Goal: Task Accomplishment & Management: Manage account settings

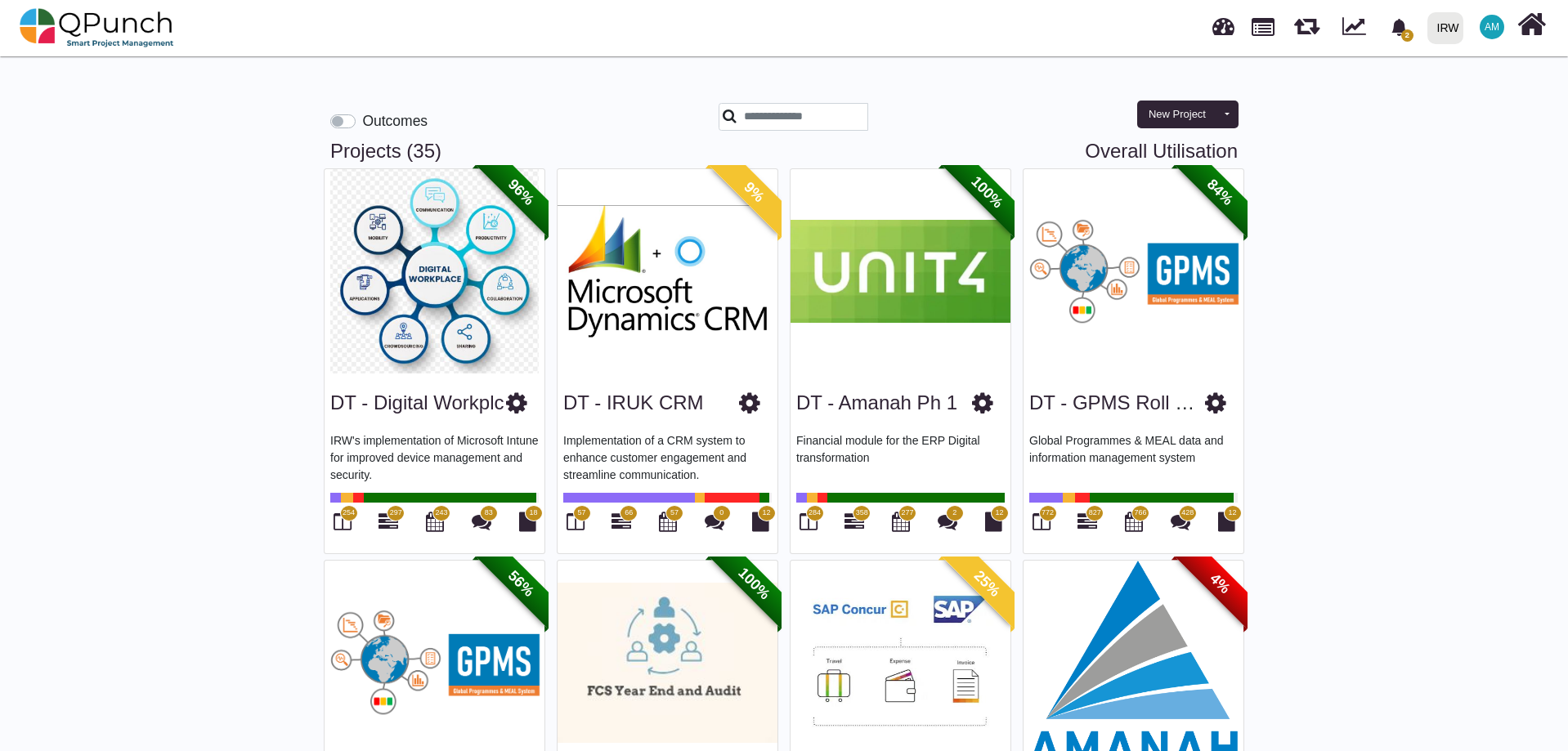
scroll to position [3, 0]
click at [812, 111] on input "text" at bounding box center [793, 116] width 150 height 28
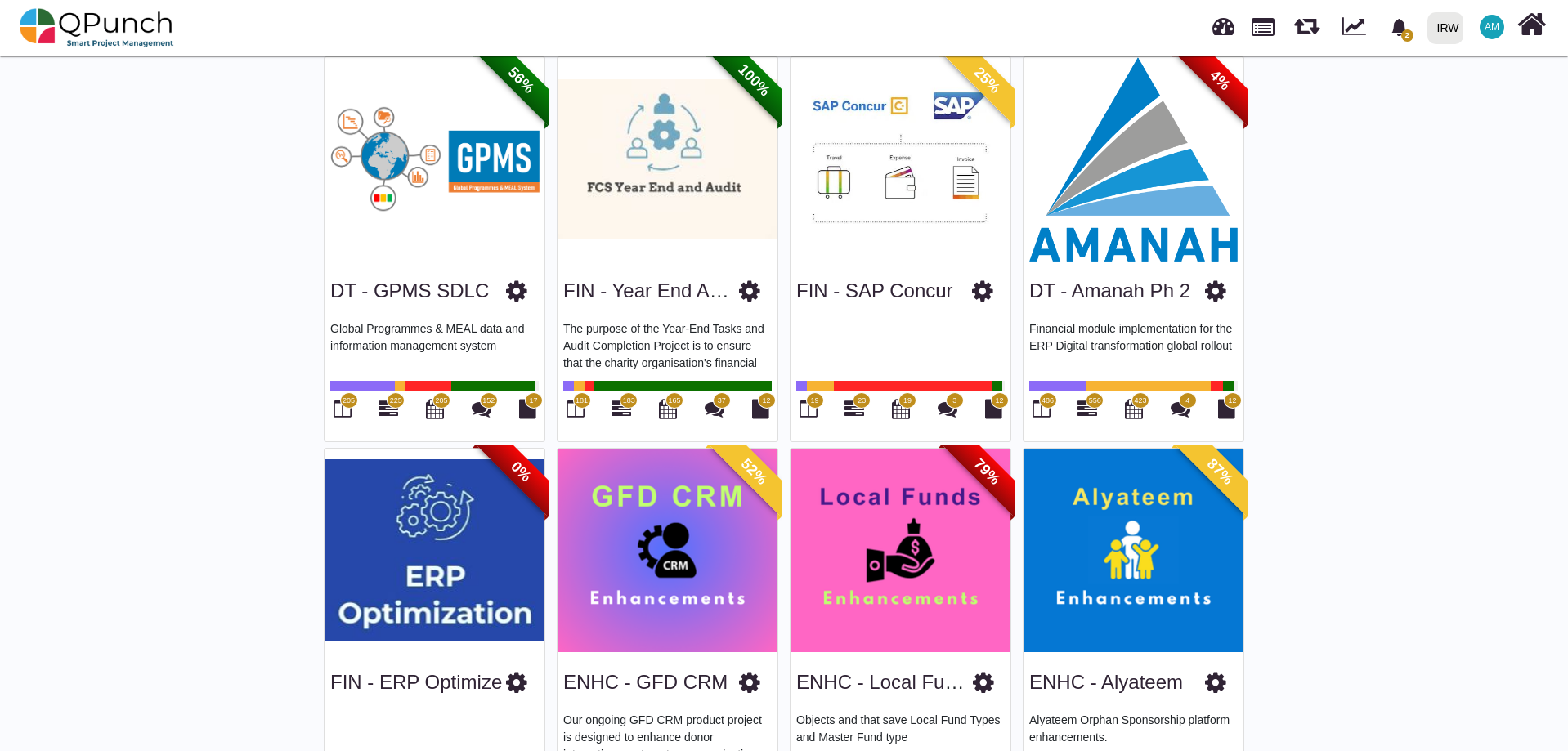
scroll to position [735, 0]
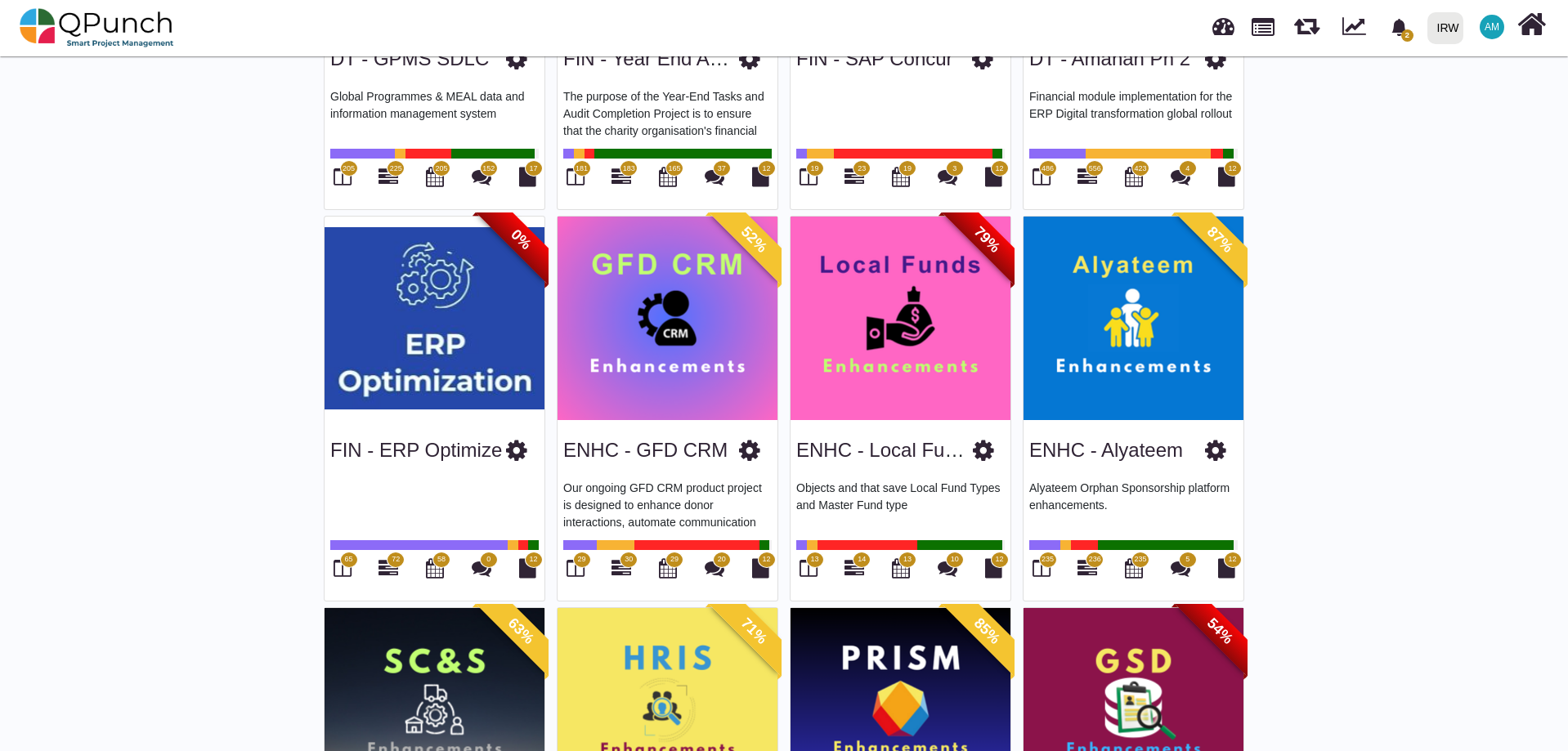
click at [611, 435] on div "ENHC - GFD CRM" at bounding box center [668, 447] width 209 height 42
click at [609, 457] on link "ENHC - GFD CRM" at bounding box center [645, 450] width 164 height 22
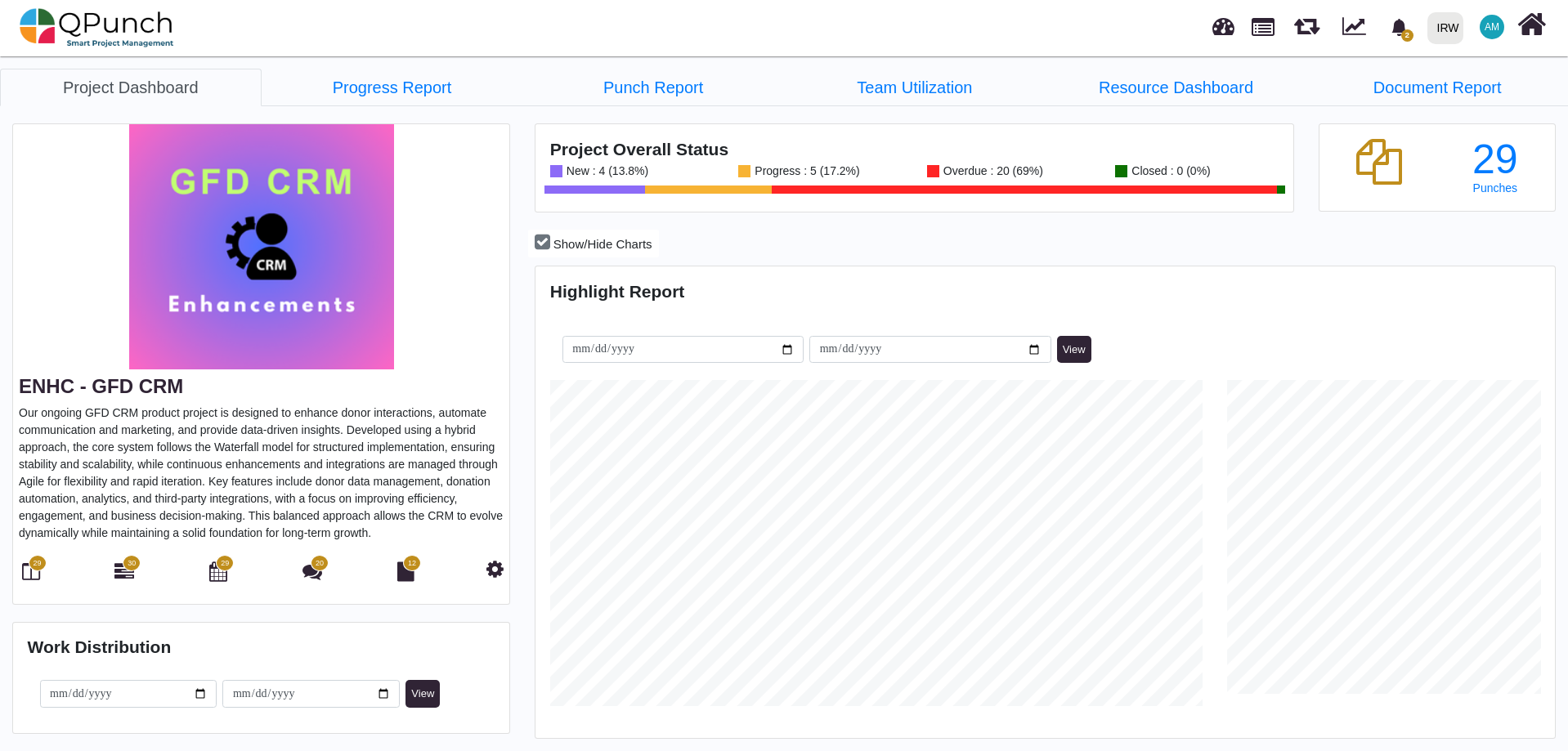
scroll to position [450, 1015]
click at [26, 577] on icon at bounding box center [31, 571] width 18 height 20
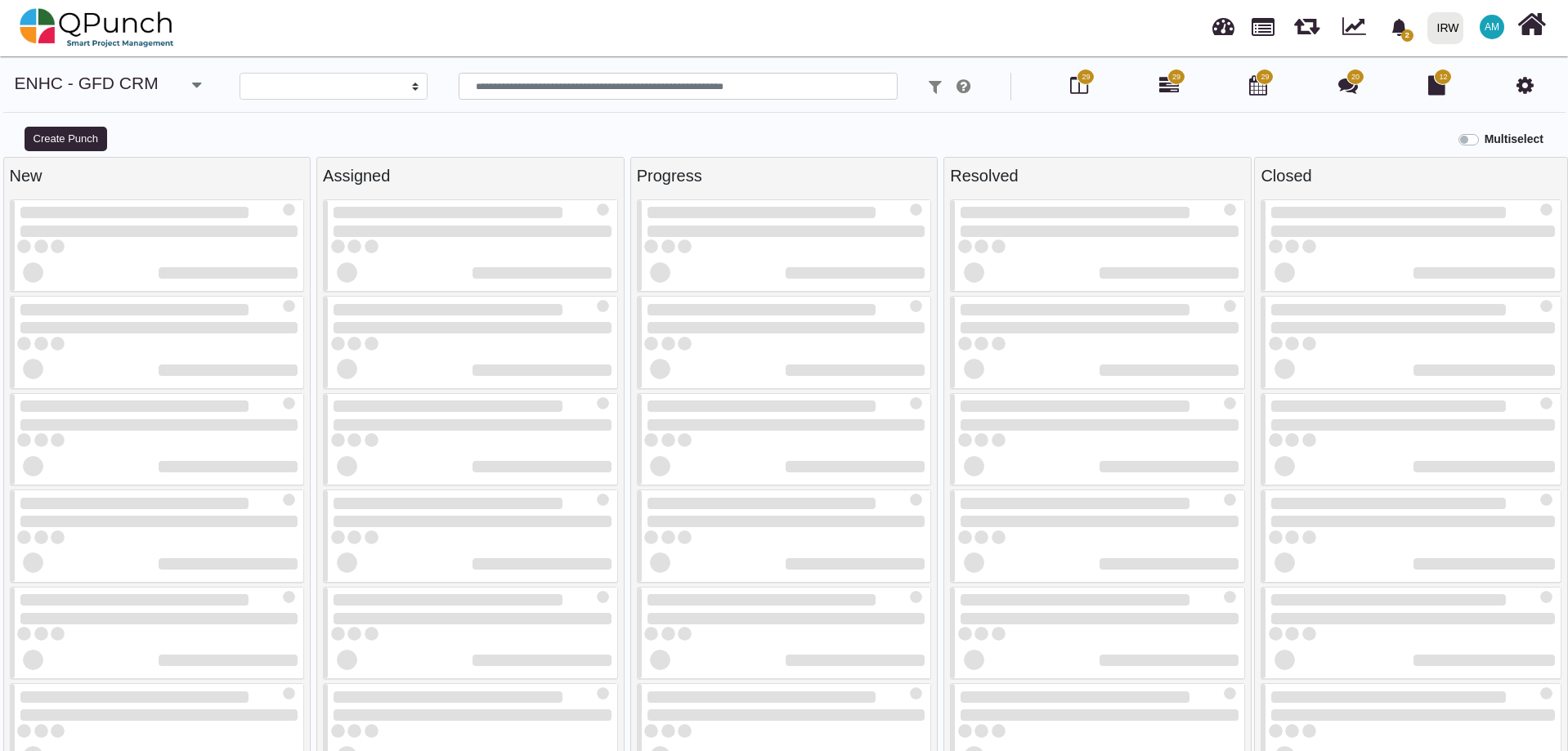
select select
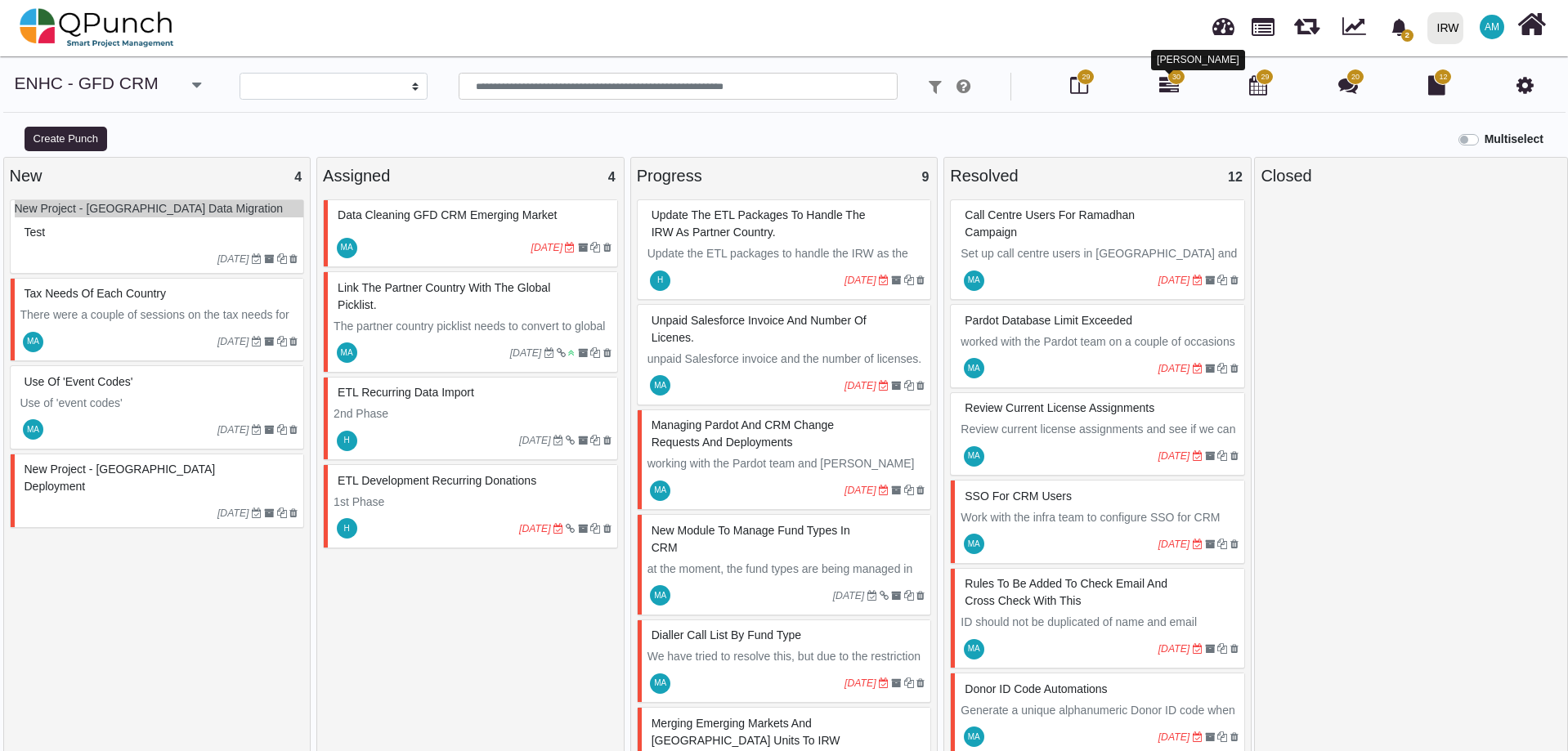
click at [1169, 84] on icon at bounding box center [1169, 85] width 20 height 20
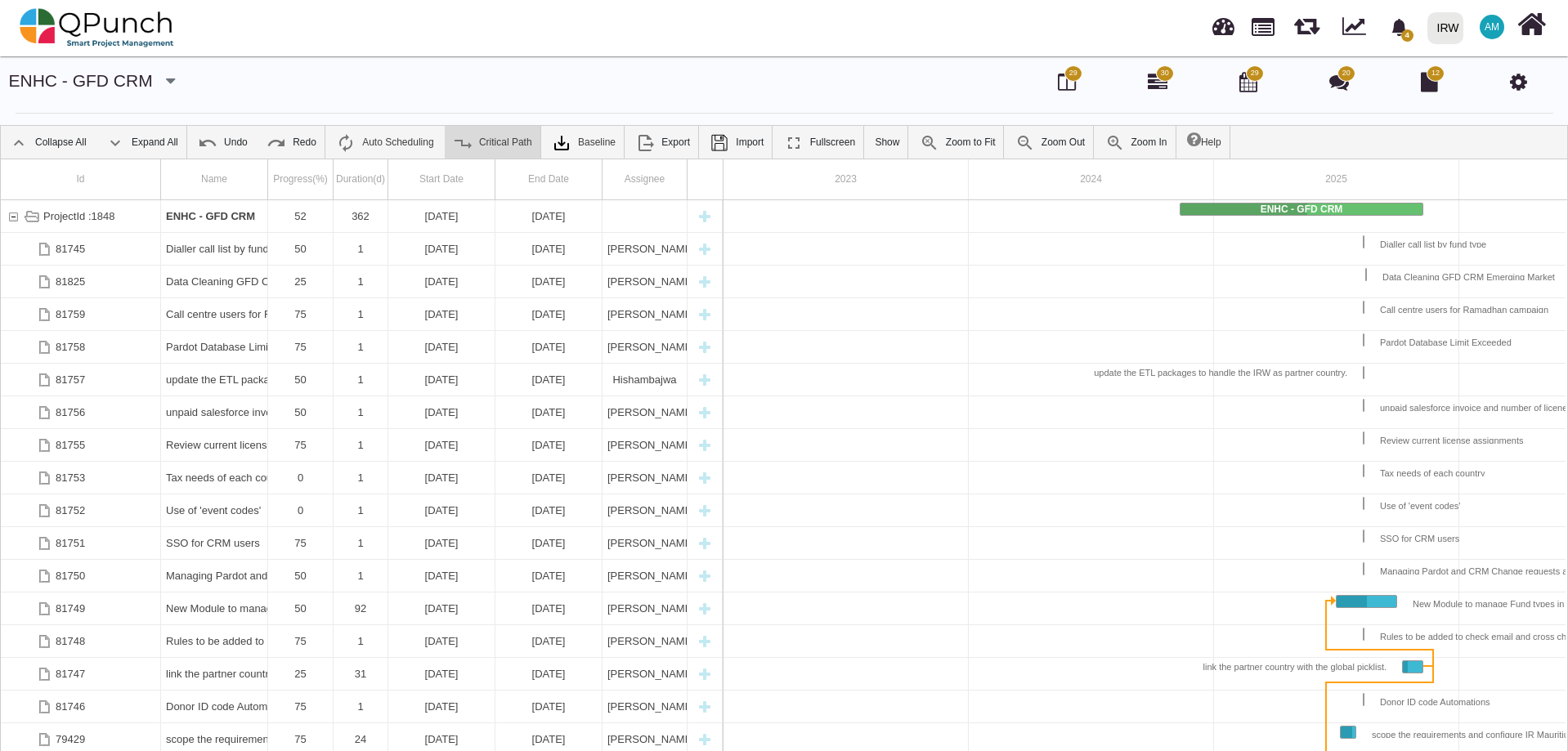
scroll to position [0, 139]
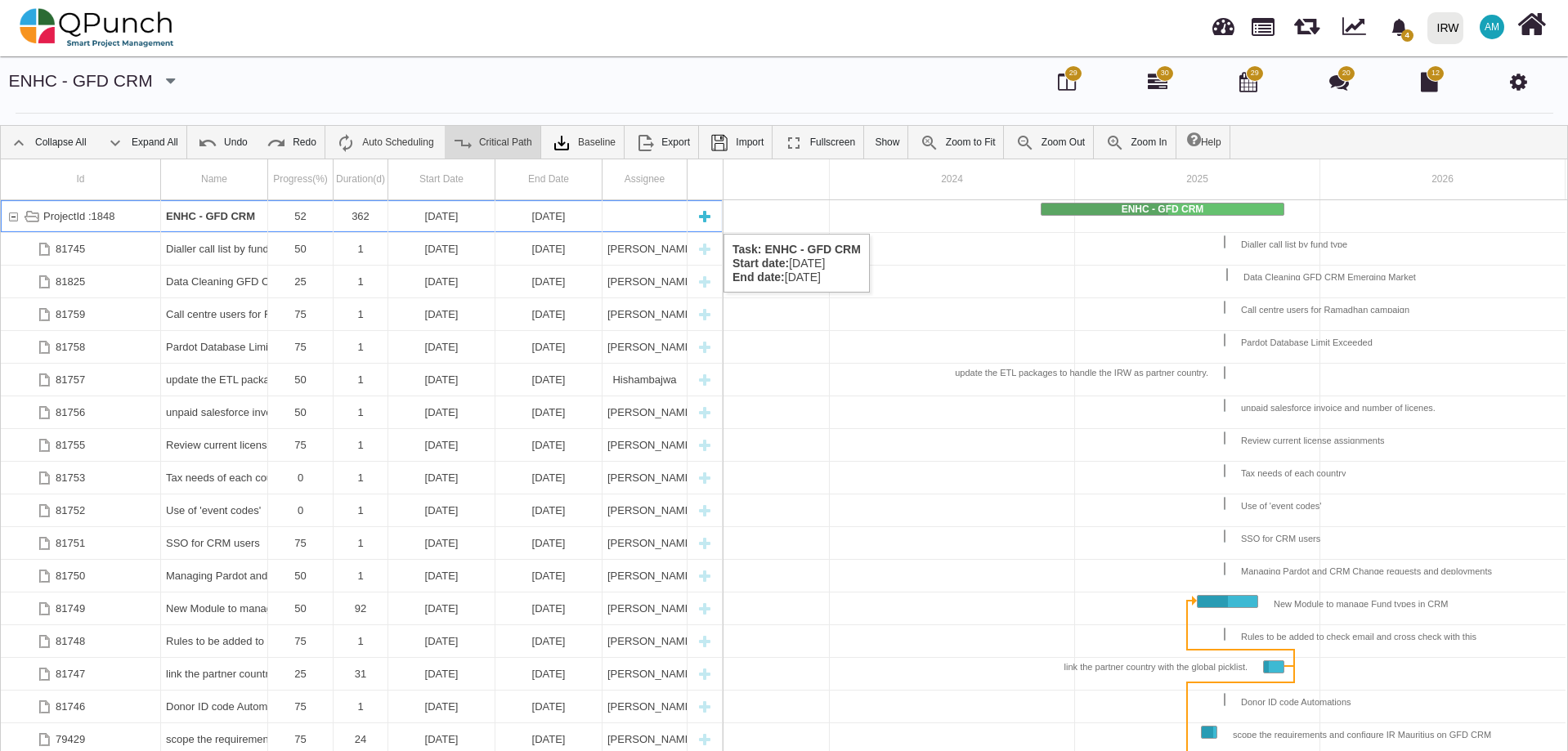
click at [20, 218] on div "ProjectId :1848" at bounding box center [12, 216] width 14 height 32
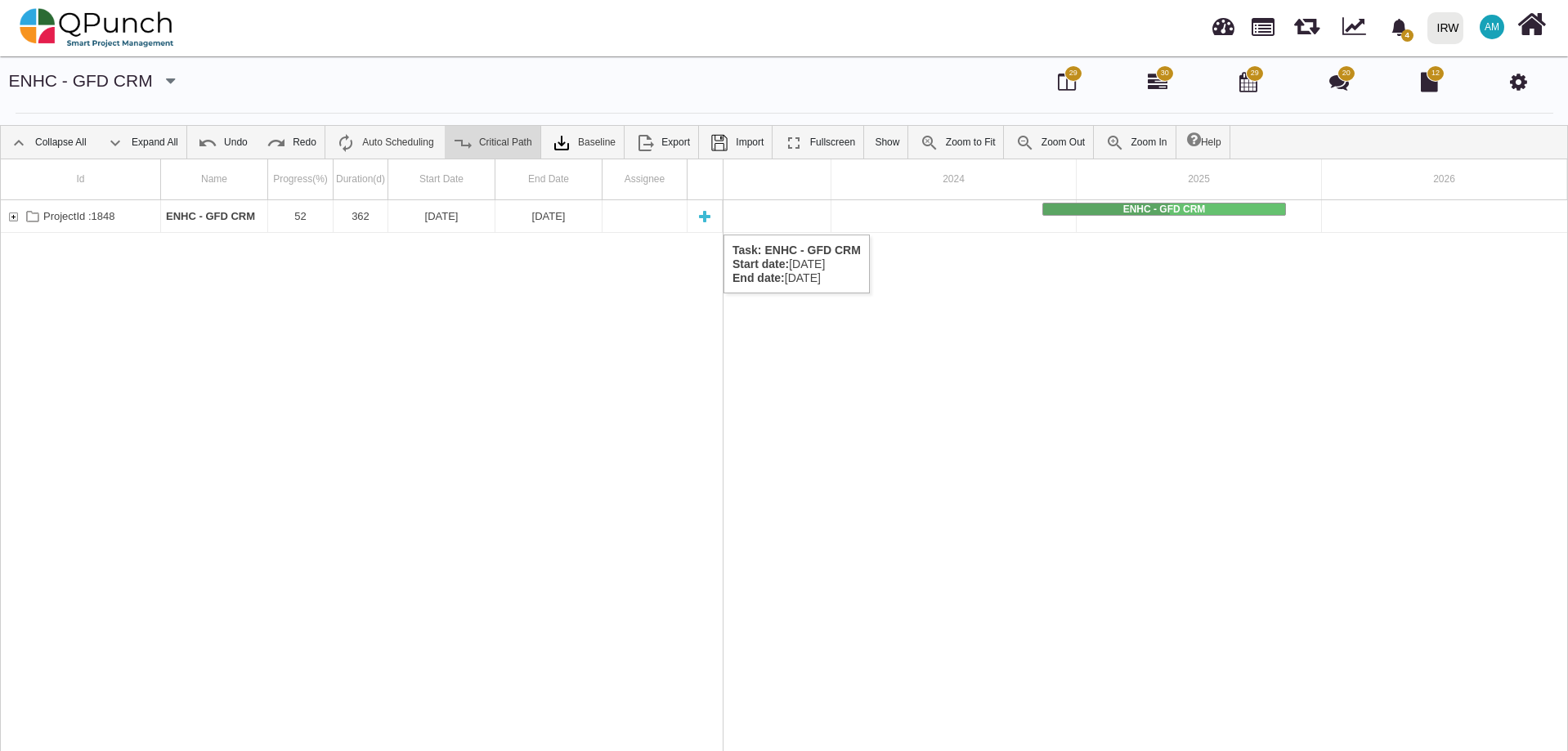
click at [16, 219] on div "ProjectId :1848" at bounding box center [12, 216] width 14 height 32
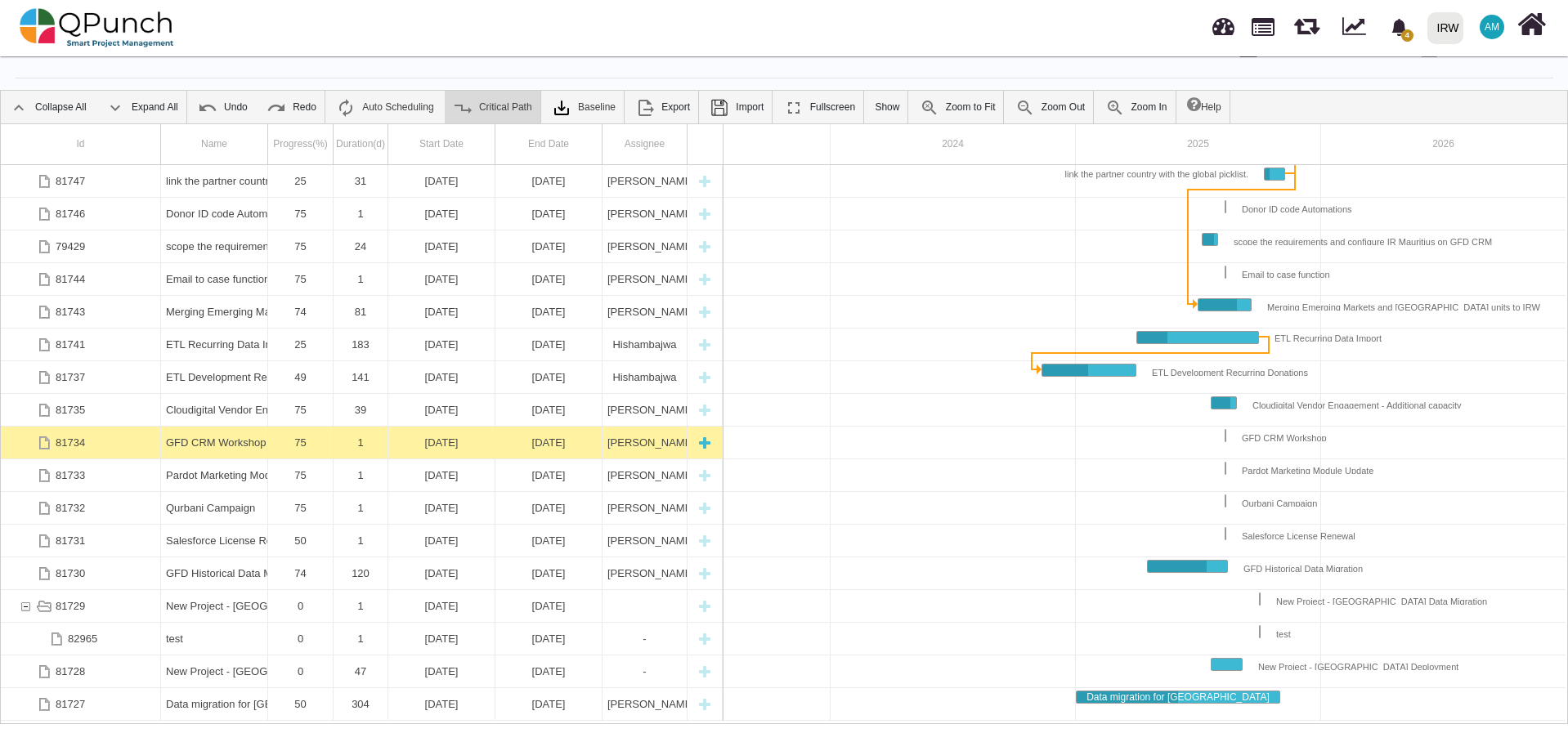
scroll to position [53, 0]
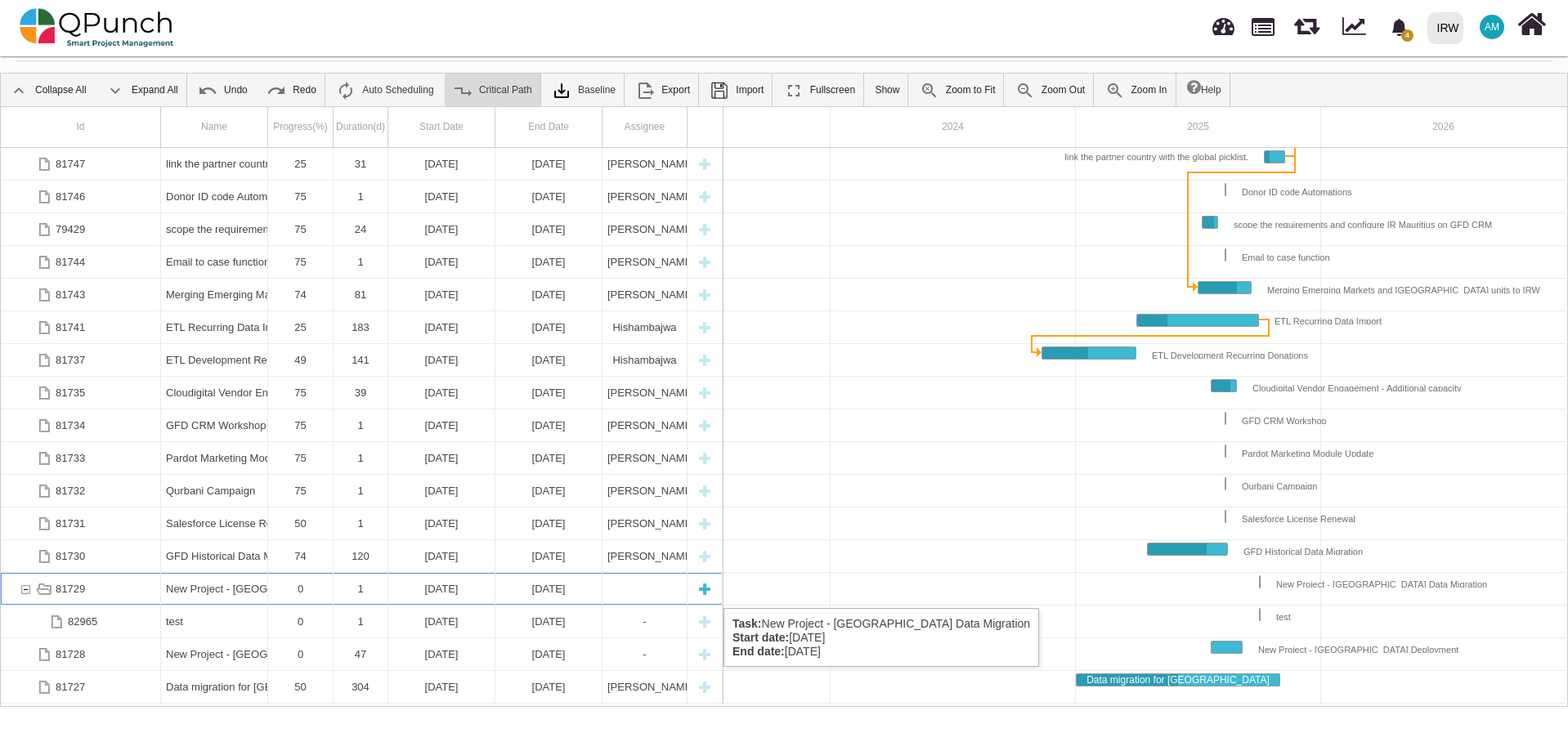
click at [24, 591] on div "81729" at bounding box center [25, 589] width 14 height 32
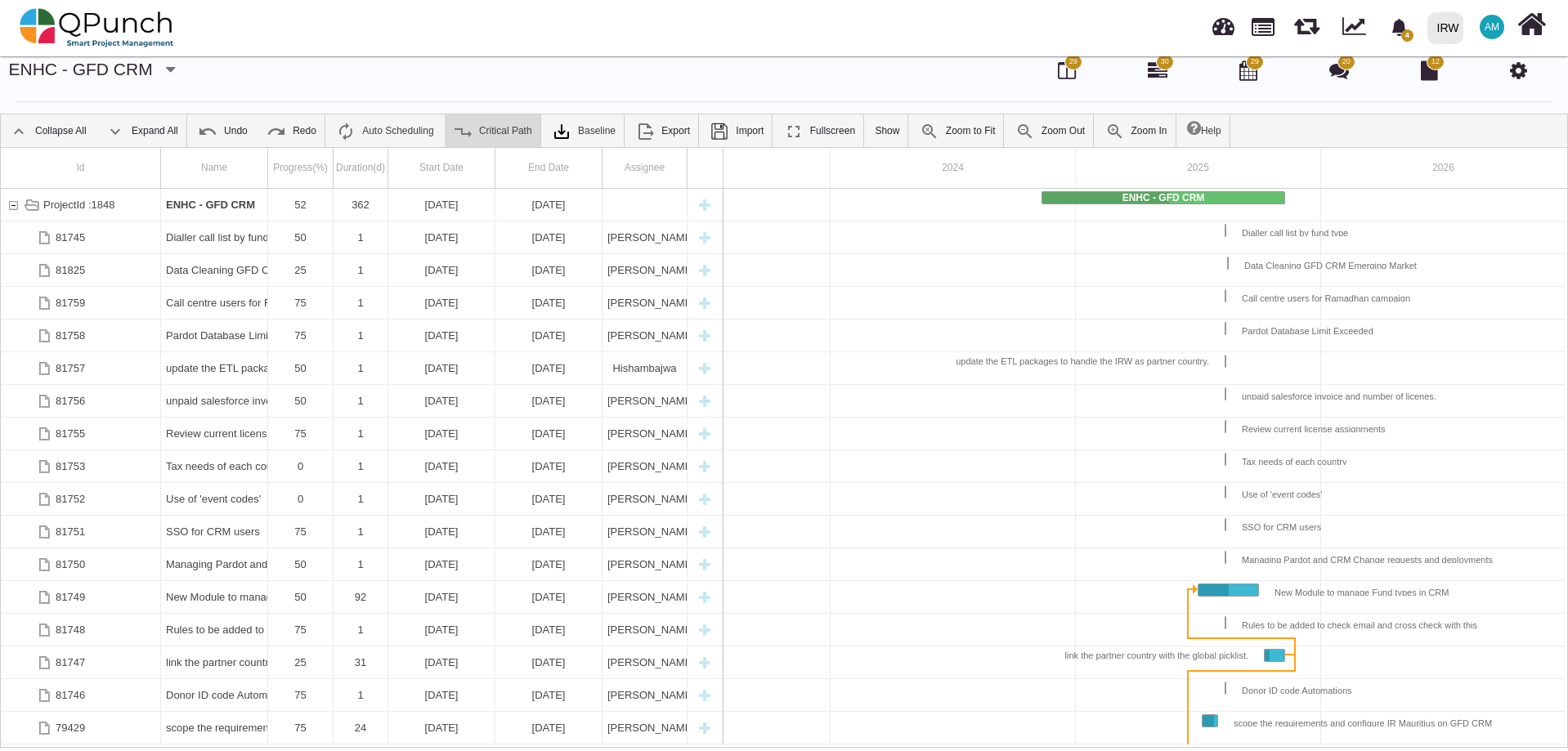
scroll to position [0, 0]
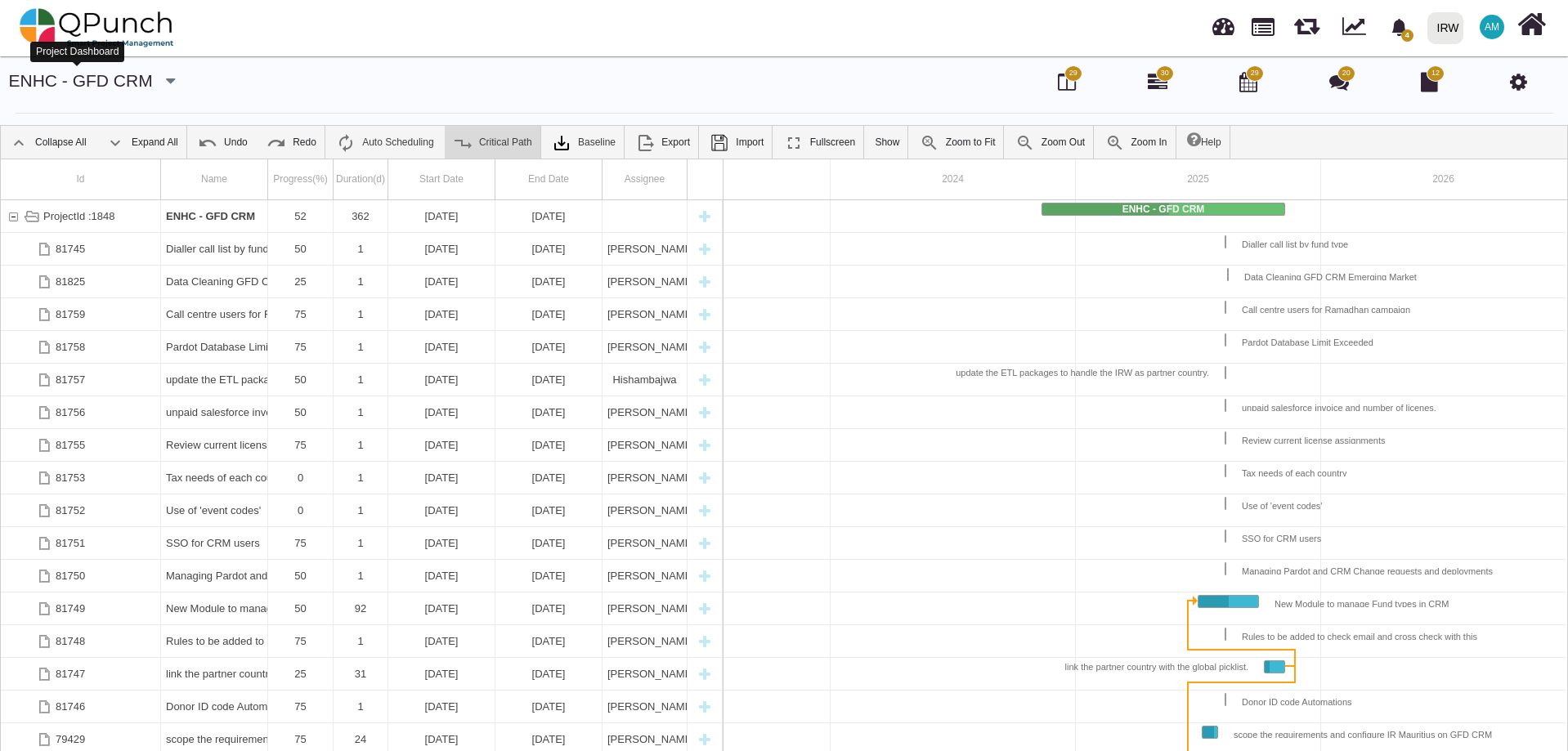
click at [62, 80] on link "ENHC - GFD CRM" at bounding box center [80, 80] width 144 height 19
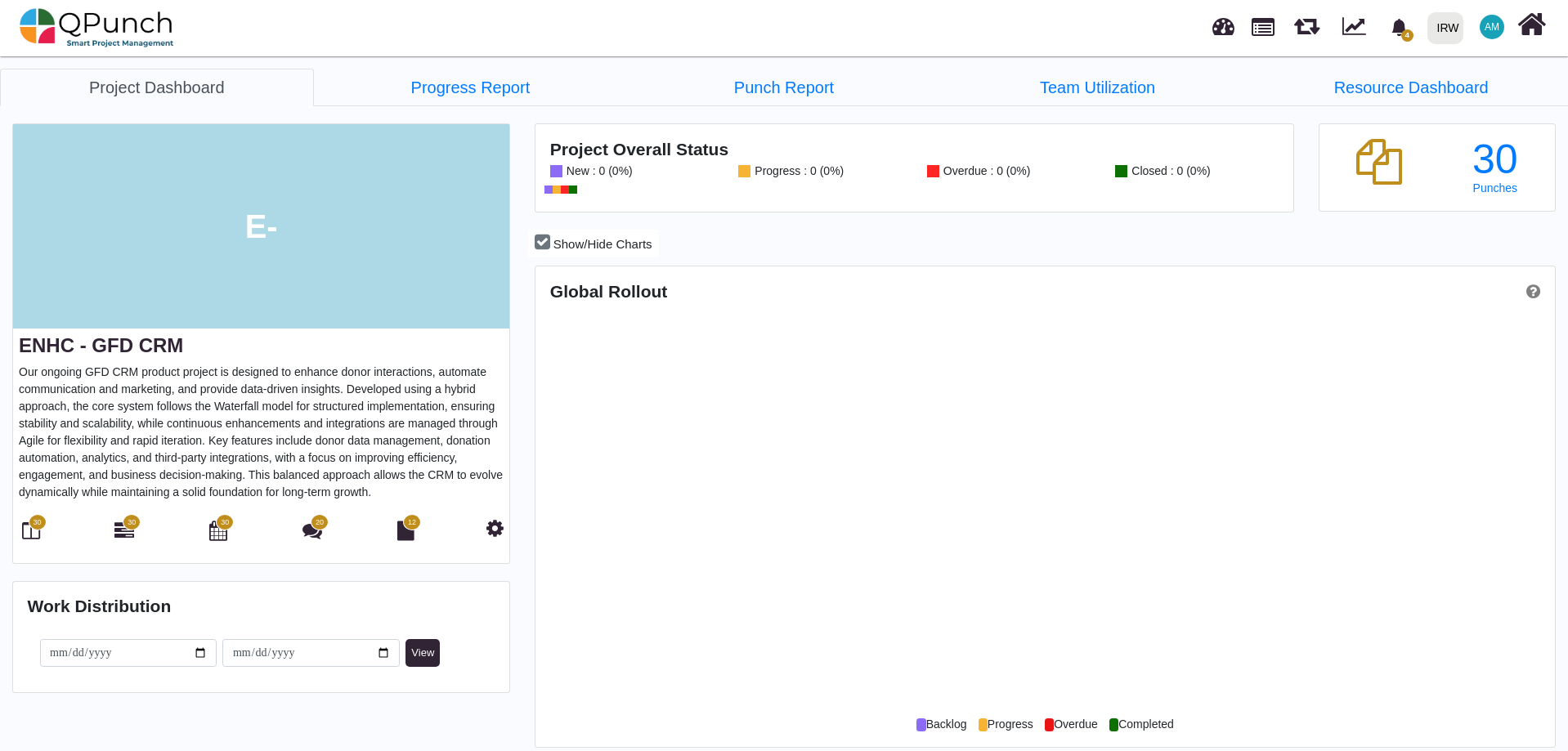
scroll to position [450, 1015]
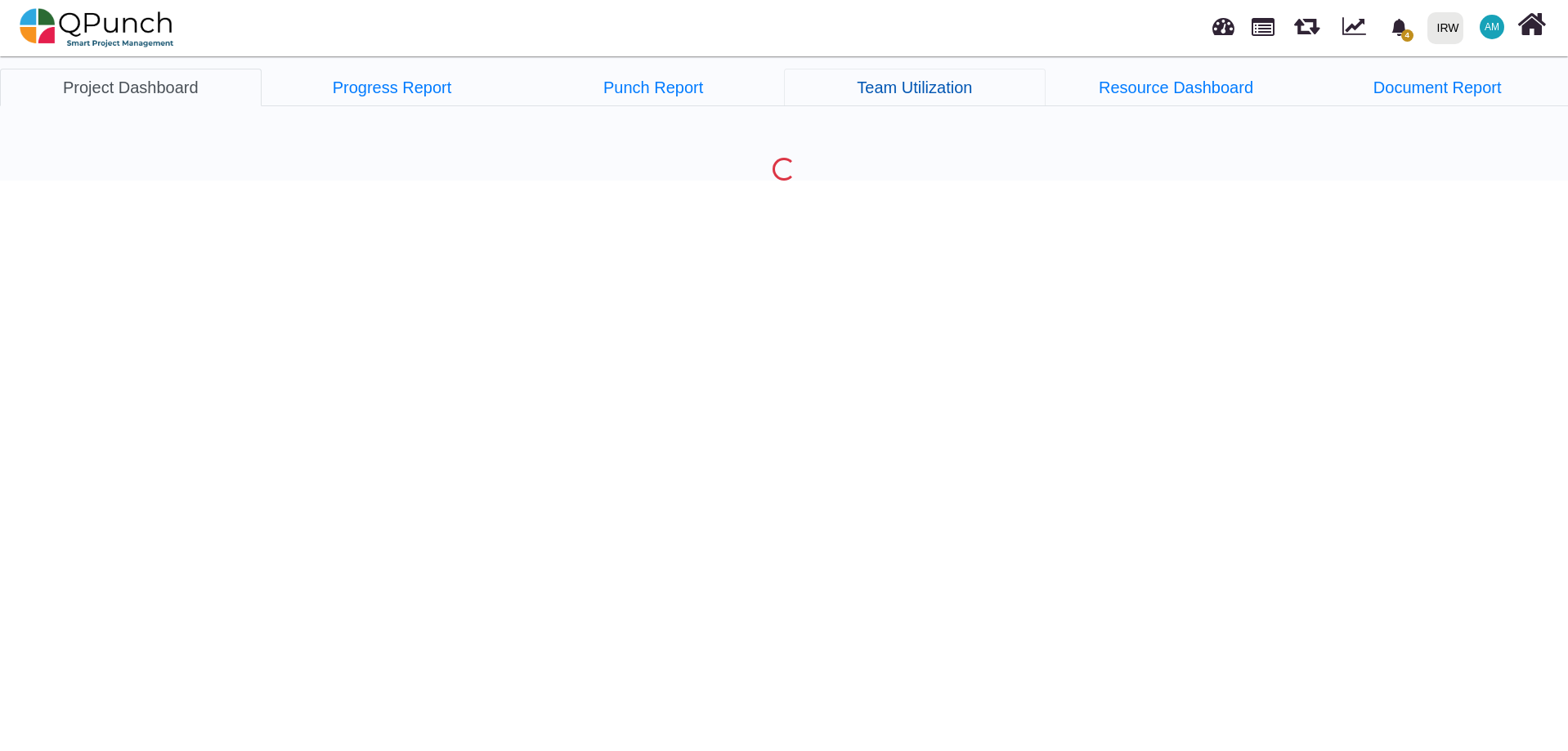
click at [949, 83] on link "Team Utilization" at bounding box center [914, 87] width 261 height 37
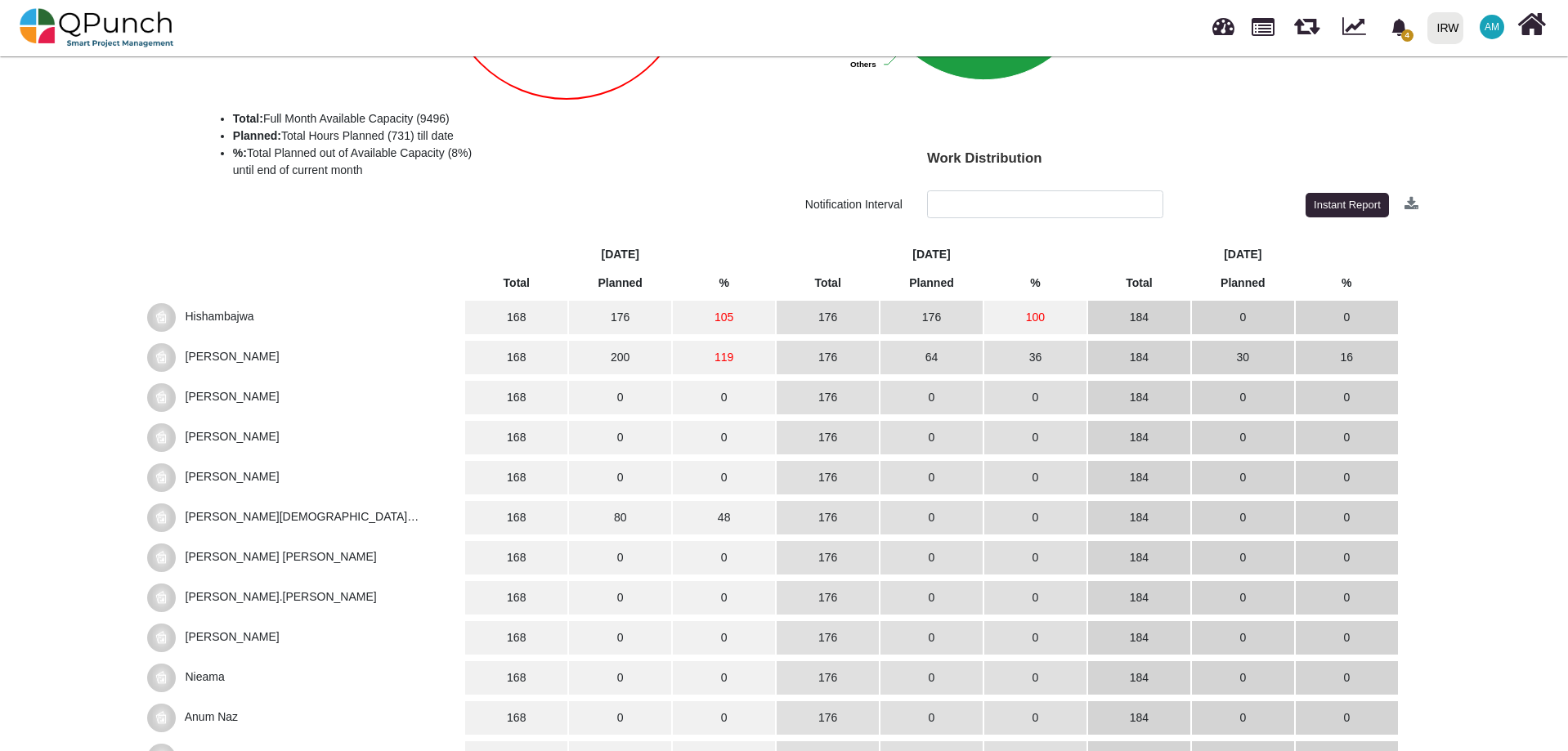
scroll to position [409, 0]
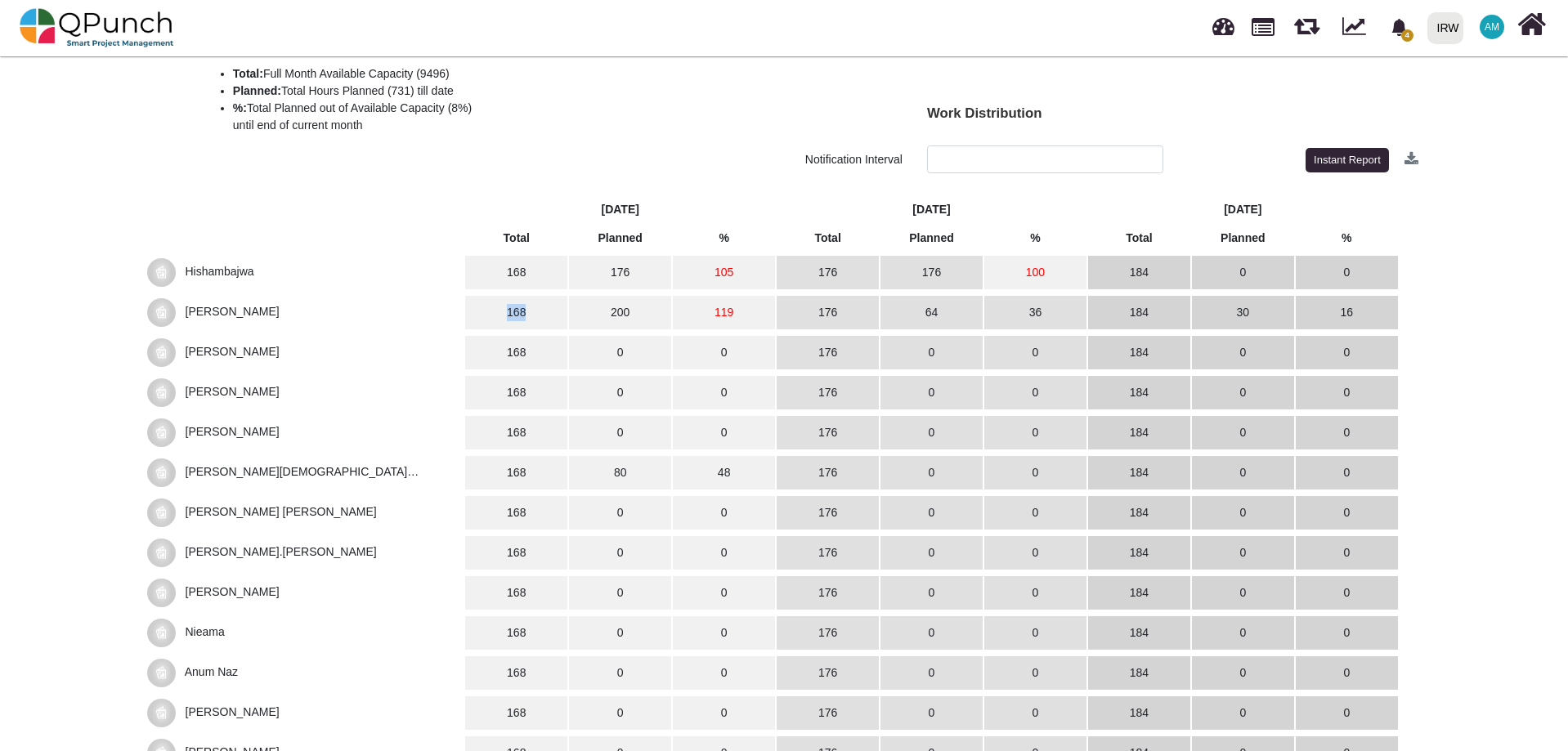
drag, startPoint x: 504, startPoint y: 316, endPoint x: 530, endPoint y: 311, distance: 26.5
click at [530, 311] on td "168" at bounding box center [516, 313] width 102 height 34
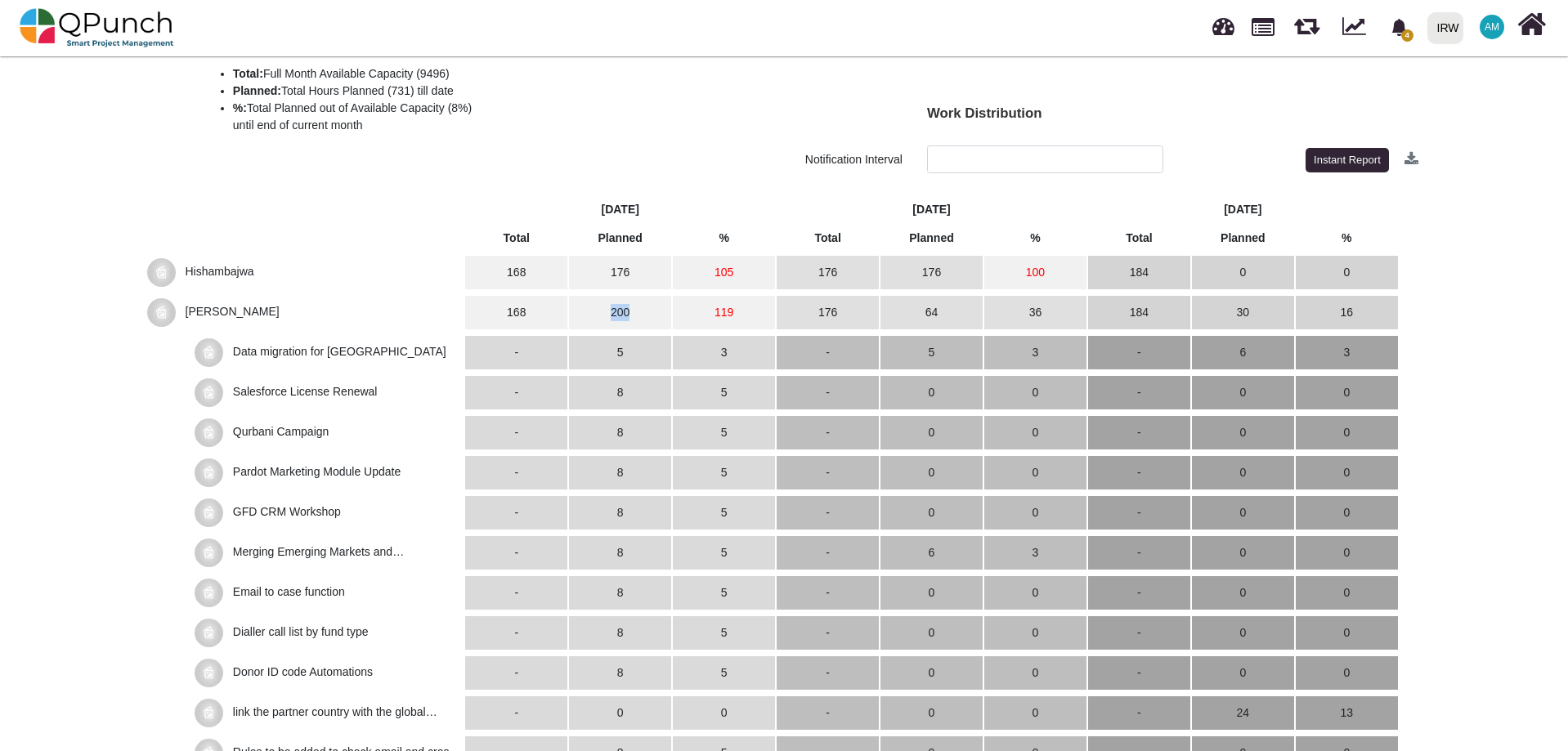
drag, startPoint x: 609, startPoint y: 316, endPoint x: 639, endPoint y: 316, distance: 30.0
click at [639, 316] on td "200" at bounding box center [619, 313] width 102 height 34
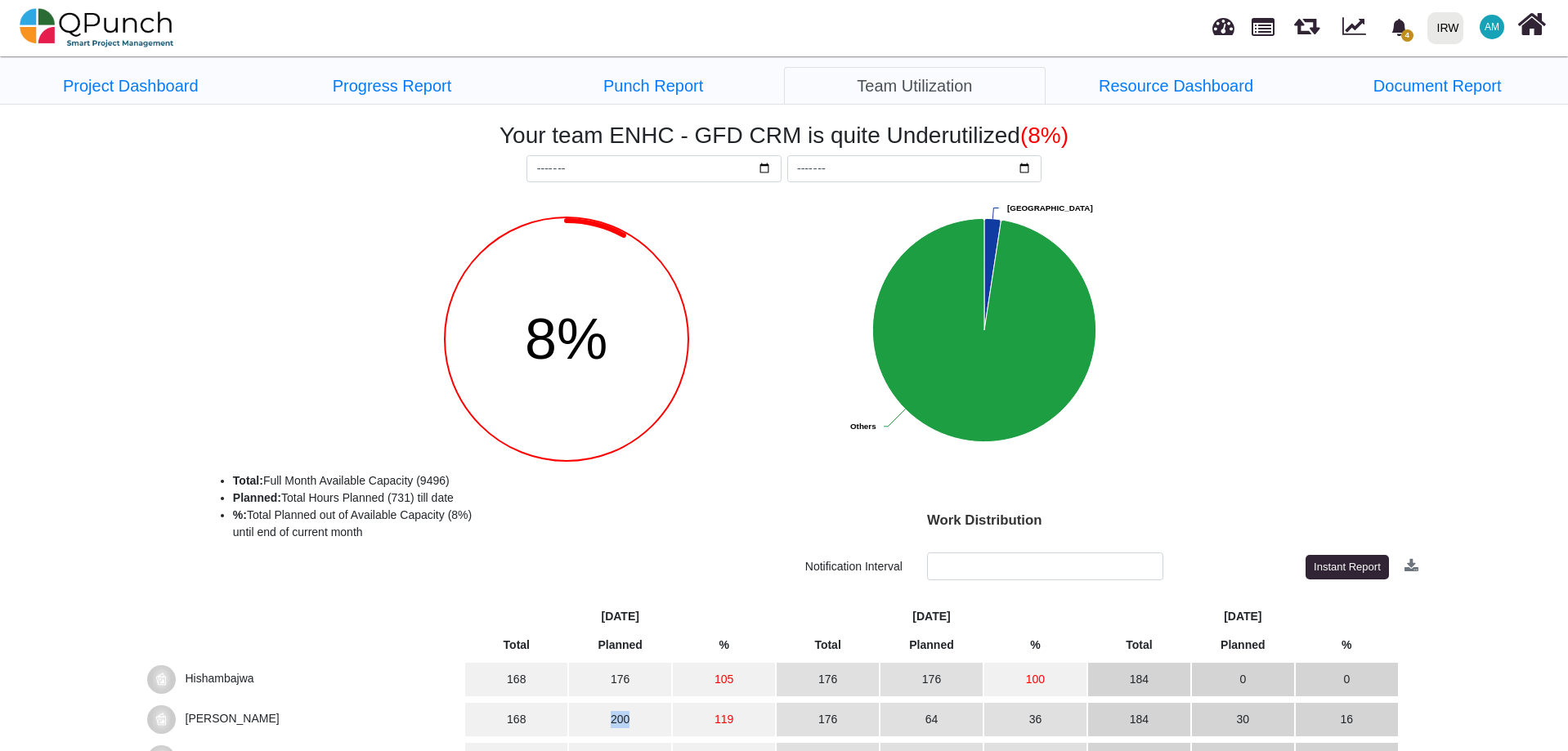
scroll to position [0, 0]
click at [124, 89] on link "Project Dashboard" at bounding box center [130, 87] width 261 height 37
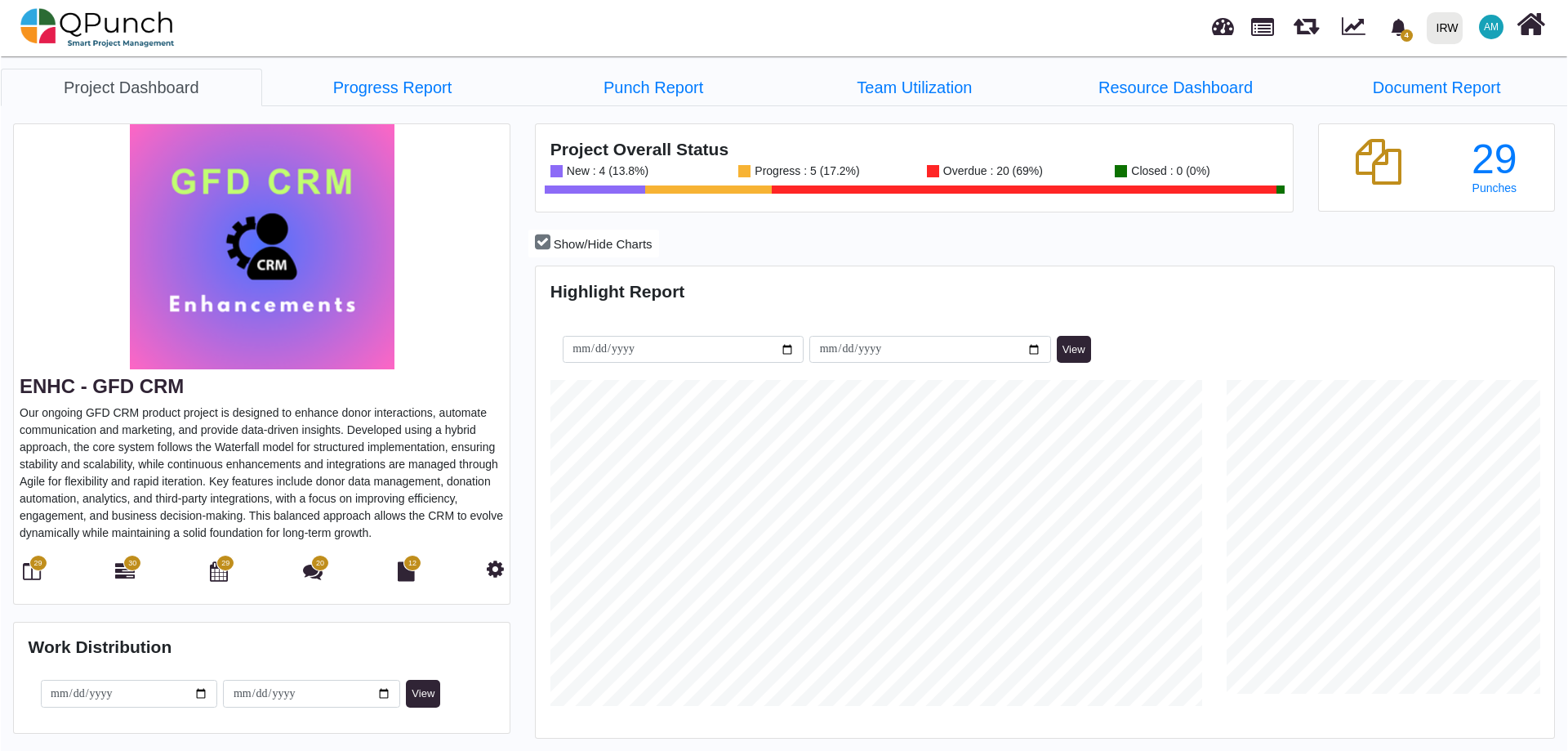
scroll to position [326, 338]
click at [211, 581] on link "29" at bounding box center [218, 574] width 18 height 13
select select "****"
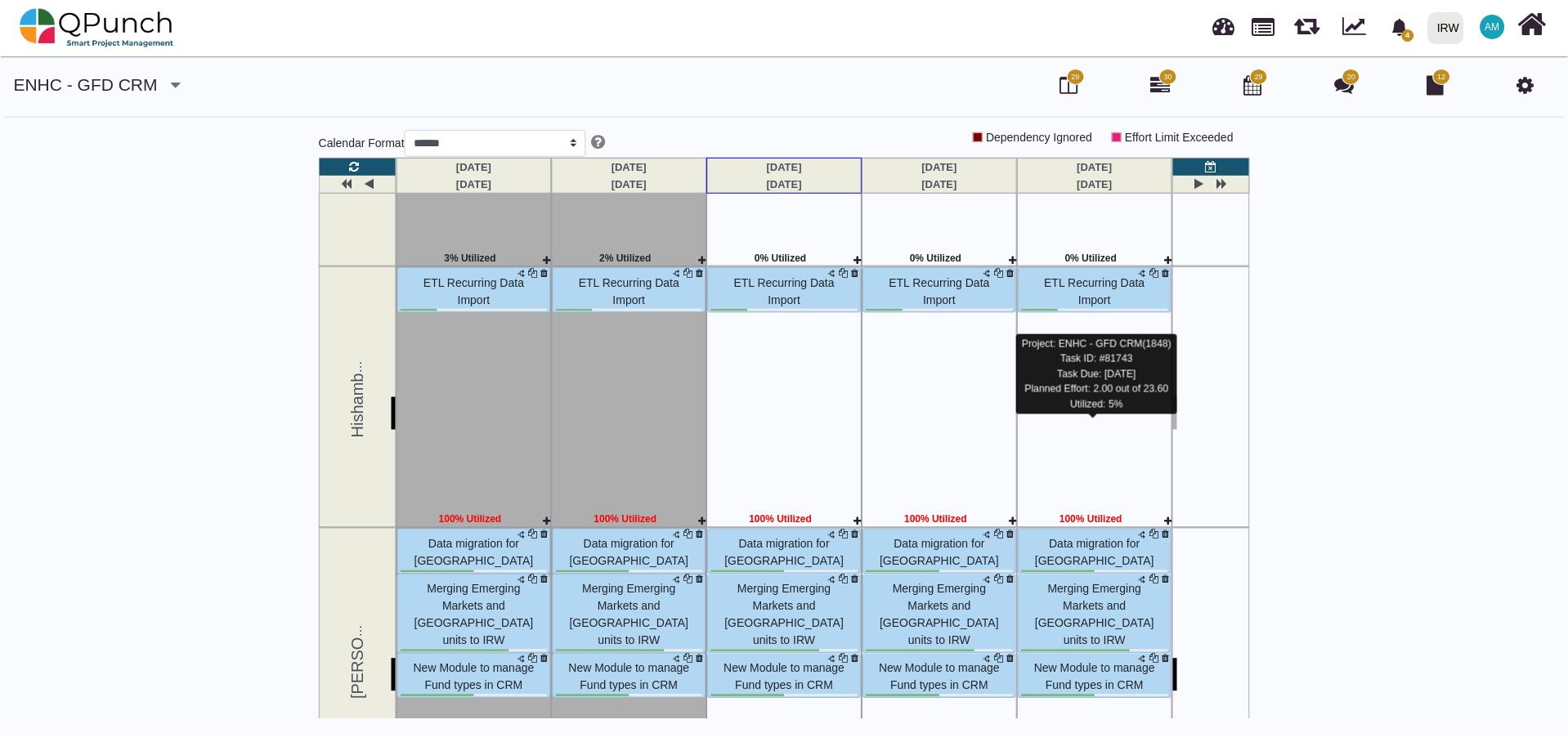
scroll to position [817, 0]
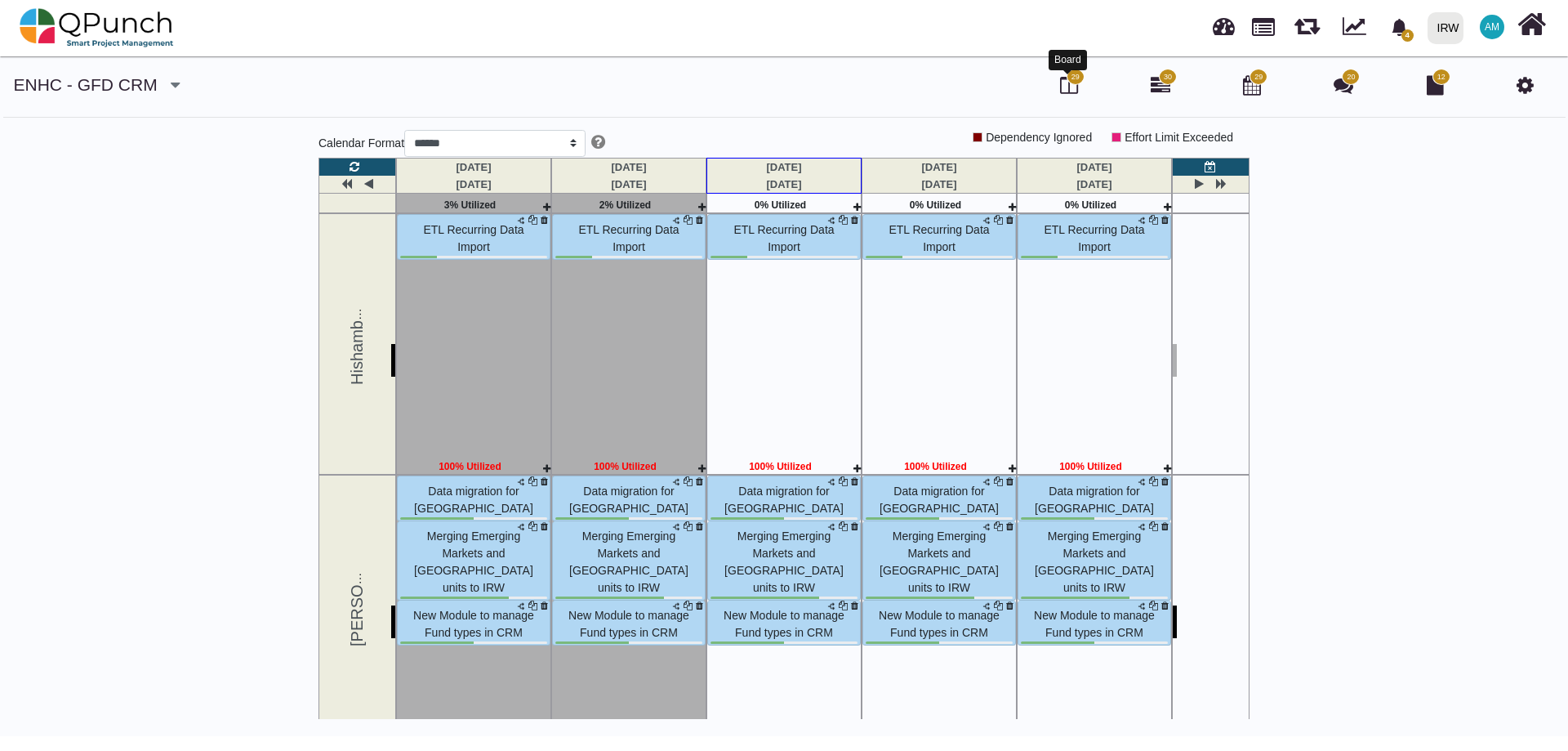
click at [1069, 84] on icon at bounding box center [1069, 85] width 18 height 20
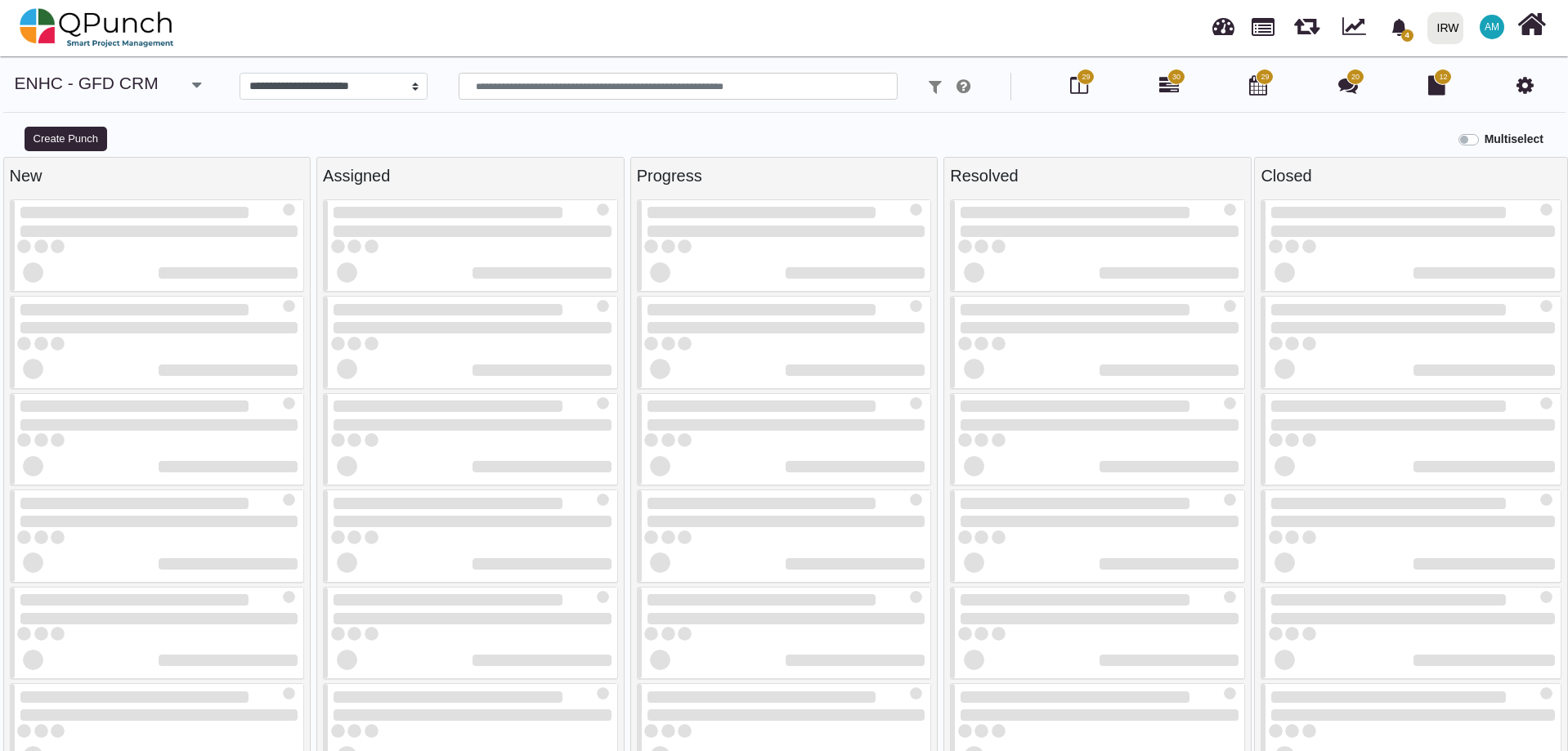
select select
click at [113, 33] on img at bounding box center [96, 28] width 154 height 49
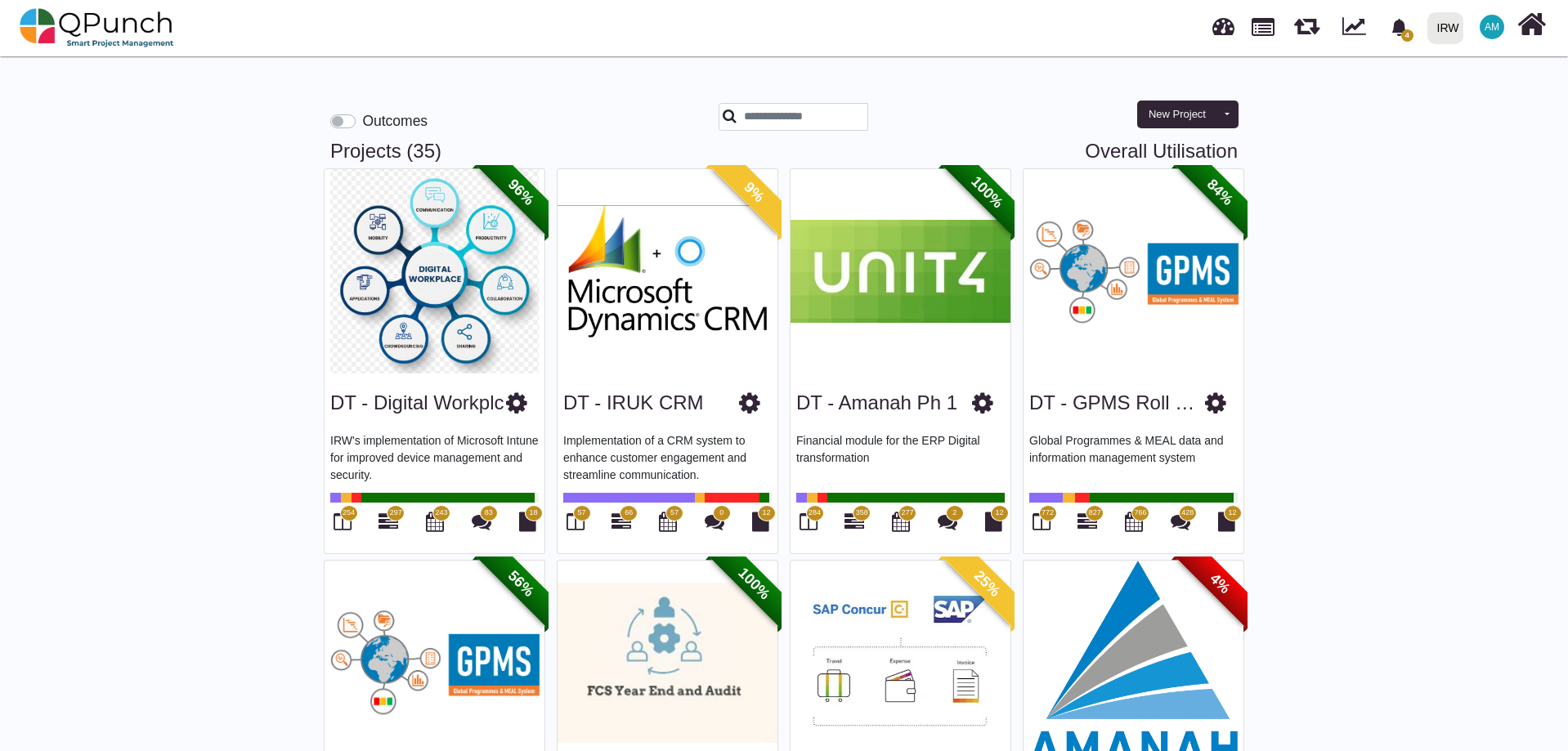
click at [362, 118] on label "Outcomes" at bounding box center [394, 121] width 65 height 21
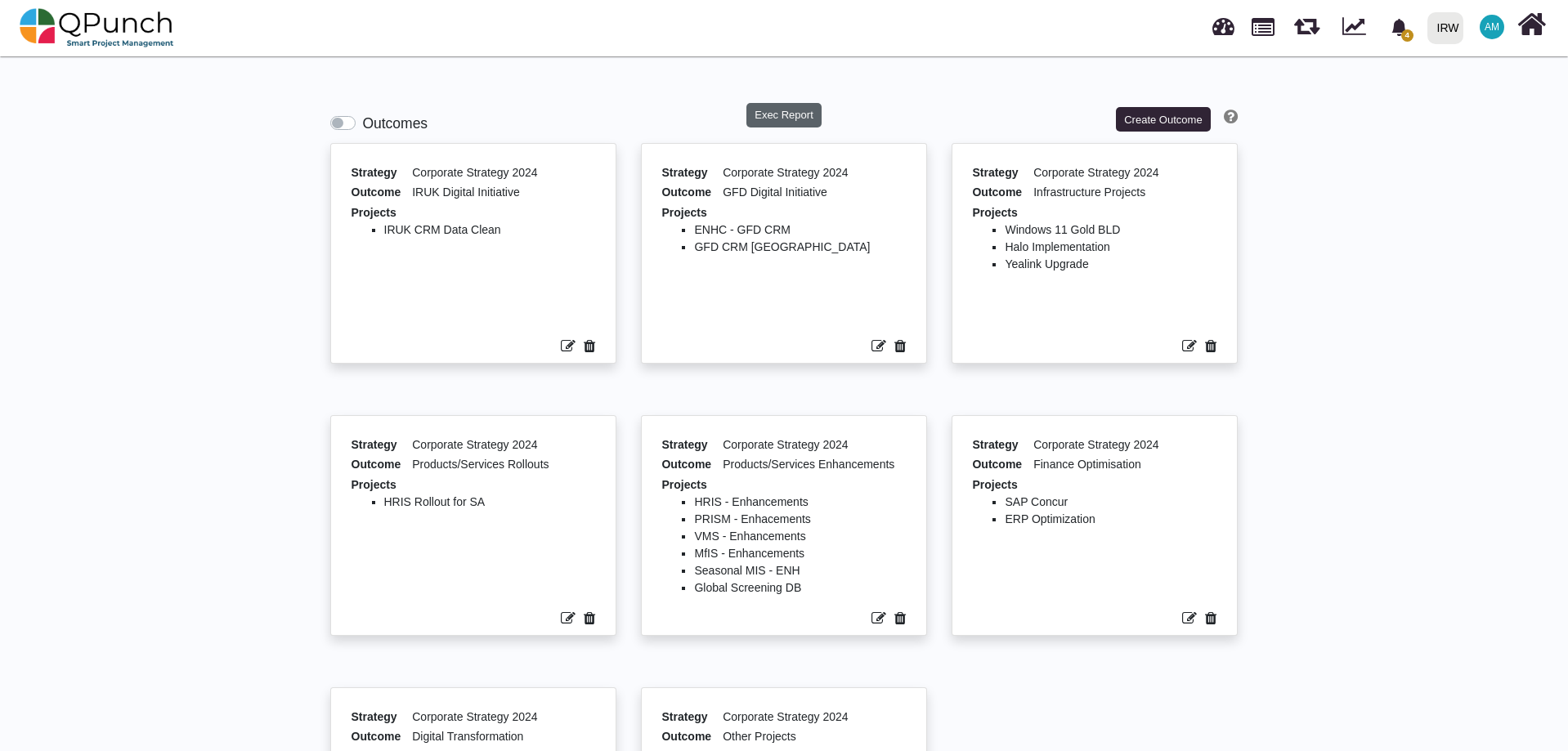
click at [773, 115] on button "Exec Report" at bounding box center [784, 114] width 76 height 24
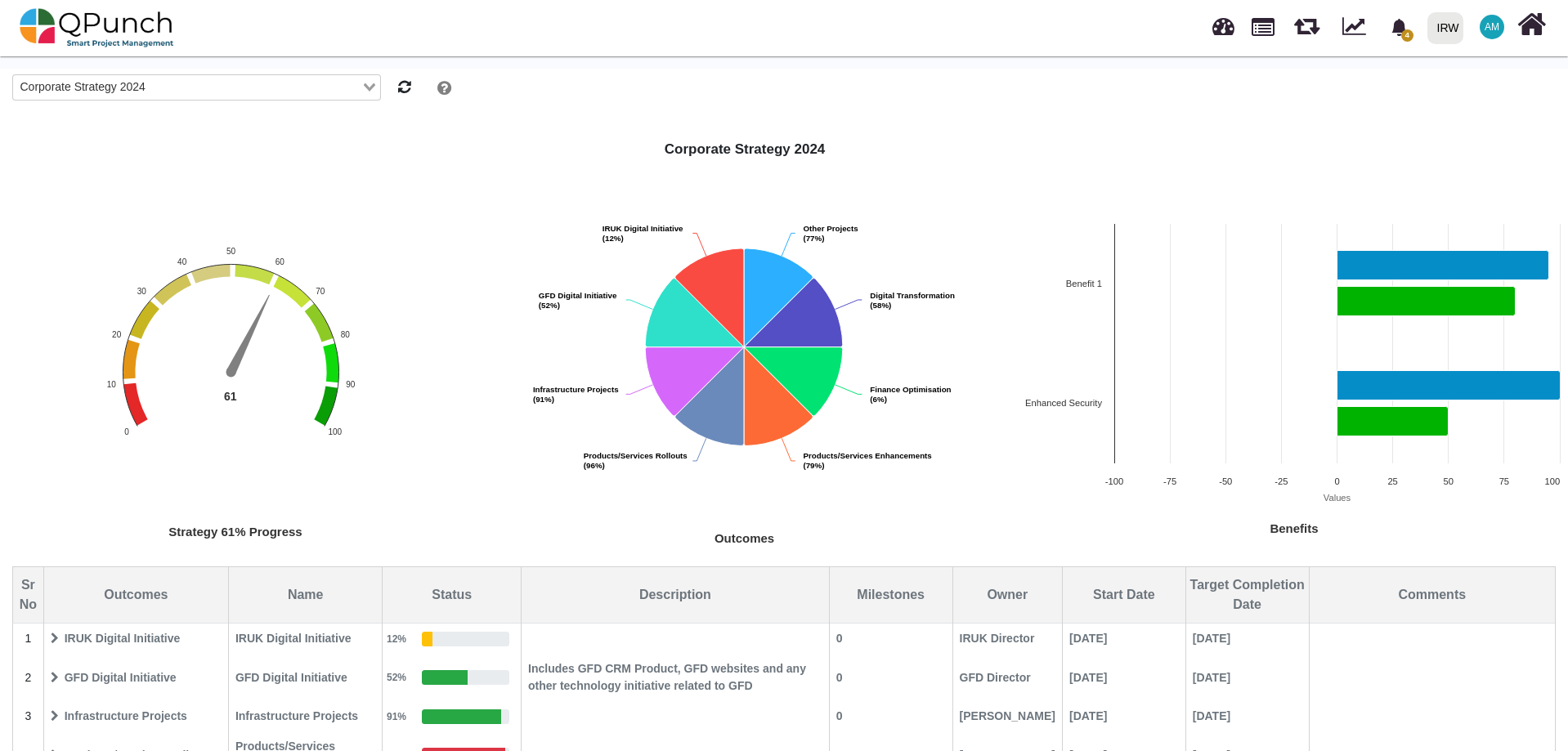
scroll to position [159, 0]
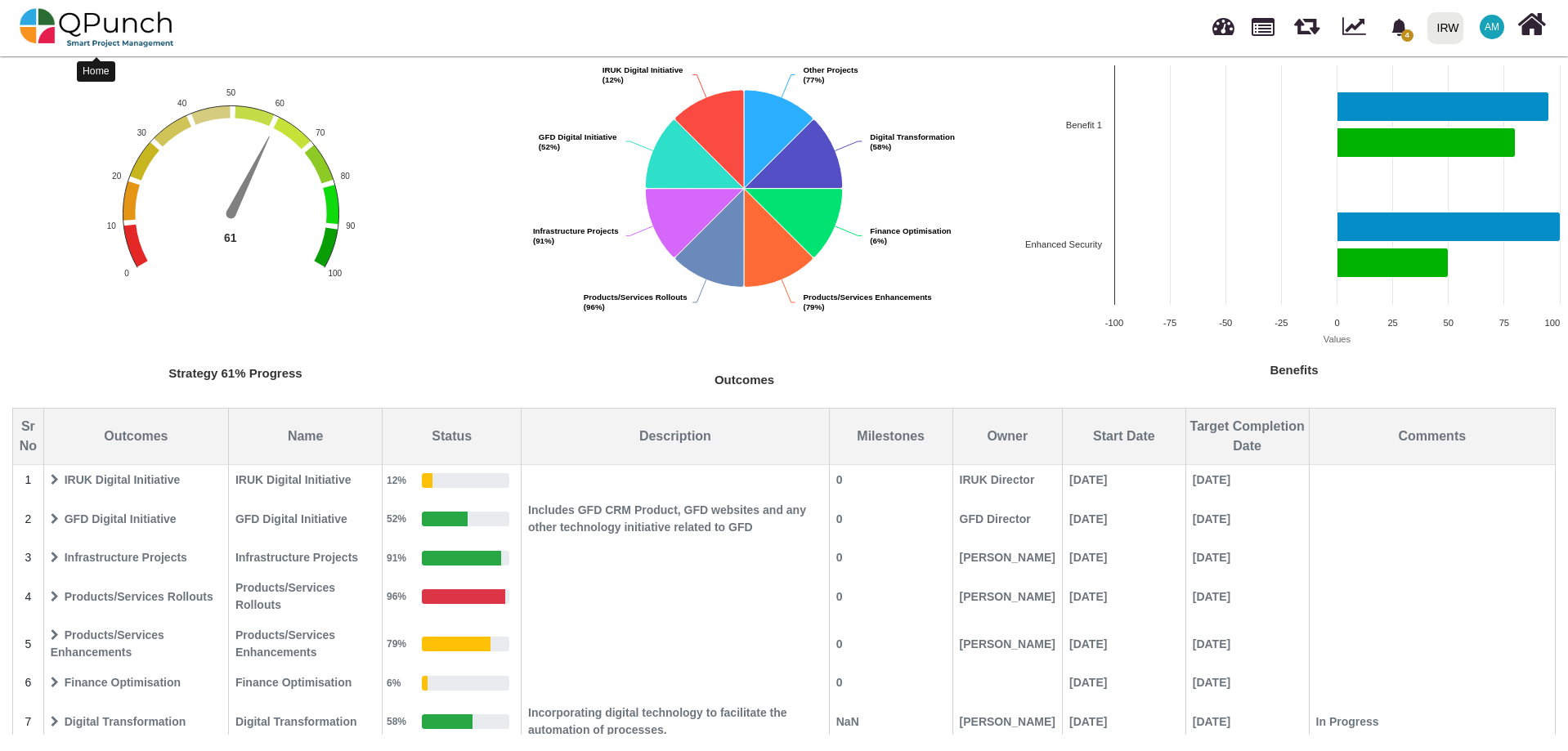
click at [106, 9] on img at bounding box center [96, 28] width 154 height 49
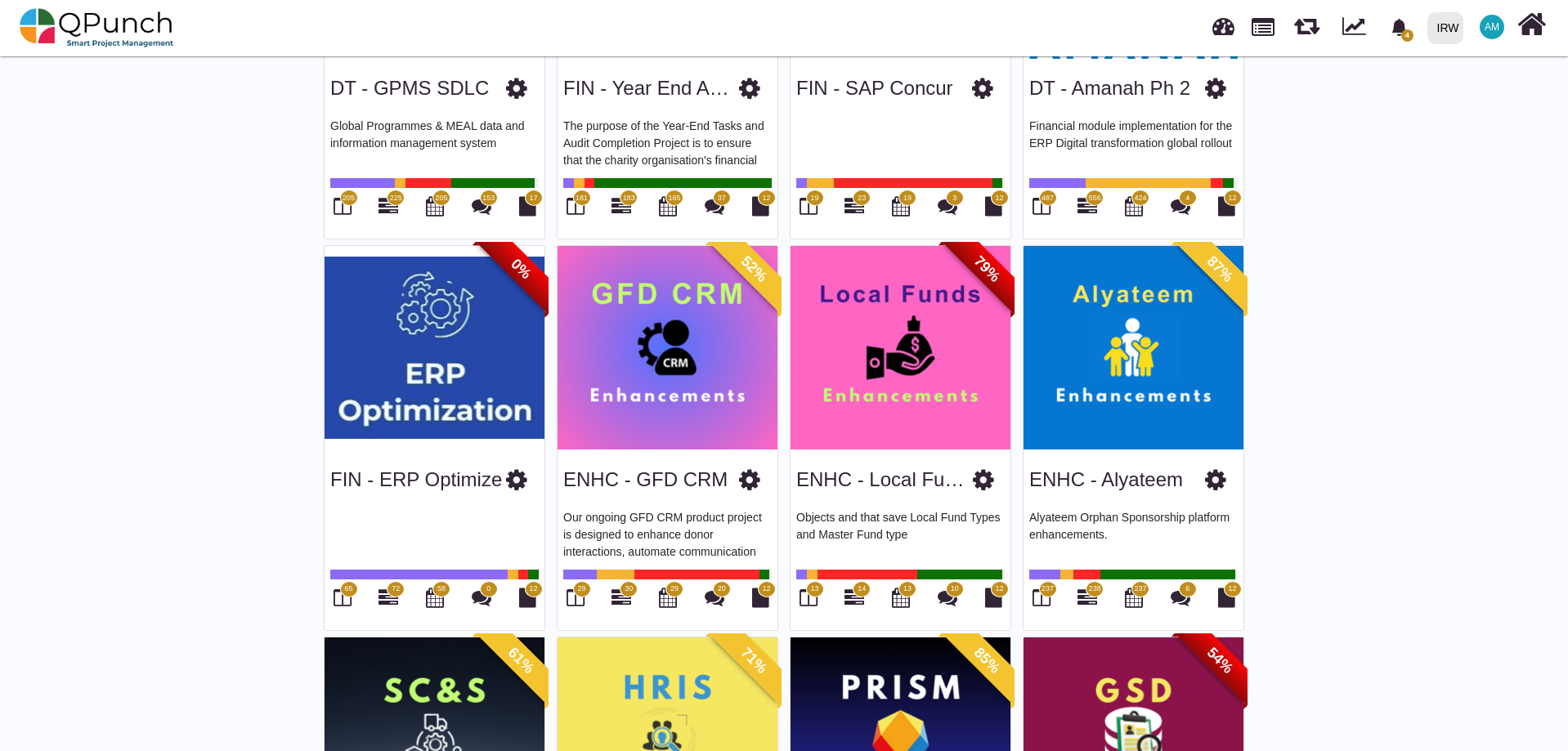
scroll to position [735, 0]
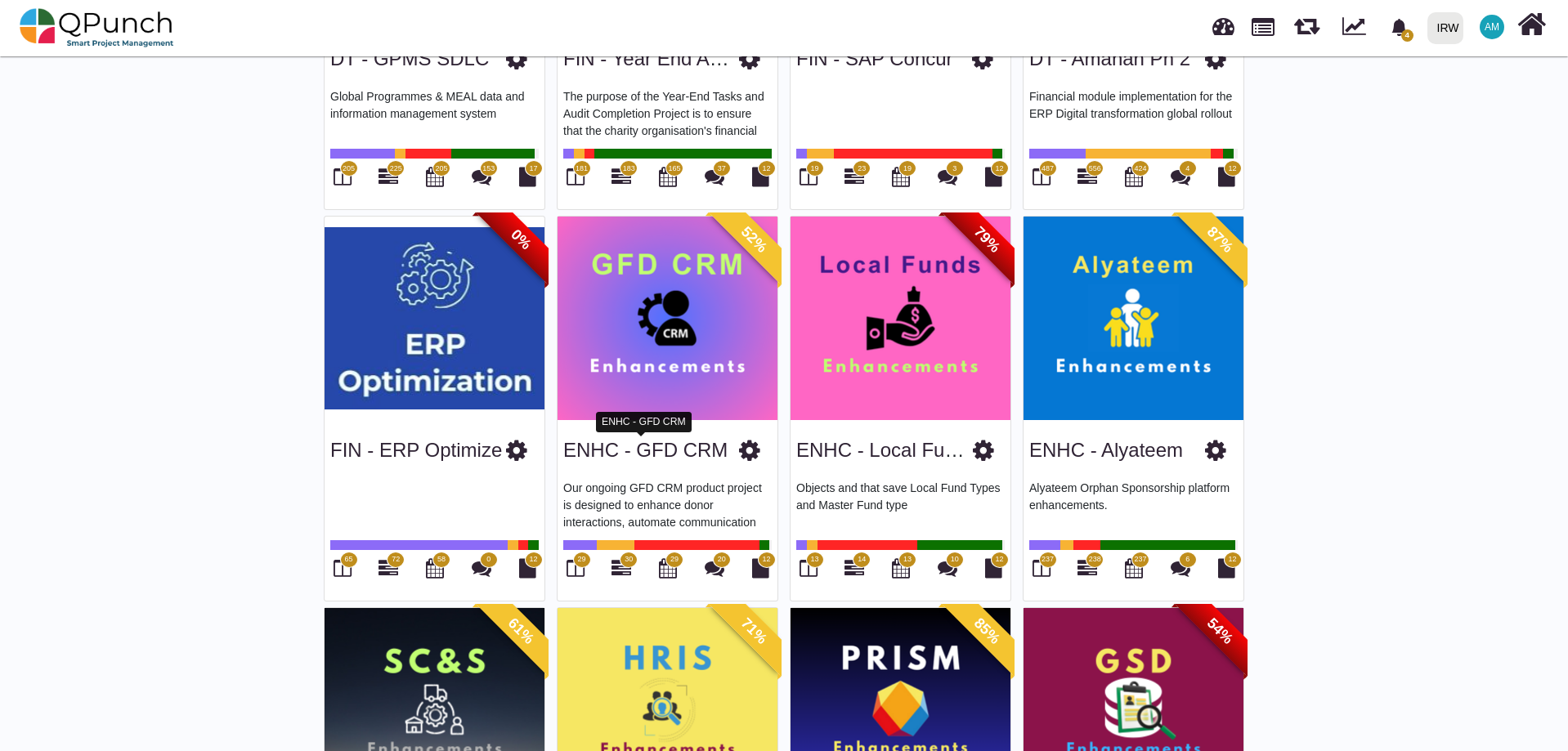
click at [656, 452] on link "ENHC - GFD CRM" at bounding box center [645, 450] width 164 height 22
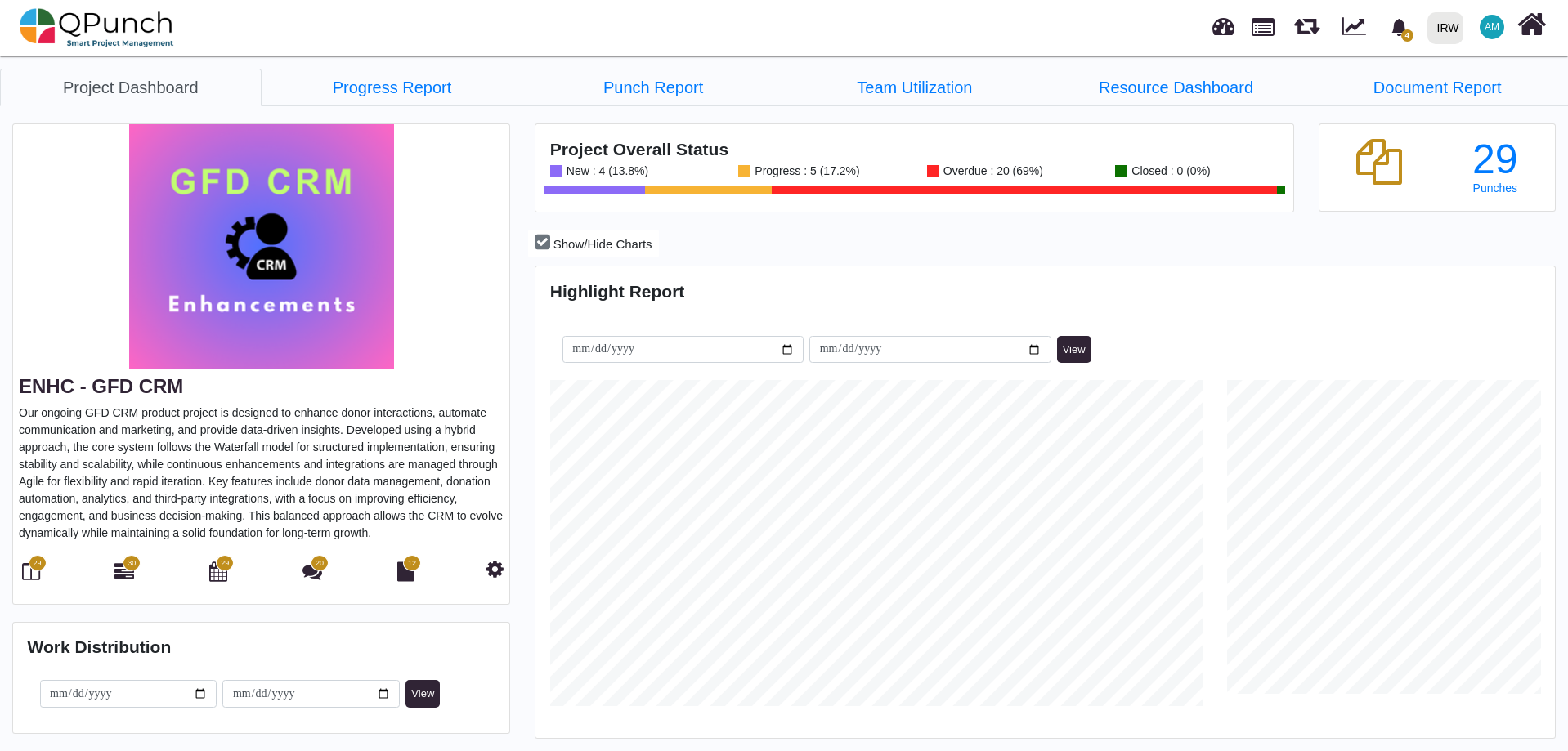
scroll to position [450, 1015]
click at [130, 578] on icon at bounding box center [124, 571] width 20 height 20
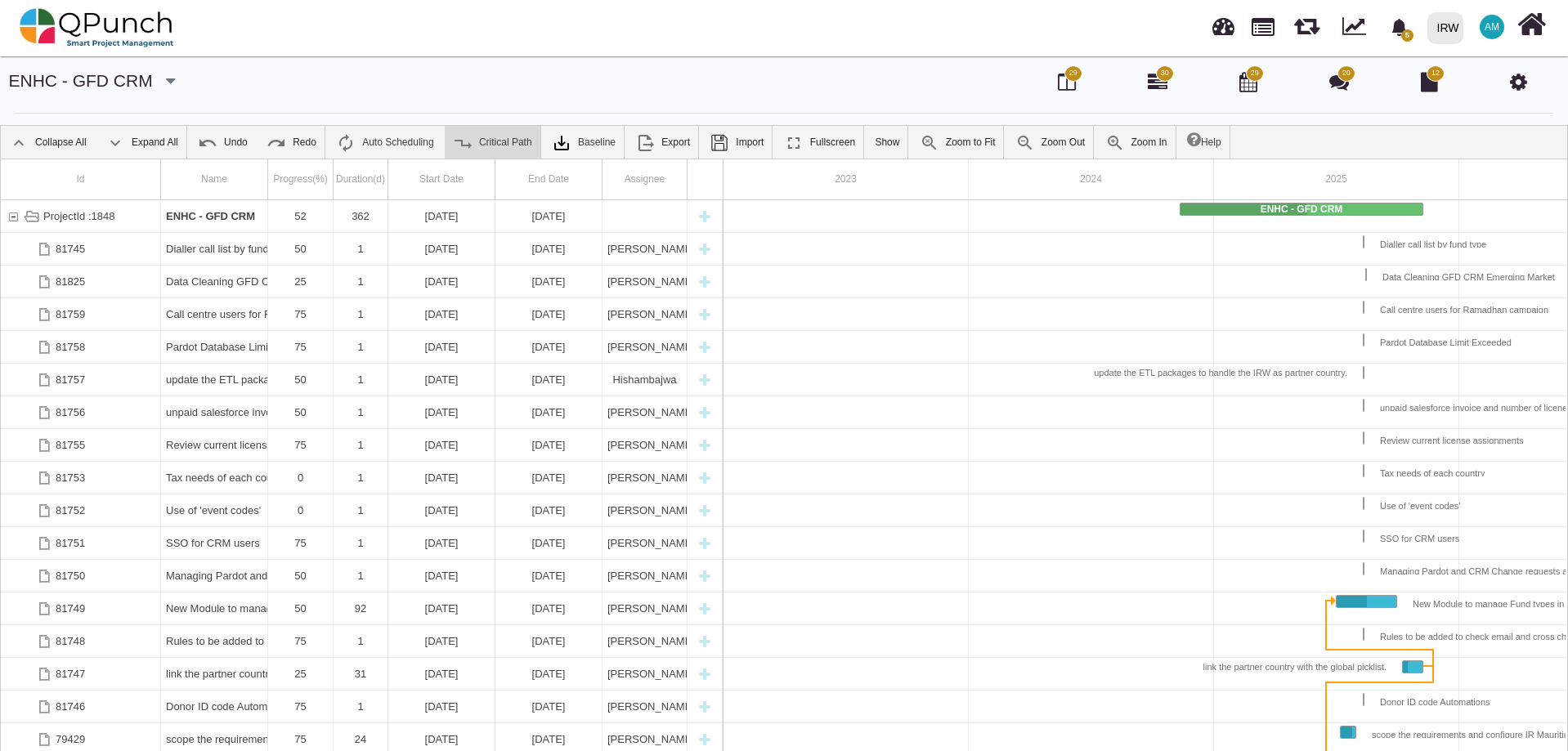
scroll to position [0, 139]
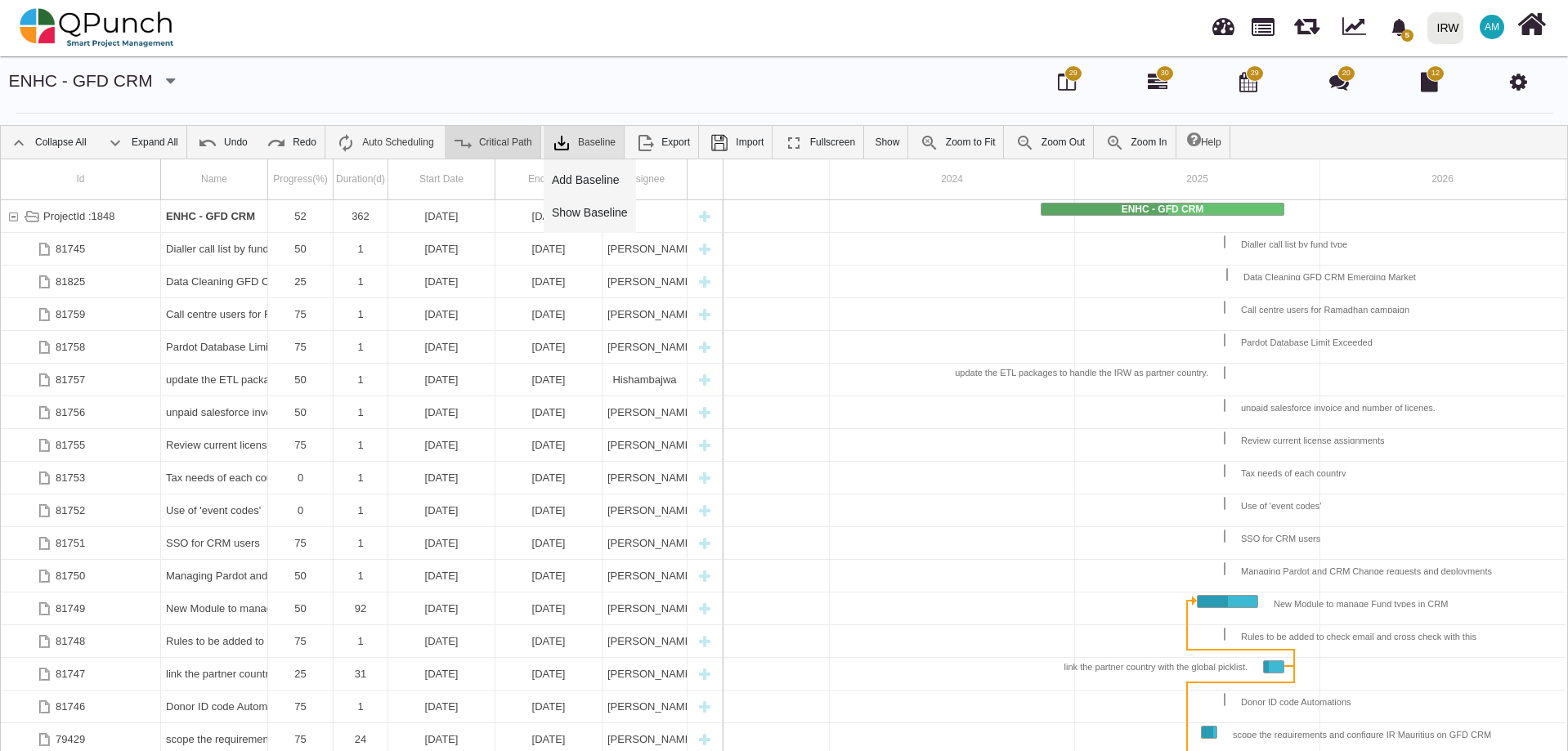
click at [577, 144] on link "Baseline" at bounding box center [584, 142] width 80 height 33
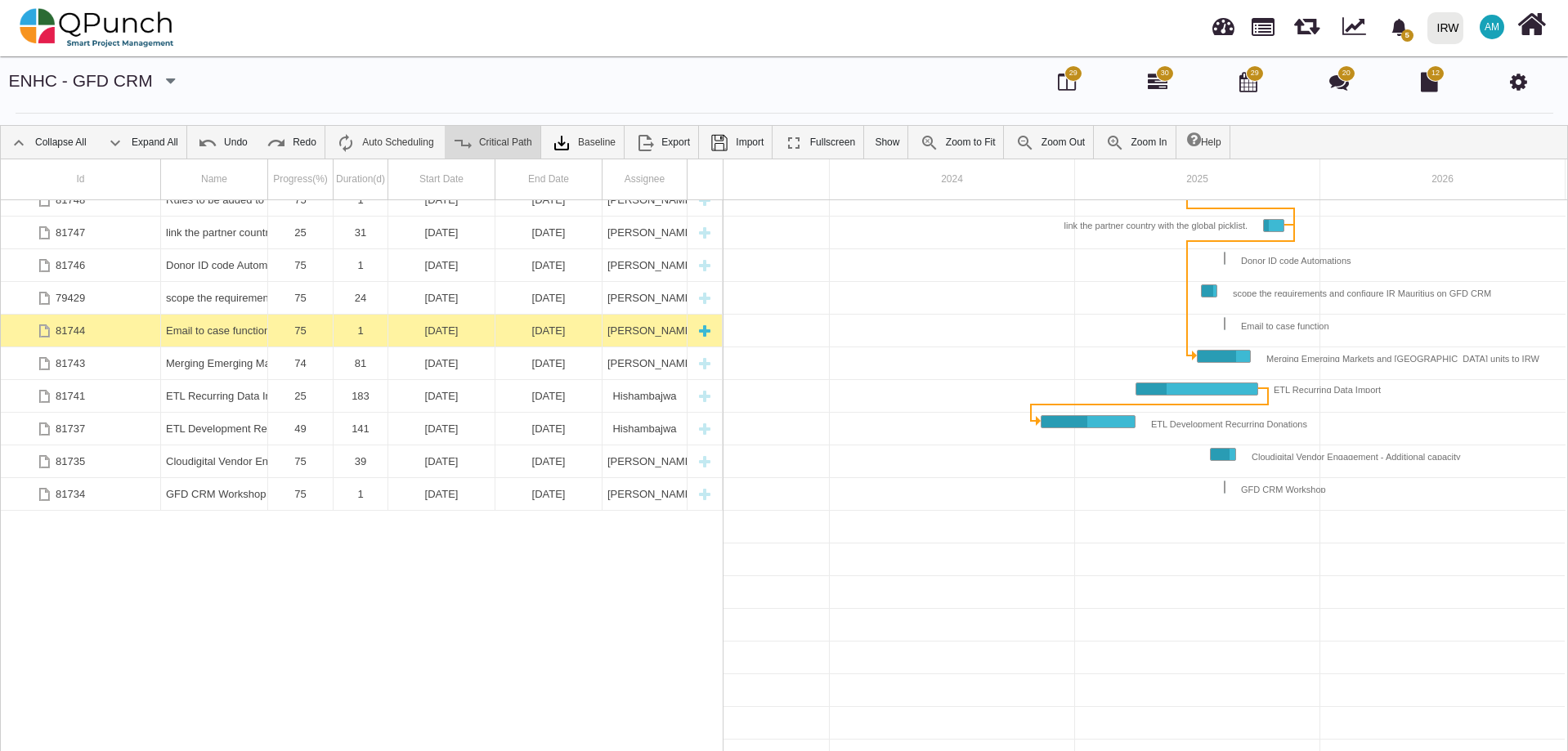
scroll to position [0, 0]
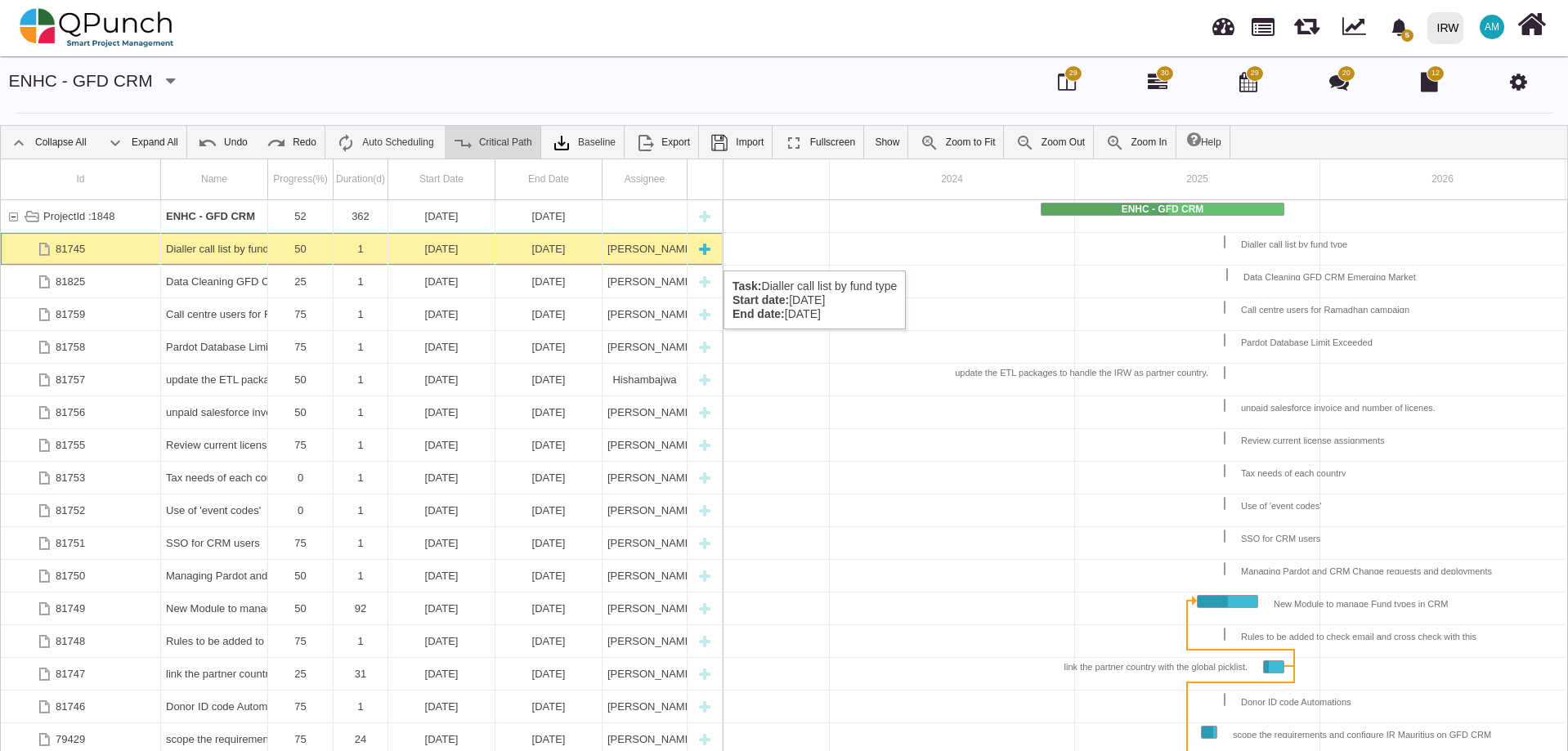
click at [123, 254] on div "81745" at bounding box center [81, 249] width 161 height 32
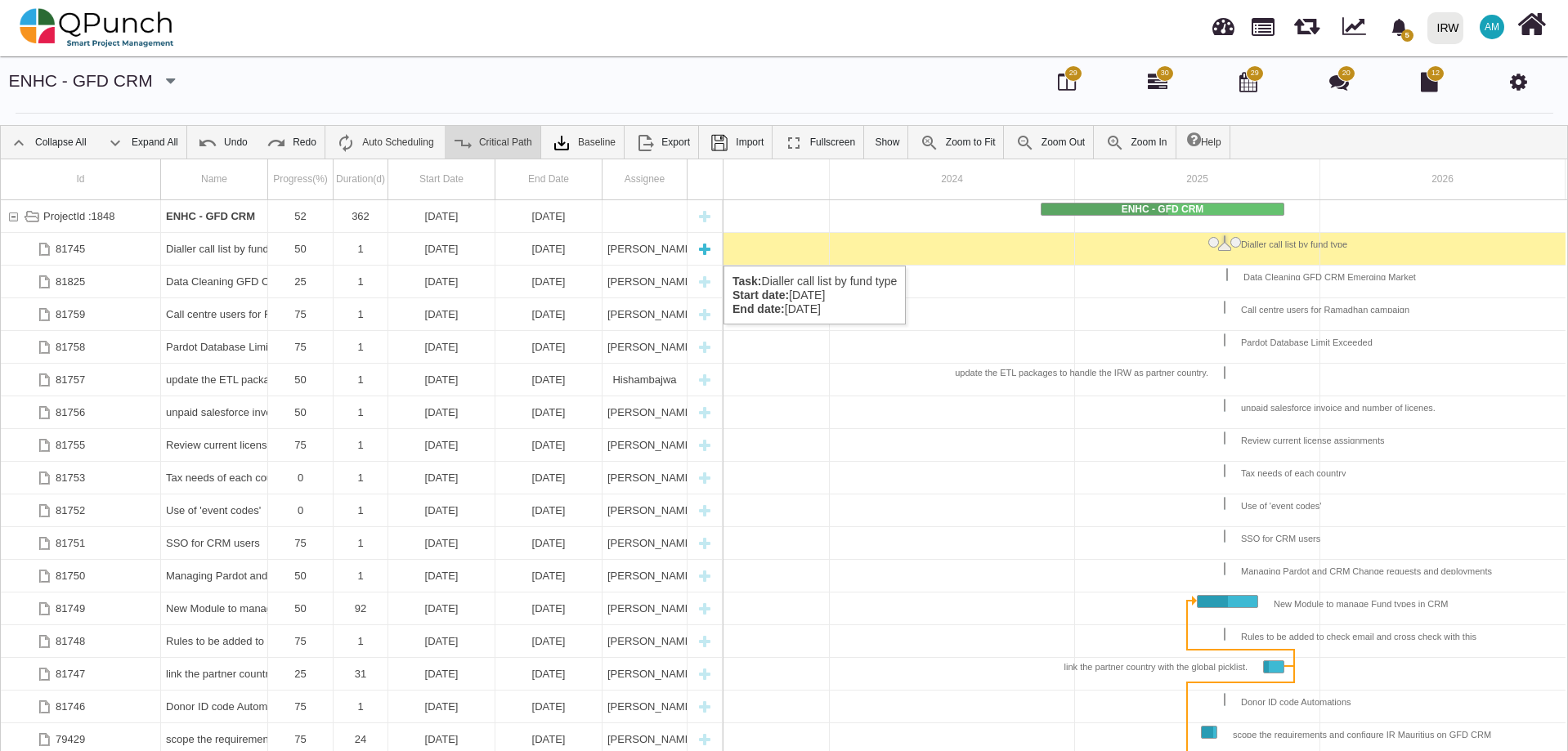
click at [700, 249] on div "New task" at bounding box center [704, 249] width 24 height 32
select select "**"
select select "*"
select select "****"
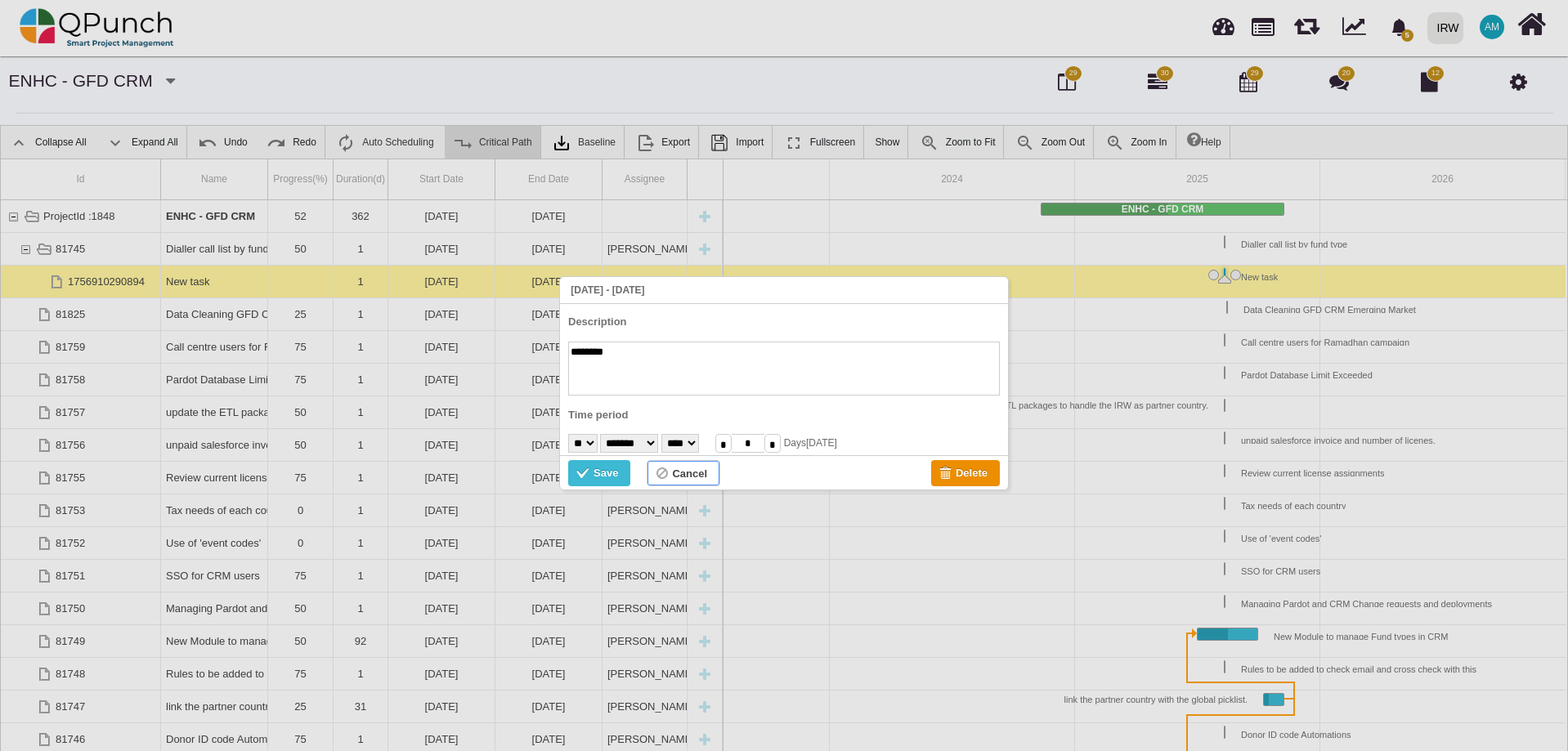
click at [683, 468] on div "Cancel" at bounding box center [689, 474] width 35 height 18
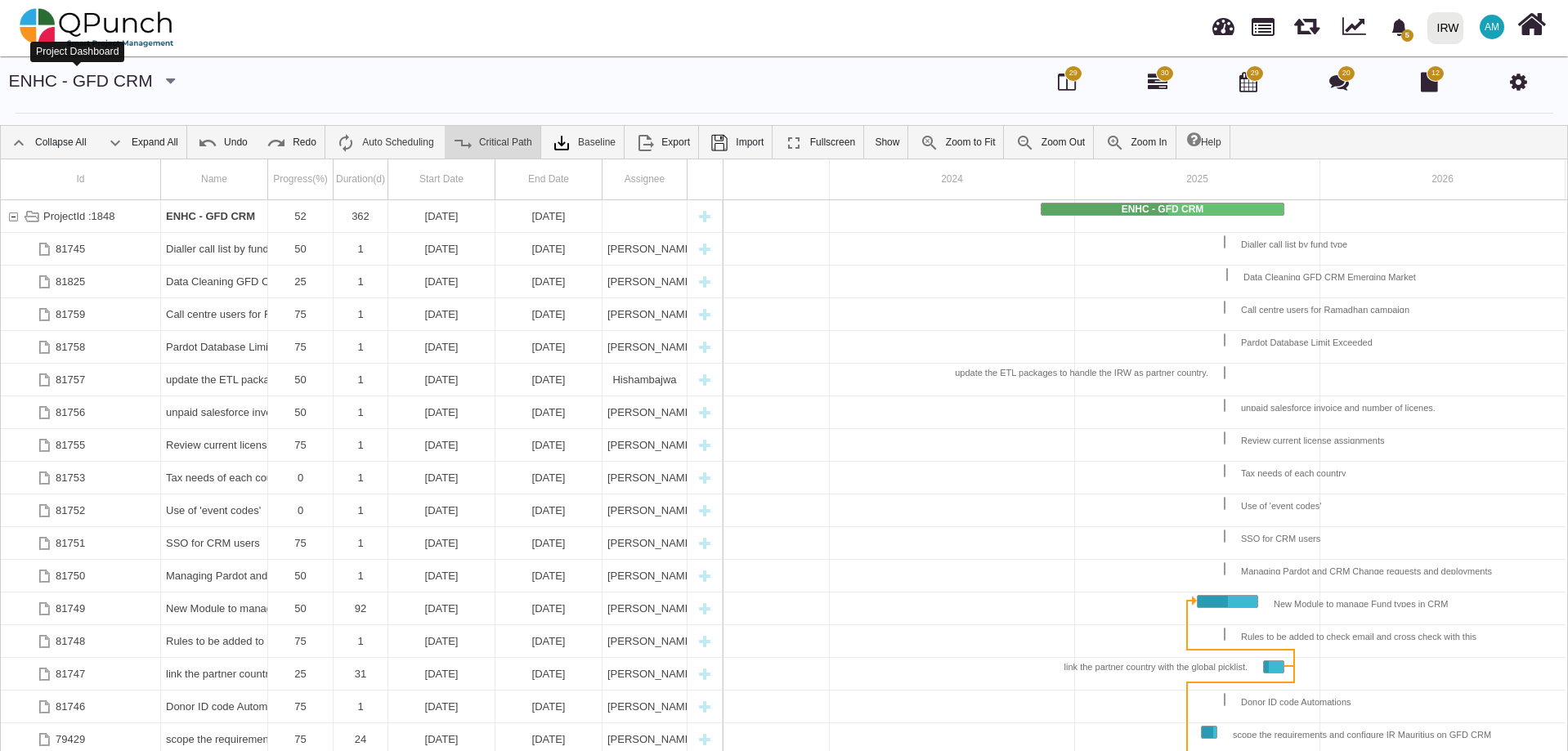
click at [86, 85] on link "ENHC - GFD CRM" at bounding box center [80, 80] width 144 height 19
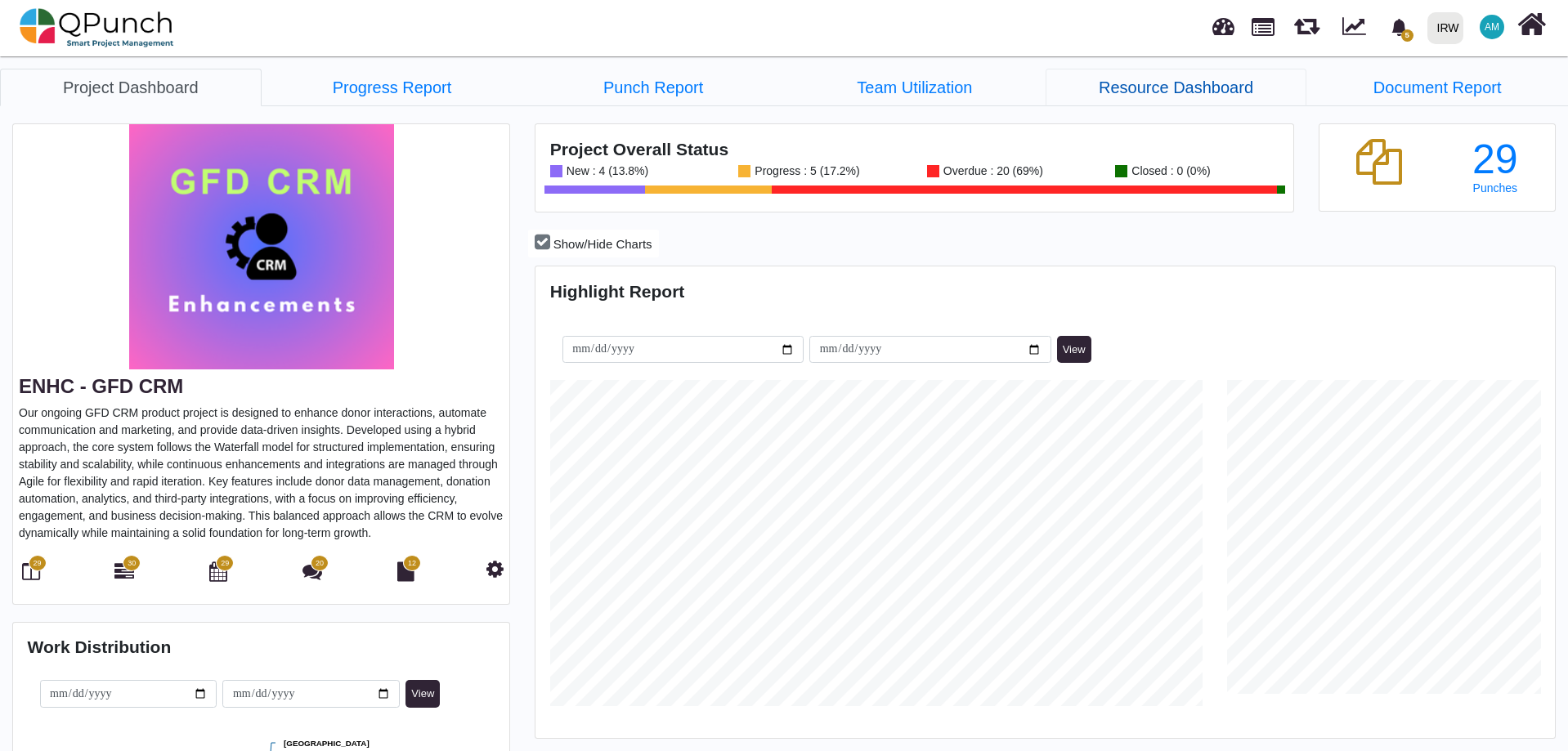
click at [1172, 95] on link "Resource Dashboard" at bounding box center [1175, 87] width 261 height 37
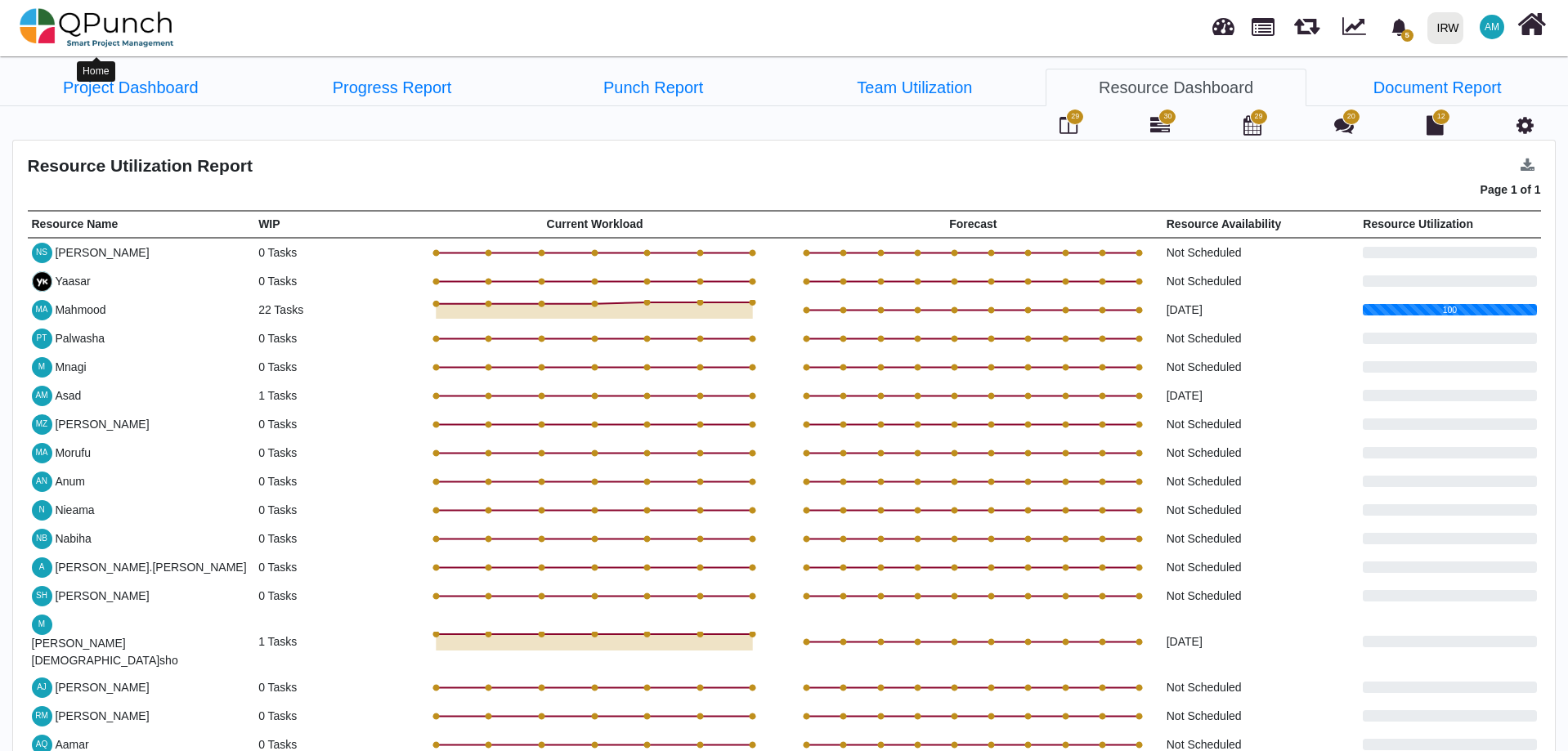
click at [96, 20] on img at bounding box center [96, 28] width 154 height 49
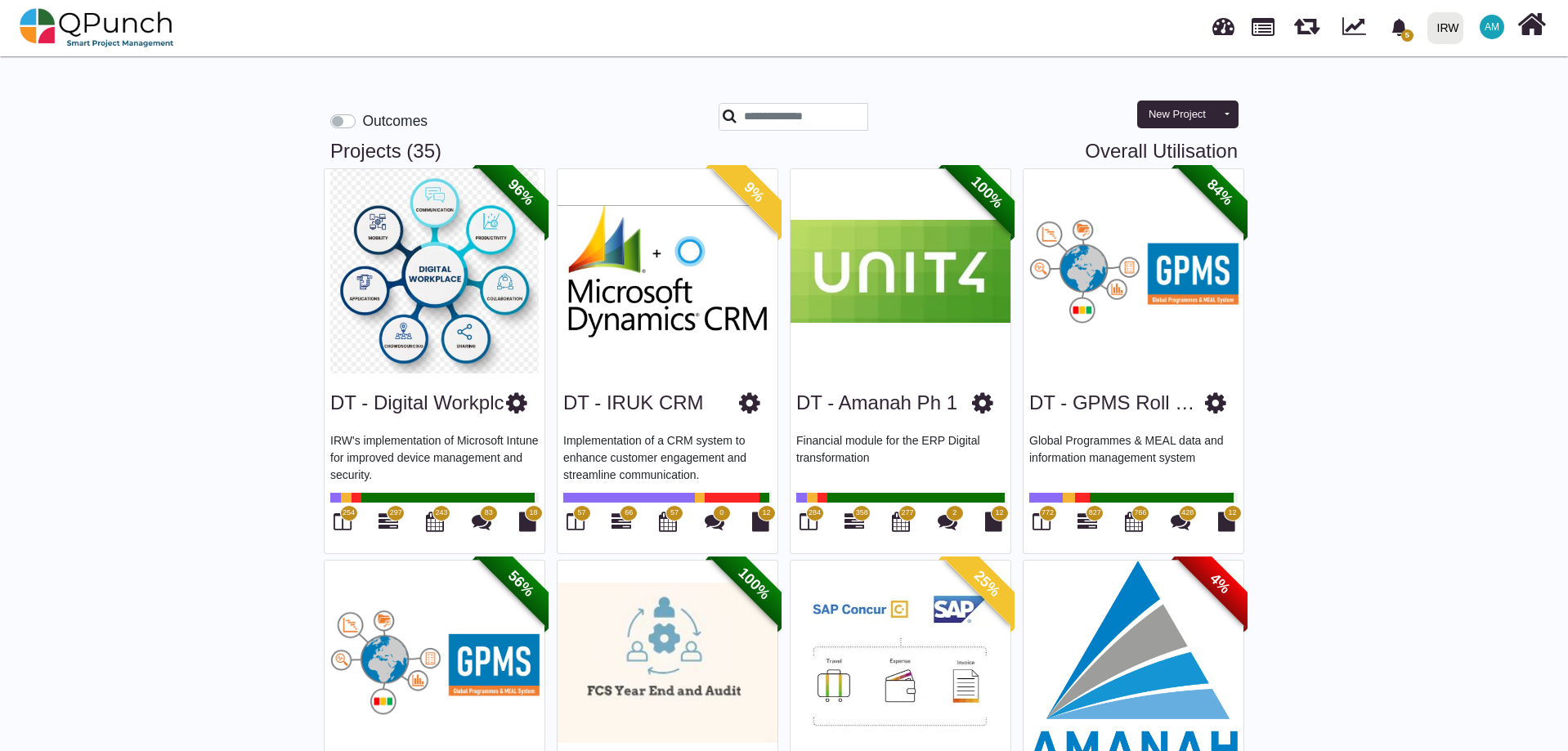
click at [362, 128] on label "Outcomes" at bounding box center [394, 121] width 65 height 21
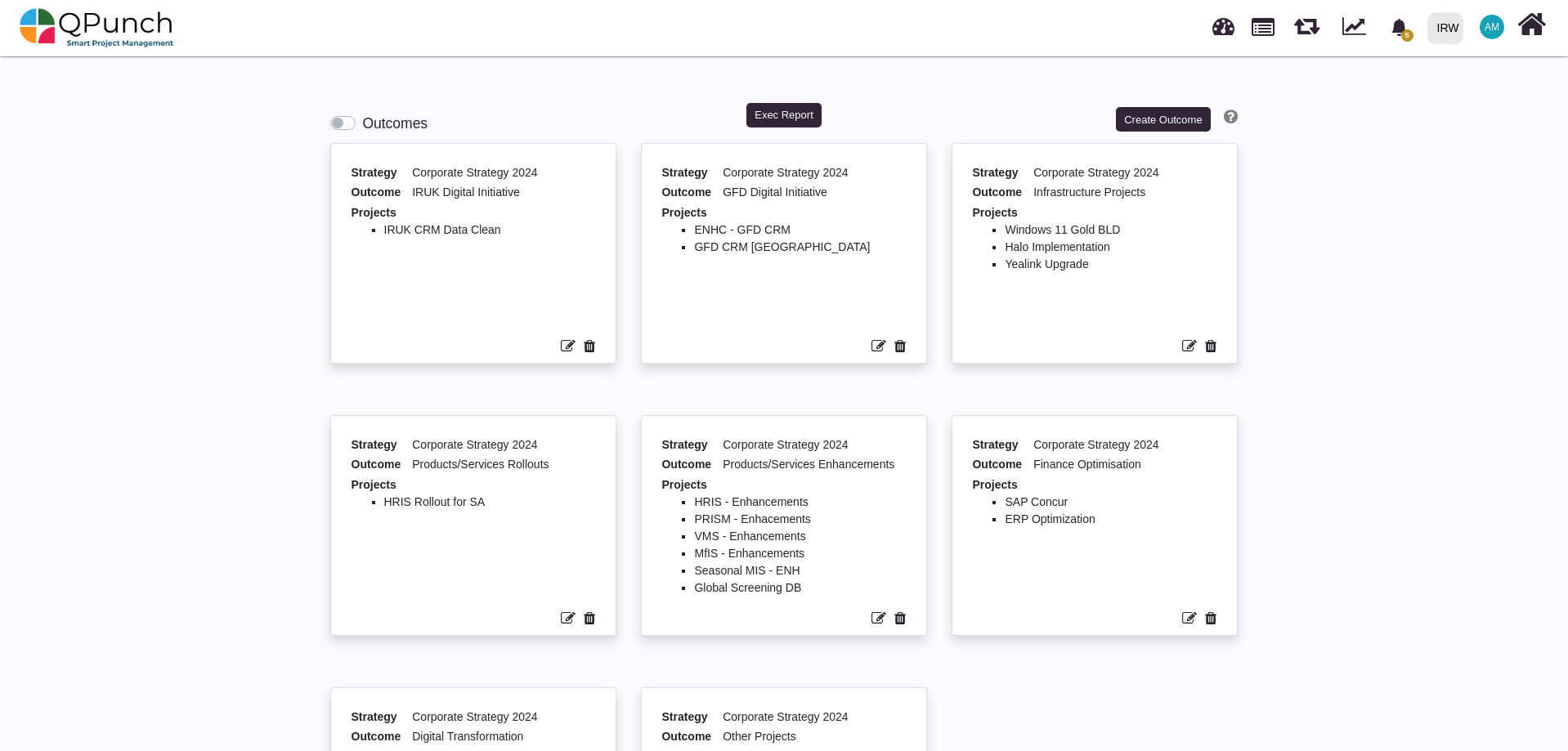
click at [362, 127] on label "Outcomes" at bounding box center [394, 123] width 65 height 21
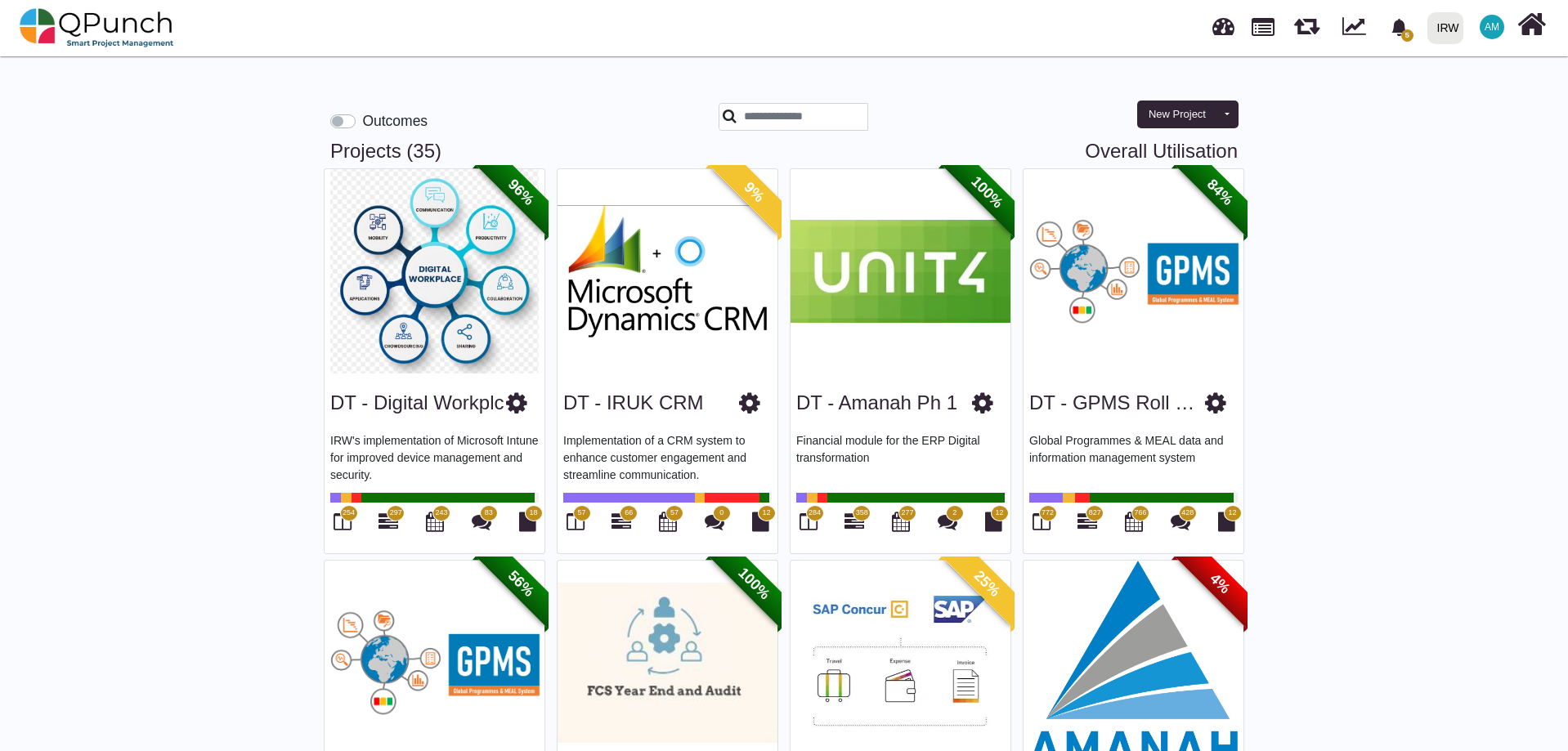
click at [363, 123] on label "Outcomes" at bounding box center [394, 121] width 65 height 21
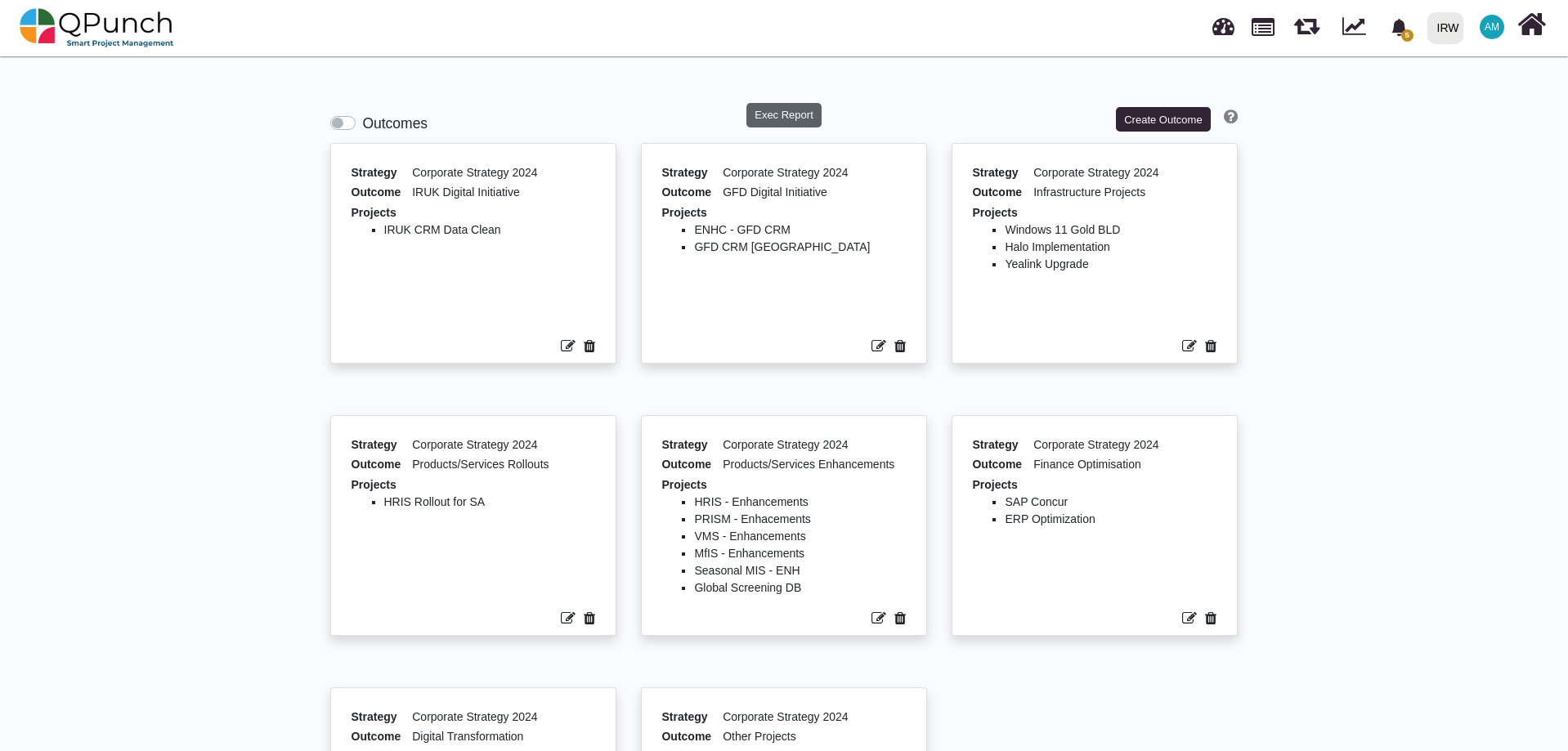
click at [780, 113] on button "Exec Report" at bounding box center [784, 114] width 76 height 24
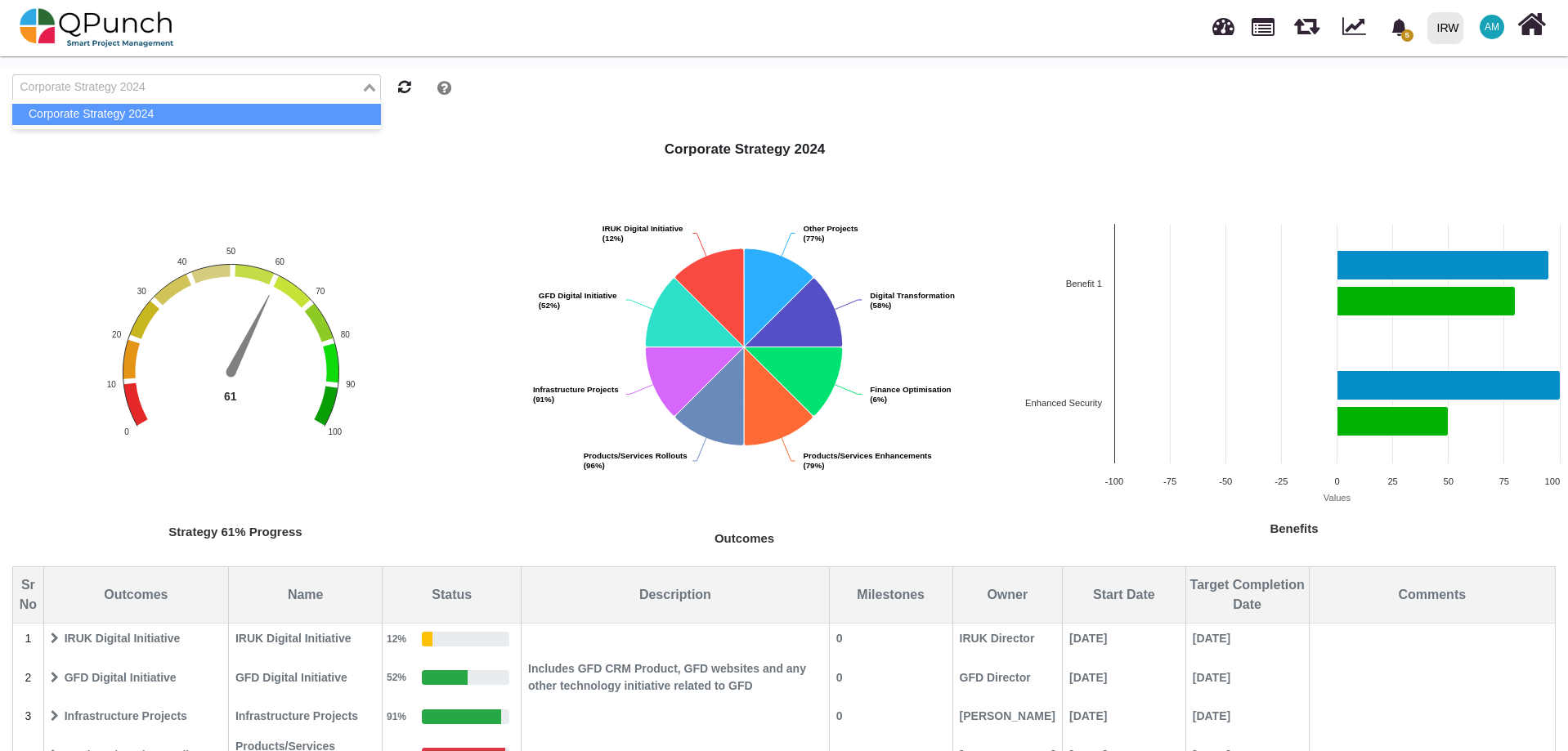
click at [266, 95] on input "Search for option" at bounding box center [187, 87] width 344 height 18
click at [420, 286] on rect "Interactive chart" at bounding box center [235, 388] width 470 height 329
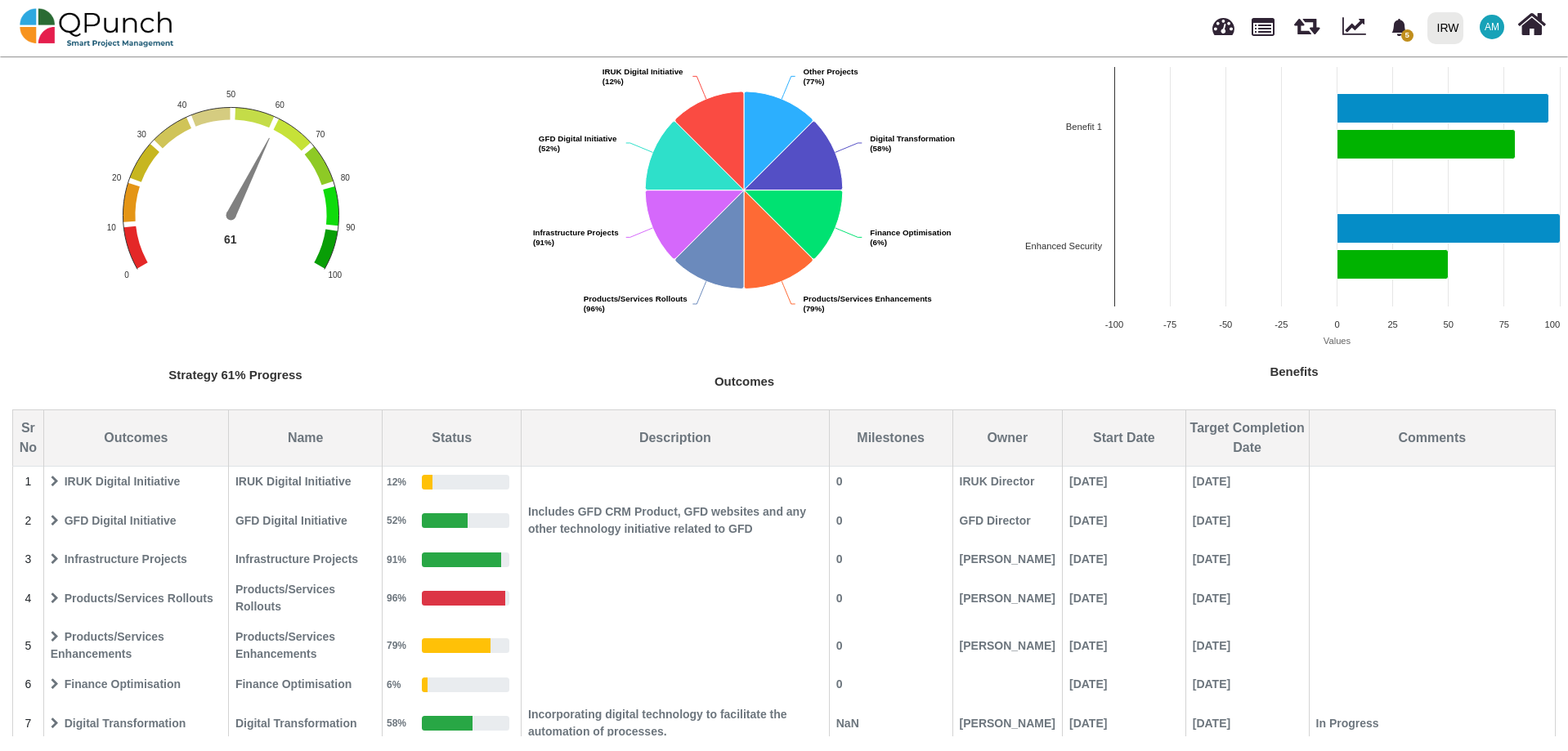
scroll to position [159, 0]
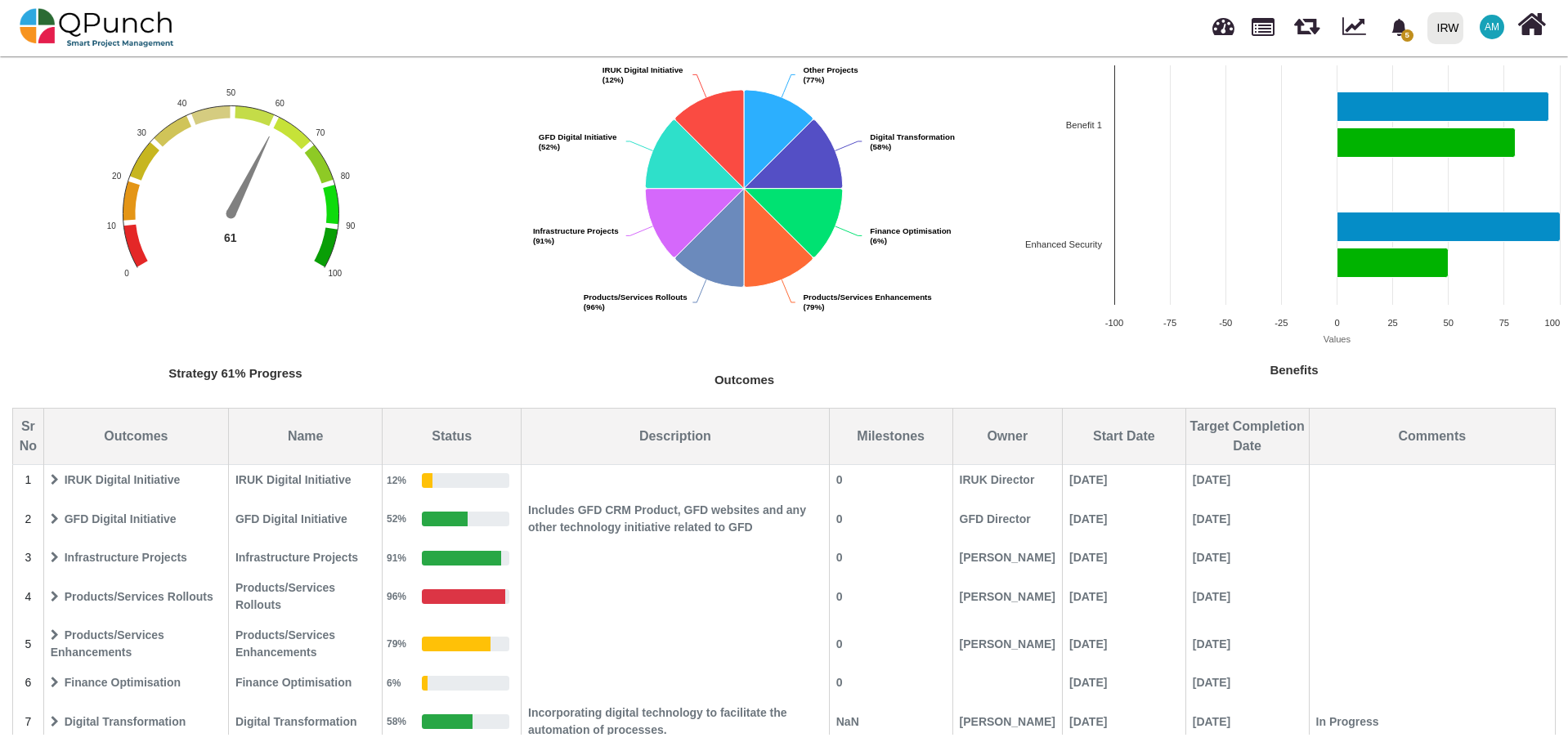
click at [53, 480] on icon at bounding box center [54, 479] width 8 height 12
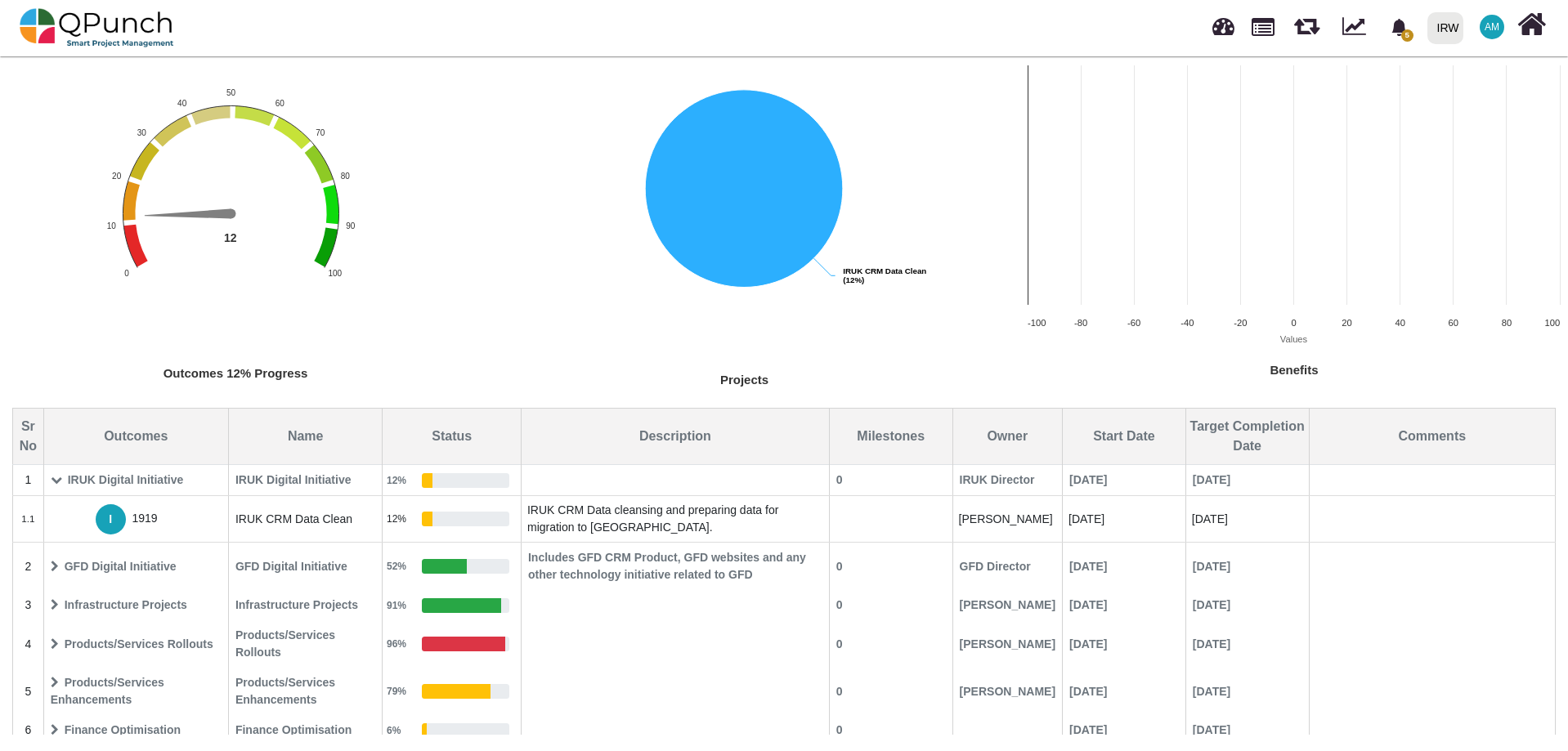
click at [59, 484] on icon at bounding box center [56, 479] width 12 height 12
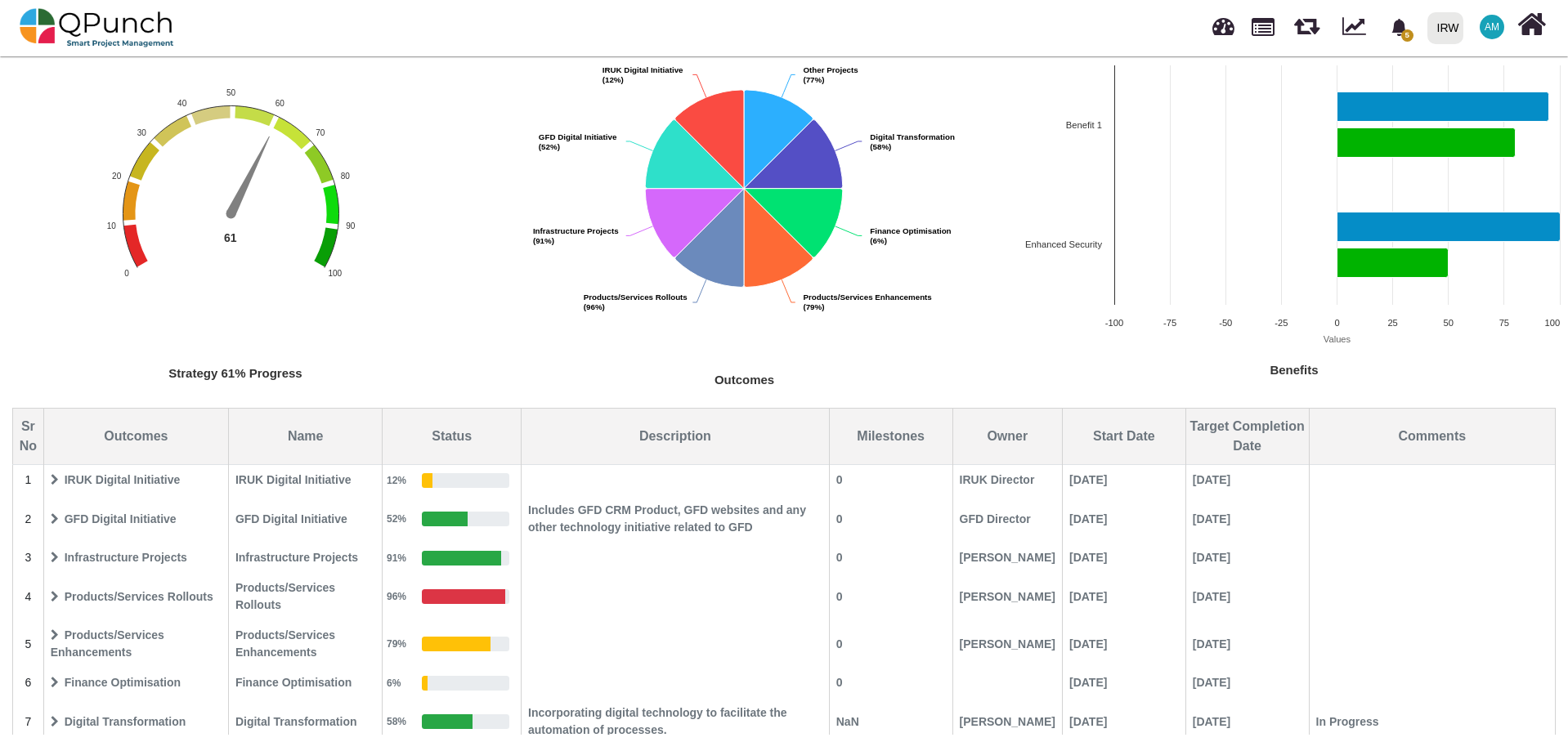
click at [54, 592] on icon at bounding box center [54, 596] width 8 height 12
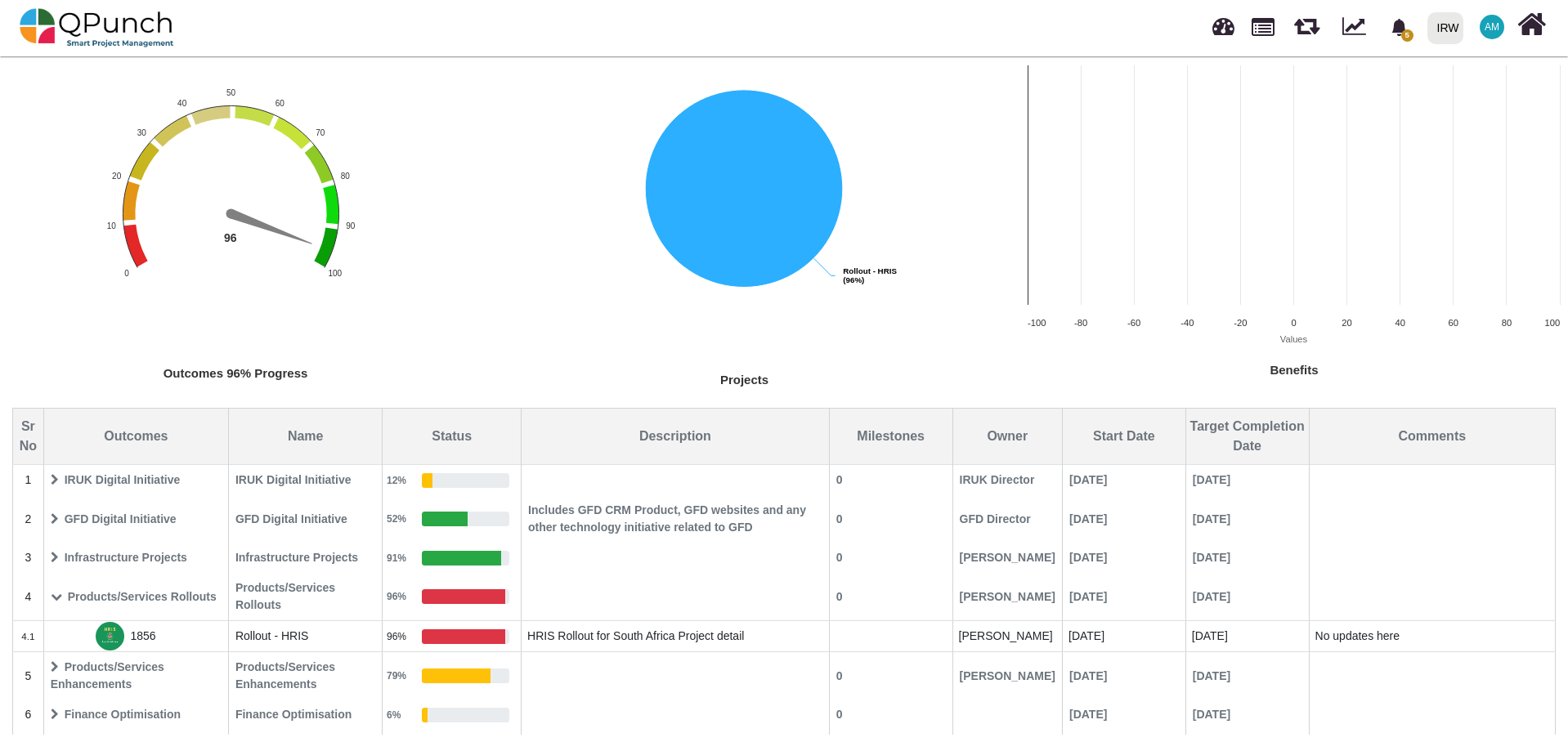
scroll to position [73, 0]
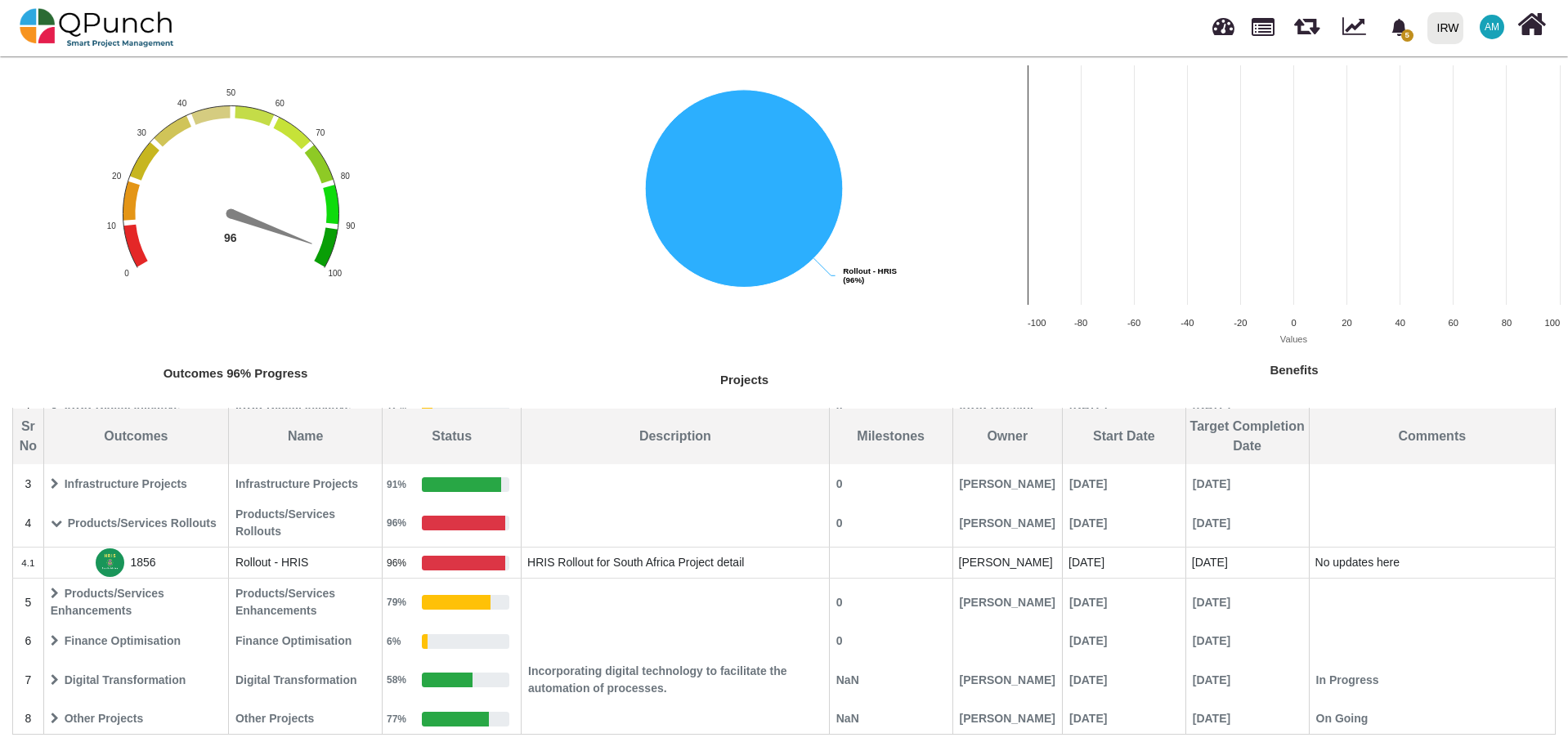
click at [55, 522] on icon at bounding box center [56, 523] width 12 height 12
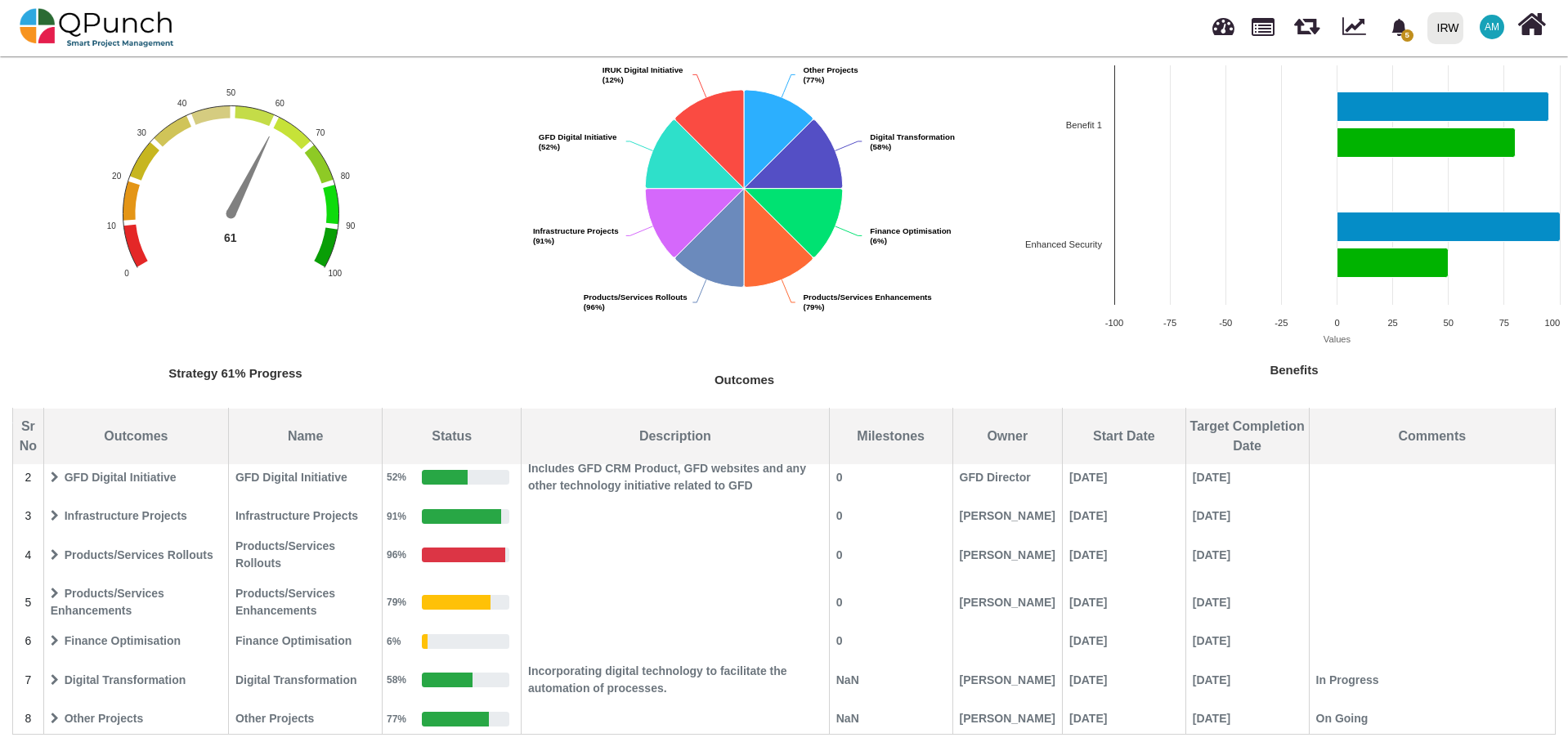
scroll to position [0, 0]
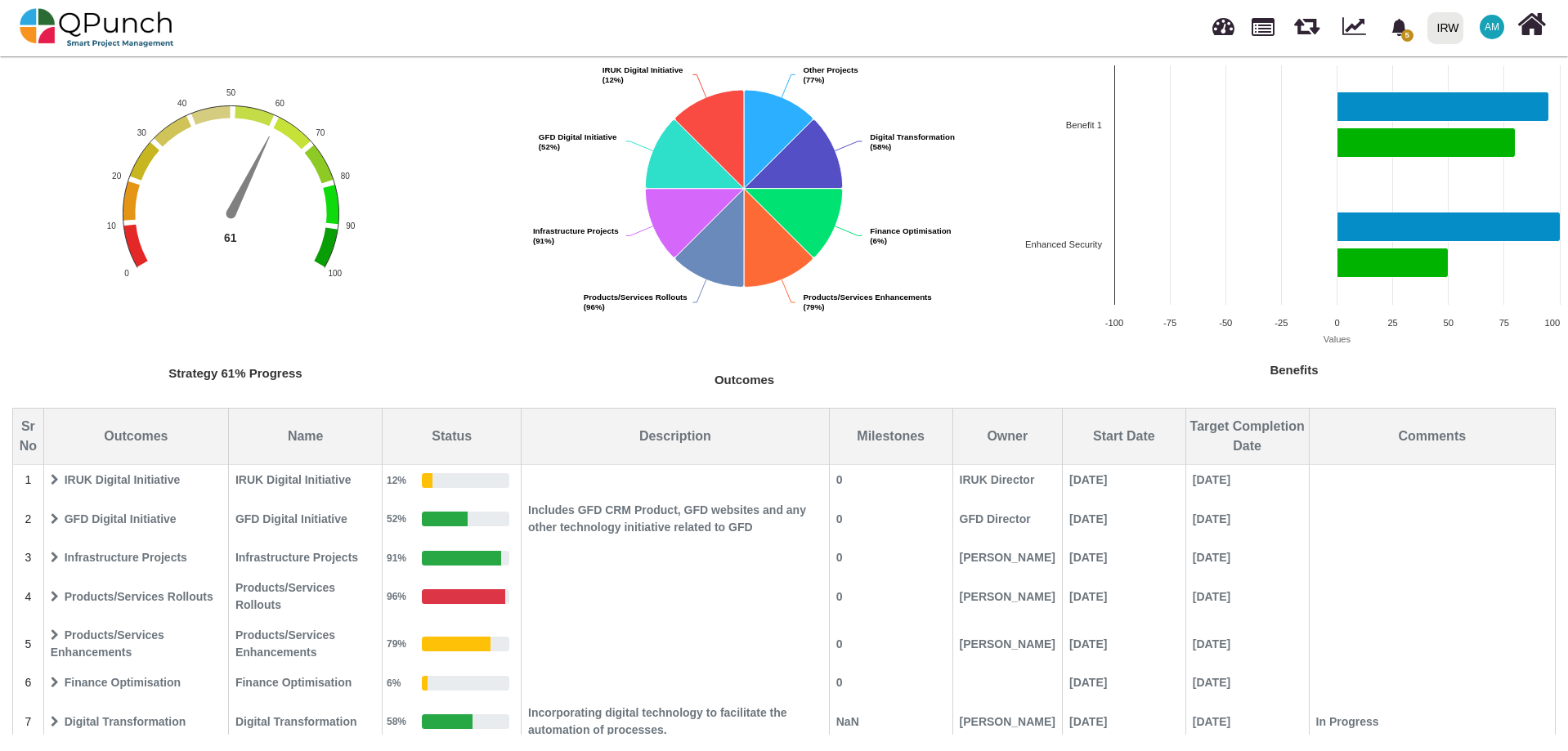
click at [56, 519] on icon at bounding box center [54, 518] width 8 height 12
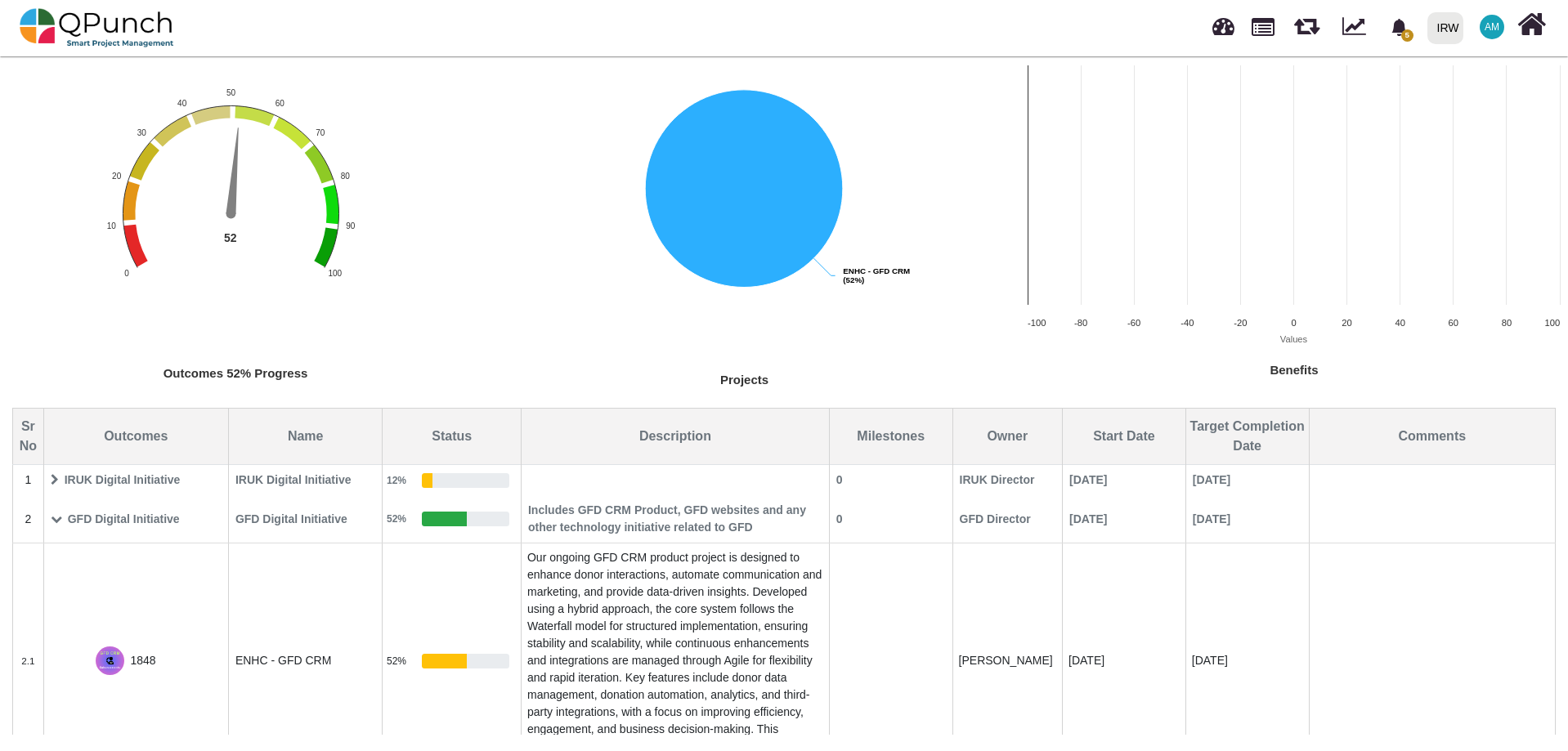
click at [56, 519] on icon at bounding box center [56, 518] width 12 height 12
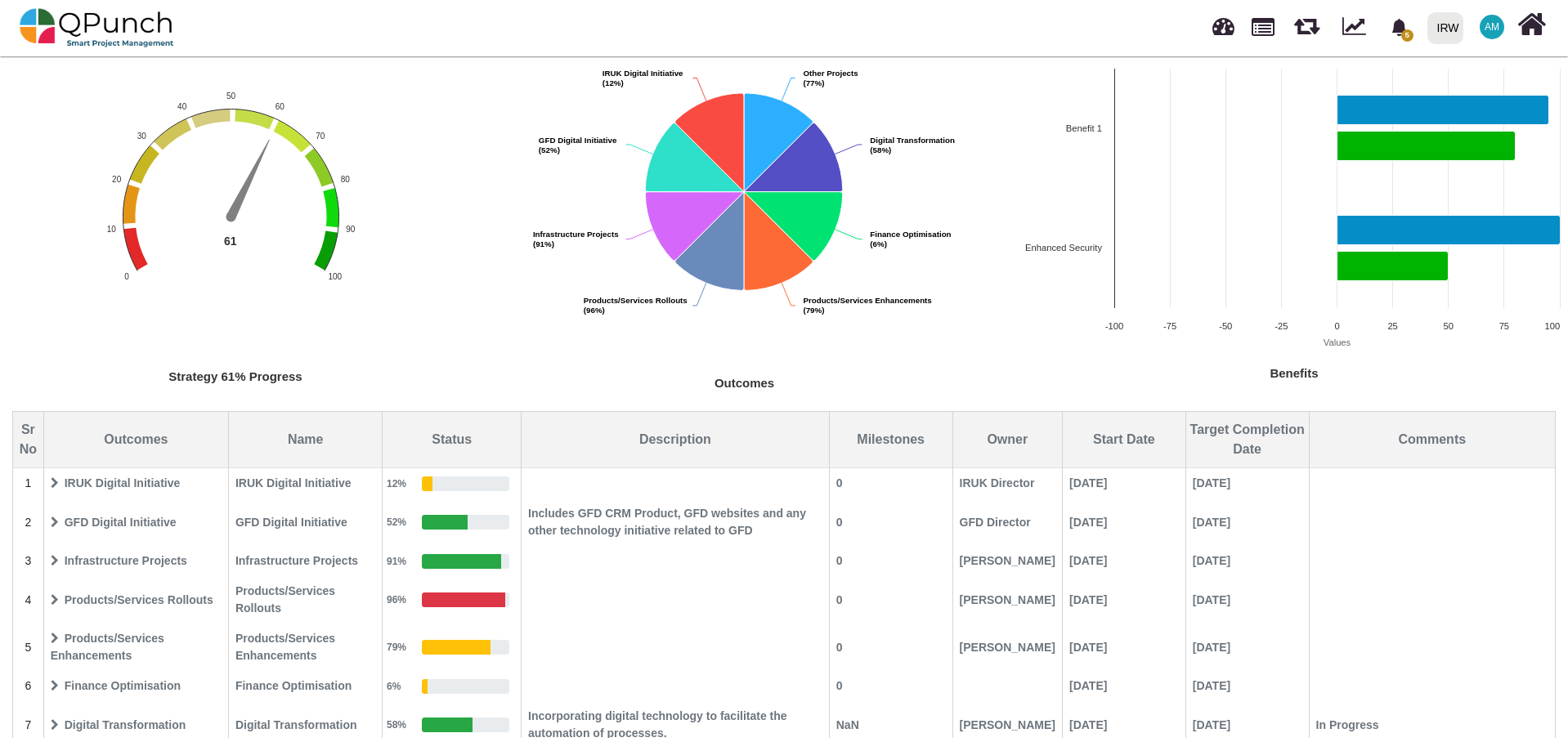
scroll to position [159, 0]
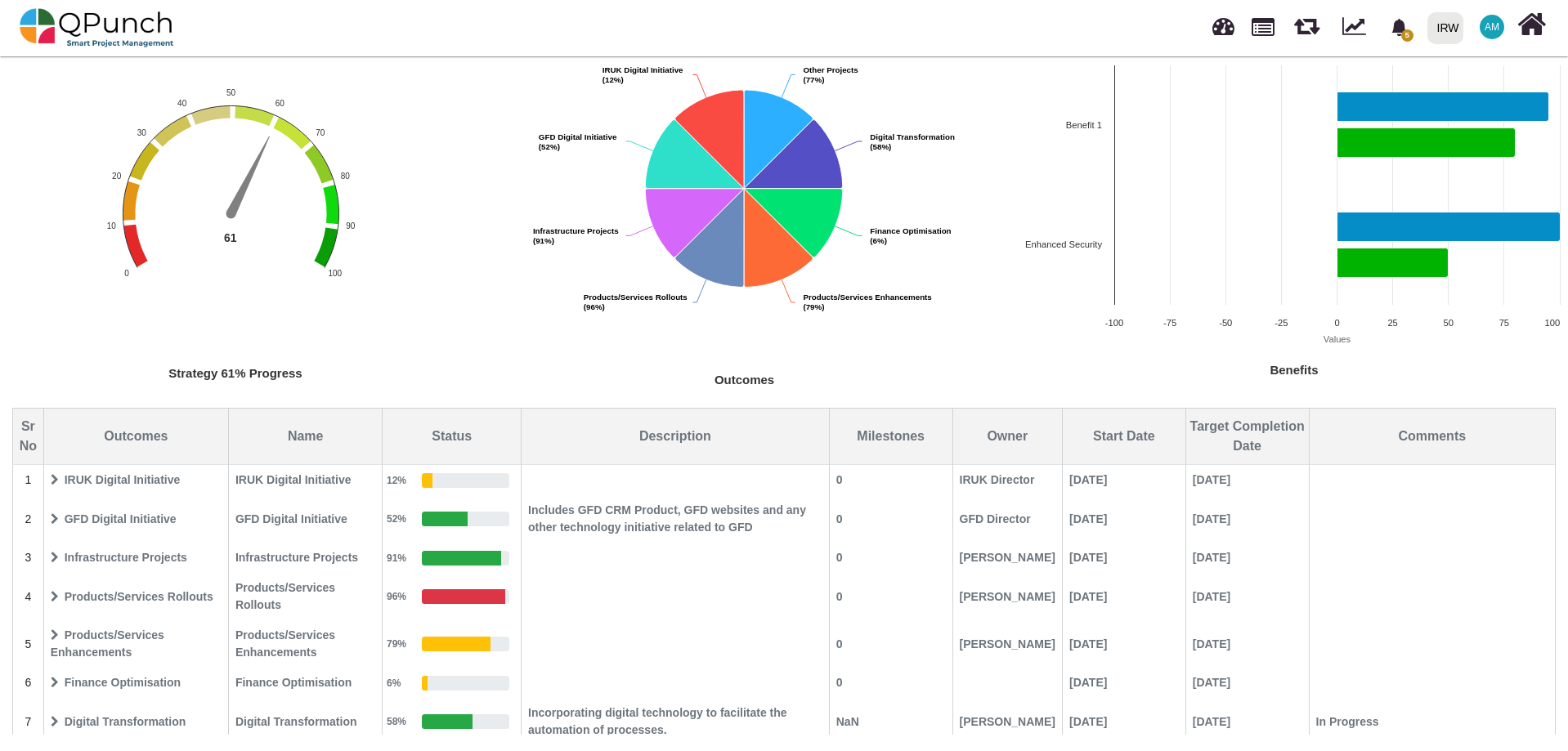
click at [53, 485] on icon at bounding box center [54, 479] width 8 height 12
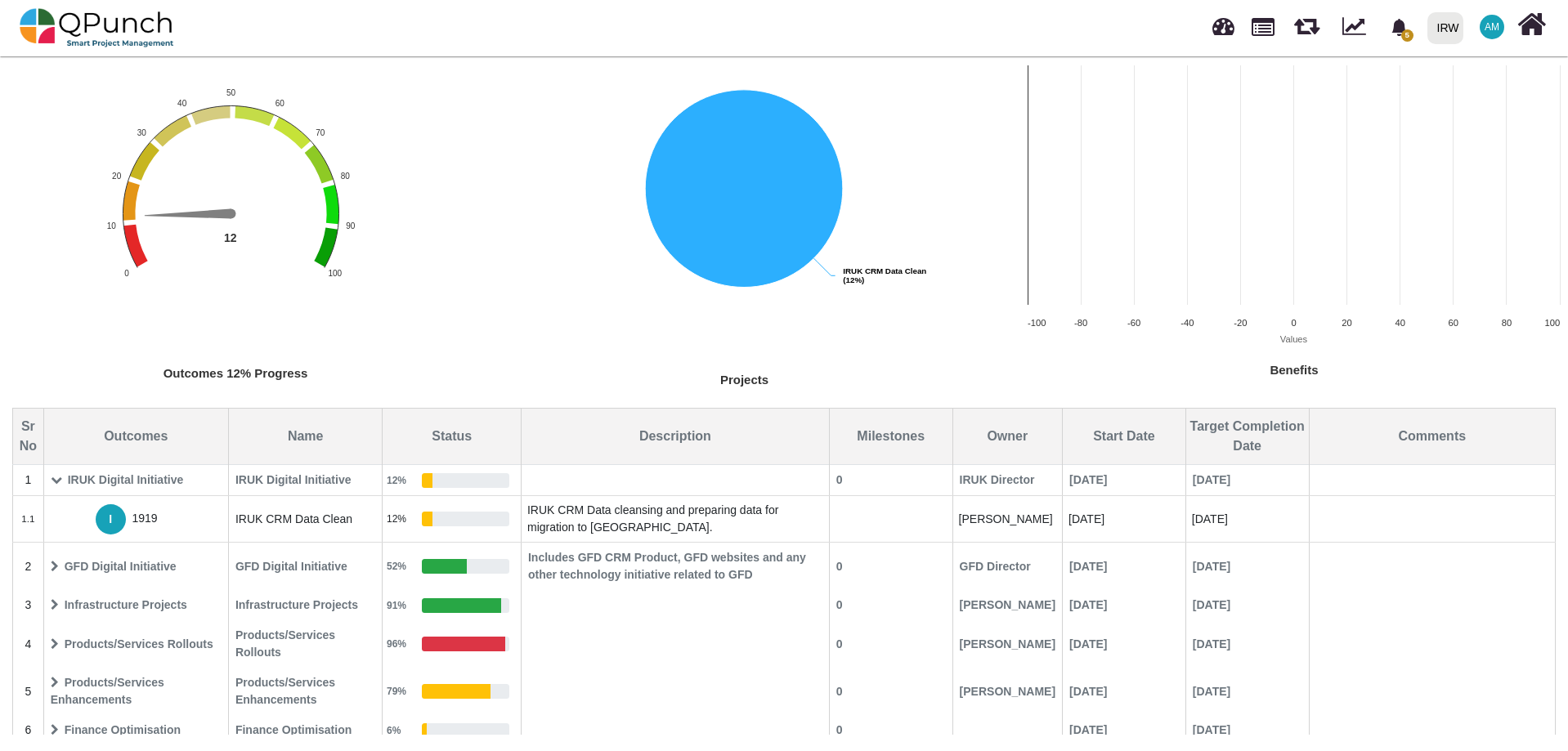
click at [60, 480] on icon at bounding box center [56, 479] width 12 height 12
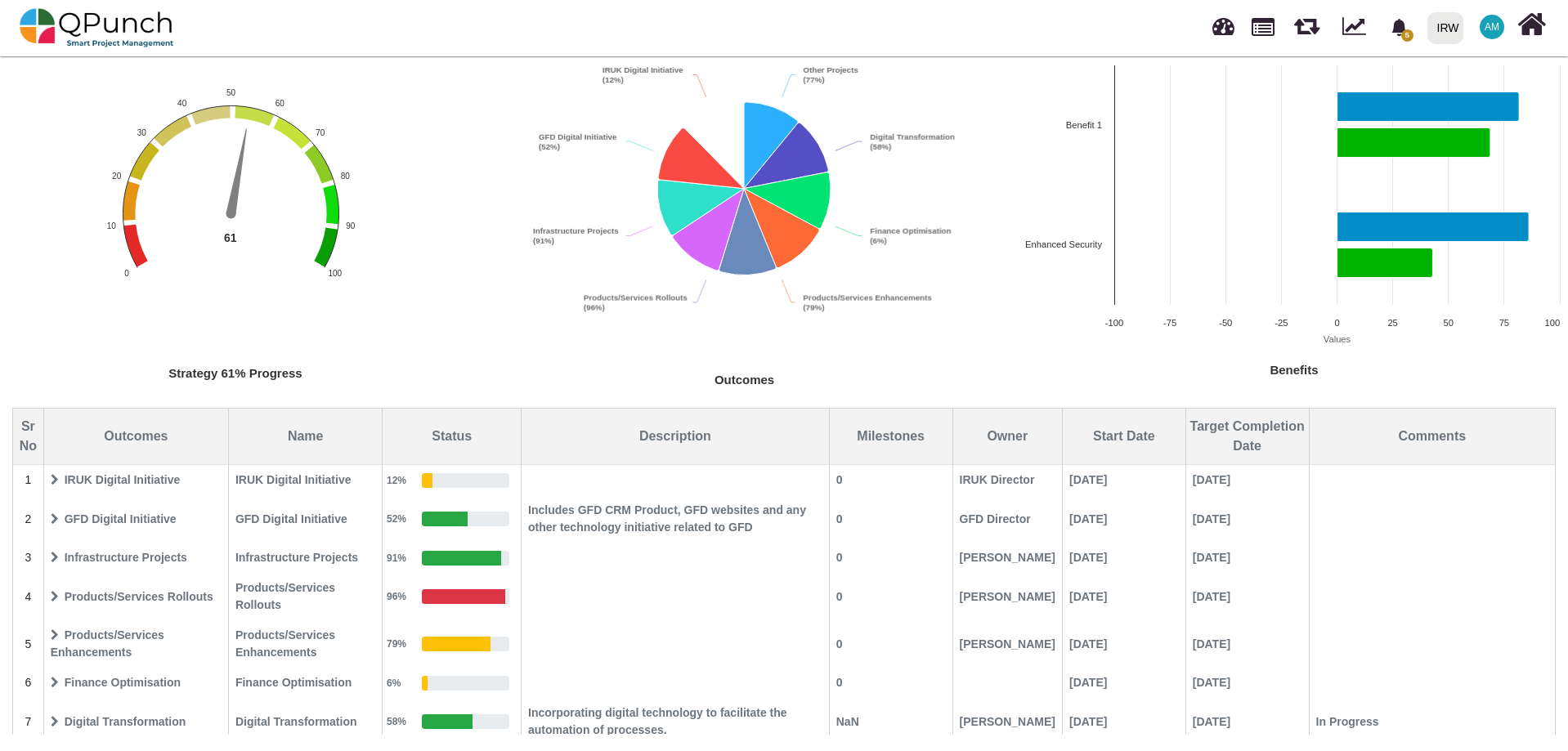
click at [59, 517] on span "GFD Digital Initiative" at bounding box center [136, 519] width 182 height 29
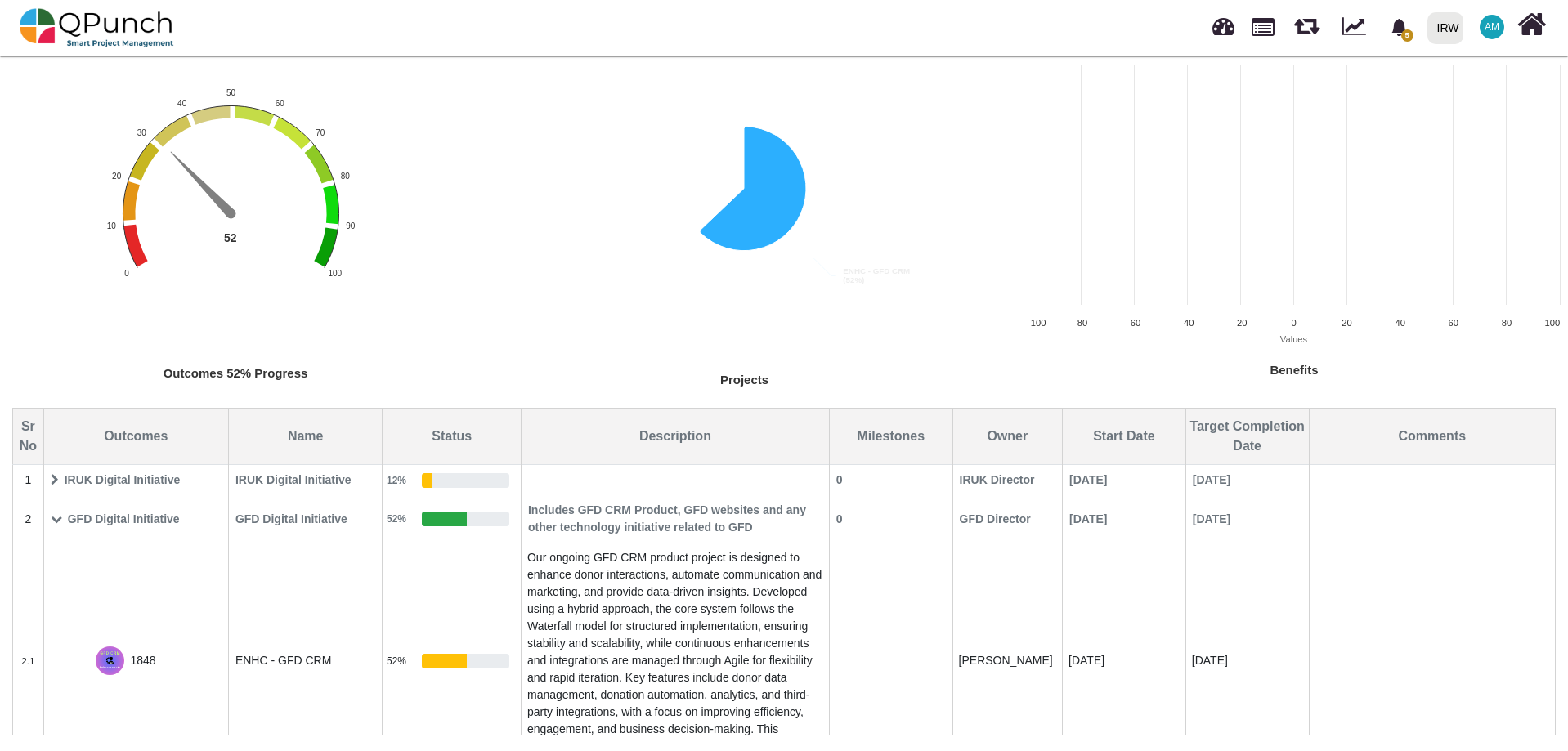
click at [55, 517] on icon at bounding box center [56, 518] width 12 height 12
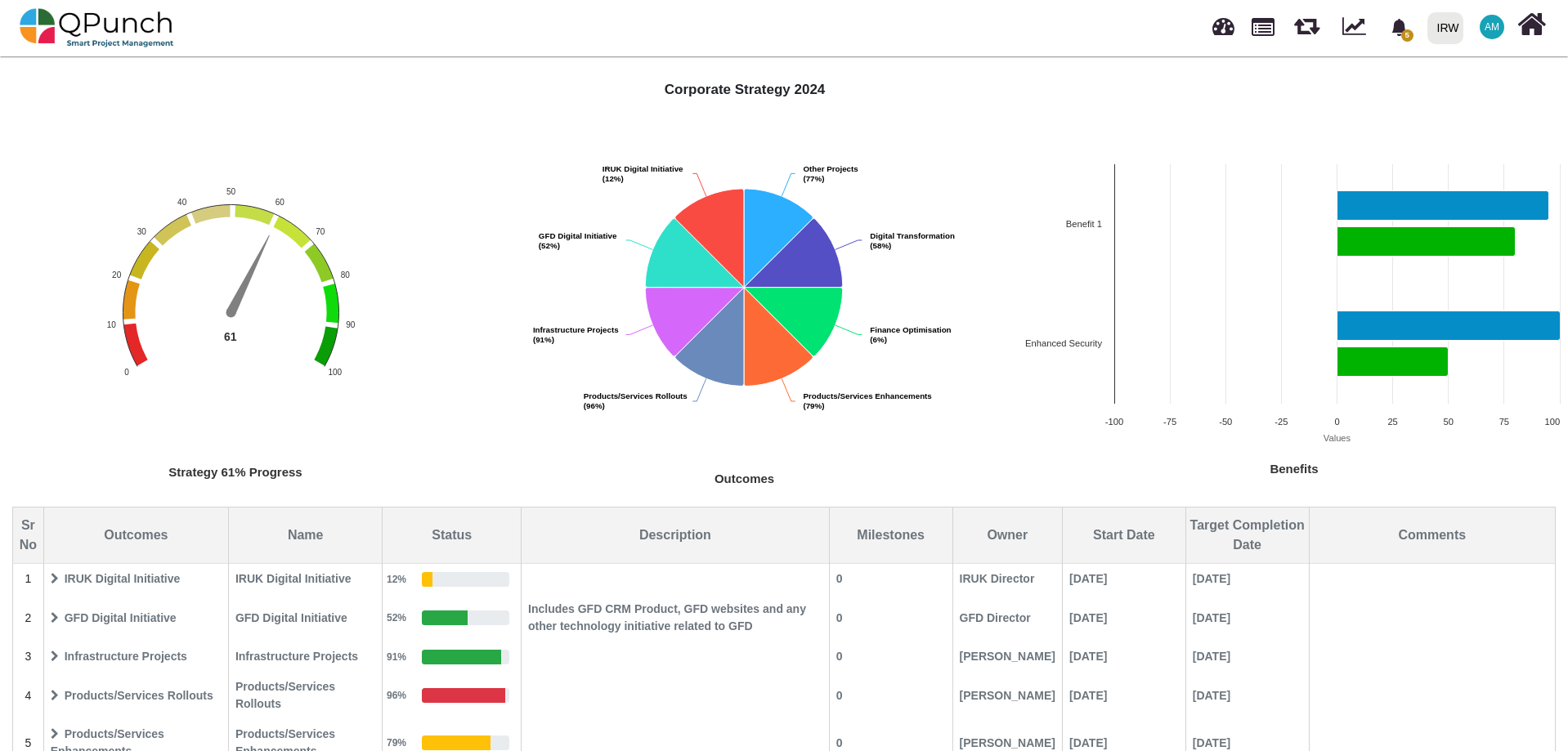
scroll to position [0, 0]
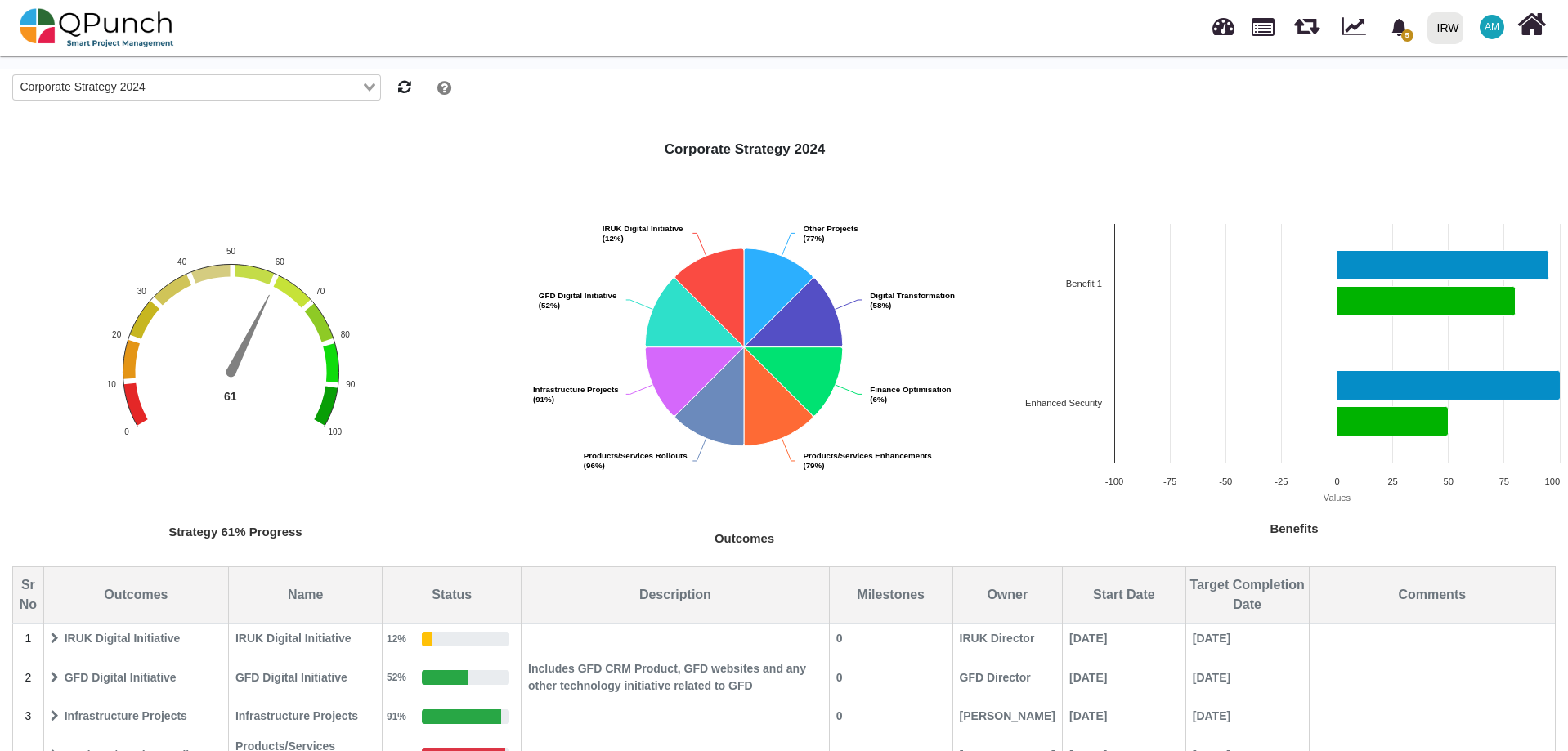
click at [1063, 100] on div at bounding box center [1004, 87] width 1105 height 36
click at [55, 645] on span "IRUK Digital Initiative" at bounding box center [136, 639] width 182 height 29
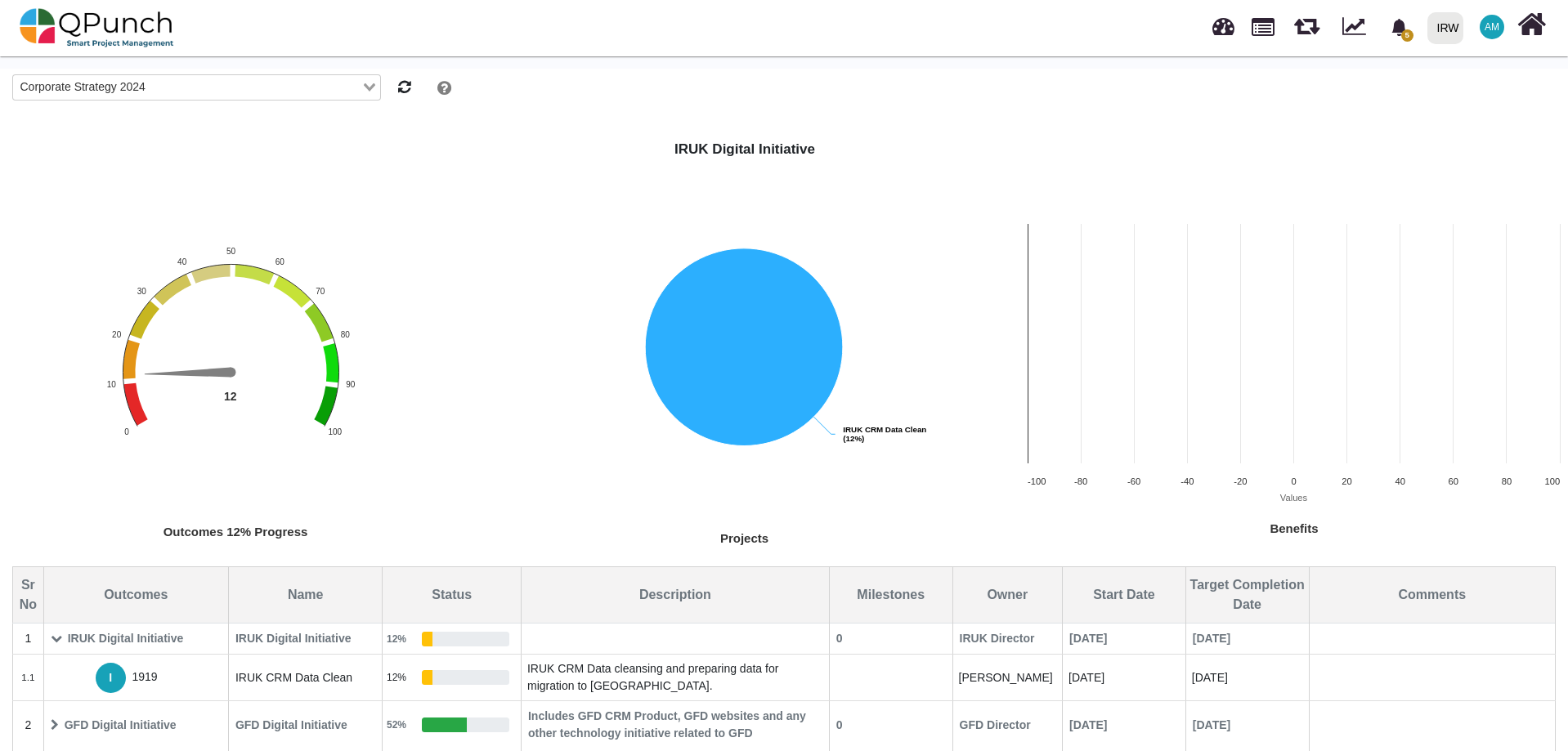
click at [152, 86] on input "Search for option" at bounding box center [255, 87] width 209 height 18
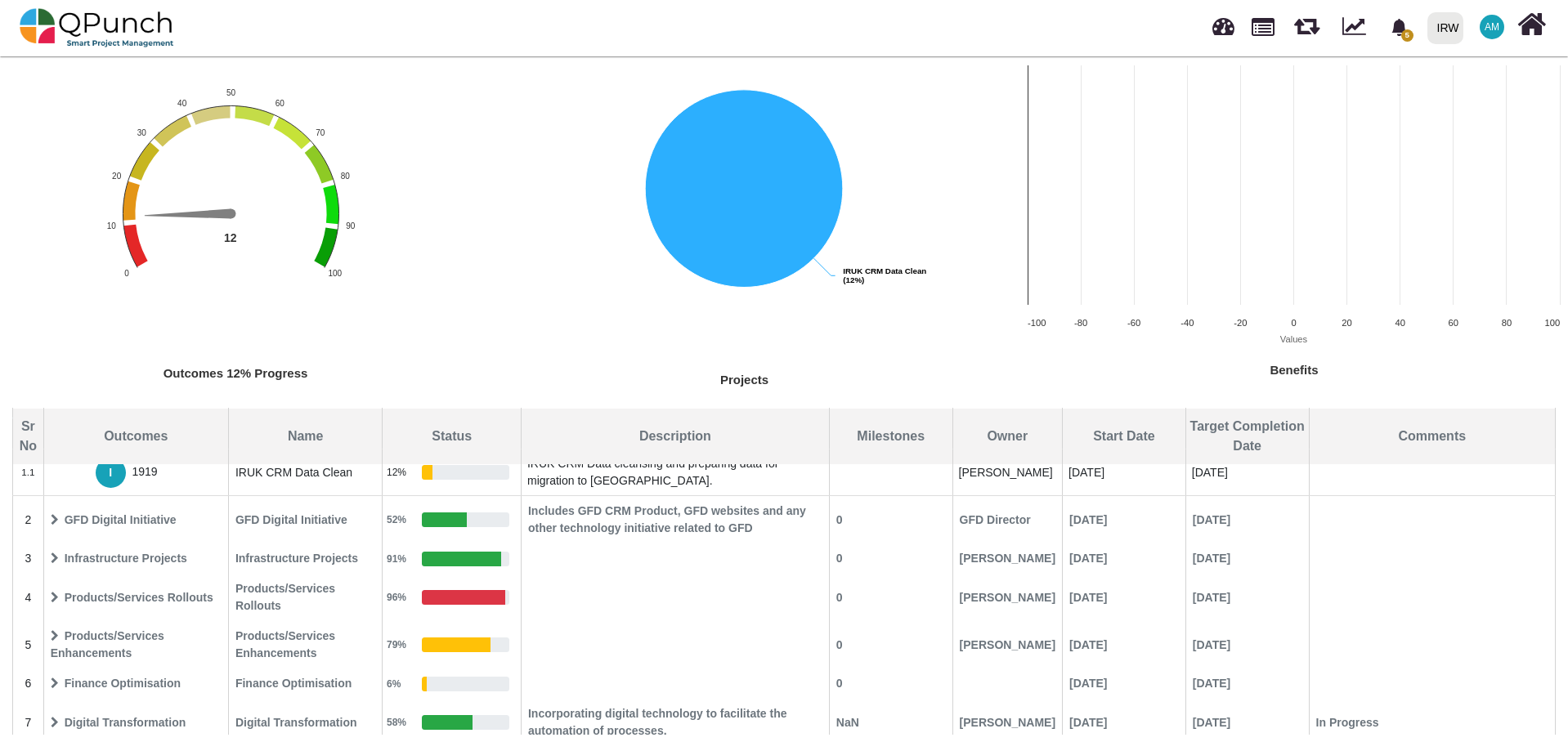
scroll to position [89, 0]
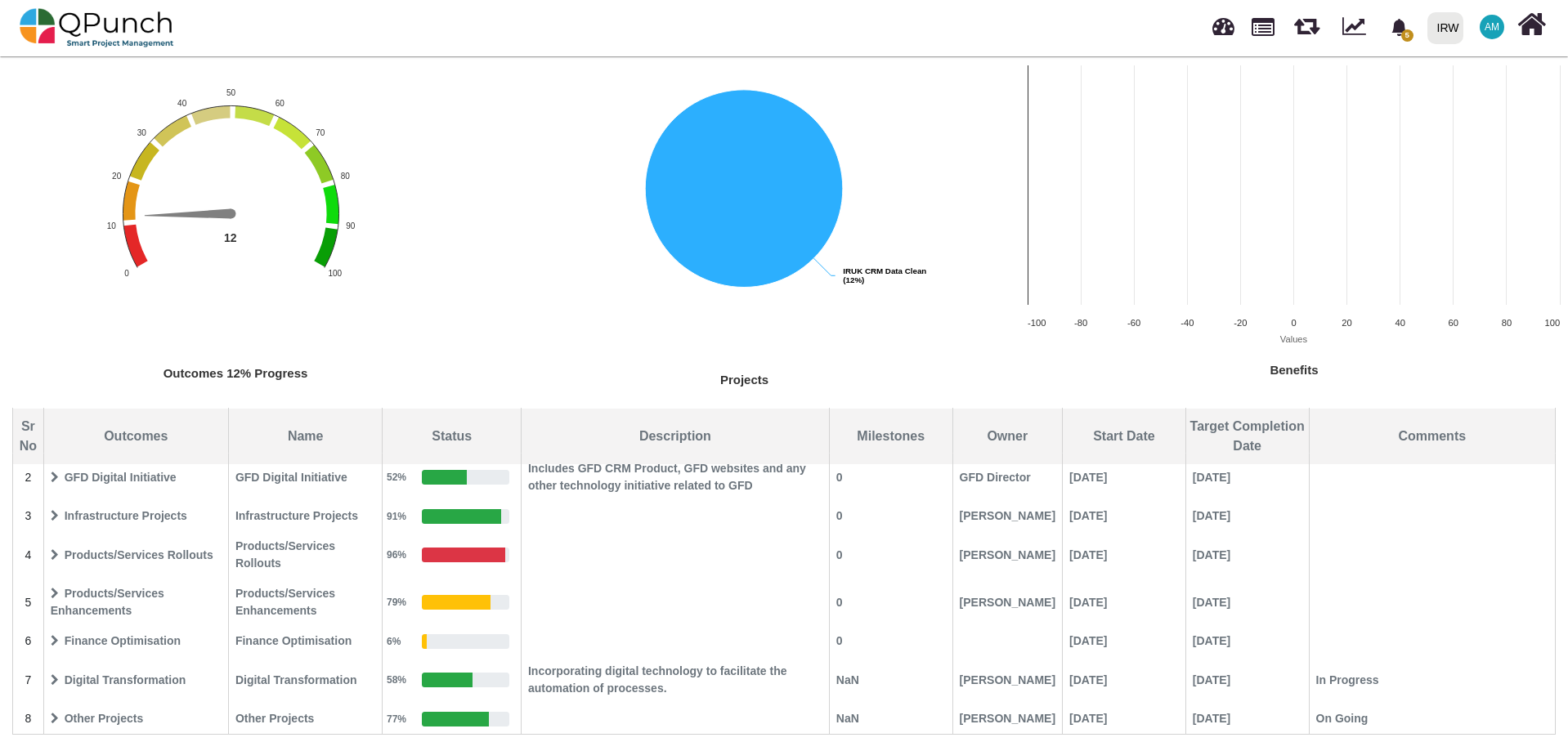
click at [63, 678] on span "Digital Transformation" at bounding box center [136, 680] width 182 height 29
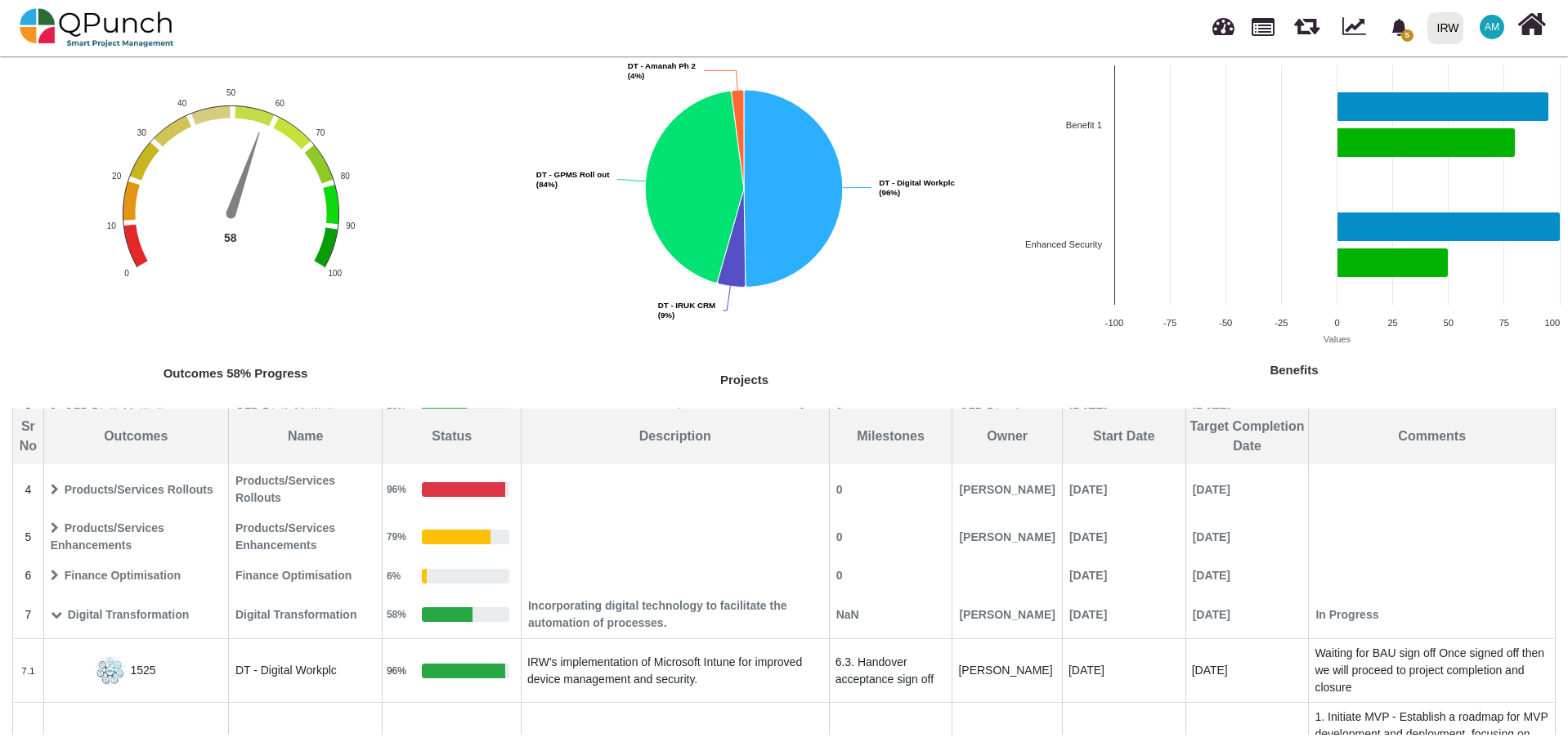
scroll to position [82, 0]
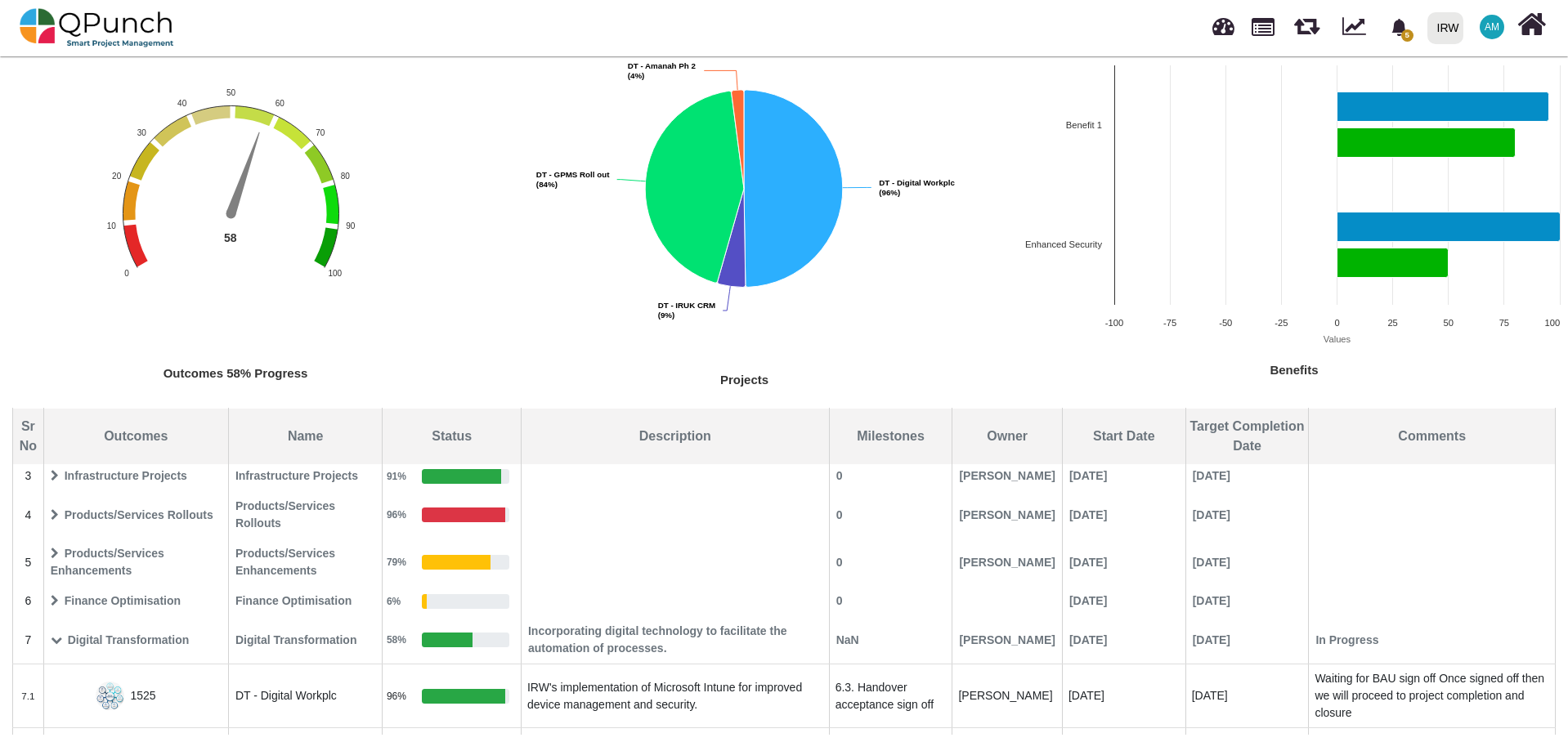
click at [55, 639] on icon at bounding box center [56, 640] width 12 height 12
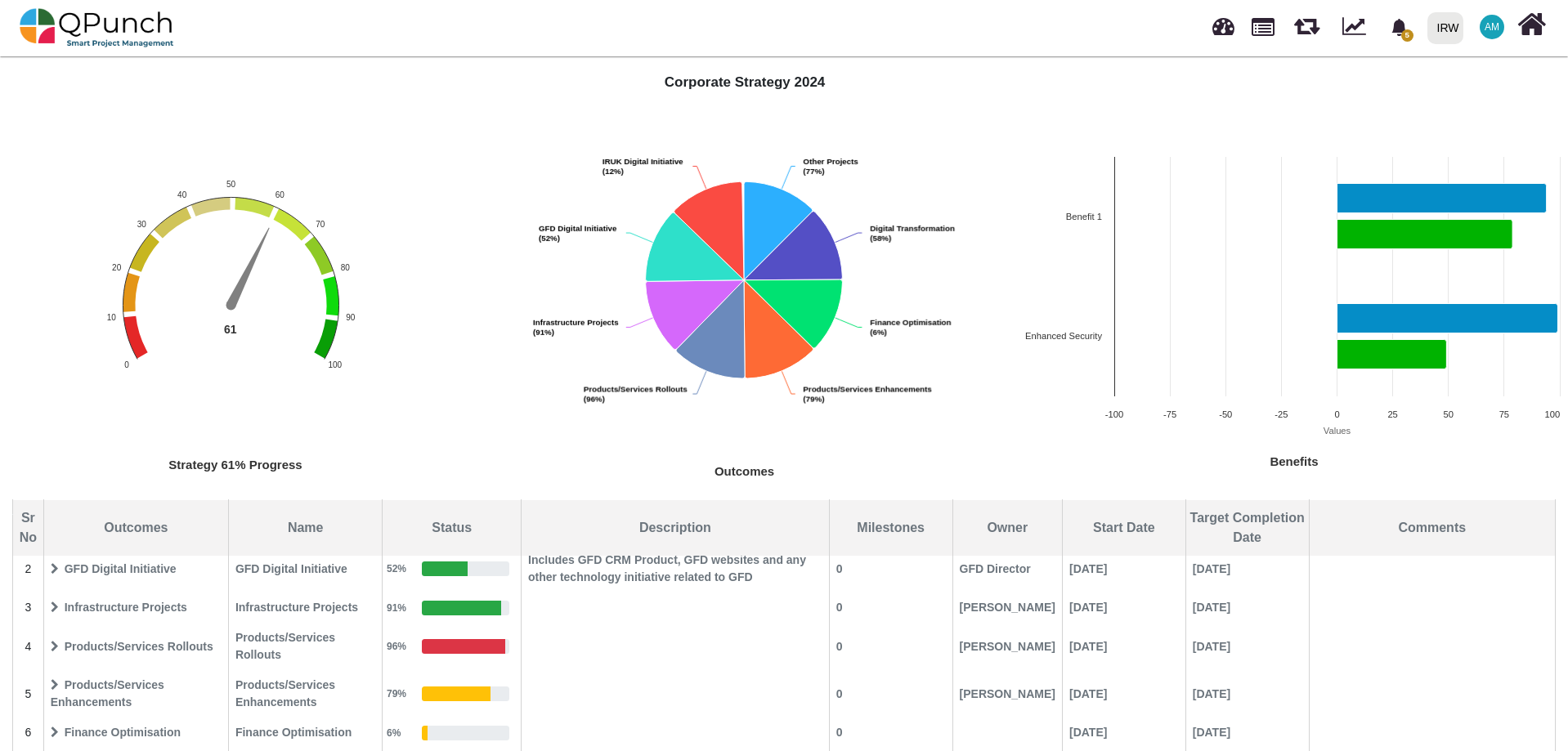
scroll to position [0, 0]
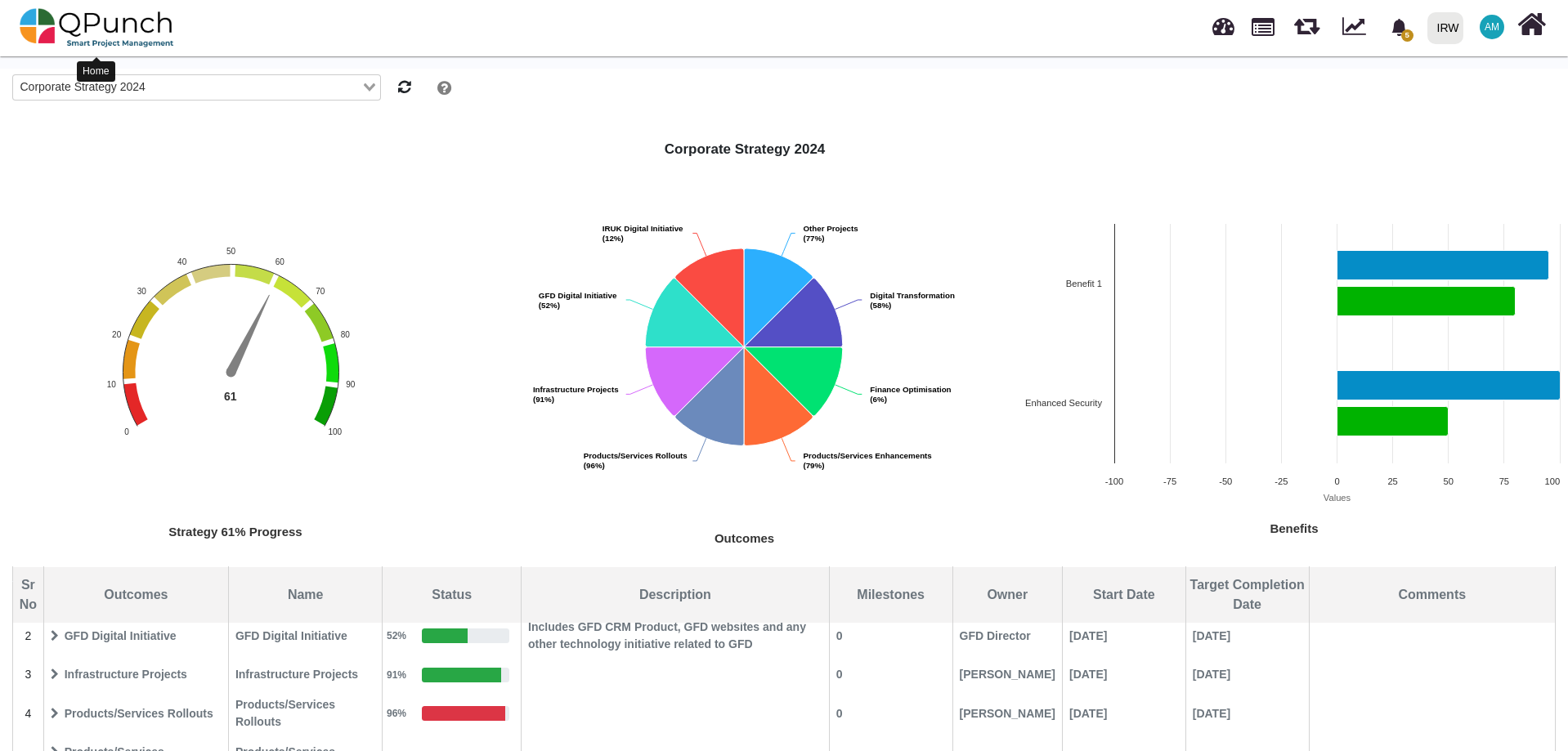
click at [113, 32] on img at bounding box center [96, 28] width 154 height 49
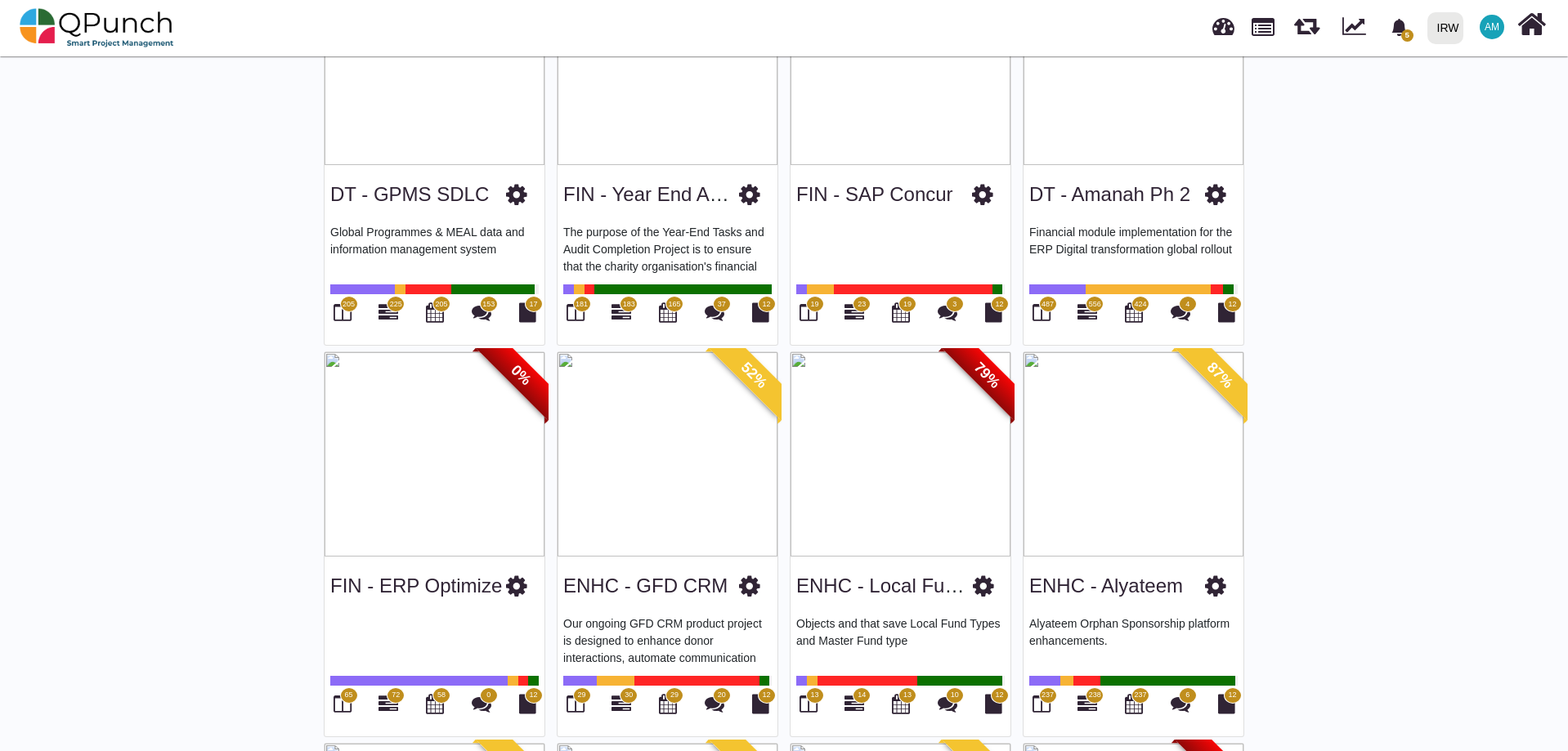
scroll to position [654, 0]
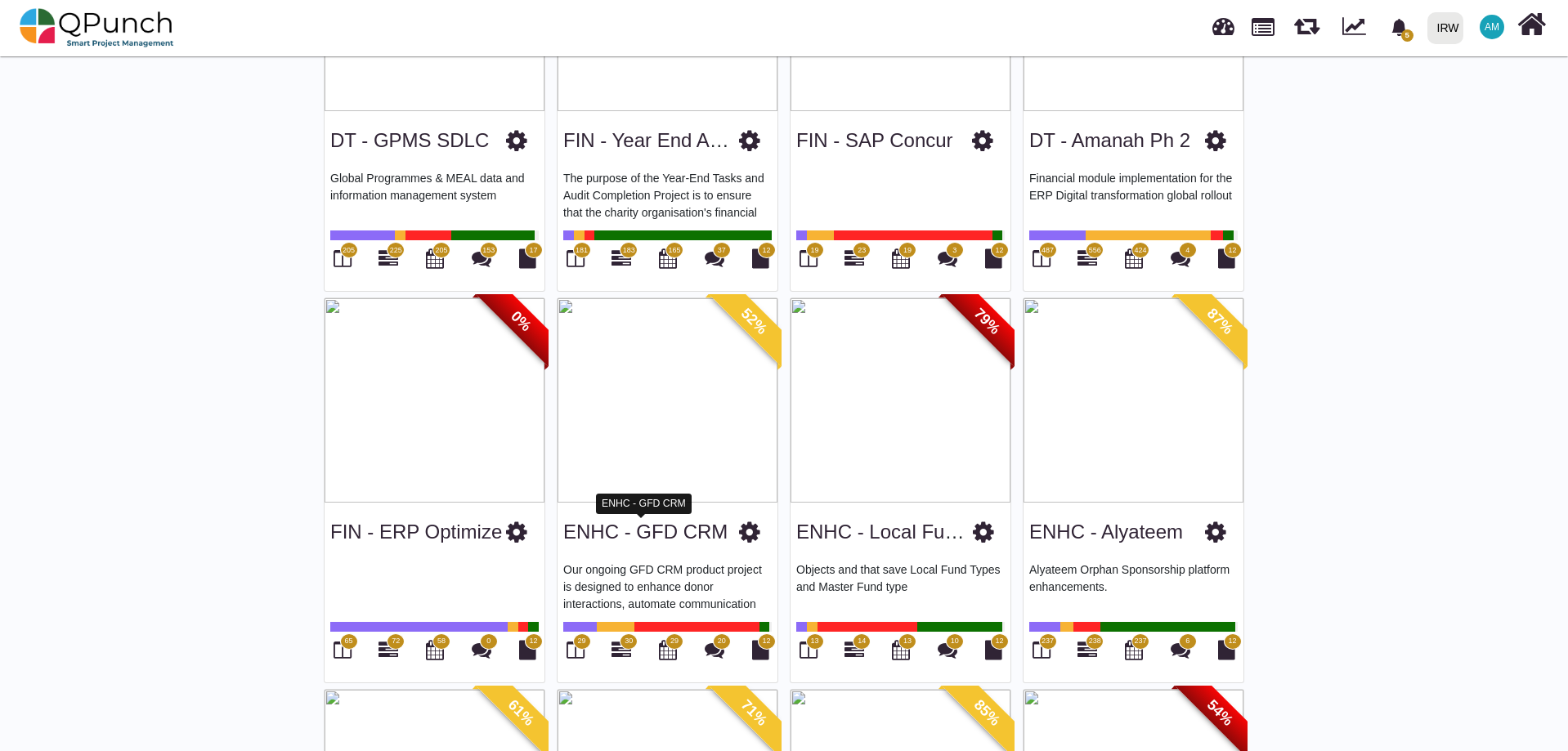
click at [650, 528] on link "ENHC - GFD CRM" at bounding box center [645, 531] width 164 height 22
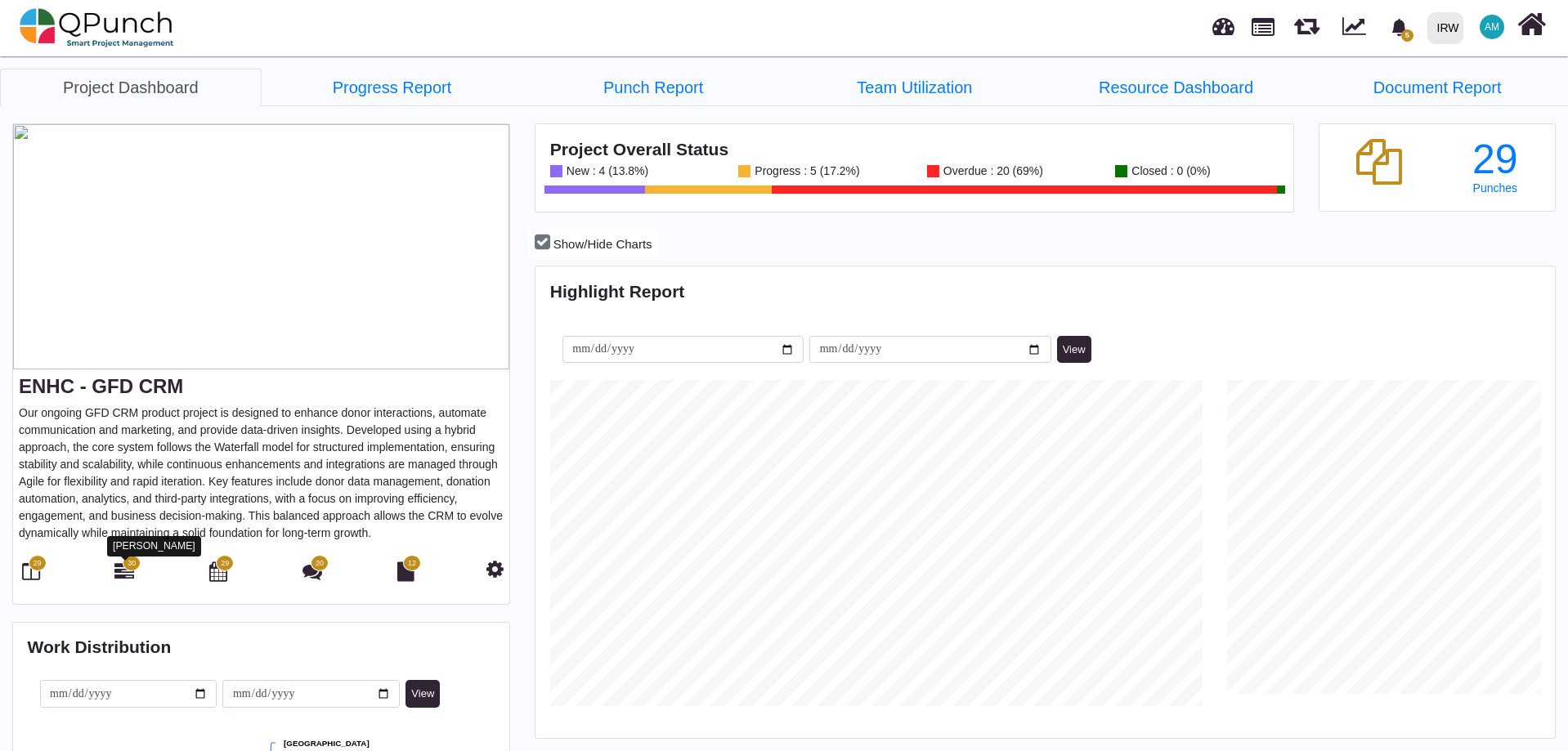
click at [119, 578] on icon at bounding box center [124, 571] width 20 height 20
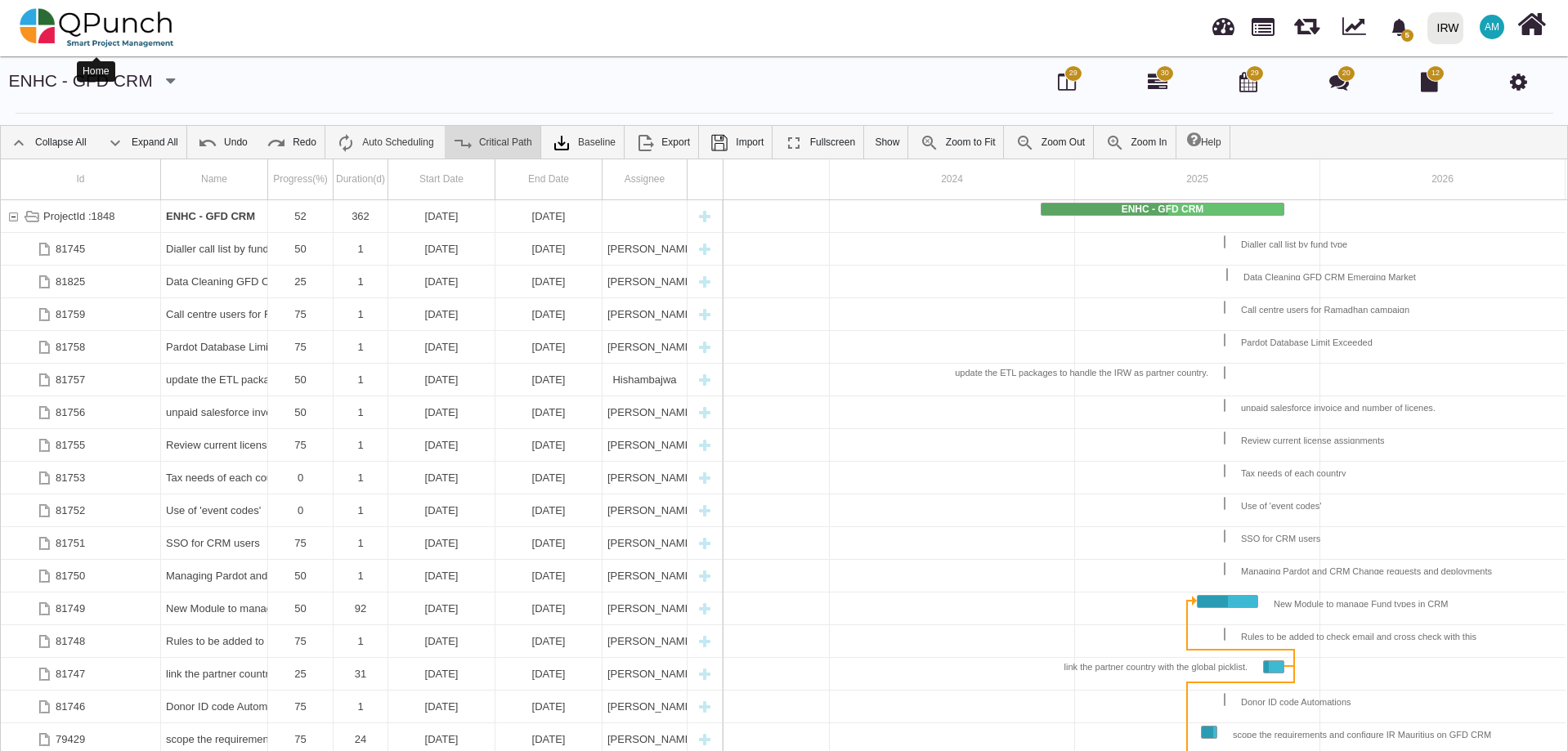
click at [117, 26] on img at bounding box center [96, 28] width 154 height 49
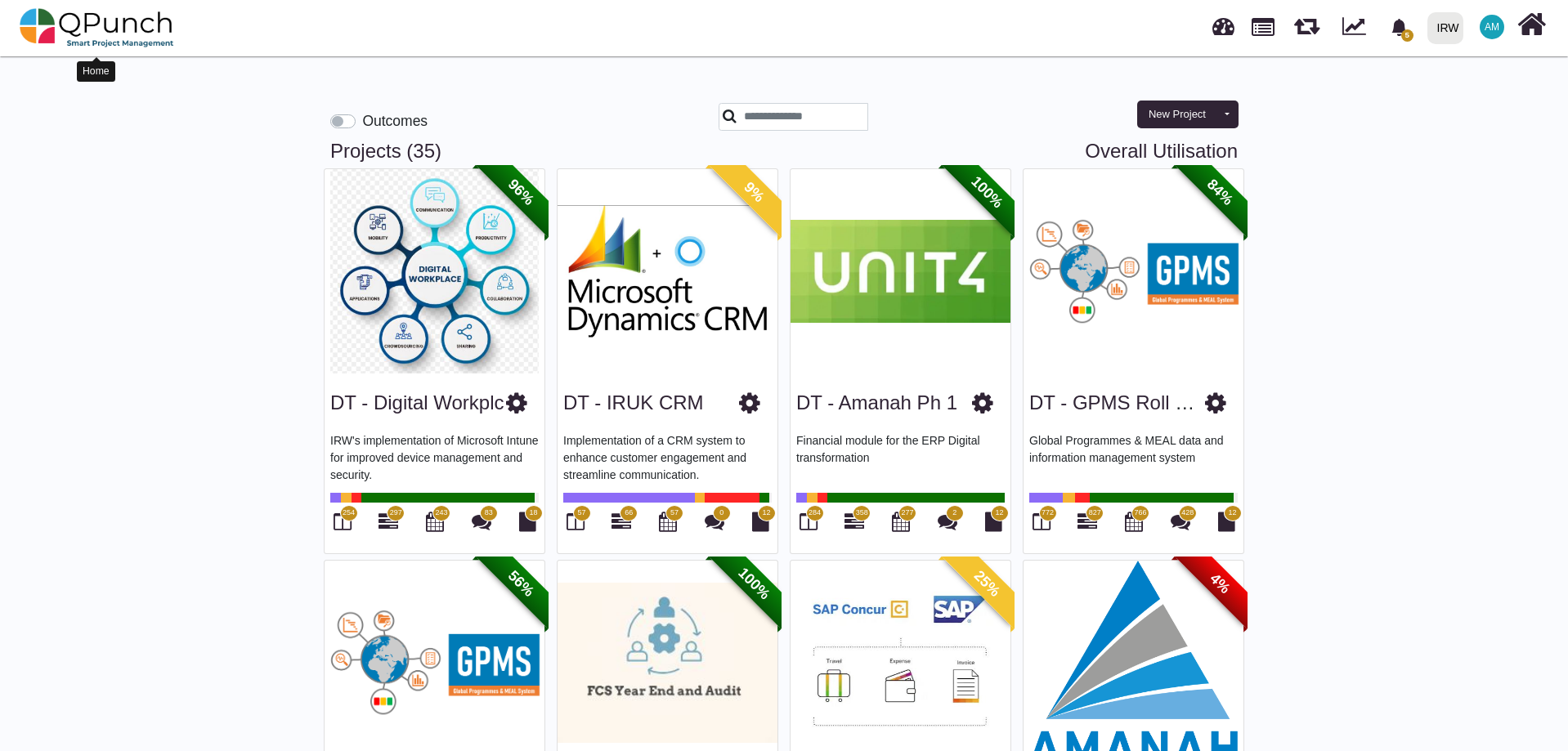
click at [94, 23] on img at bounding box center [96, 28] width 154 height 49
click at [120, 29] on img at bounding box center [96, 28] width 154 height 49
click at [362, 122] on label "Outcomes" at bounding box center [394, 121] width 65 height 21
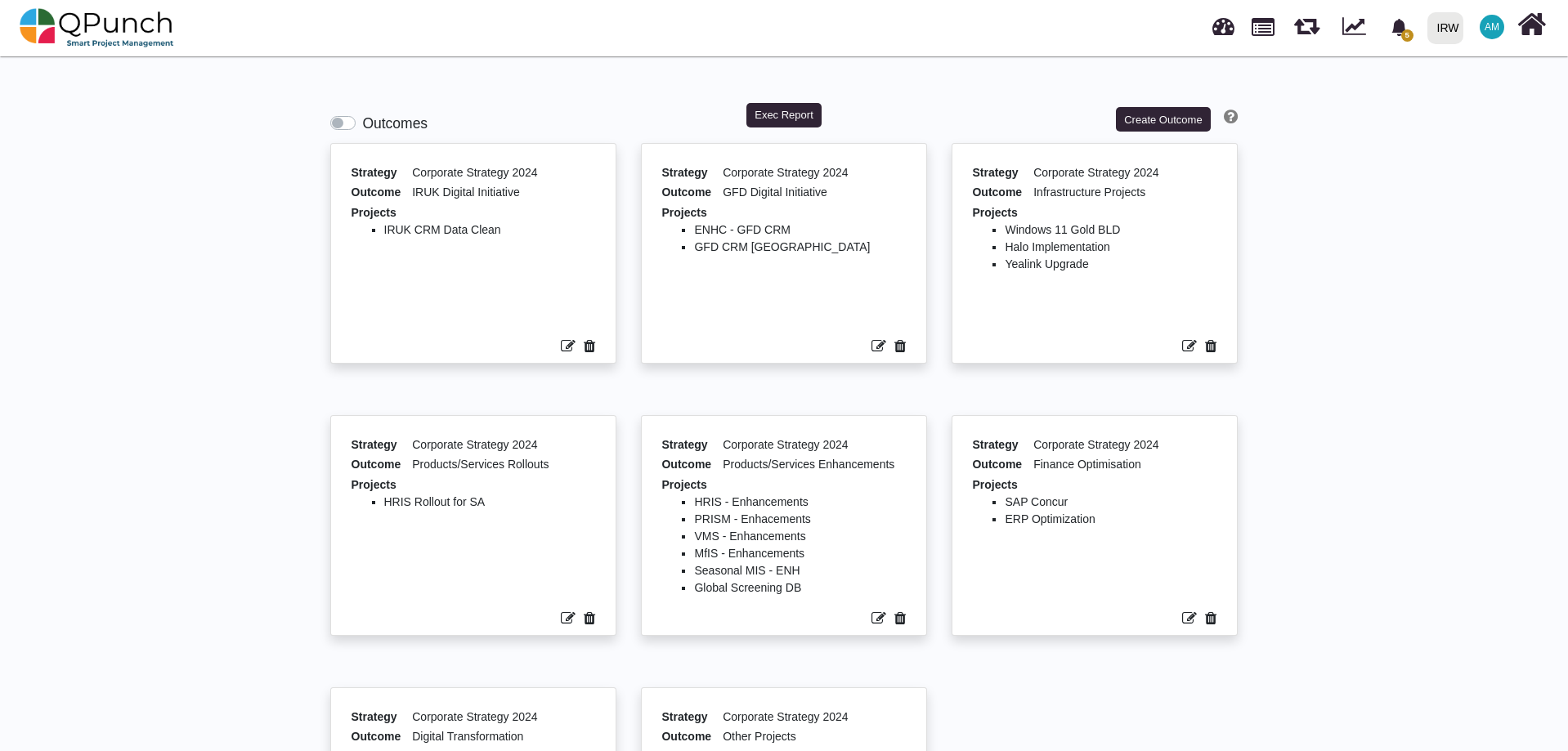
drag, startPoint x: 408, startPoint y: 167, endPoint x: 543, endPoint y: 172, distance: 135.1
click at [543, 172] on div "Strategy Corporate Strategy 2024" at bounding box center [474, 174] width 245 height 21
click at [494, 173] on div "Corporate Strategy 2024" at bounding box center [503, 174] width 183 height 21
drag, startPoint x: 386, startPoint y: 230, endPoint x: 510, endPoint y: 230, distance: 124.0
click at [510, 230] on li "IRUK CRM Data Clean" at bounding box center [489, 229] width 212 height 17
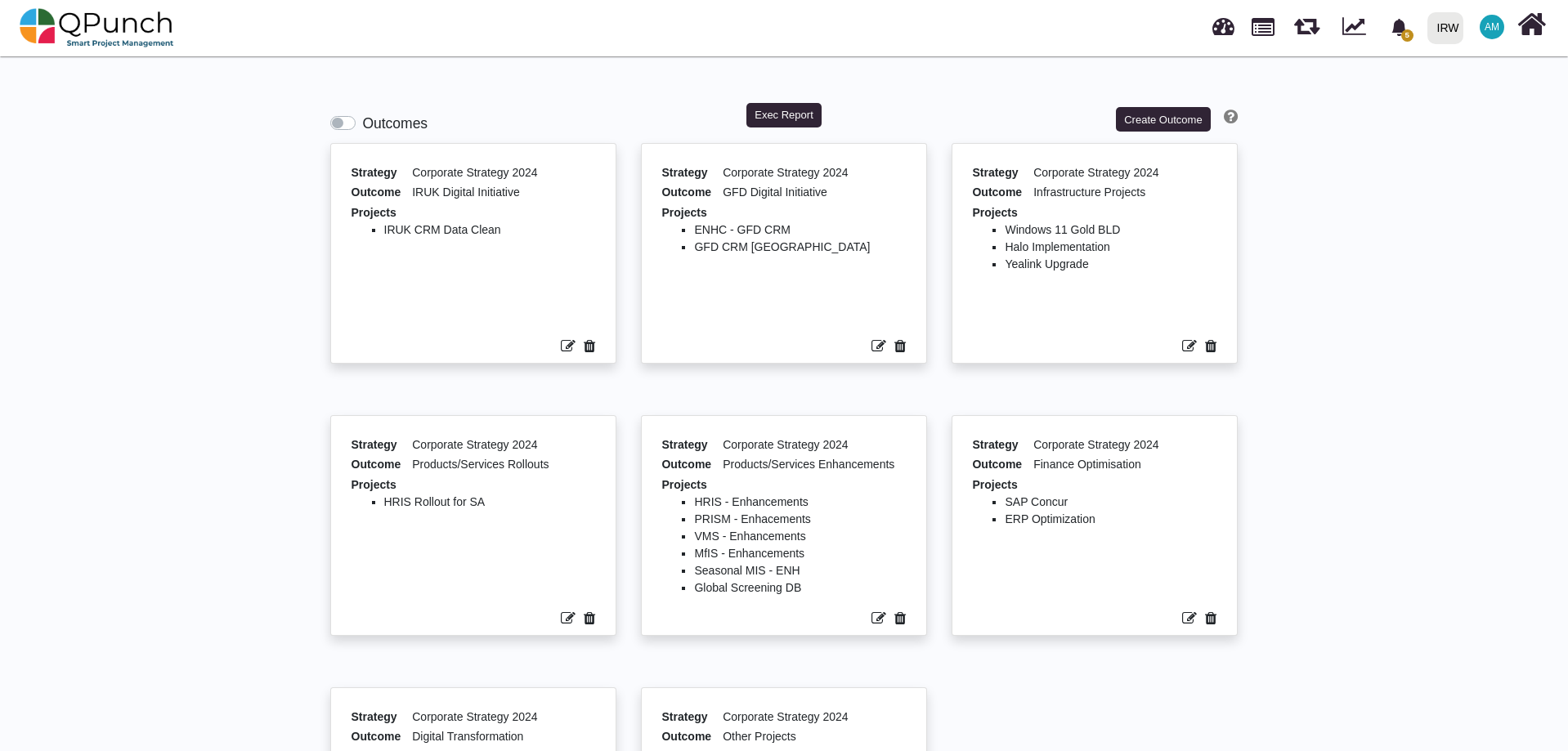
click at [461, 175] on div "Corporate Strategy 2024" at bounding box center [503, 174] width 183 height 21
drag, startPoint x: 401, startPoint y: 175, endPoint x: 554, endPoint y: 177, distance: 153.0
click at [554, 177] on div "Strategy Corporate Strategy 2024" at bounding box center [474, 174] width 245 height 21
drag, startPoint x: 384, startPoint y: 230, endPoint x: 498, endPoint y: 228, distance: 114.0
click at [498, 228] on li "IRUK CRM Data Clean" at bounding box center [489, 229] width 212 height 17
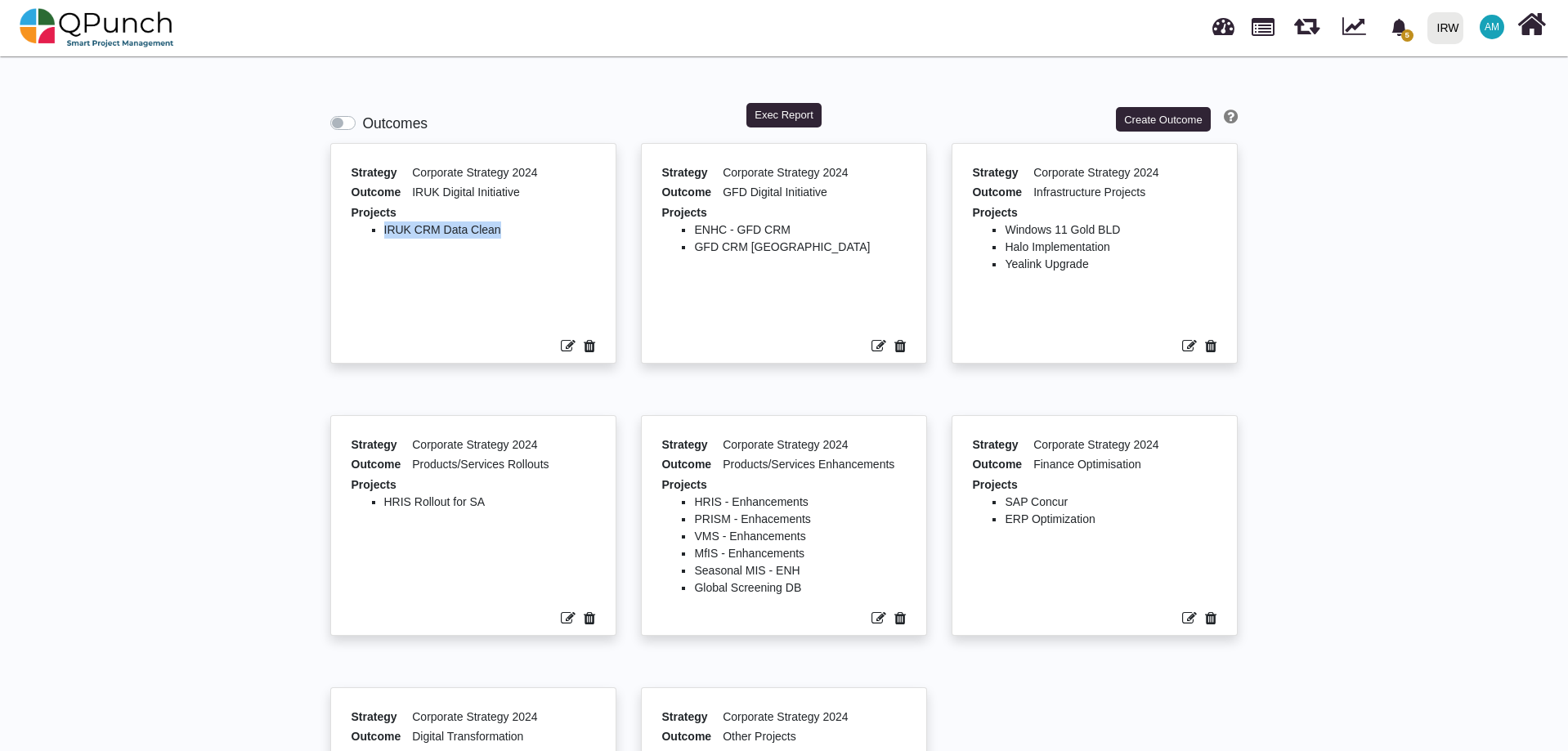
click at [415, 255] on ul "IRUK CRM Data Clean" at bounding box center [474, 274] width 245 height 106
drag, startPoint x: 399, startPoint y: 257, endPoint x: 481, endPoint y: 260, distance: 82.1
click at [481, 260] on ul "IRUK CRM Data Clean" at bounding box center [474, 274] width 245 height 106
drag, startPoint x: 369, startPoint y: 271, endPoint x: 464, endPoint y: 297, distance: 98.5
click at [464, 297] on ul "IRUK CRM Data Clean" at bounding box center [474, 274] width 245 height 106
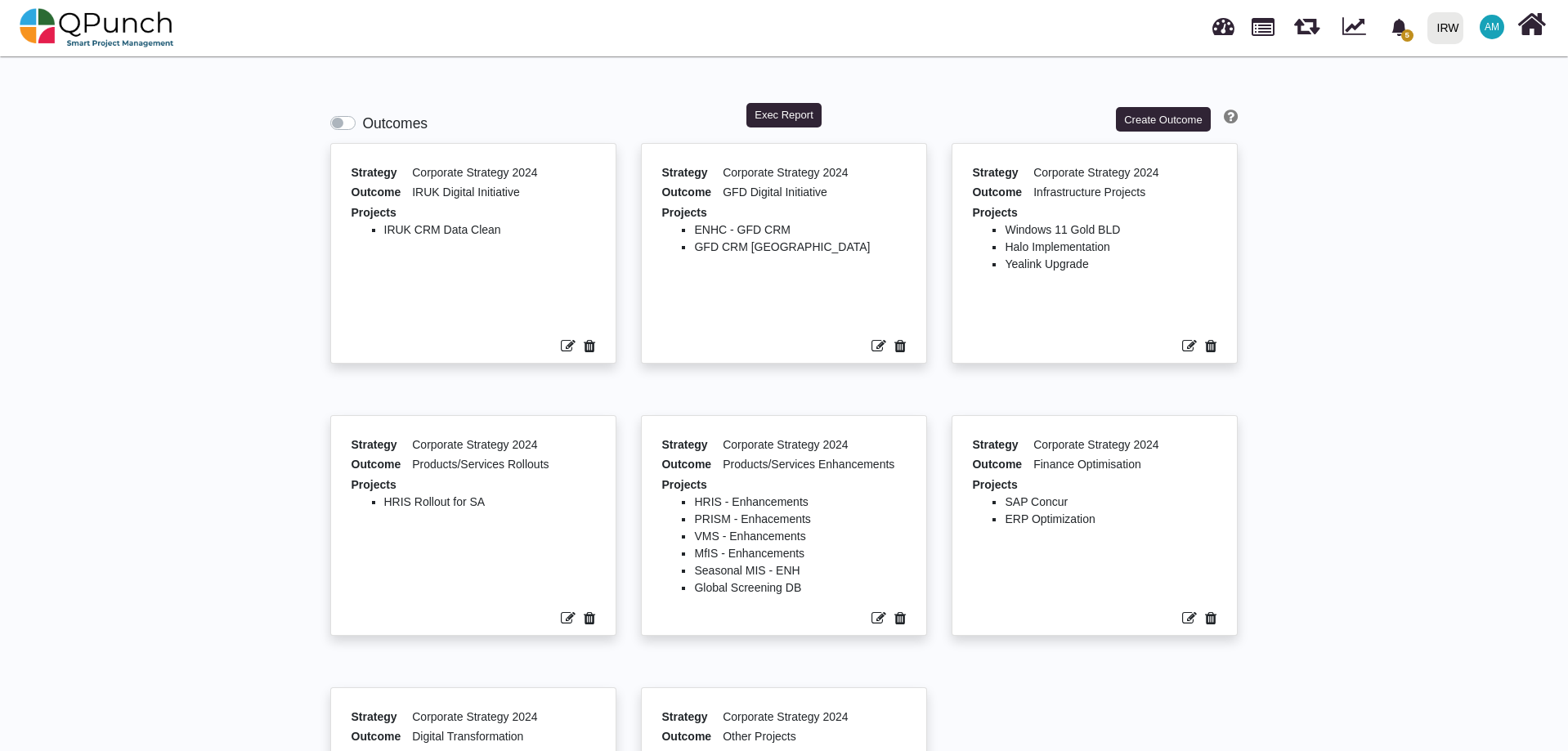
click at [451, 336] on div "Strategy Corporate Strategy 2024 Outcome IRUK Digital Initiative Projects IRUK …" at bounding box center [473, 253] width 273 height 208
drag, startPoint x: 782, startPoint y: 111, endPoint x: 356, endPoint y: 120, distance: 426.1
click at [362, 85] on div "Outcomes Exec Report Create Outcome" at bounding box center [784, 105] width 932 height 74
drag, startPoint x: 552, startPoint y: 169, endPoint x: 396, endPoint y: 172, distance: 156.0
click at [396, 172] on div "Strategy Corporate Strategy 2024" at bounding box center [474, 174] width 245 height 21
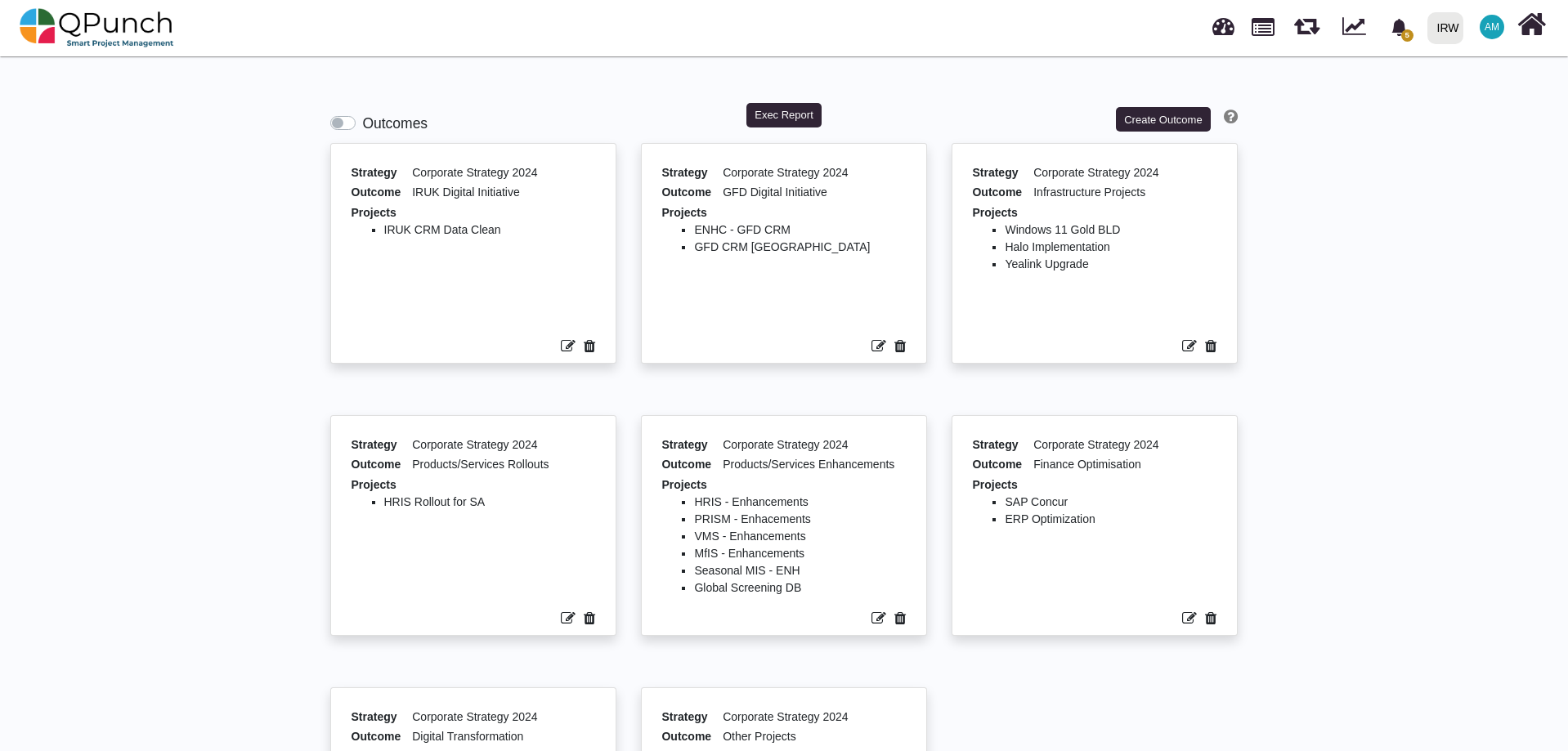
click at [440, 311] on ul "IRUK CRM Data Clean" at bounding box center [474, 274] width 245 height 106
drag, startPoint x: 544, startPoint y: 176, endPoint x: 411, endPoint y: 181, distance: 133.1
click at [411, 181] on div "Strategy Corporate Strategy 2024" at bounding box center [474, 174] width 245 height 21
click at [1354, 231] on div "Outcomes Exec Report Create Outcome Strategy Corporate Strategy 2024 Outcome IR…" at bounding box center [784, 506] width 1568 height 907
click at [768, 114] on button "Exec Report" at bounding box center [784, 114] width 76 height 24
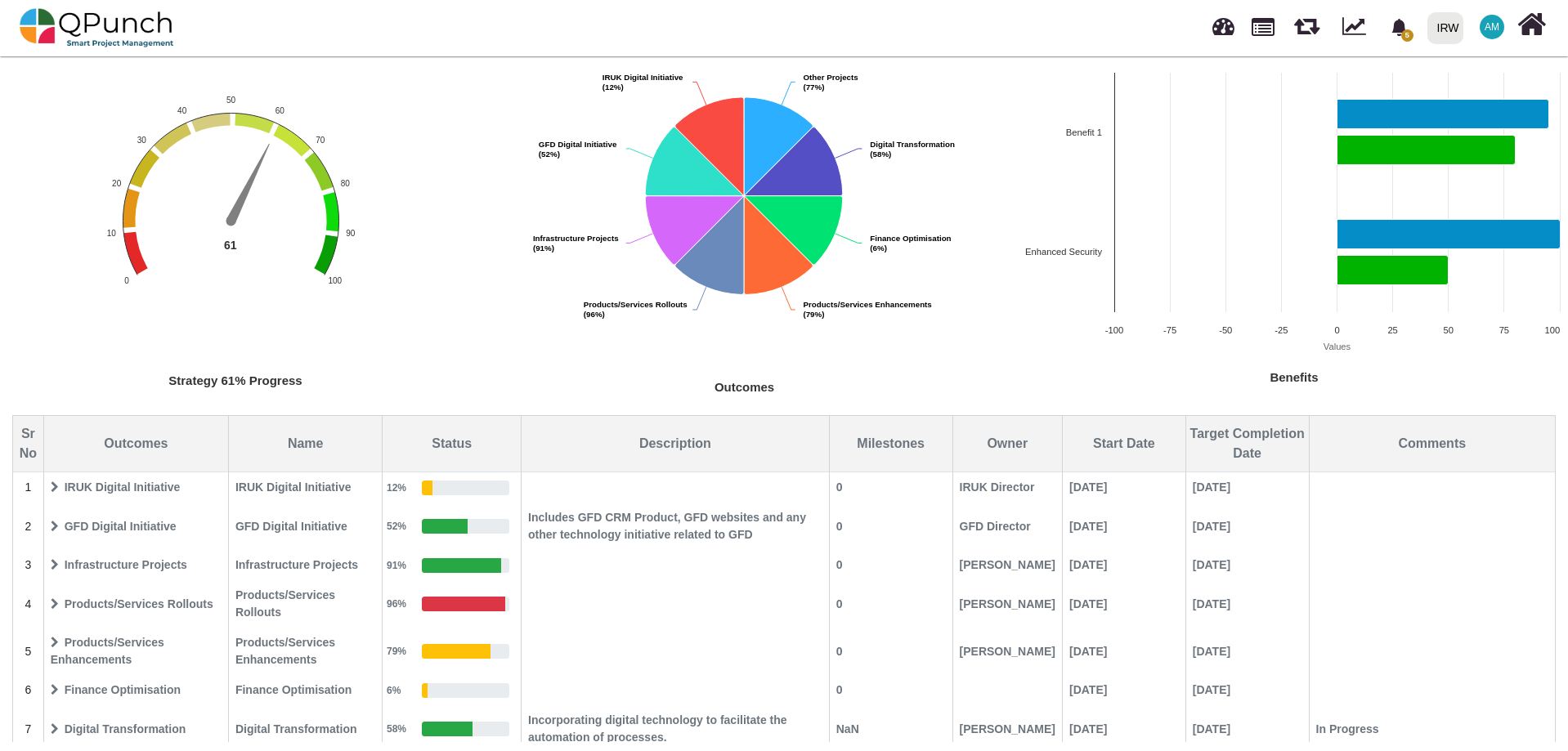
scroll to position [159, 0]
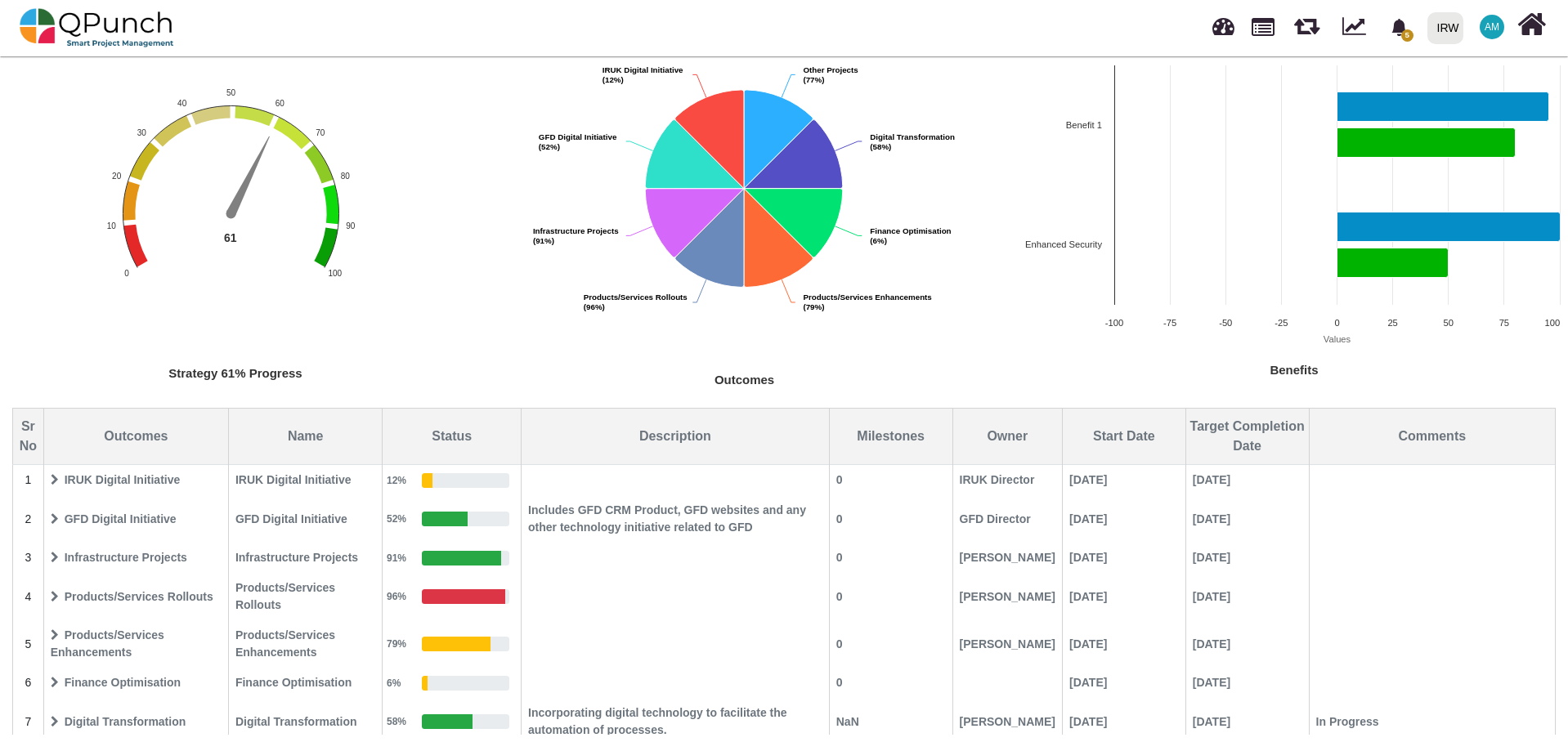
click at [54, 522] on icon at bounding box center [54, 518] width 8 height 12
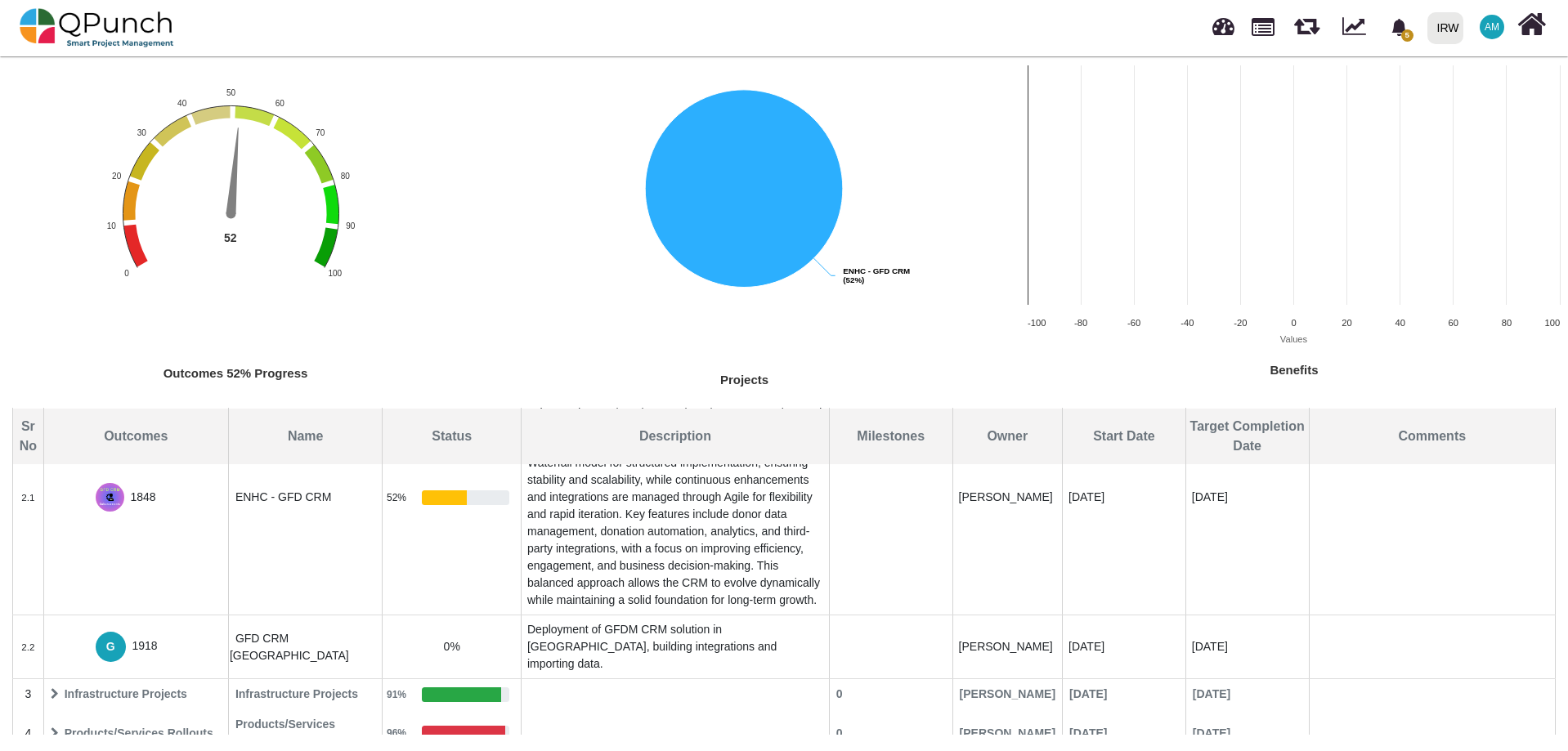
scroll to position [0, 0]
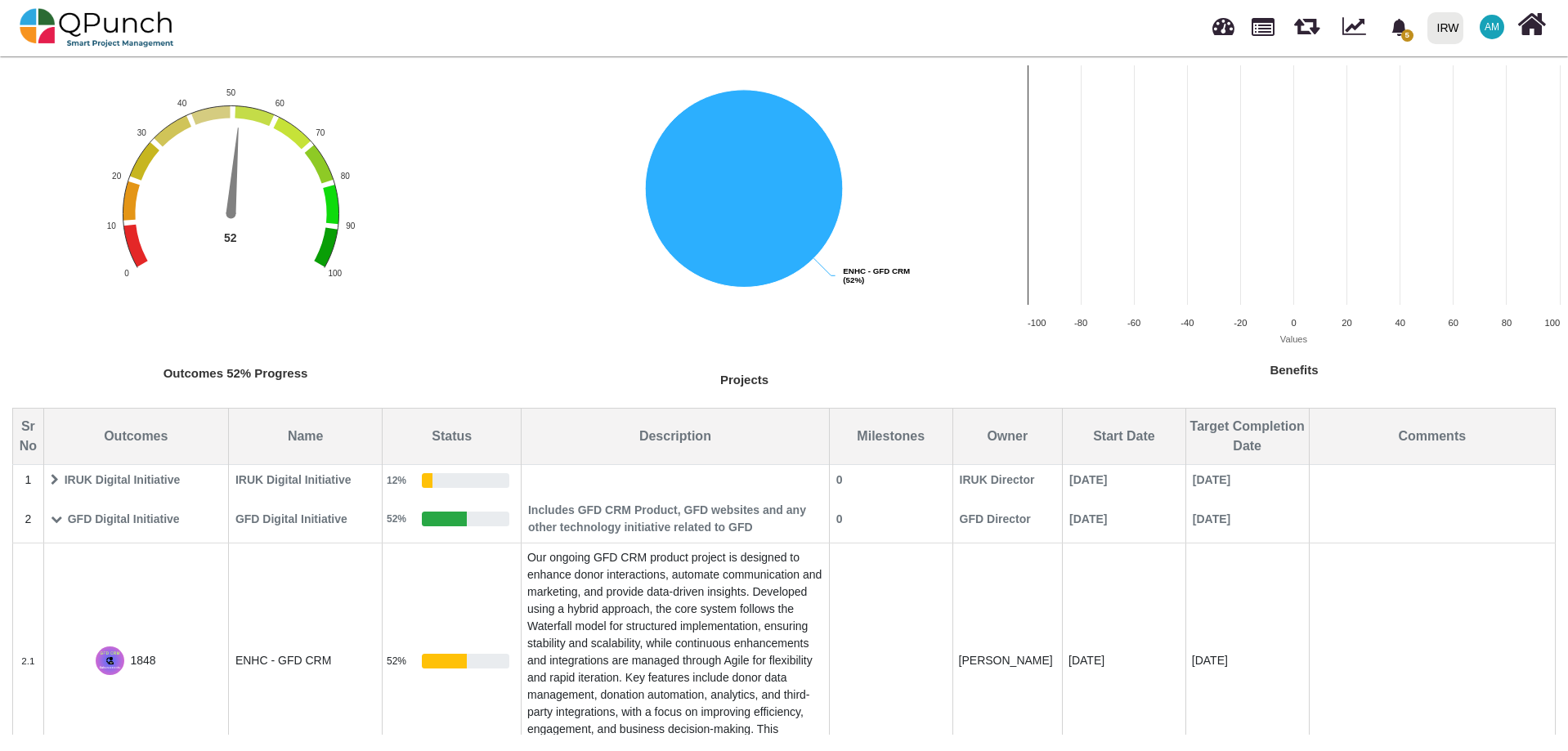
click at [51, 480] on icon at bounding box center [54, 479] width 8 height 12
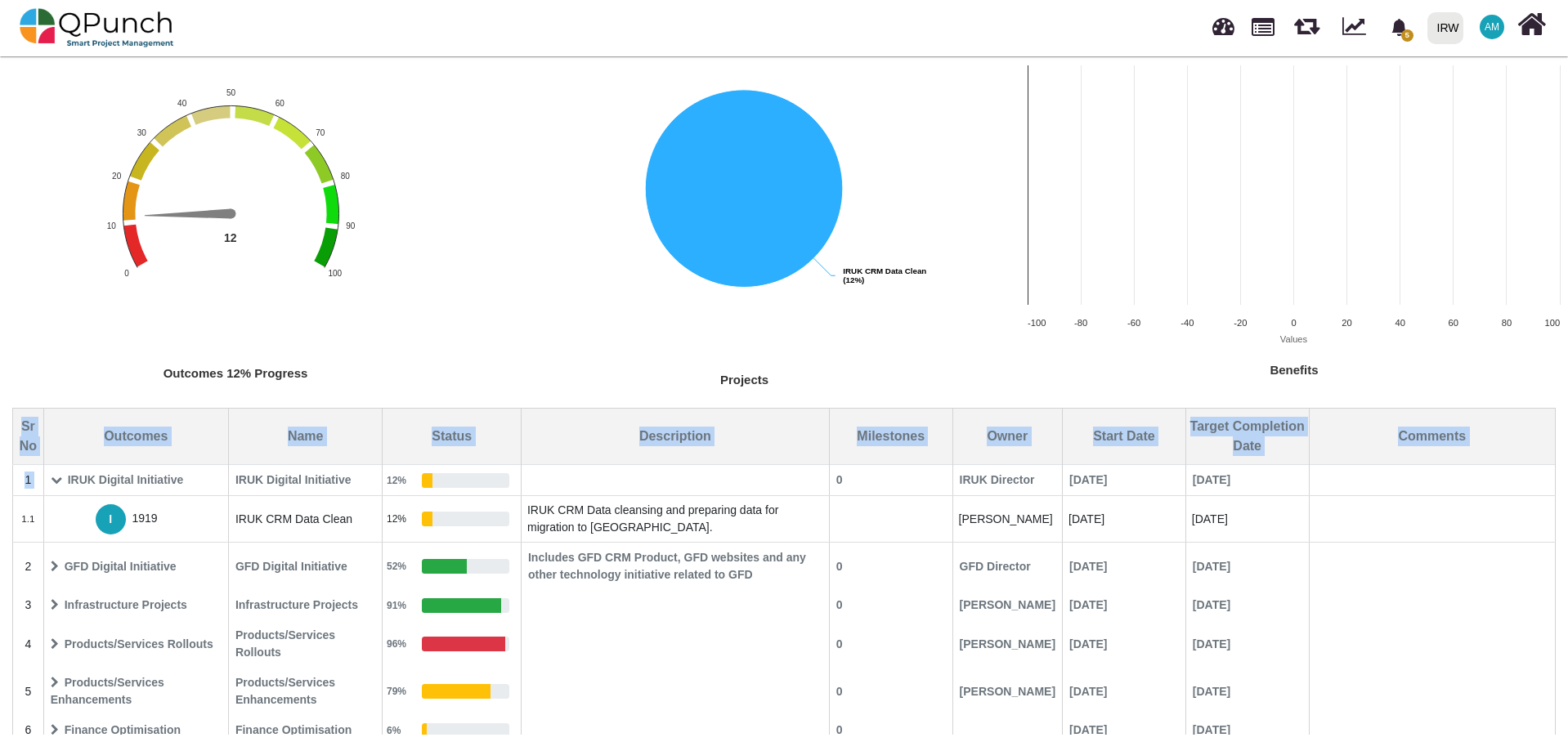
drag, startPoint x: 63, startPoint y: 481, endPoint x: 519, endPoint y: 318, distance: 484.3
click at [519, 318] on div "Outcomes 12% Progress Chart with 1 data point. The chart has 1 Y axis displayin…" at bounding box center [784, 366] width 1568 height 772
click at [519, 305] on rect "Interactive chart" at bounding box center [744, 205] width 549 height 384
click at [444, 320] on rect "Interactive chart" at bounding box center [235, 229] width 470 height 329
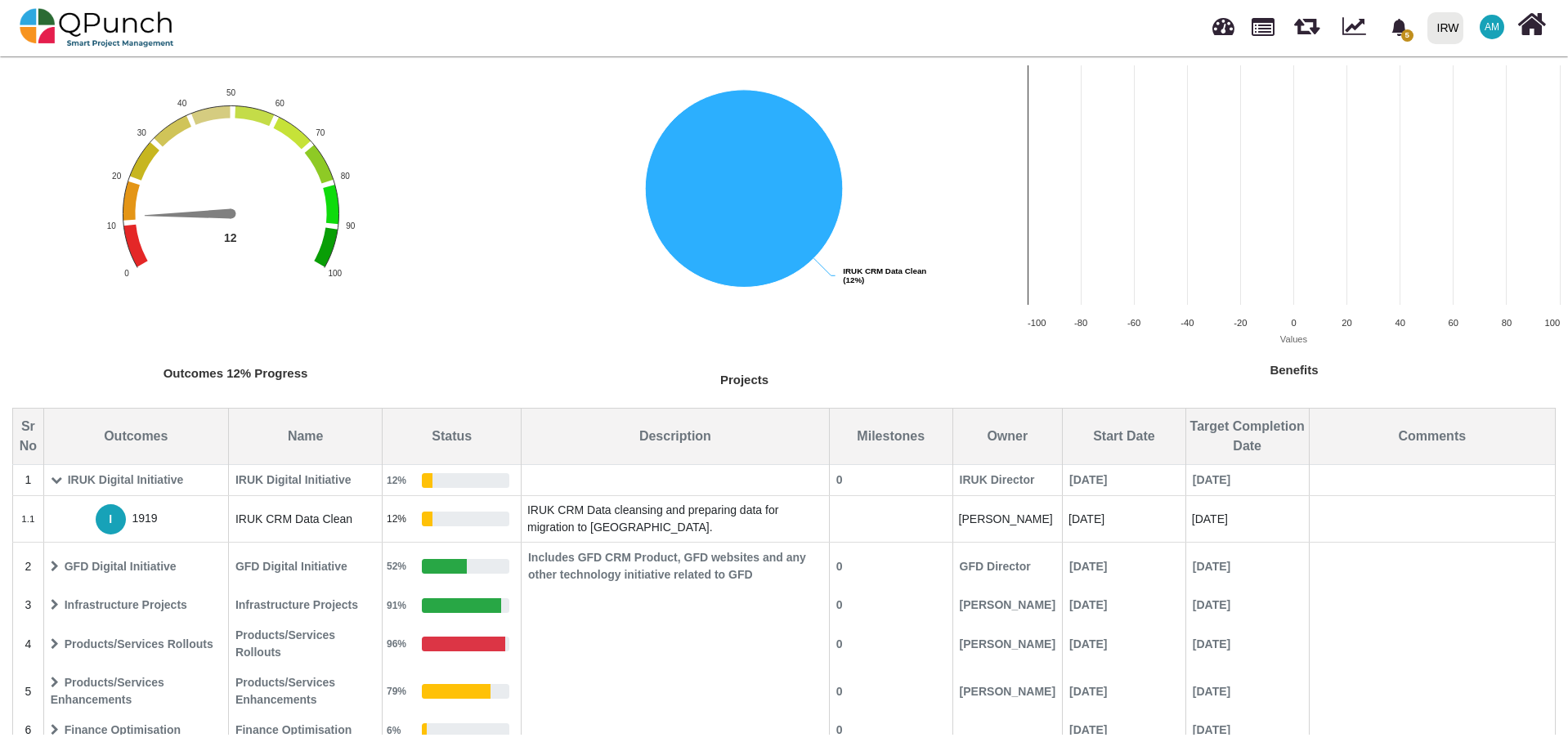
click at [211, 486] on span "IRUK Digital Initiative" at bounding box center [136, 480] width 182 height 29
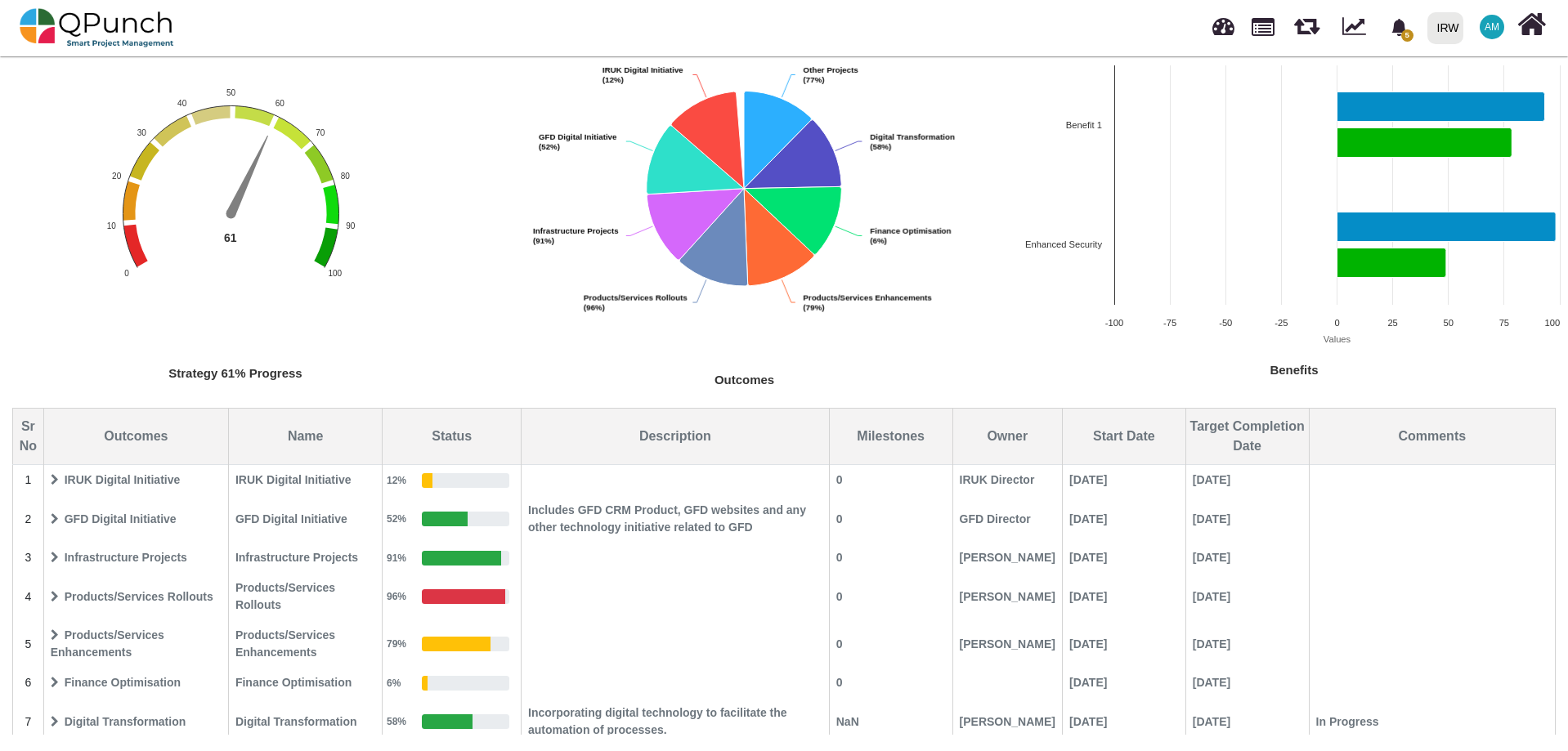
click at [119, 478] on span "IRUK Digital Initiative" at bounding box center [136, 480] width 182 height 29
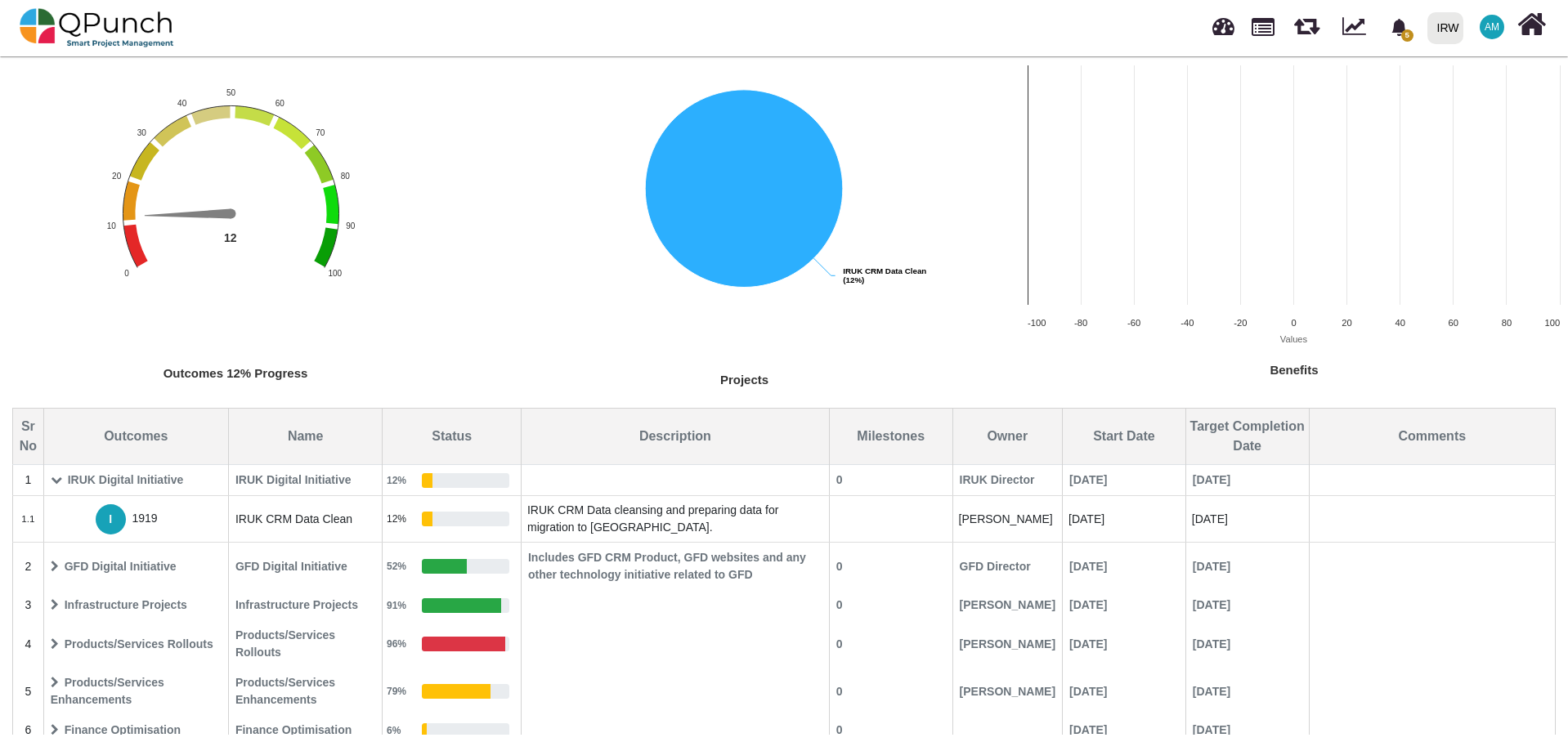
click at [58, 567] on icon at bounding box center [54, 565] width 8 height 12
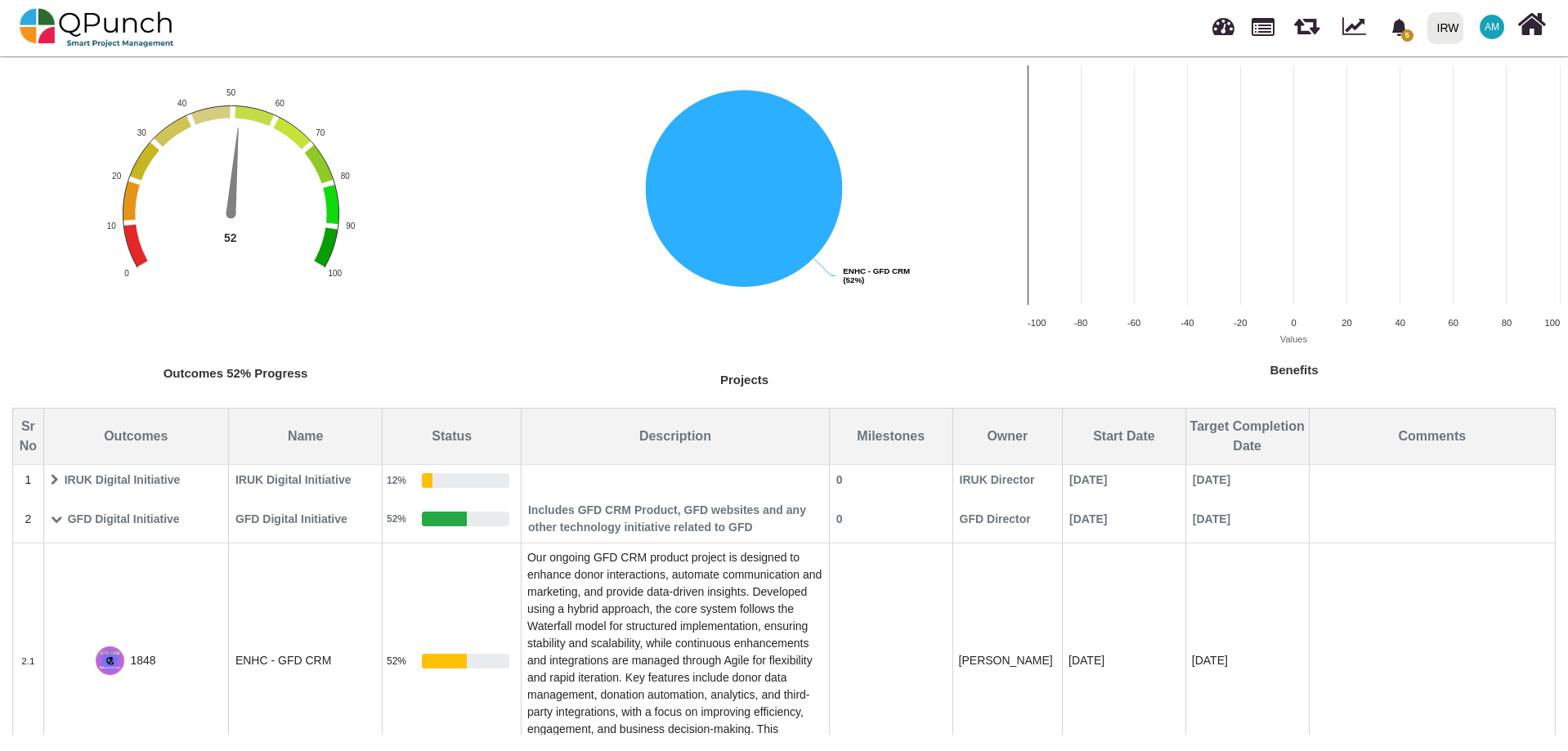
click at [51, 517] on icon at bounding box center [56, 518] width 12 height 12
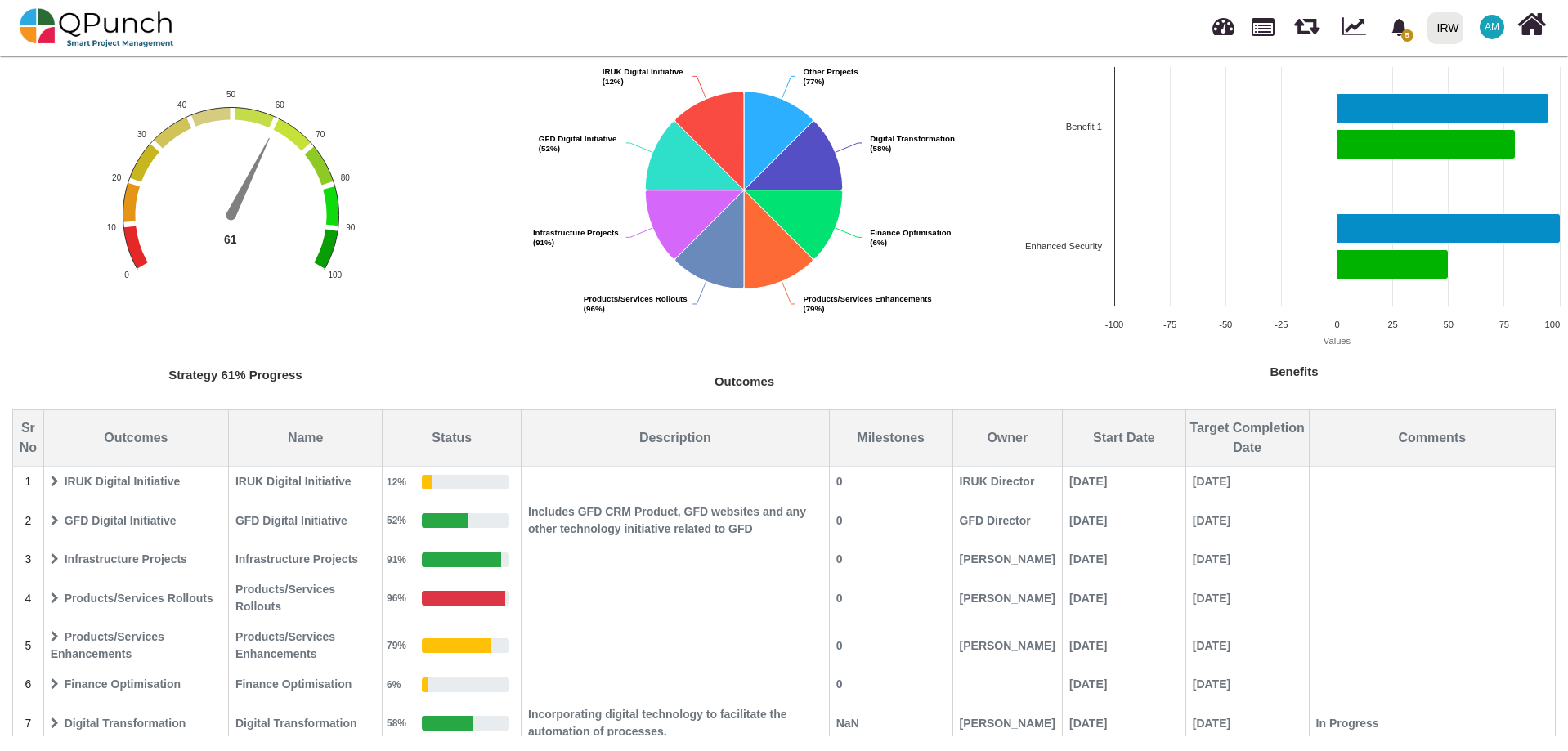
scroll to position [159, 0]
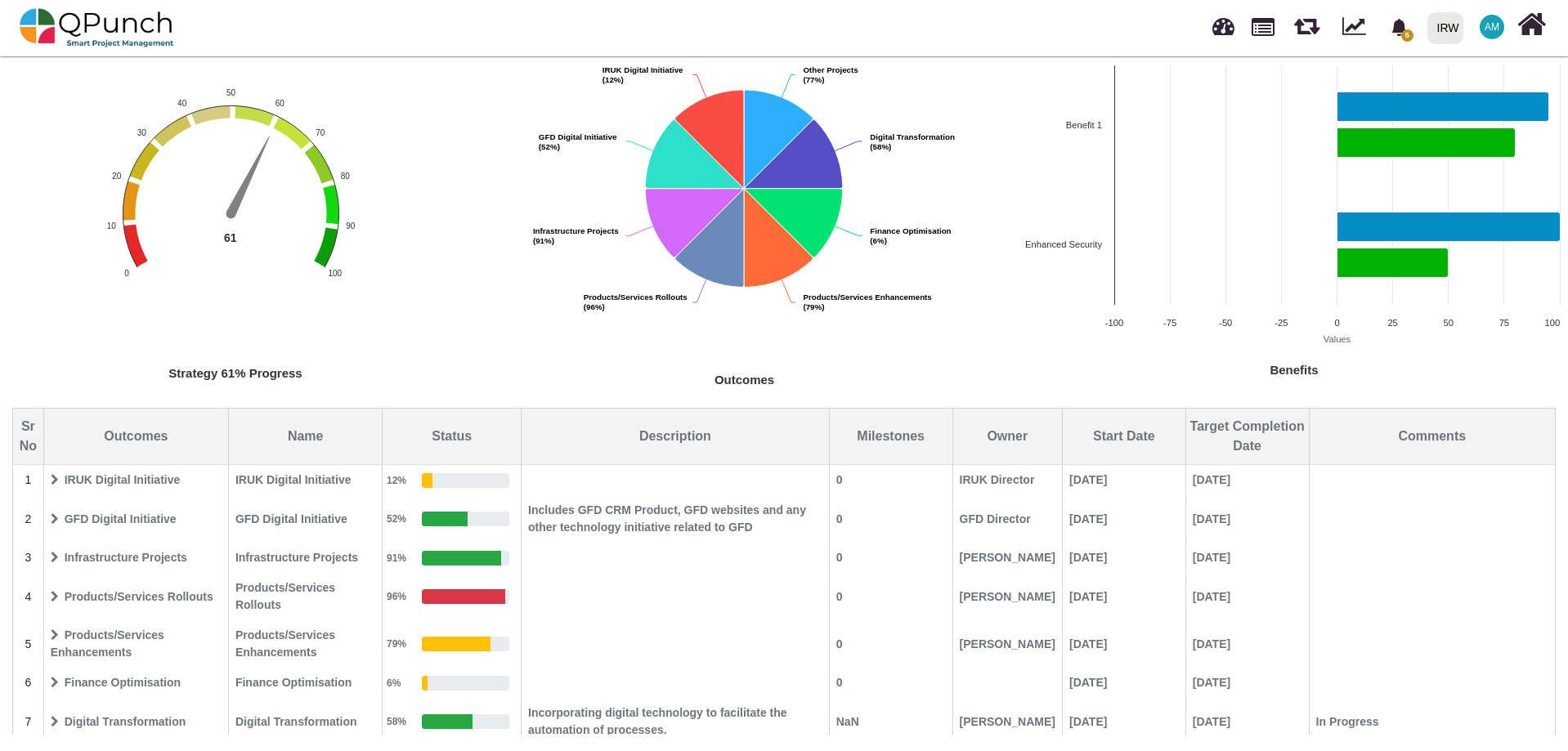
click at [54, 628] on span "Products/Services Enhancements" at bounding box center [136, 643] width 182 height 45
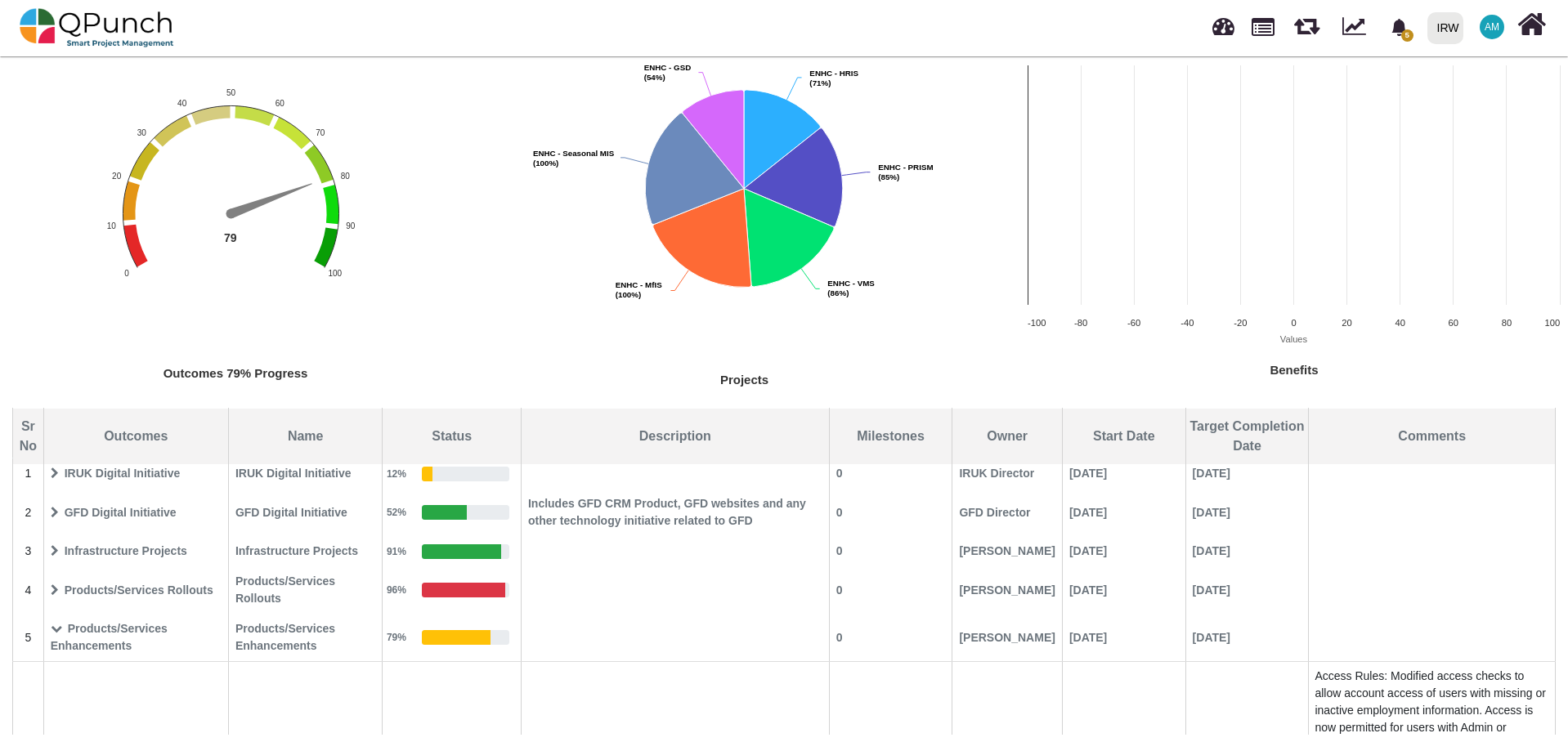
scroll to position [0, 0]
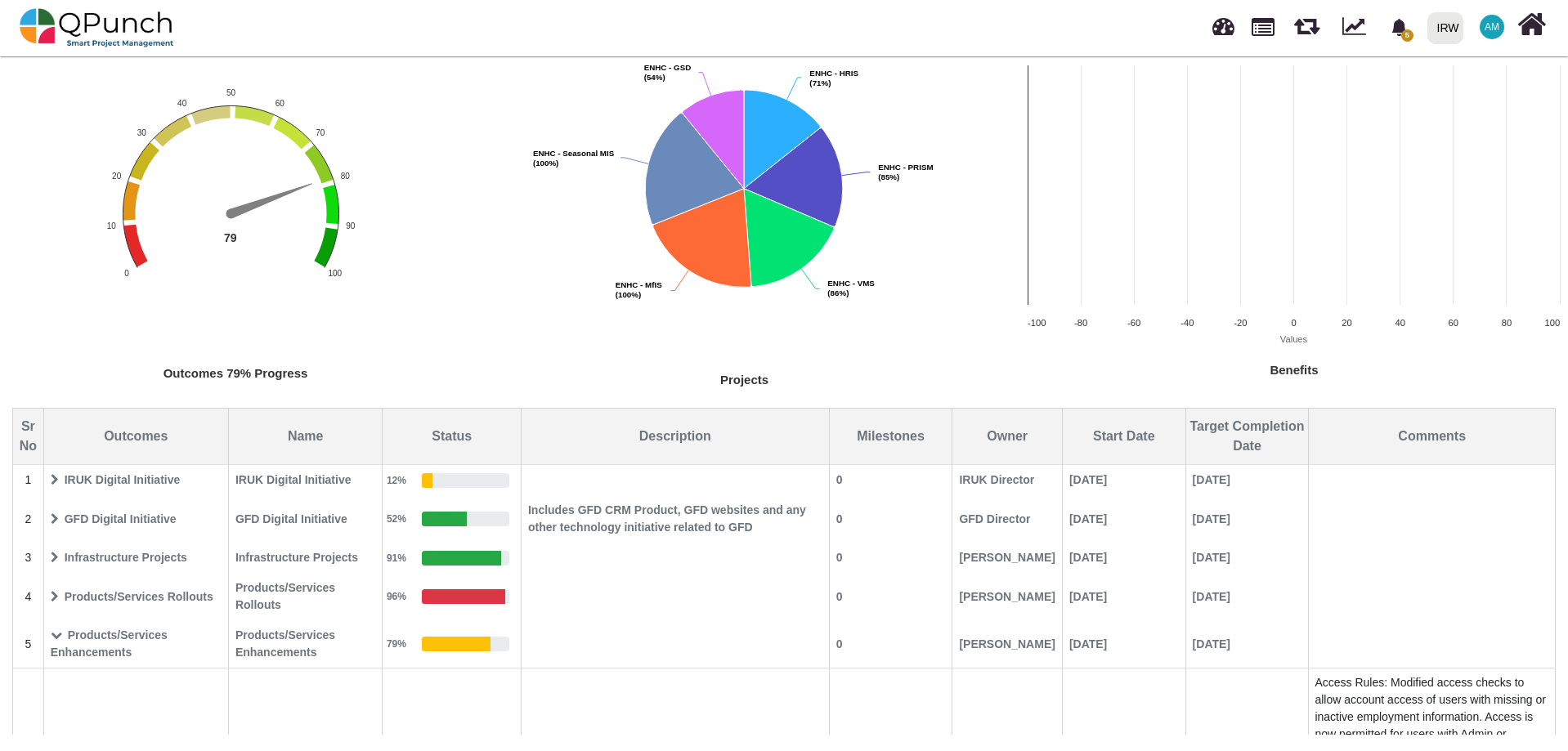
click at [62, 635] on span "Products/Services Enhancements" at bounding box center [136, 643] width 182 height 45
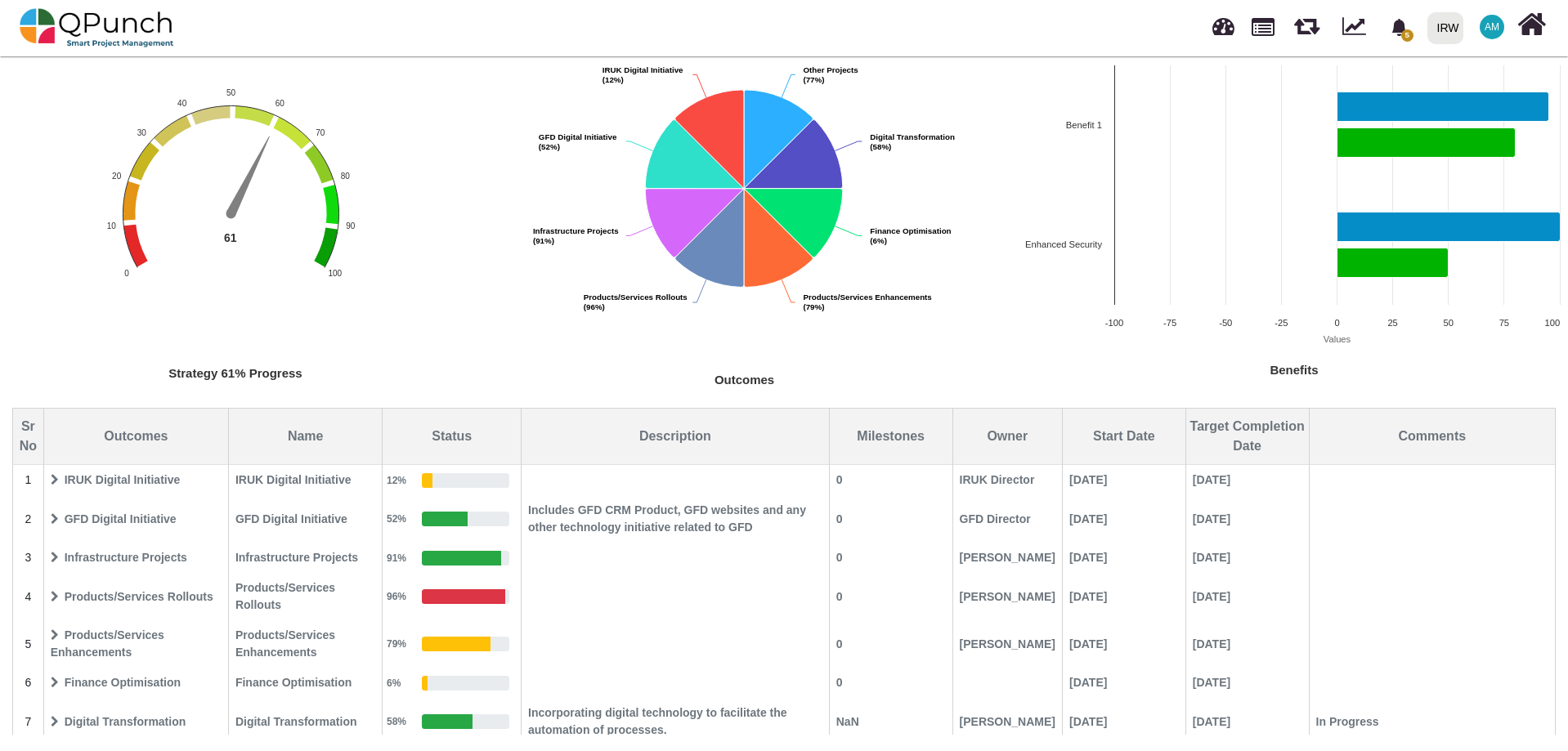
click at [60, 557] on span "Infrastructure Projects" at bounding box center [136, 557] width 182 height 29
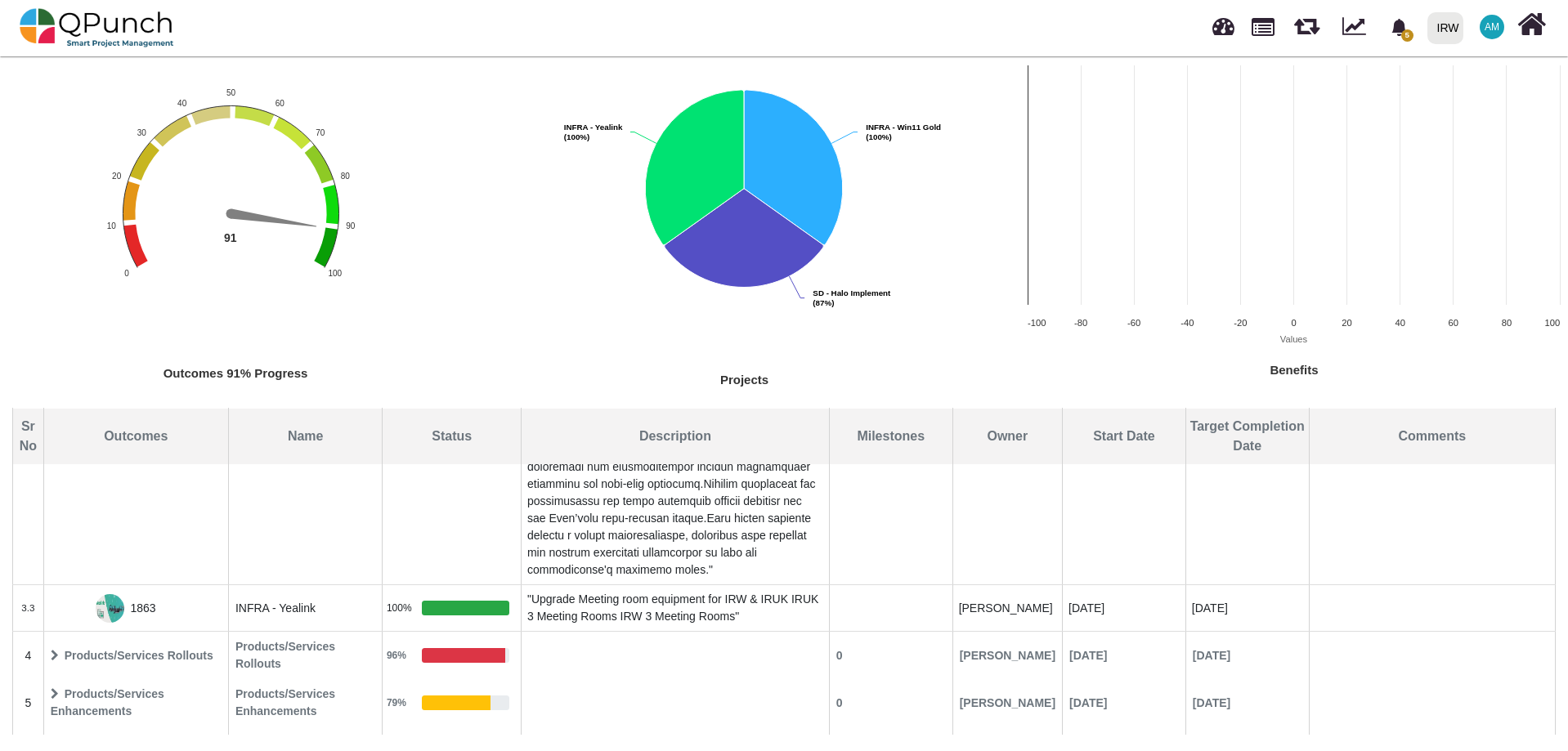
scroll to position [1846, 0]
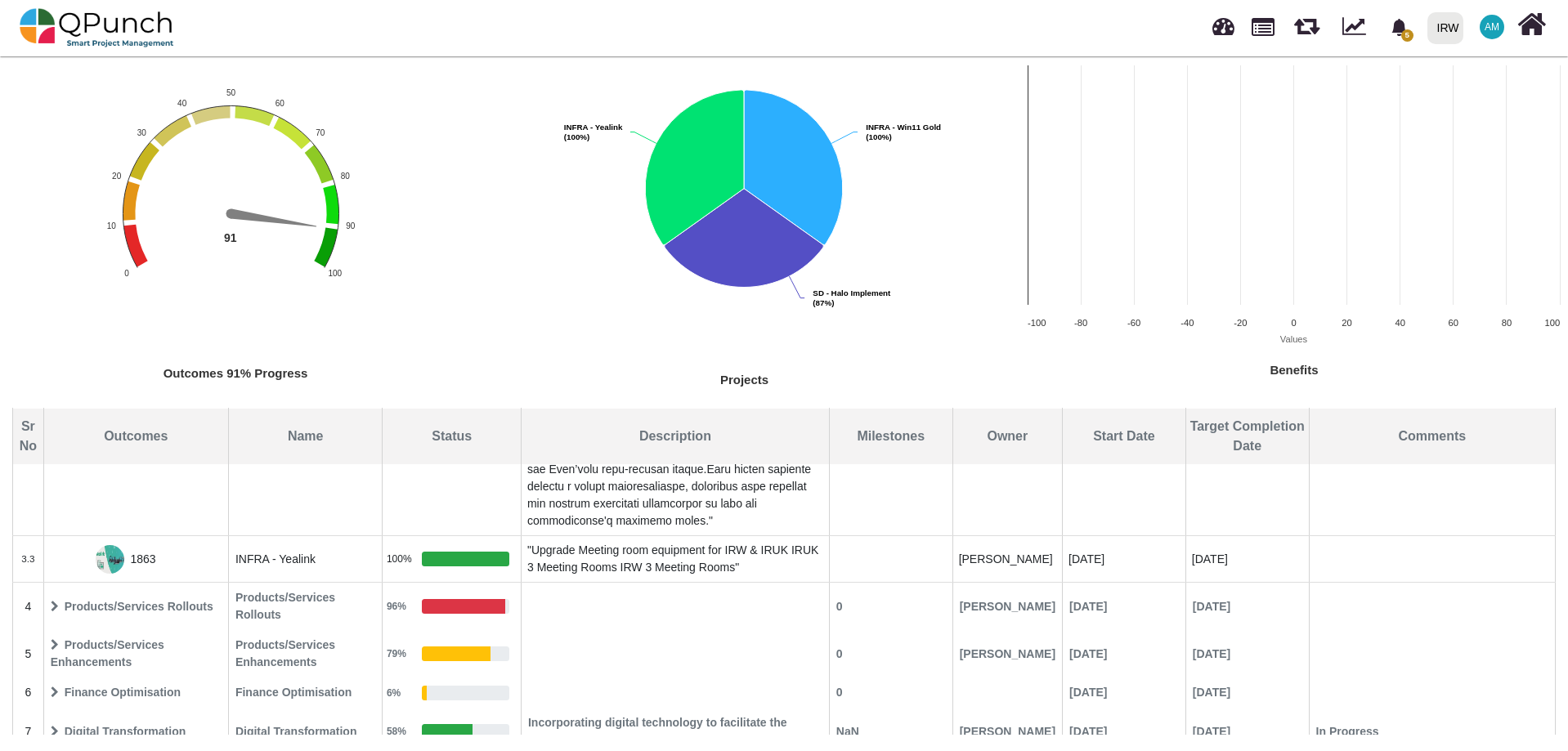
click at [51, 725] on icon at bounding box center [54, 730] width 8 height 12
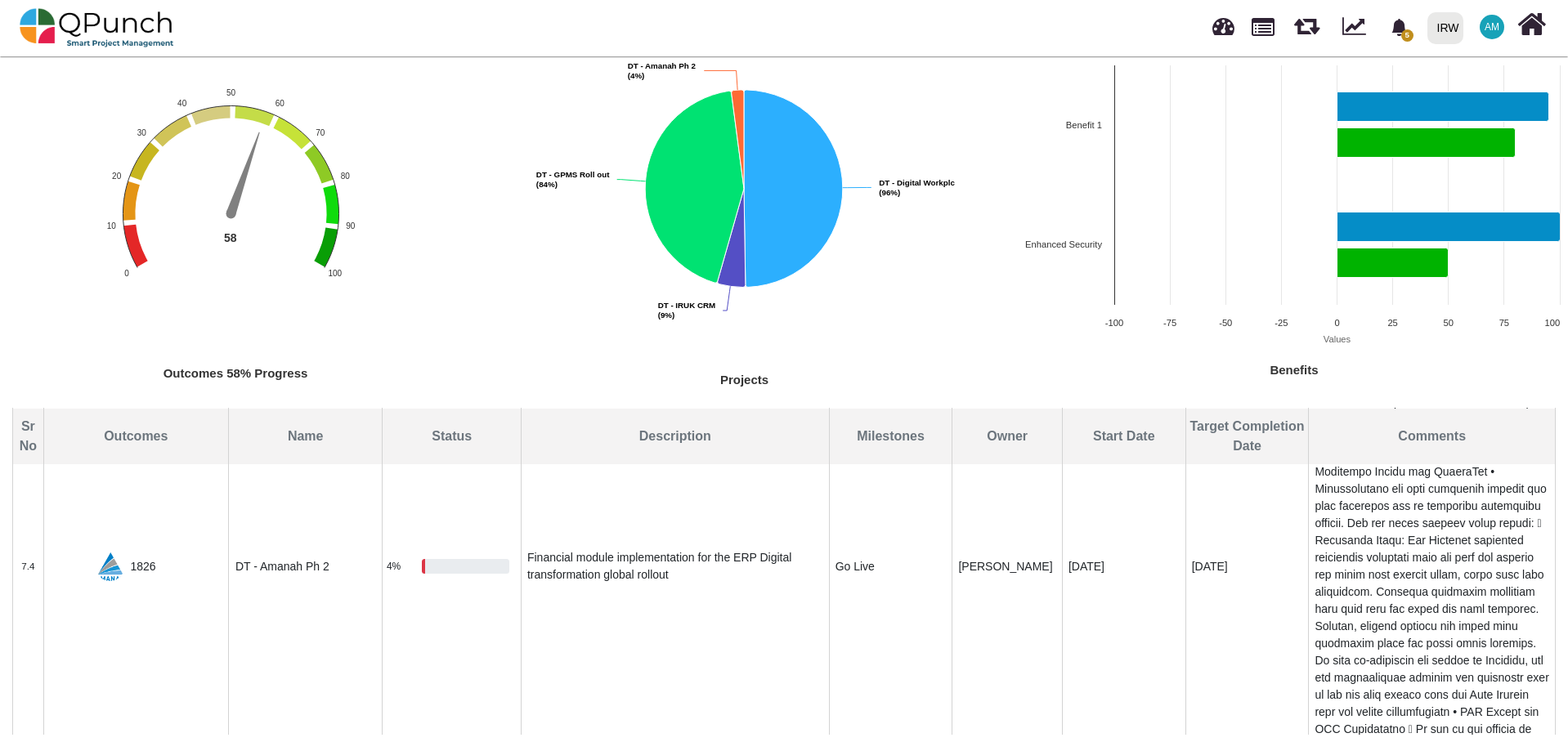
scroll to position [1447, 0]
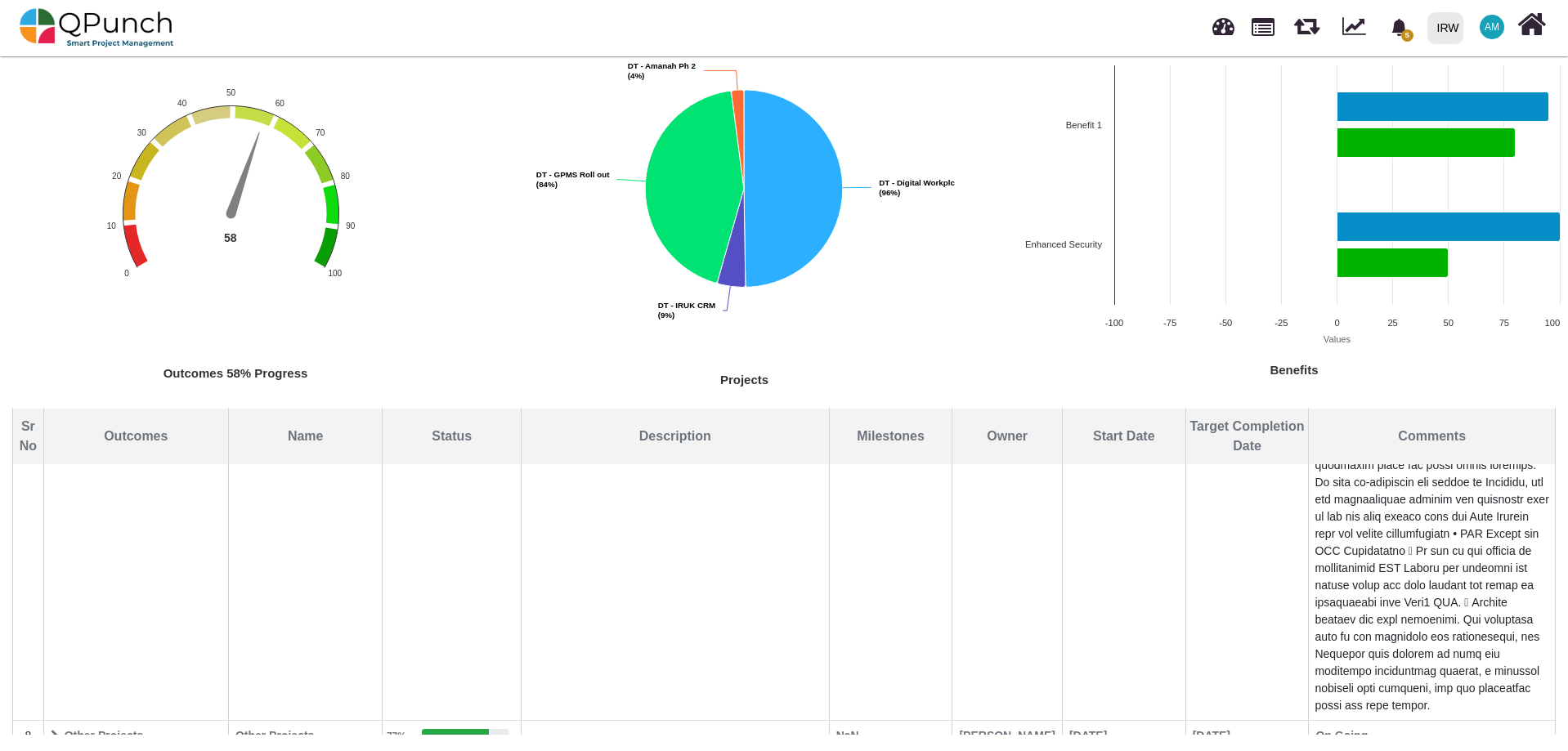
click at [53, 730] on icon at bounding box center [54, 735] width 8 height 12
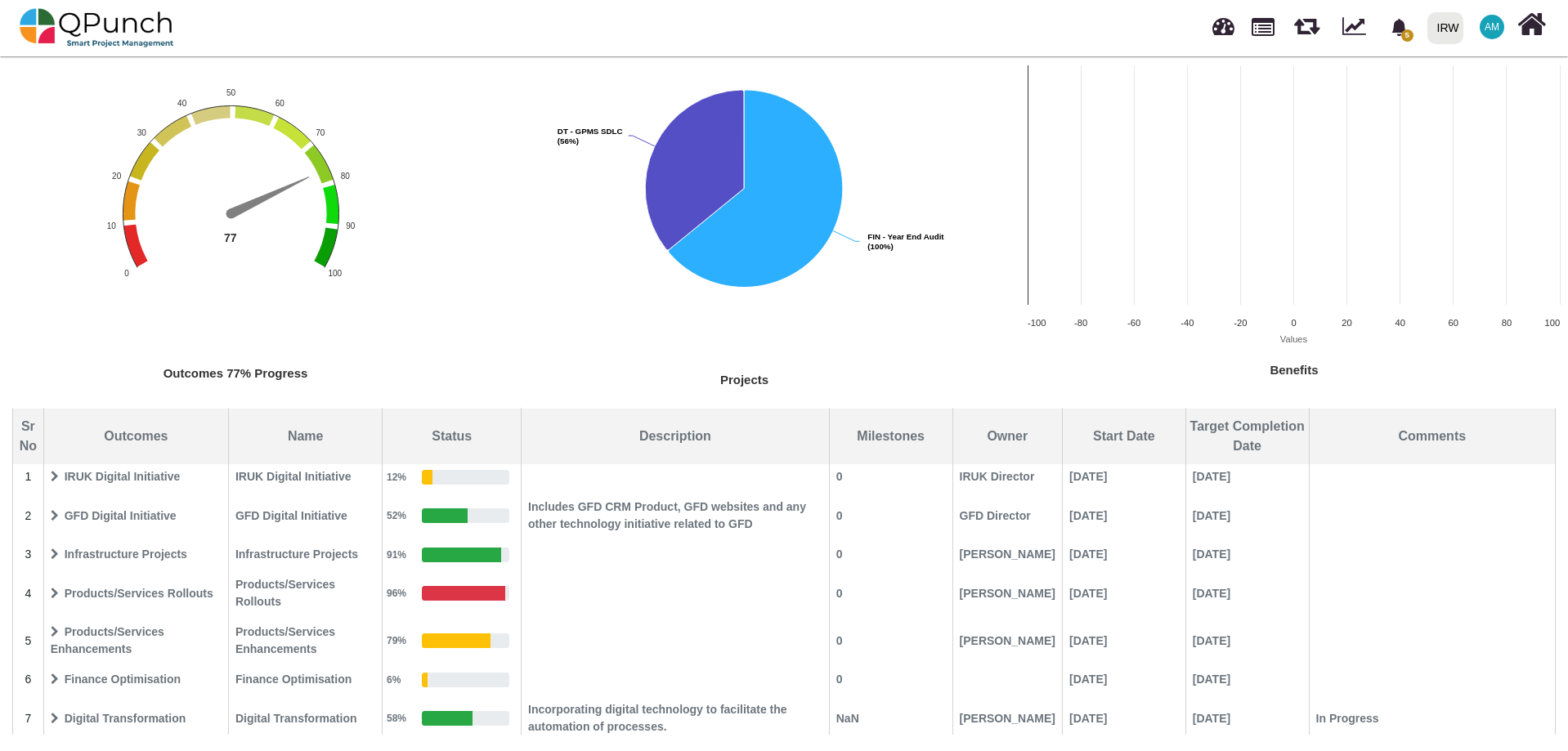
scroll to position [0, 0]
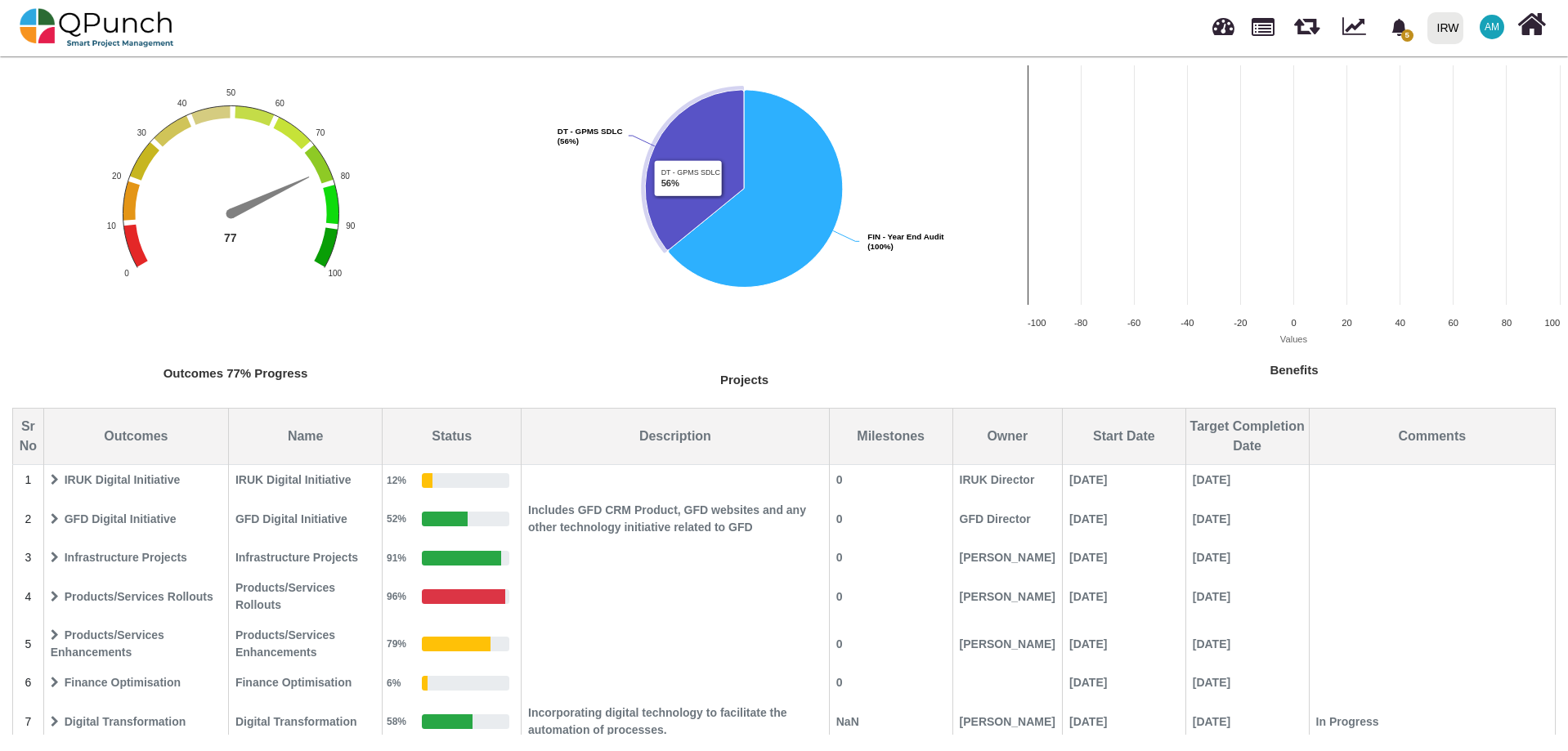
drag, startPoint x: 327, startPoint y: 243, endPoint x: 351, endPoint y: 248, distance: 24.5
click at [327, 243] on icon "Interactive chart" at bounding box center [326, 248] width 24 height 40
click at [438, 268] on rect "Interactive chart" at bounding box center [235, 229] width 470 height 329
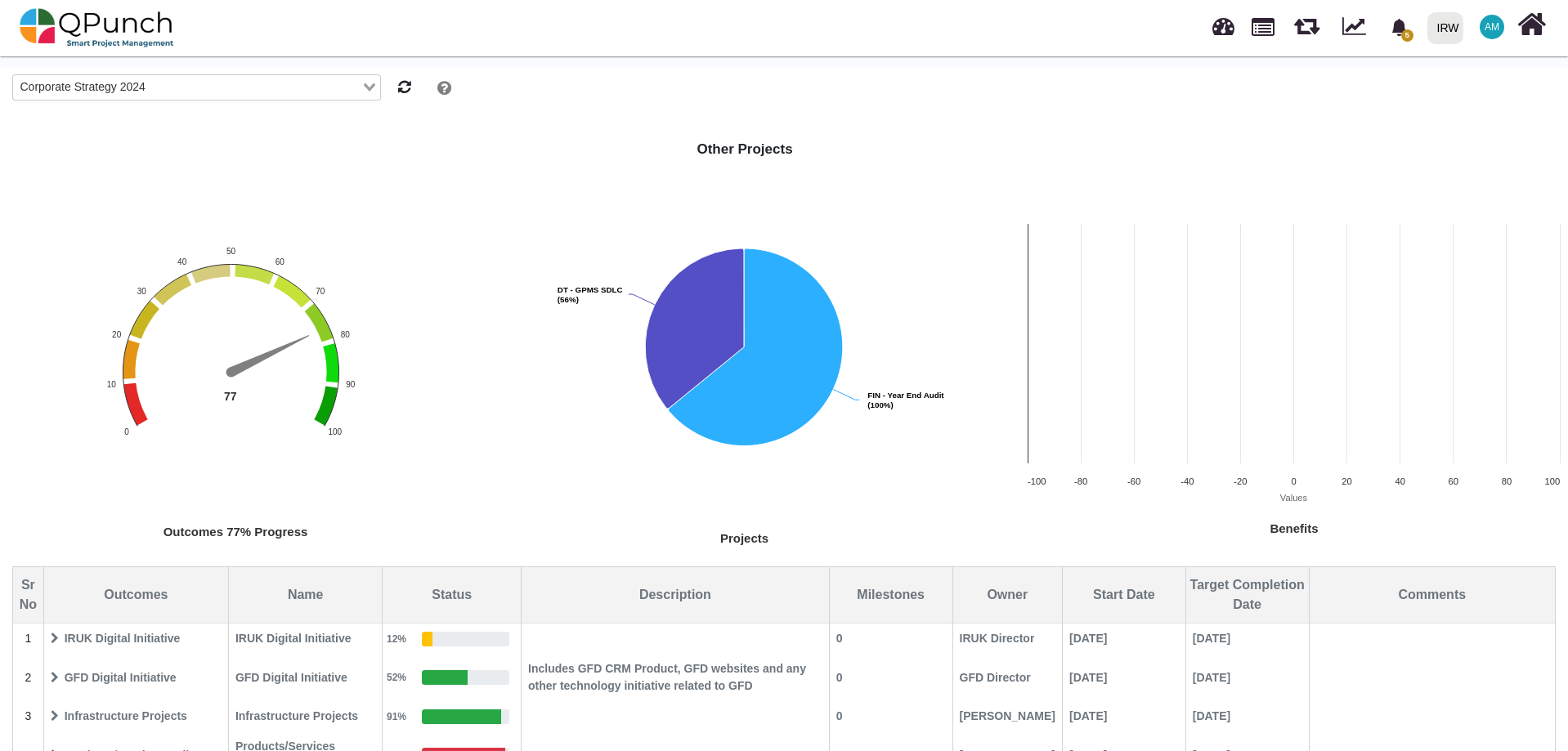
click at [142, 95] on div "Corporate Strategy 2024" at bounding box center [187, 86] width 348 height 21
click at [142, 95] on input "Search for option" at bounding box center [187, 87] width 344 height 18
click at [485, 191] on rect "Interactive chart" at bounding box center [744, 363] width 549 height 384
click at [580, 175] on rect "Interactive chart" at bounding box center [744, 363] width 549 height 384
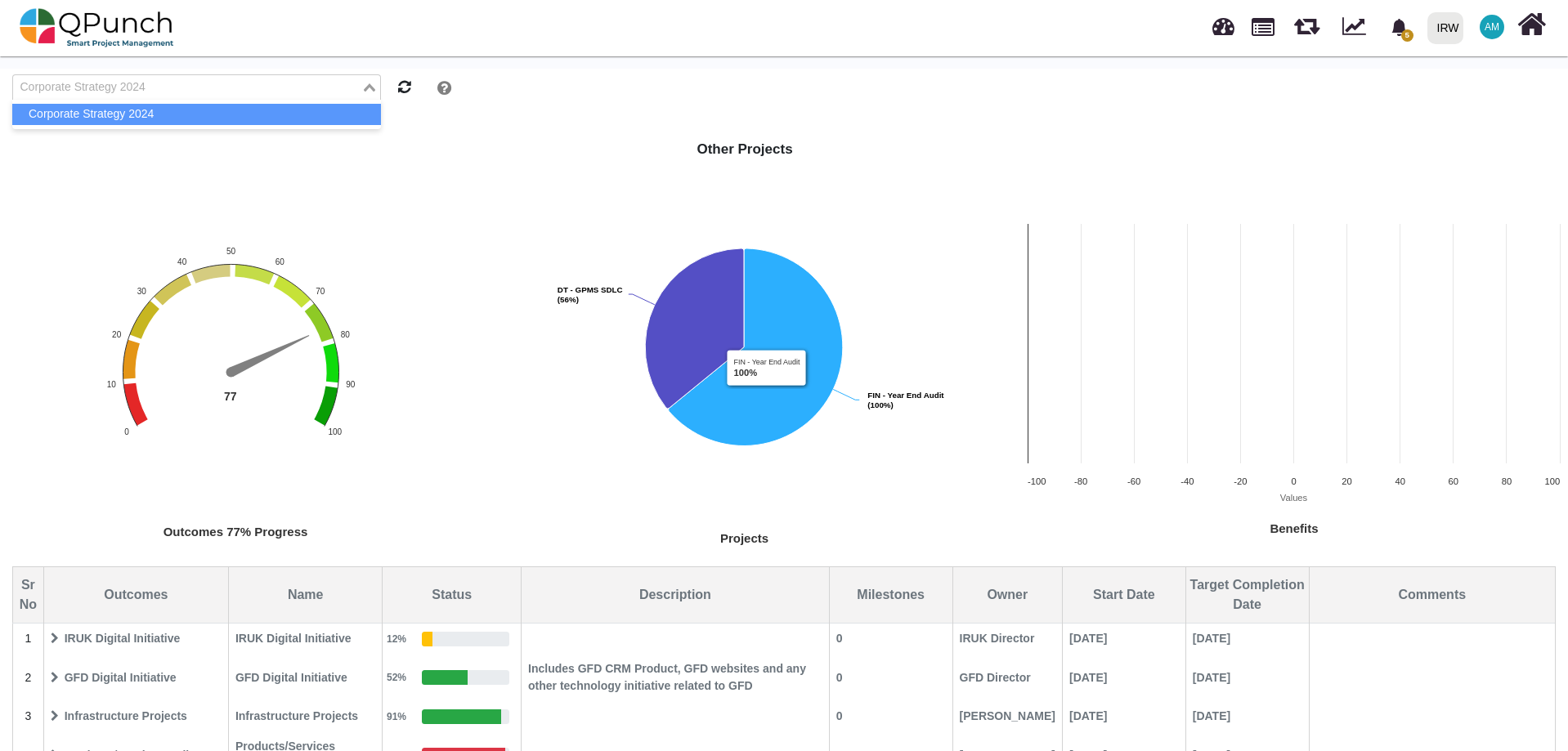
click at [539, 243] on rect "Interactive chart" at bounding box center [744, 363] width 549 height 384
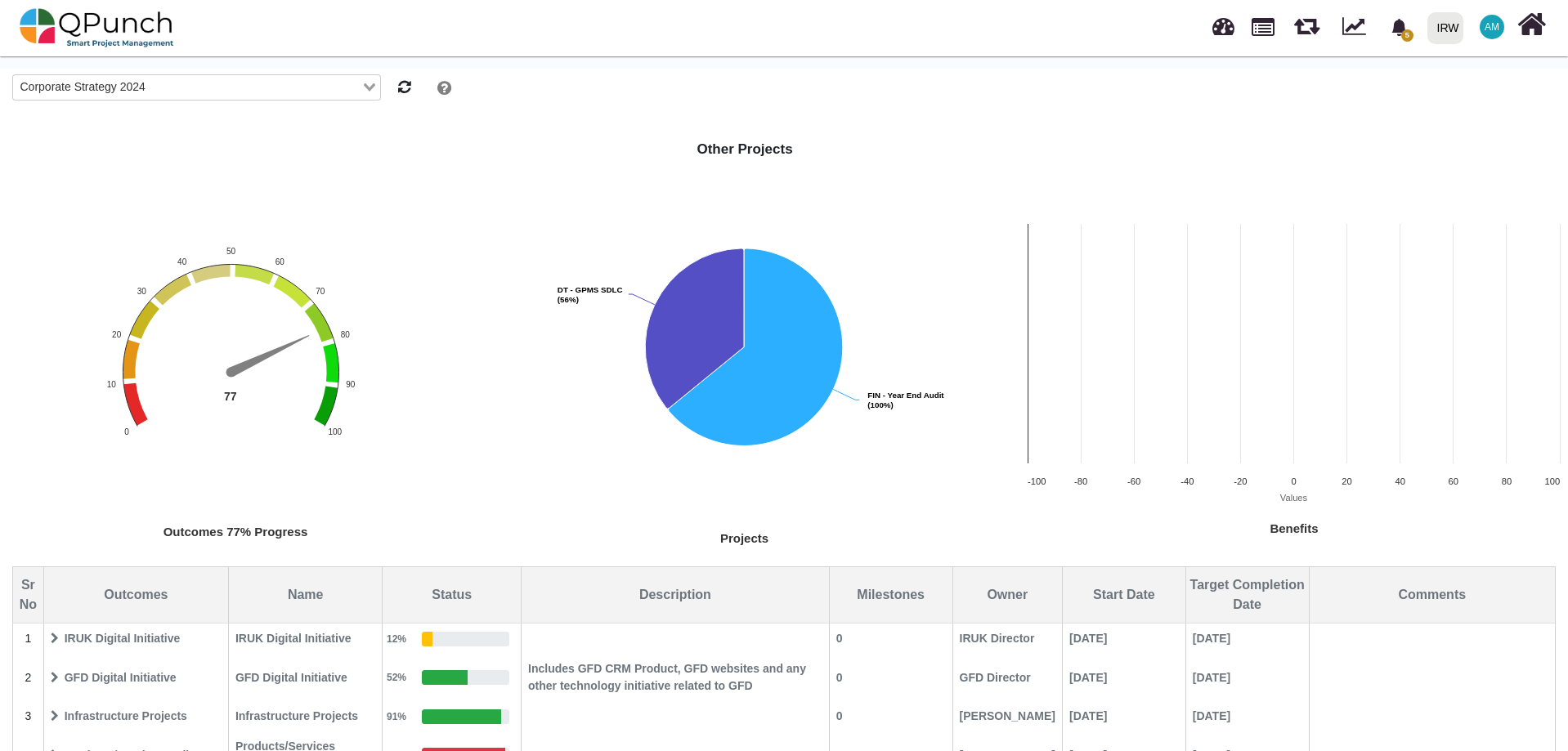
click at [368, 87] on icon "Search for option" at bounding box center [369, 87] width 12 height 8
click at [162, 640] on span "IRUK Digital Initiative" at bounding box center [136, 639] width 182 height 29
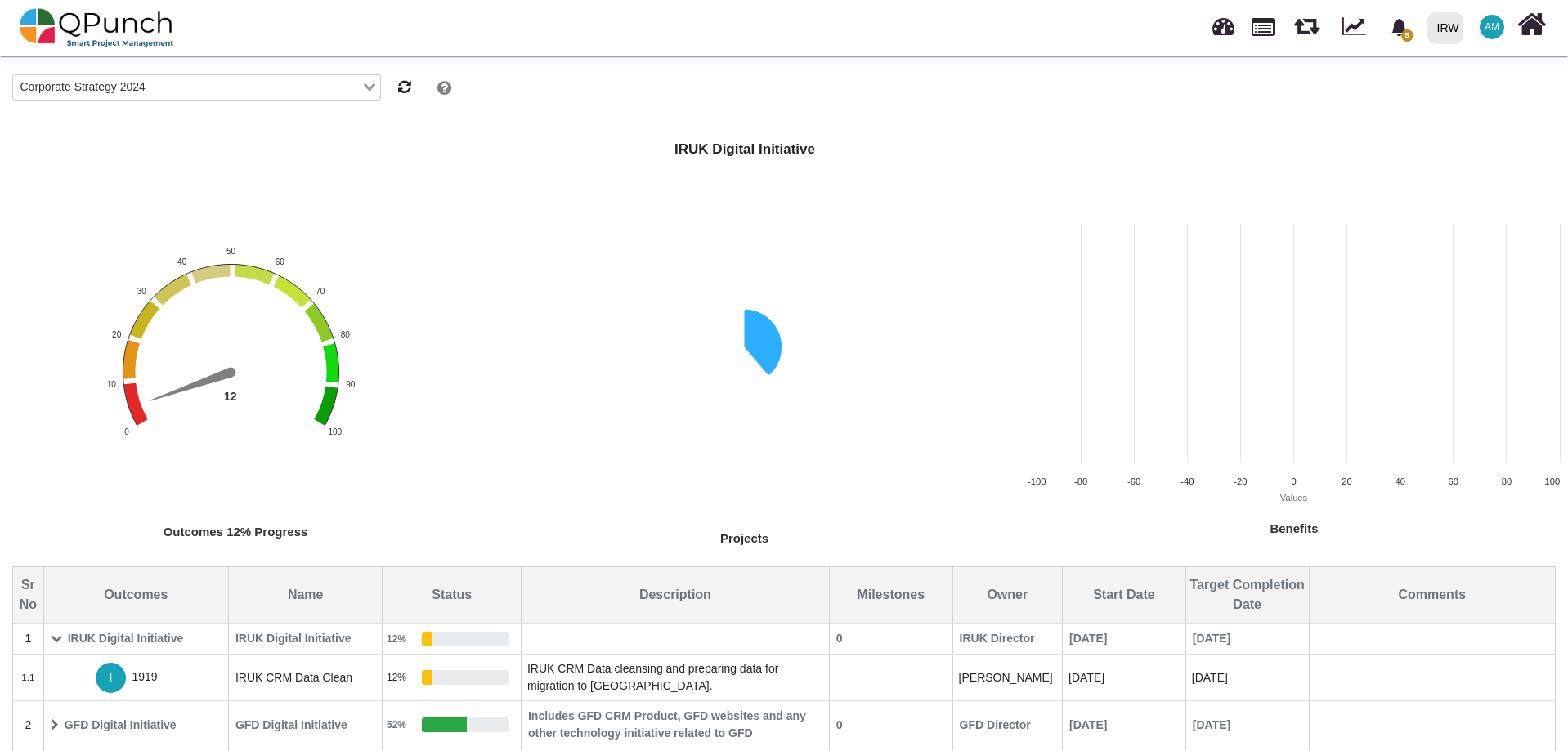
click at [162, 640] on span "IRUK Digital Initiative" at bounding box center [136, 639] width 182 height 29
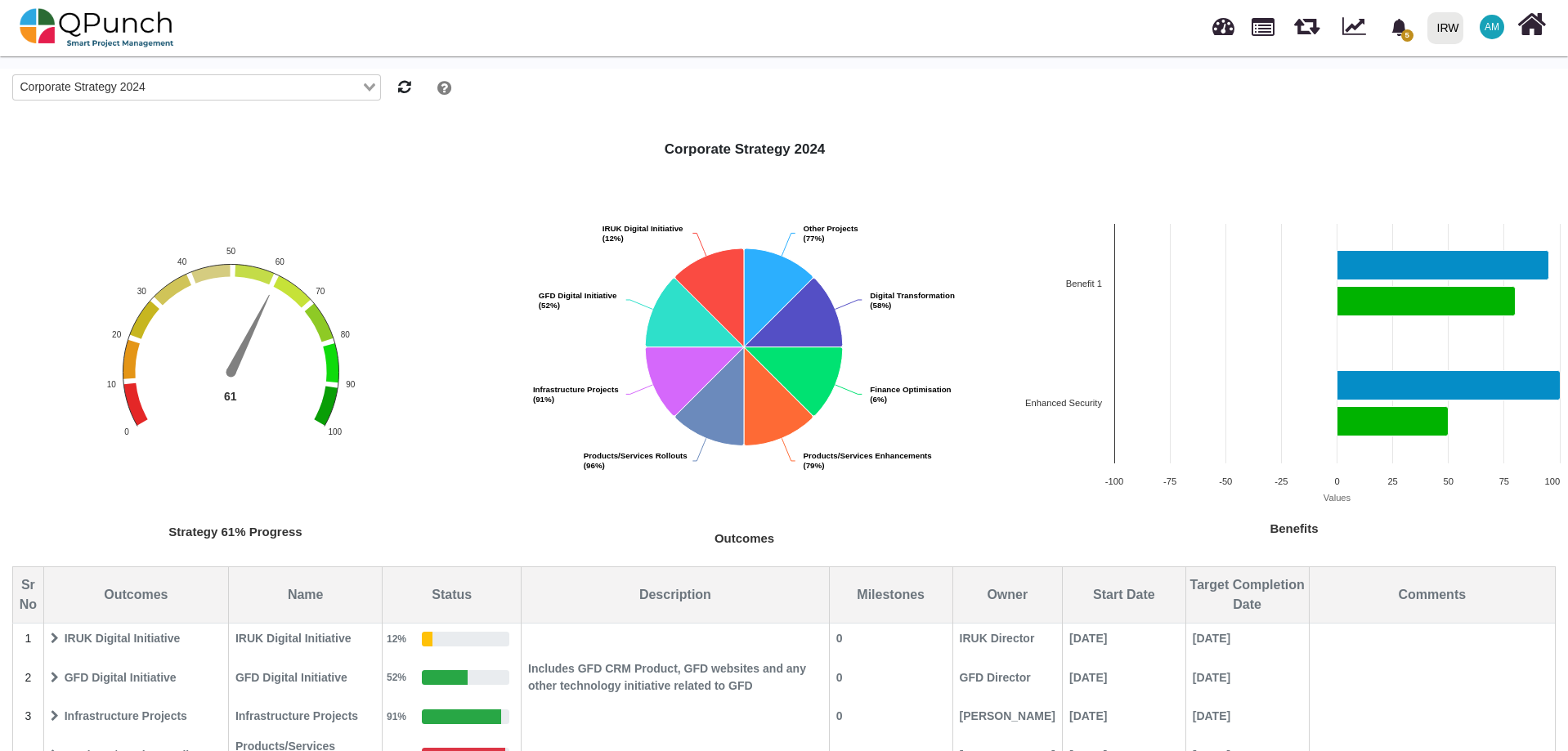
click at [103, 85] on div "Corporate Strategy 2024" at bounding box center [187, 86] width 348 height 21
click at [103, 85] on input "Search for option" at bounding box center [187, 87] width 344 height 18
click at [534, 169] on div "Corporate Strategy 2024 Outcomes Pie chart with 8 slices. Created with Highchar…" at bounding box center [744, 352] width 549 height 427
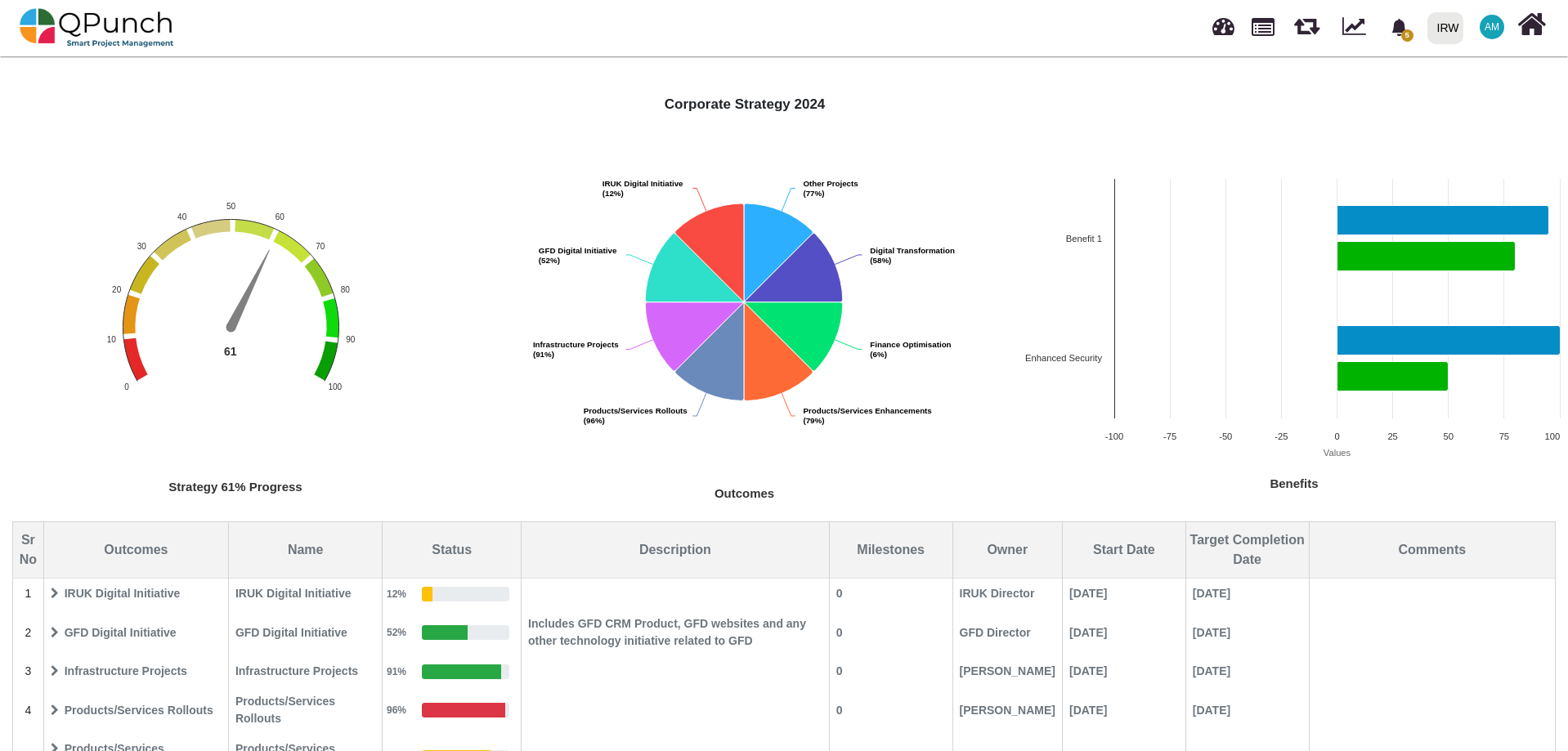
scroll to position [159, 0]
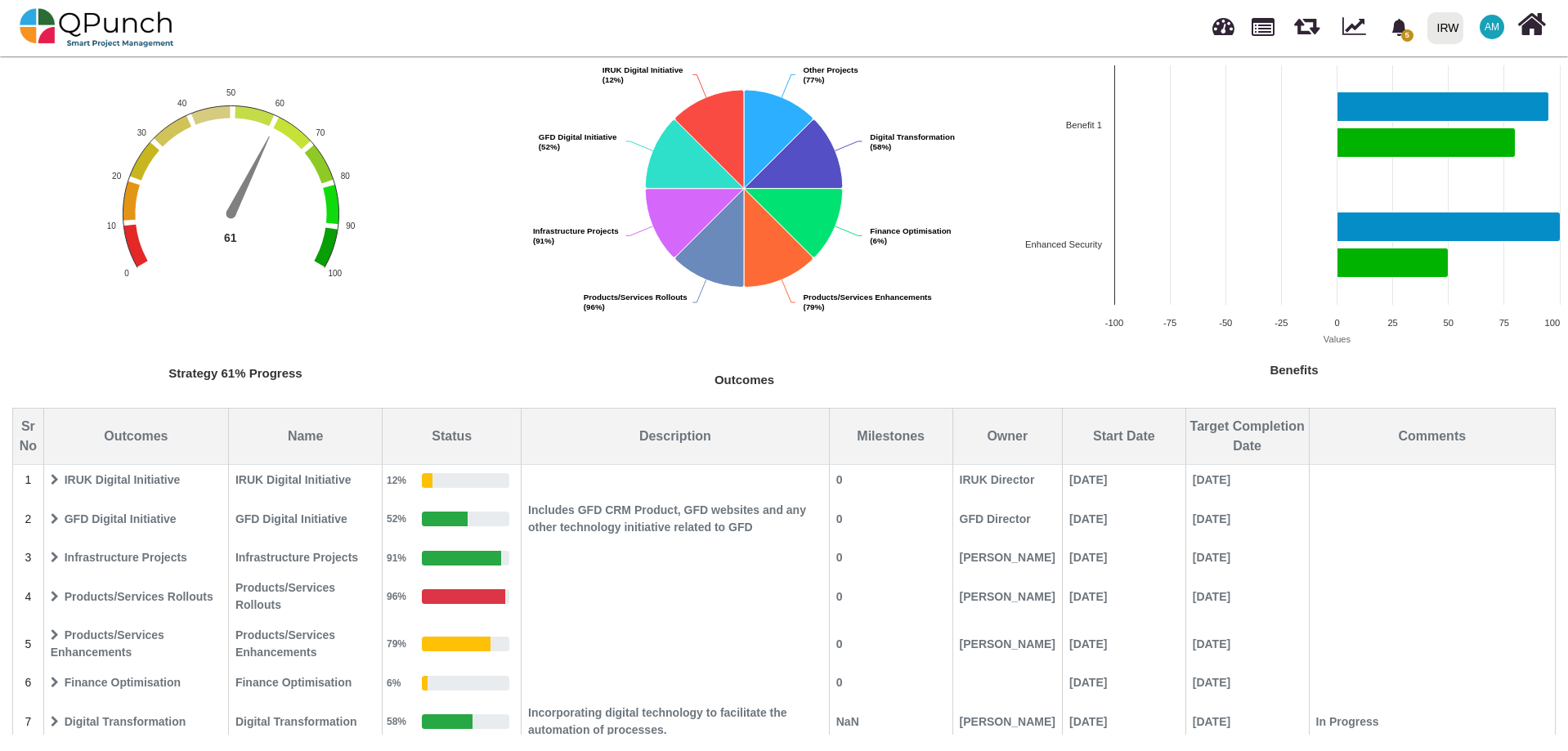
click at [54, 517] on icon at bounding box center [54, 518] width 8 height 12
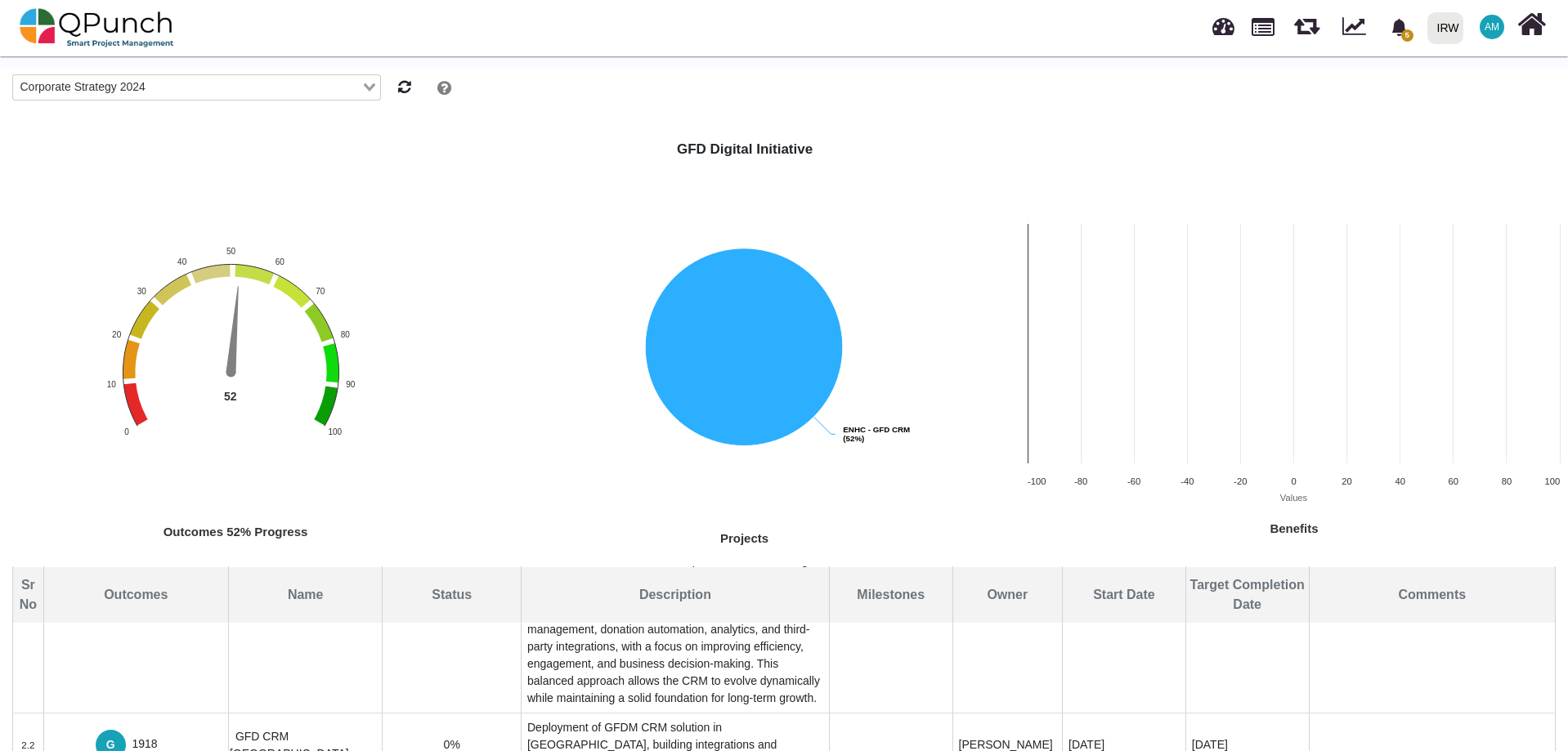
scroll to position [245, 0]
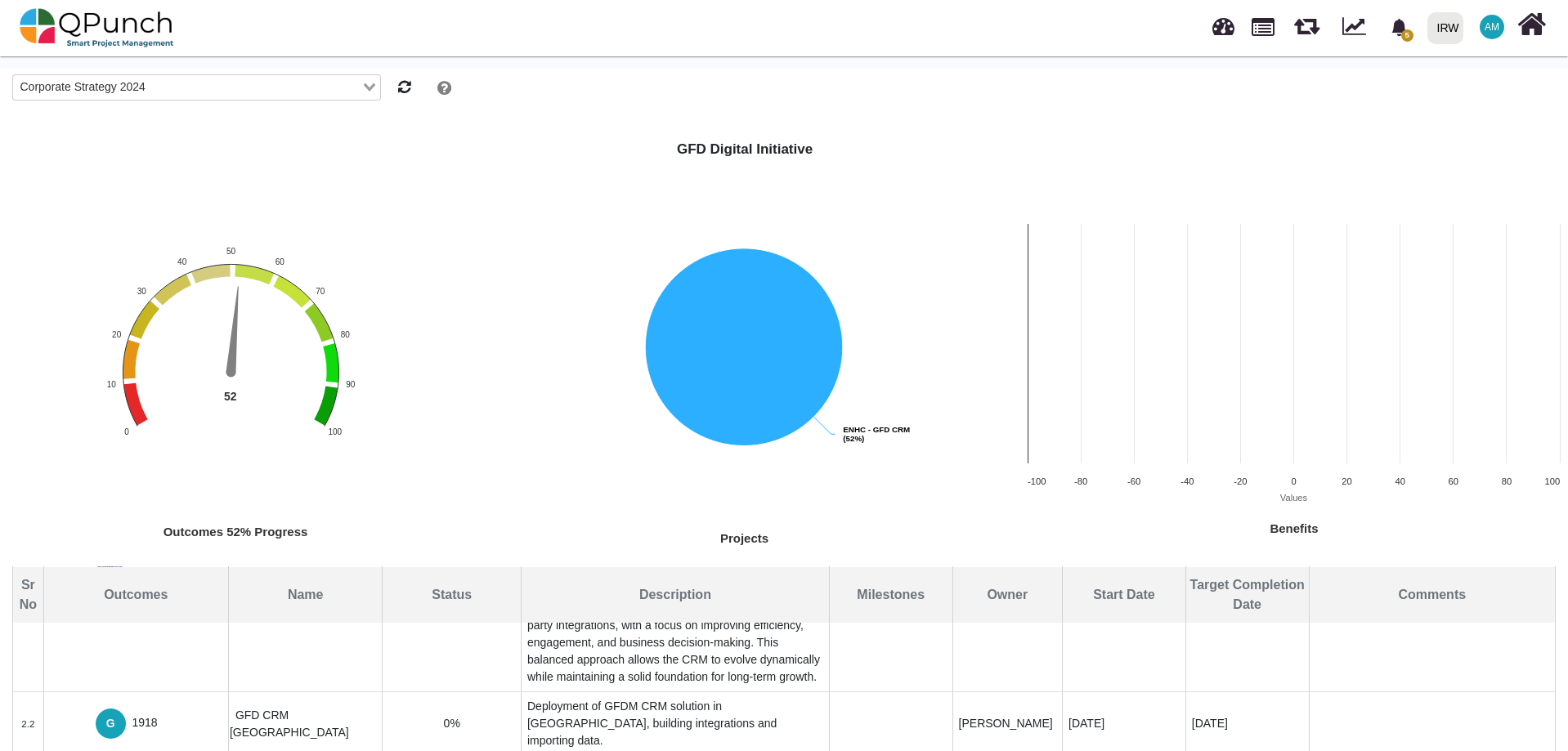
click at [379, 386] on rect "Interactive chart" at bounding box center [235, 388] width 470 height 329
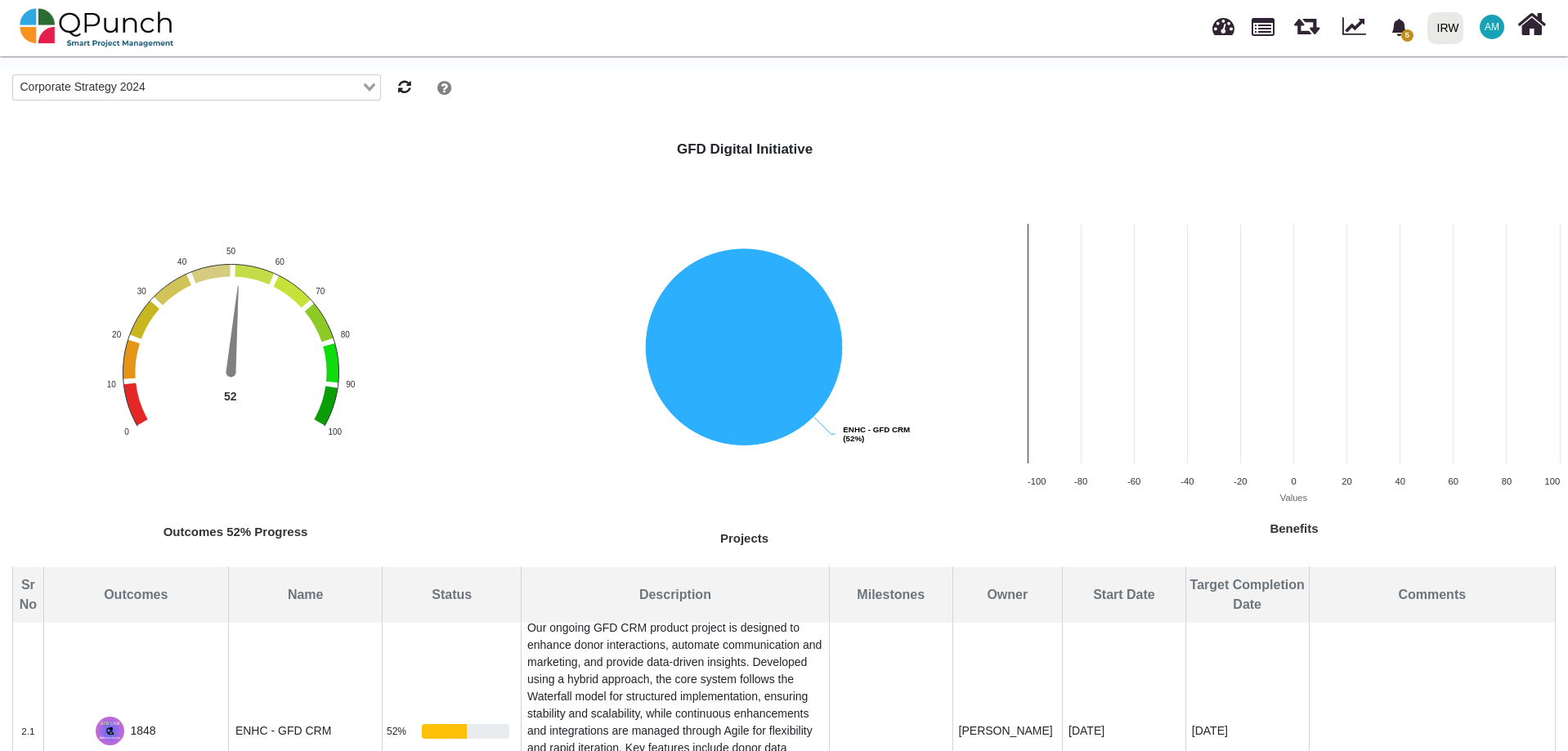
scroll to position [0, 0]
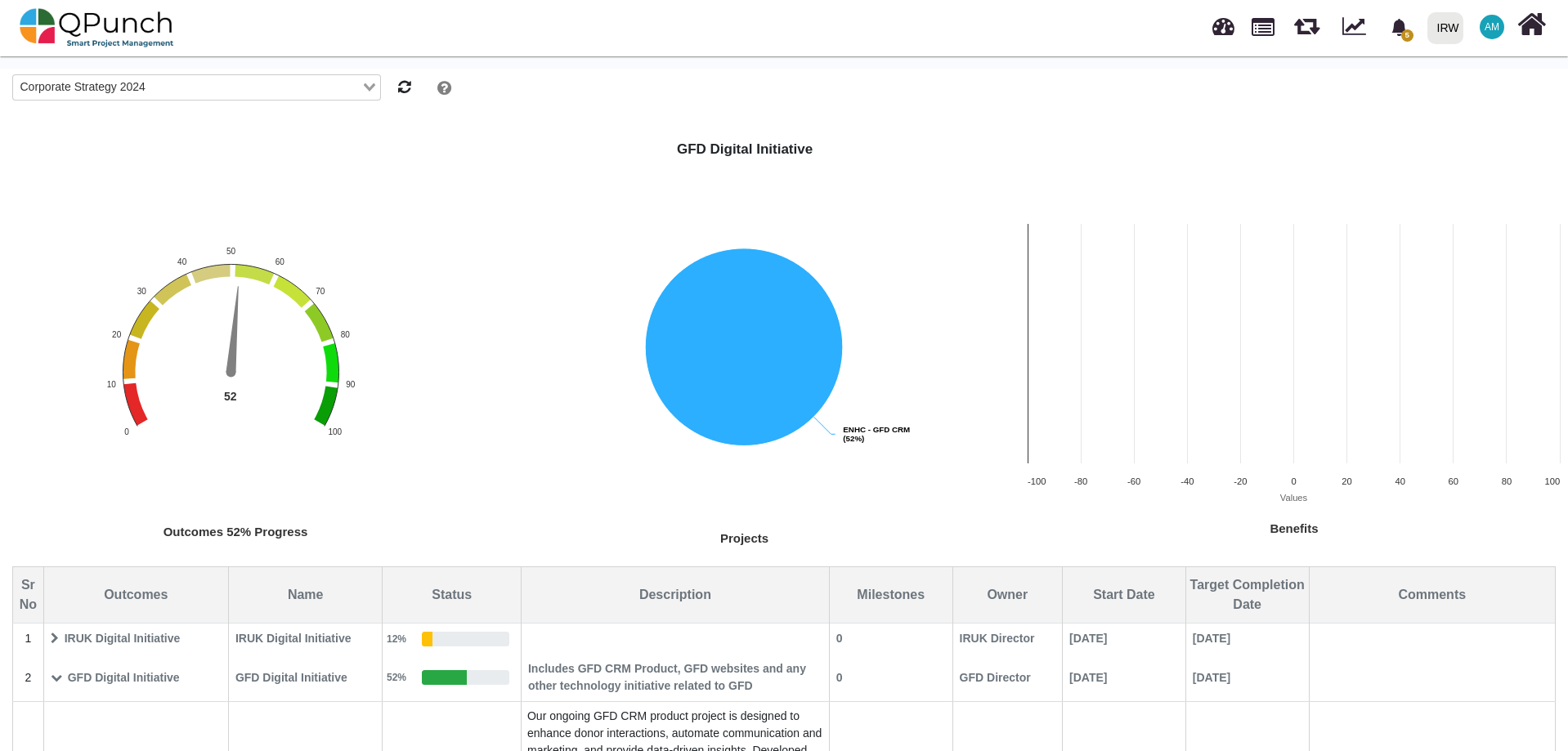
click at [119, 679] on span "GFD Digital Initiative" at bounding box center [136, 678] width 182 height 29
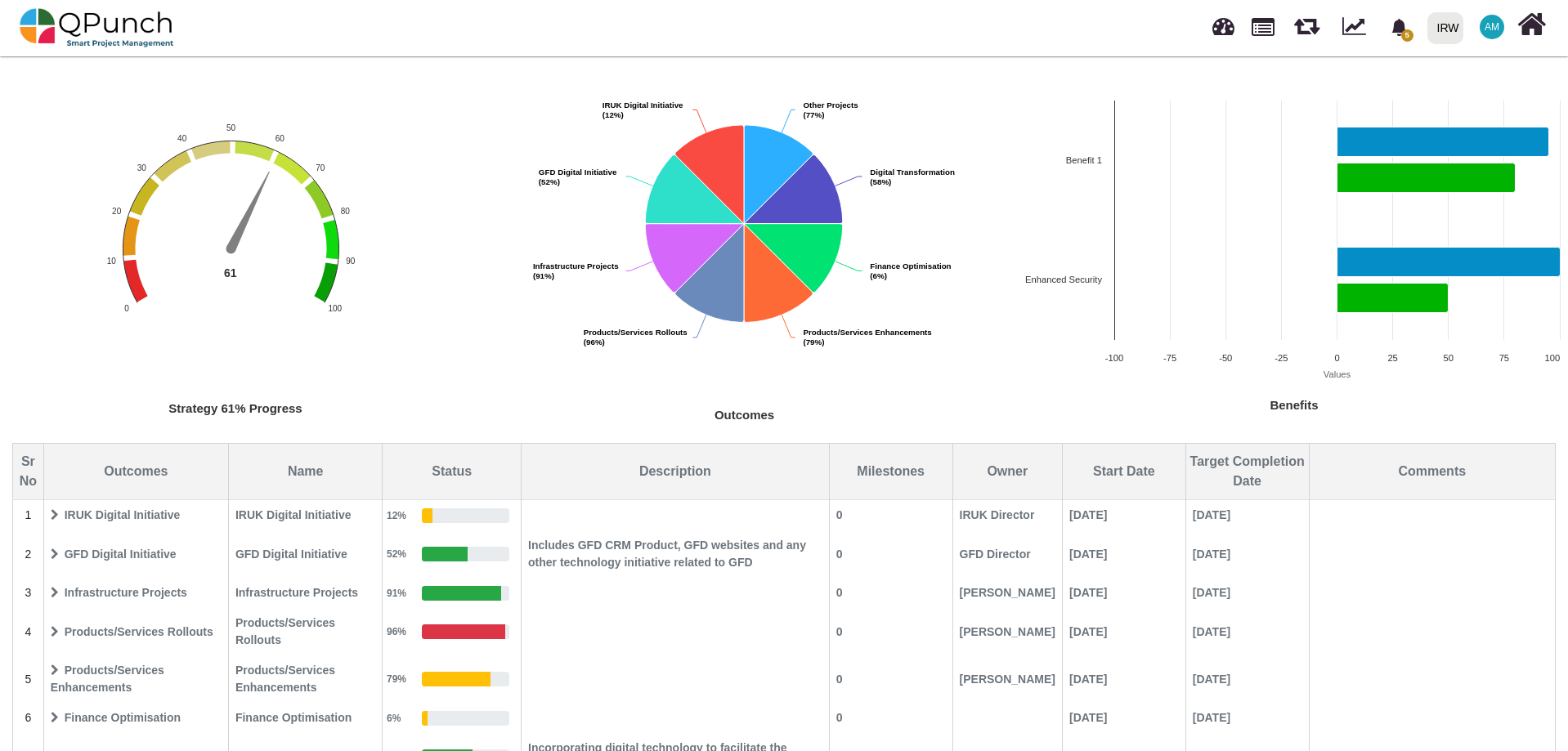
scroll to position [159, 0]
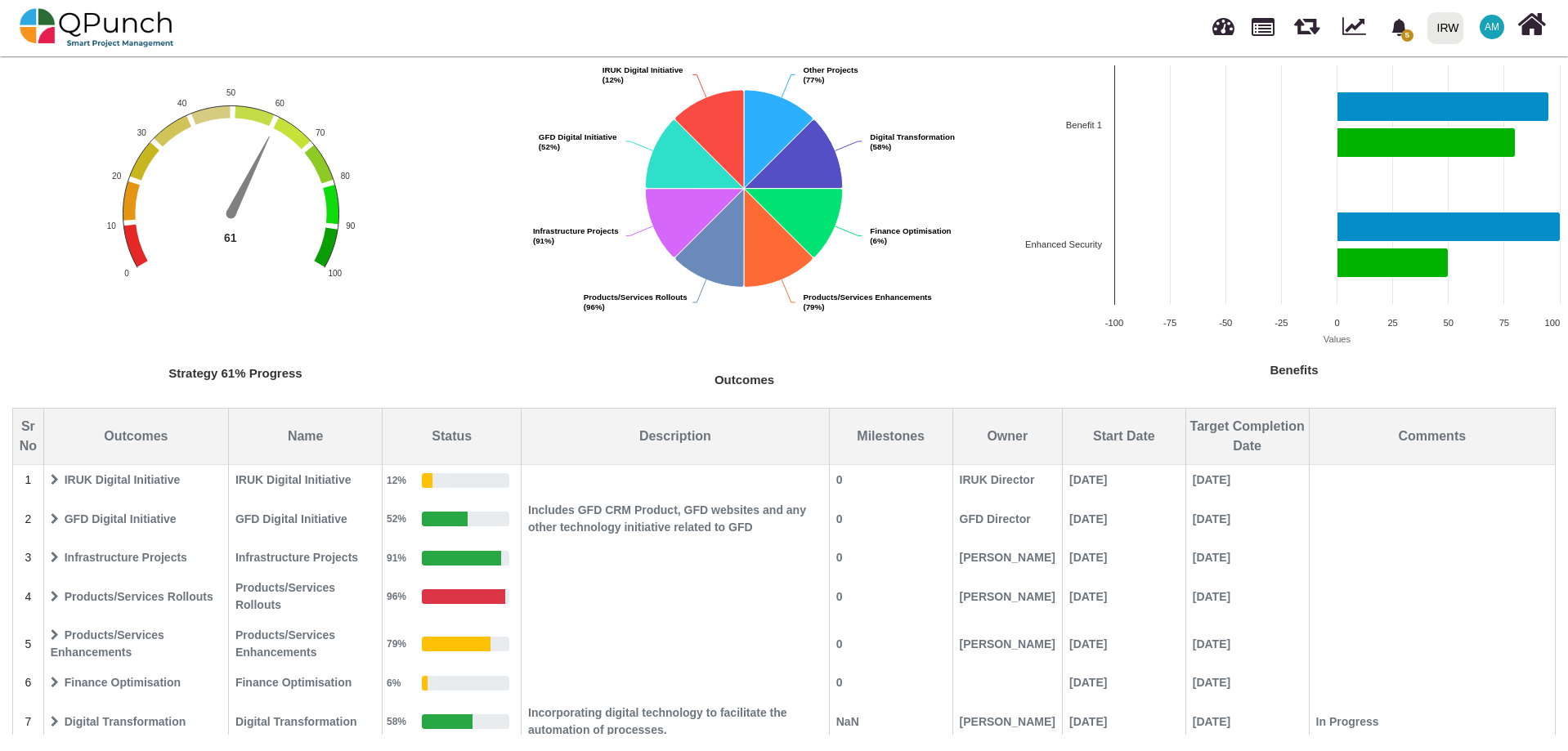
click at [1025, 314] on rect "Interactive chart" at bounding box center [1293, 221] width 549 height 329
click at [133, 23] on img at bounding box center [96, 28] width 154 height 49
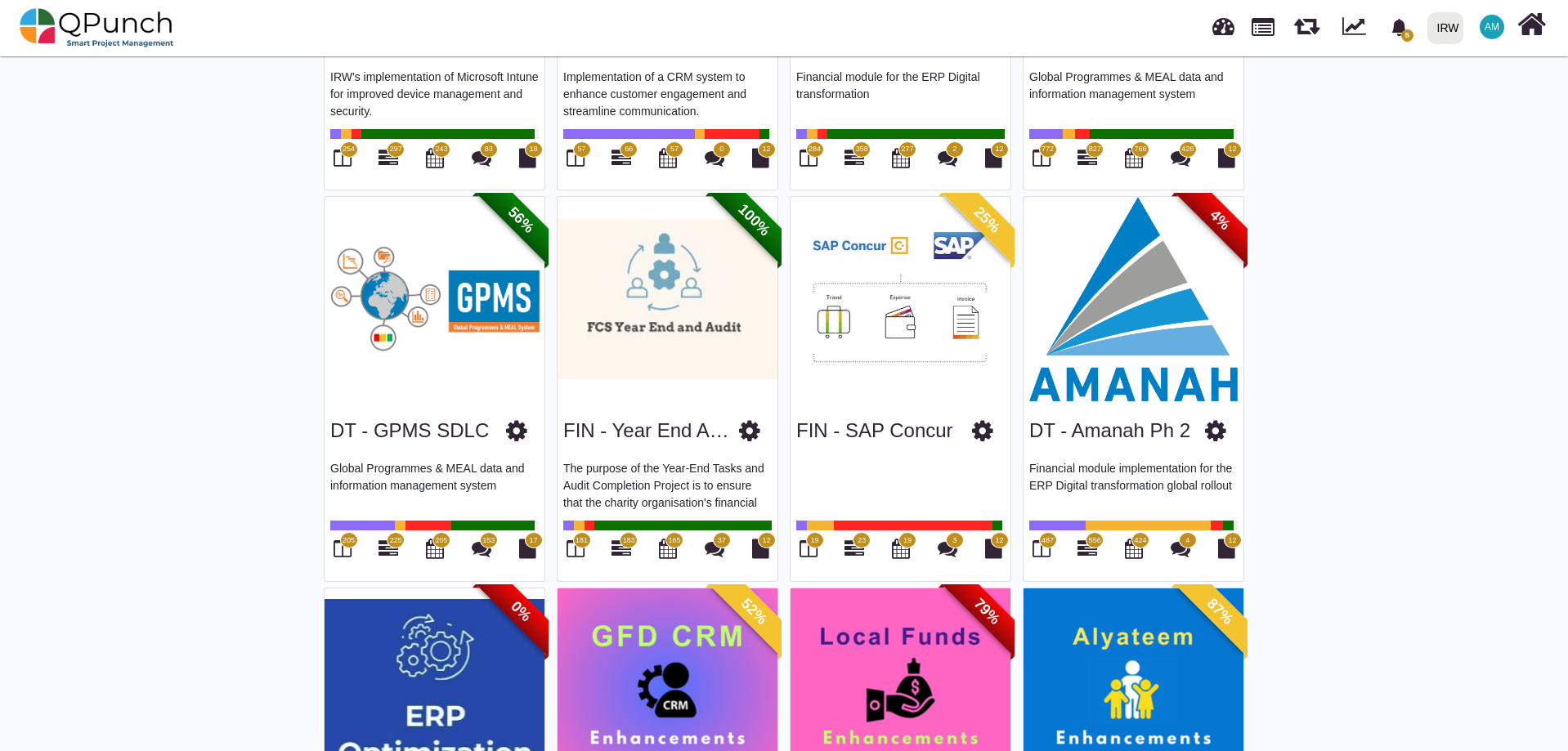
scroll to position [491, 0]
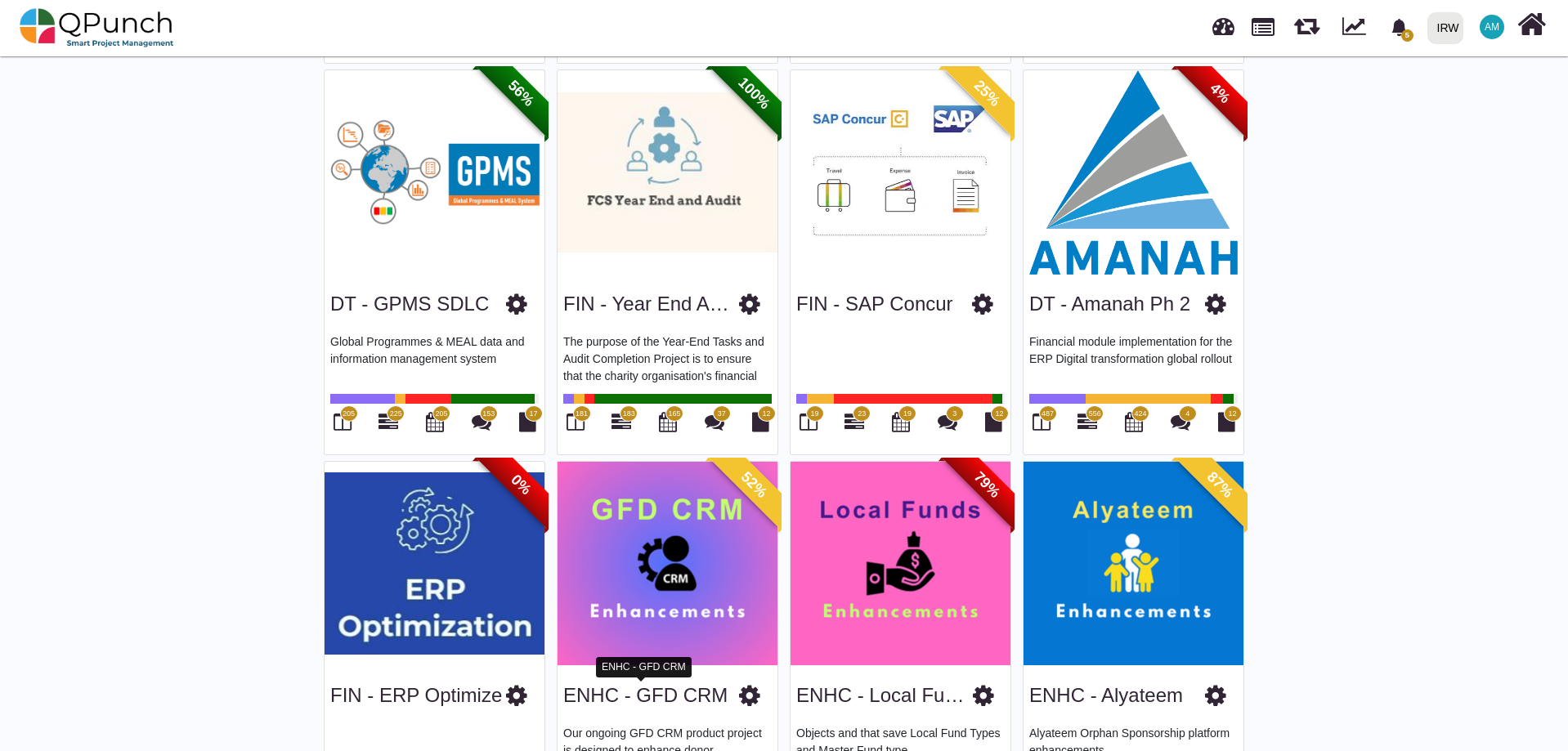
click at [646, 684] on link "ENHC - GFD CRM" at bounding box center [645, 695] width 164 height 22
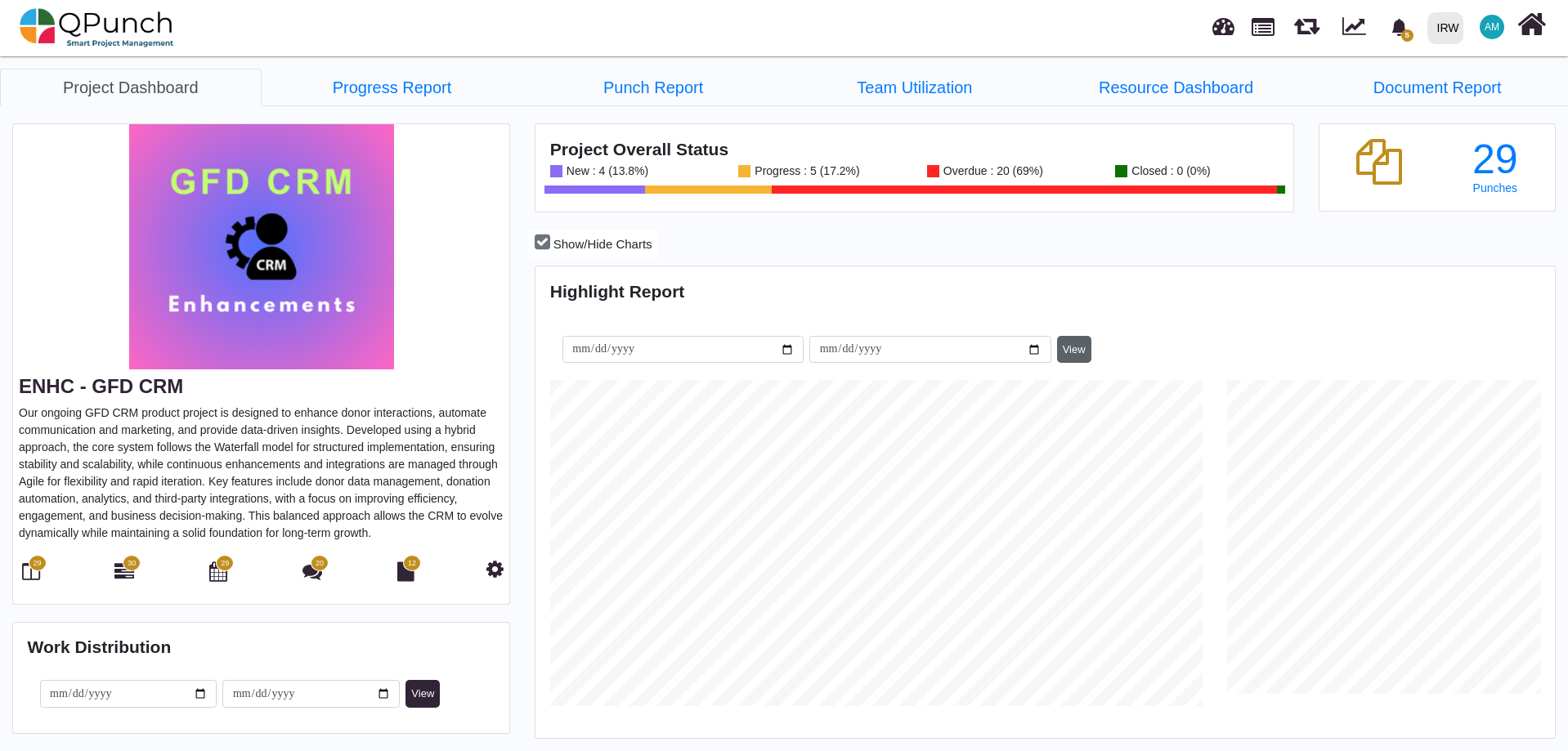
scroll to position [326, 338]
click at [493, 570] on icon at bounding box center [494, 568] width 17 height 20
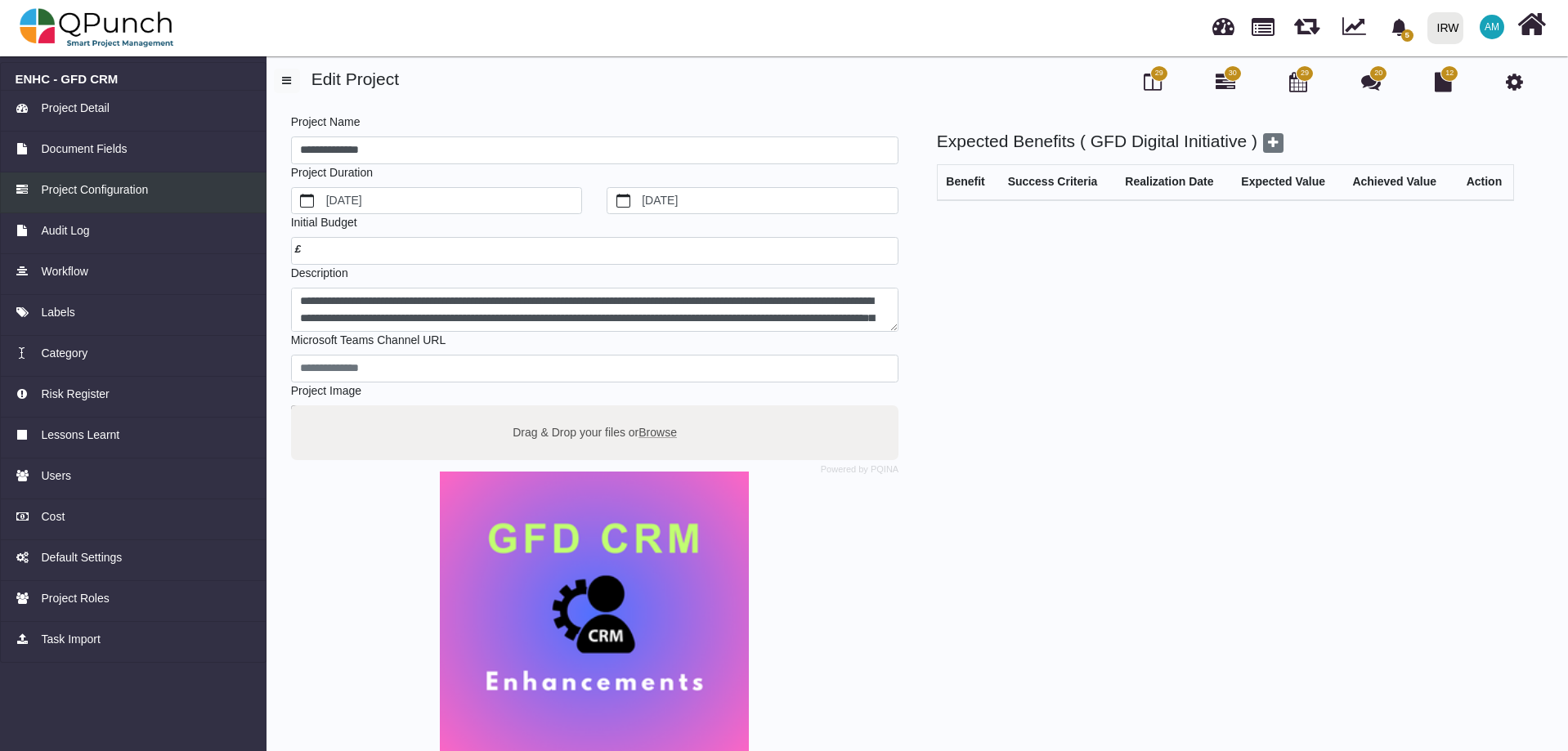
click at [68, 182] on span "Project Configuration" at bounding box center [95, 189] width 107 height 17
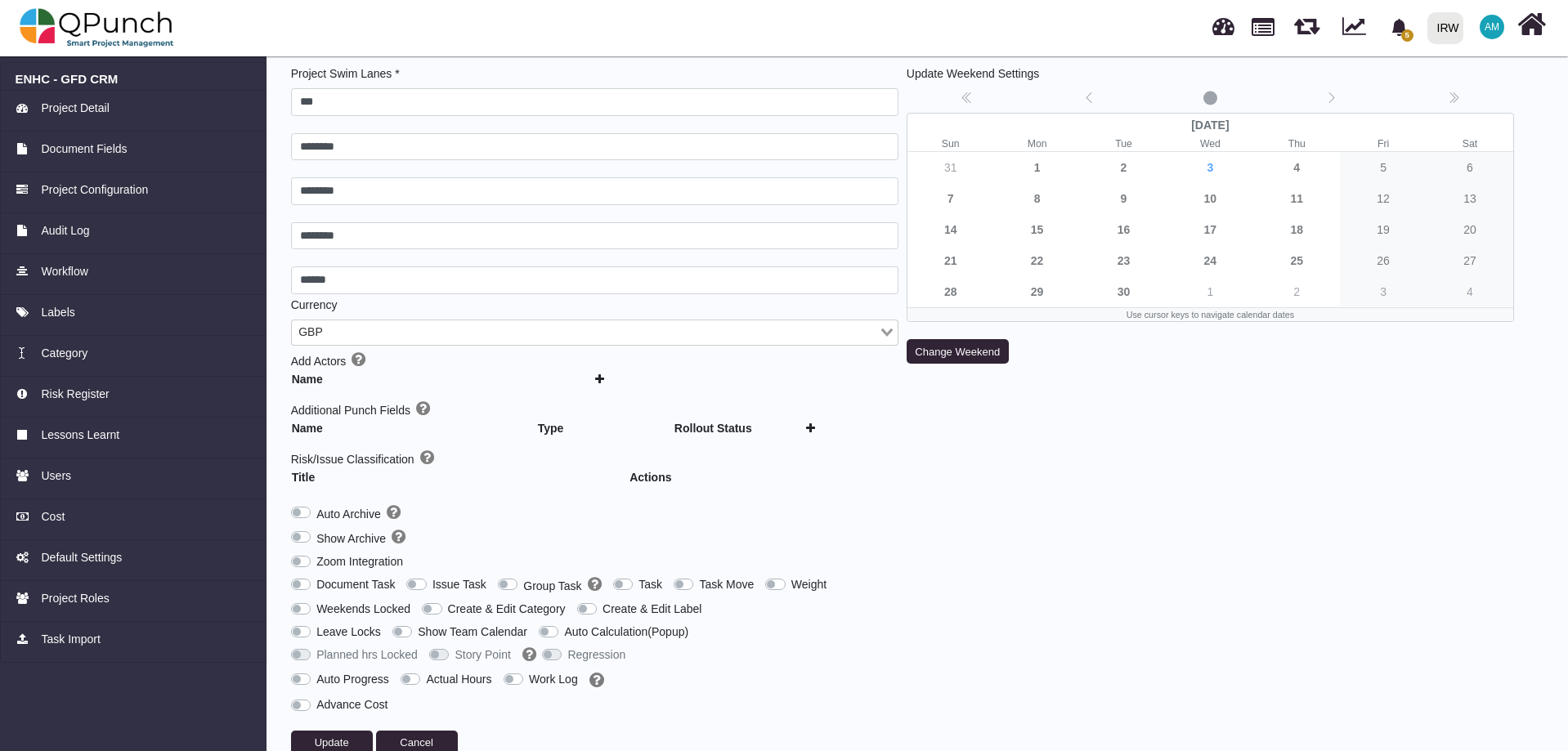
scroll to position [75, 0]
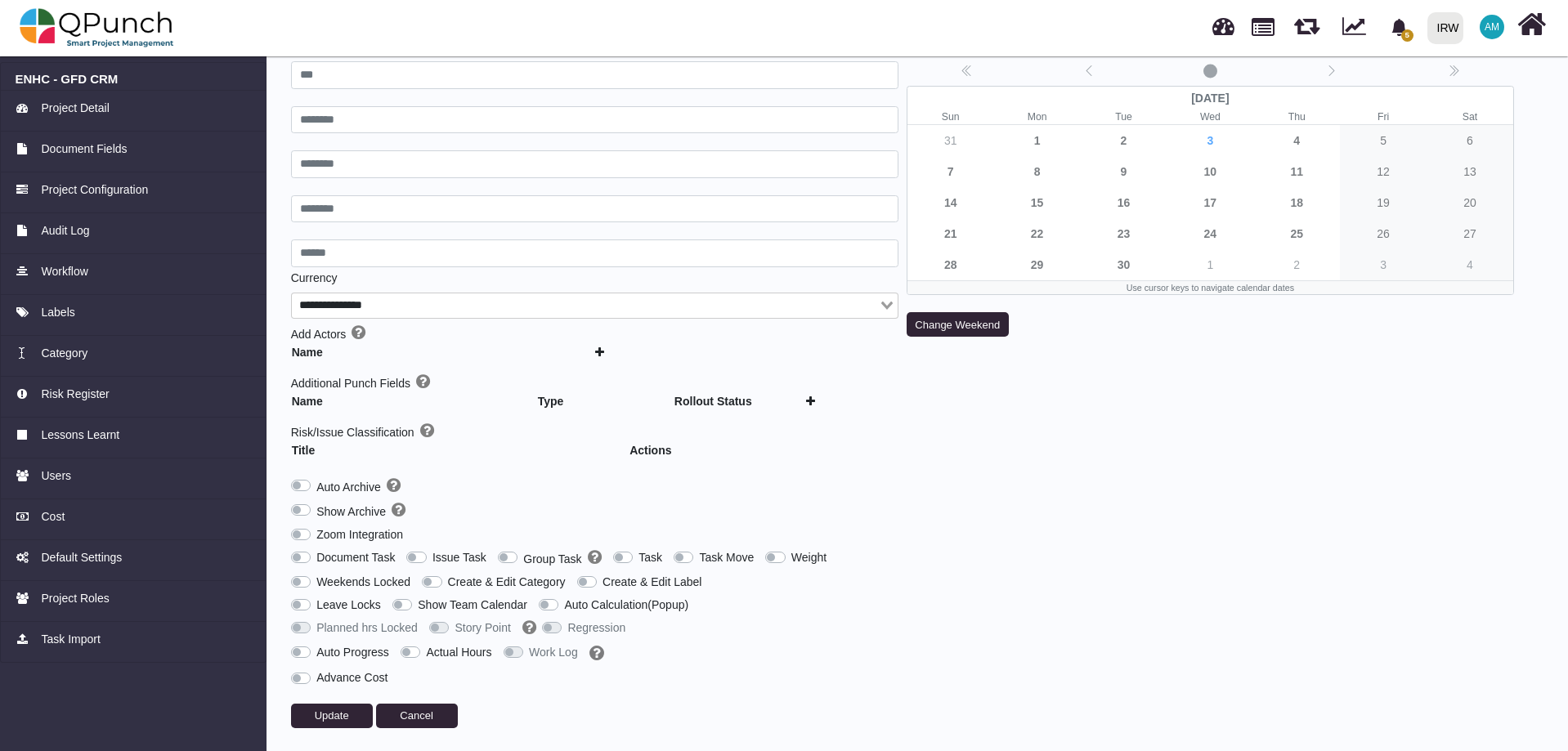
type input "***"
type input "********"
type input "******"
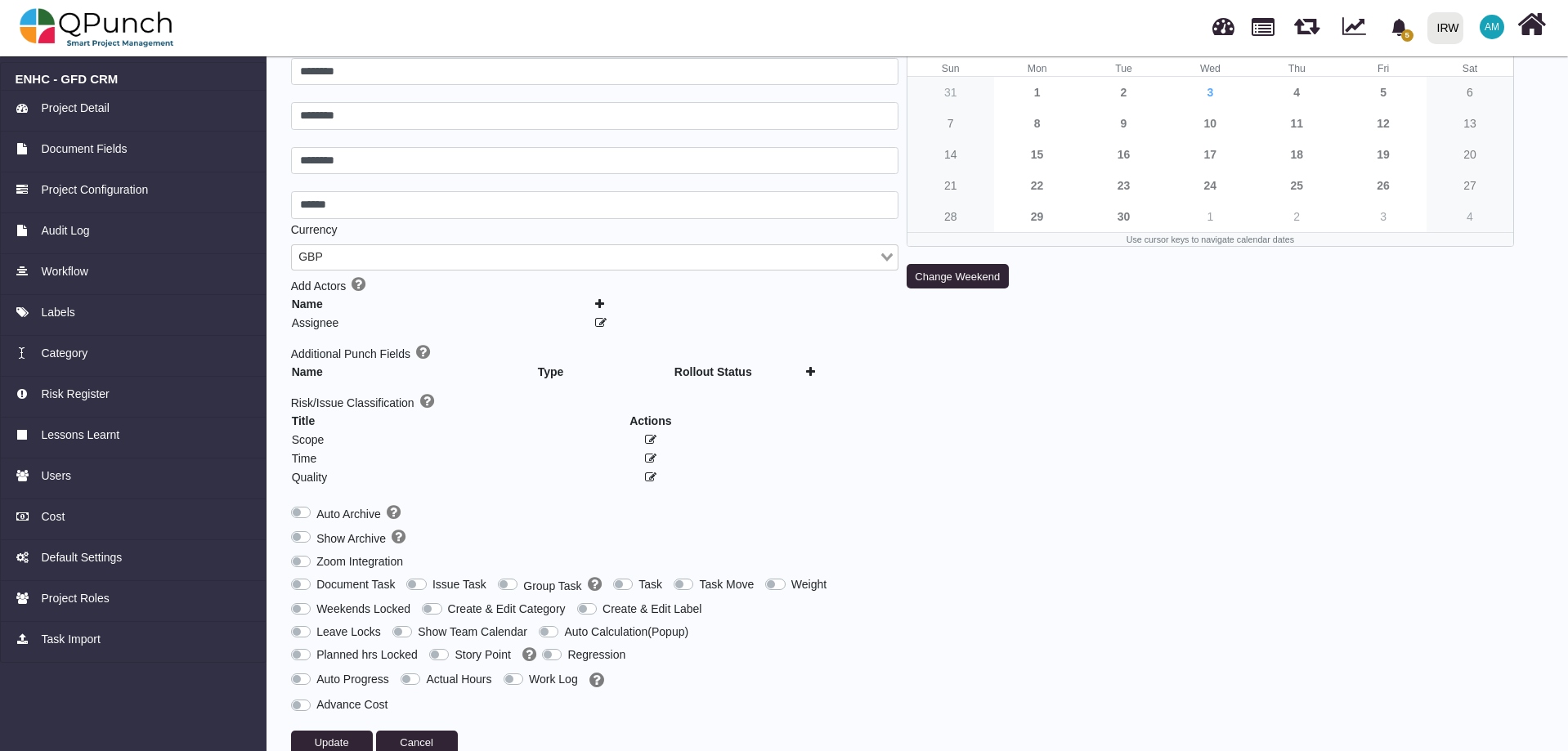
scroll to position [151, 0]
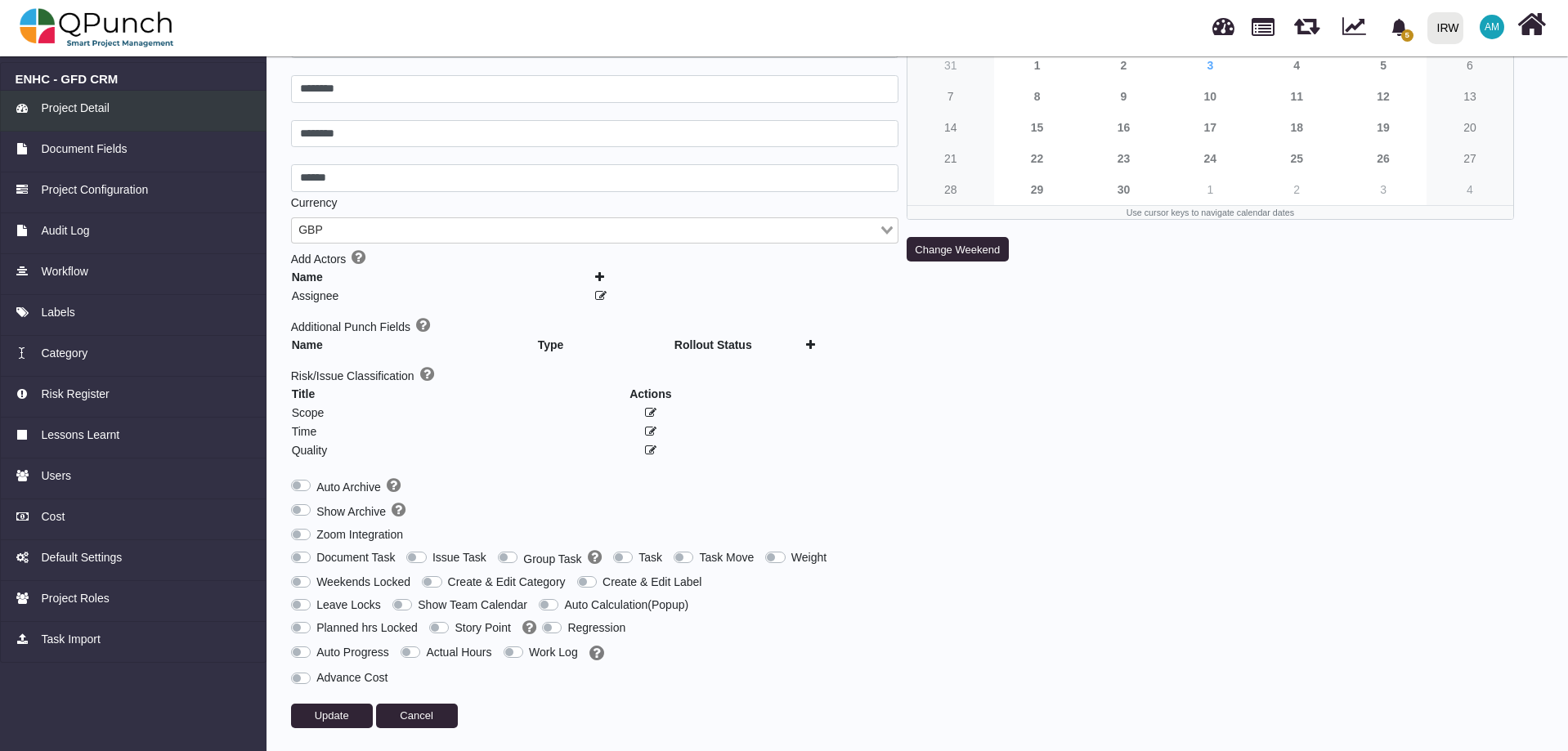
click at [72, 98] on link "Project Detail" at bounding box center [133, 111] width 267 height 41
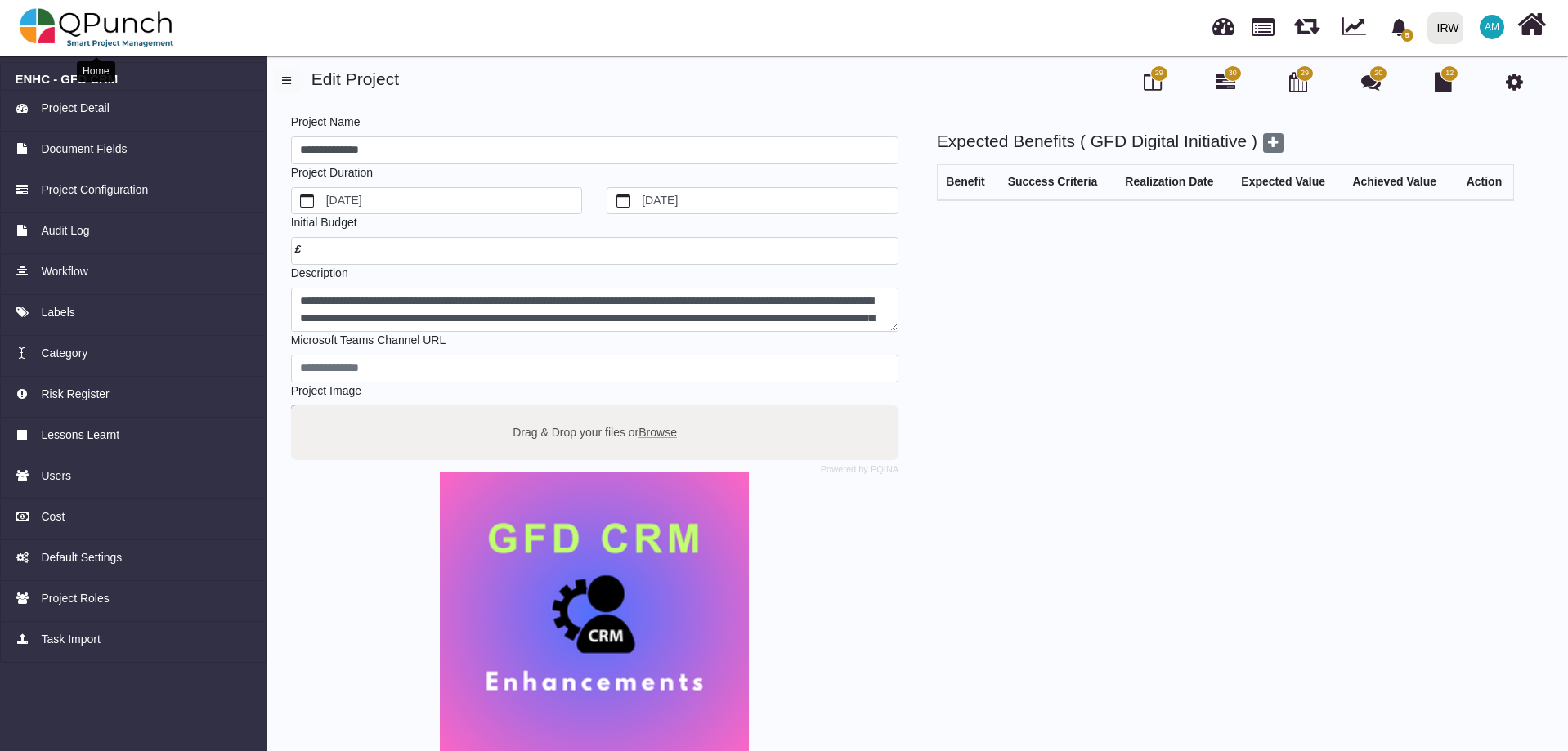
click at [79, 21] on img at bounding box center [96, 28] width 154 height 49
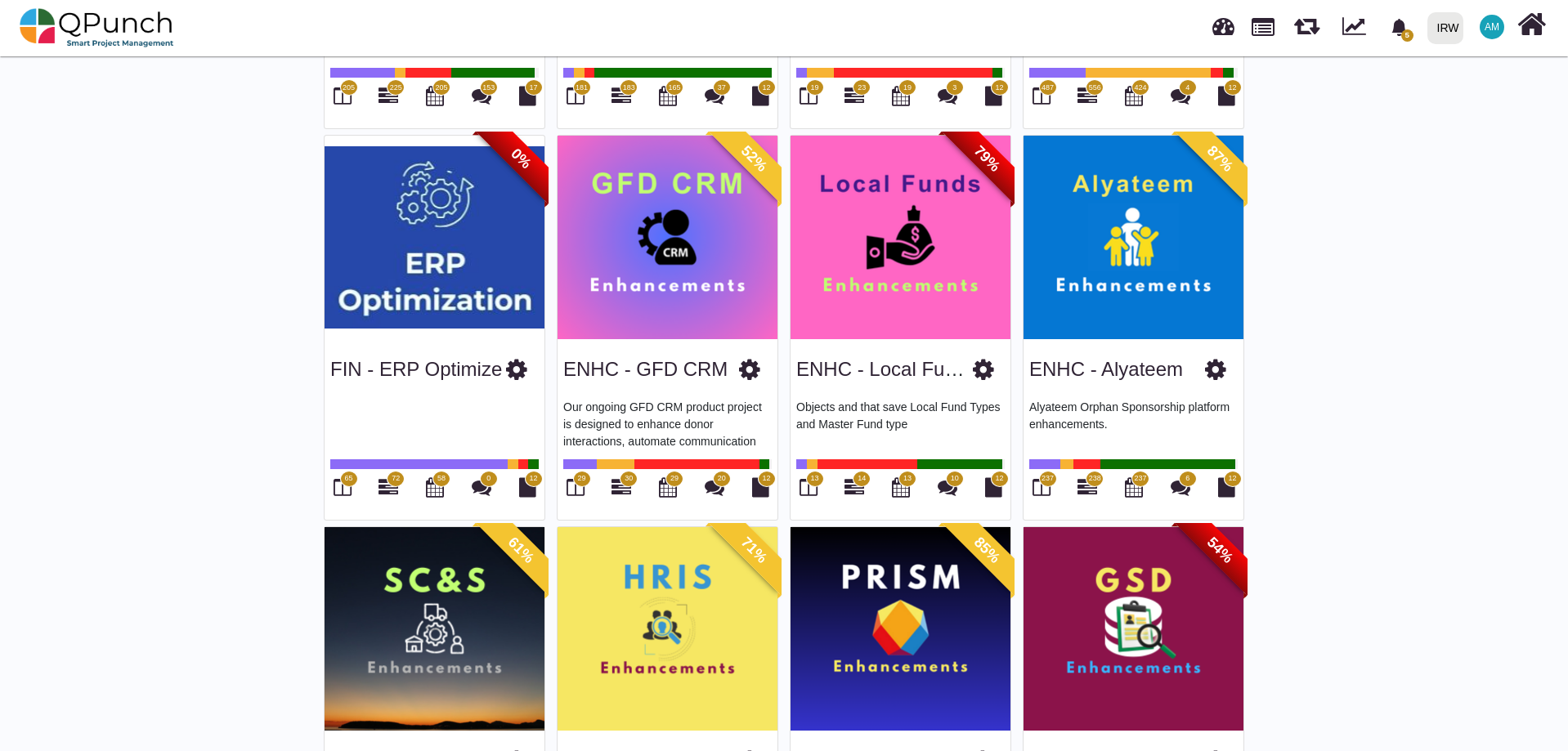
scroll to position [817, 0]
click at [649, 381] on div "ENHC - GFD CRM" at bounding box center [668, 365] width 209 height 42
click at [647, 372] on link "ENHC - GFD CRM" at bounding box center [645, 367] width 164 height 22
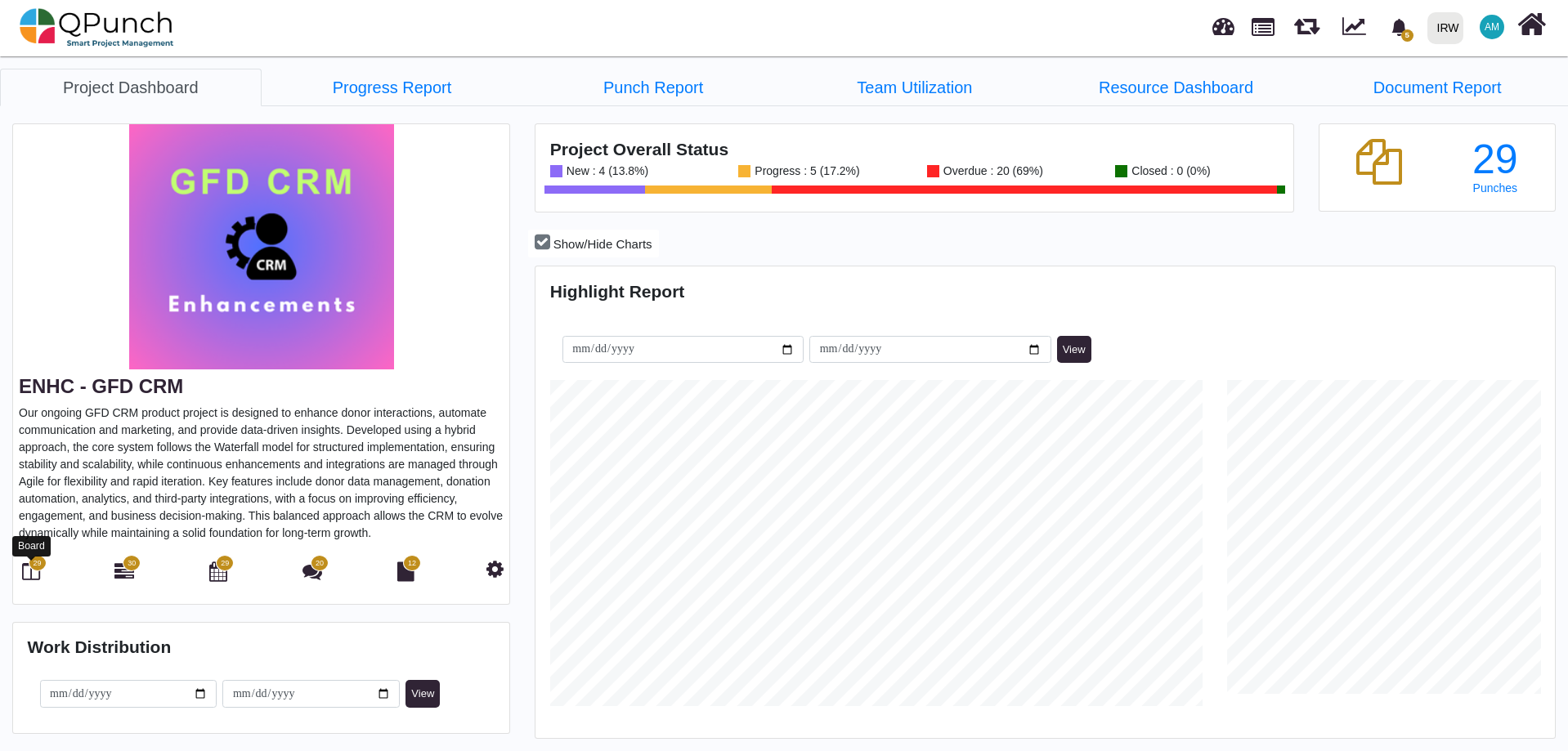
click at [23, 571] on icon at bounding box center [31, 571] width 18 height 20
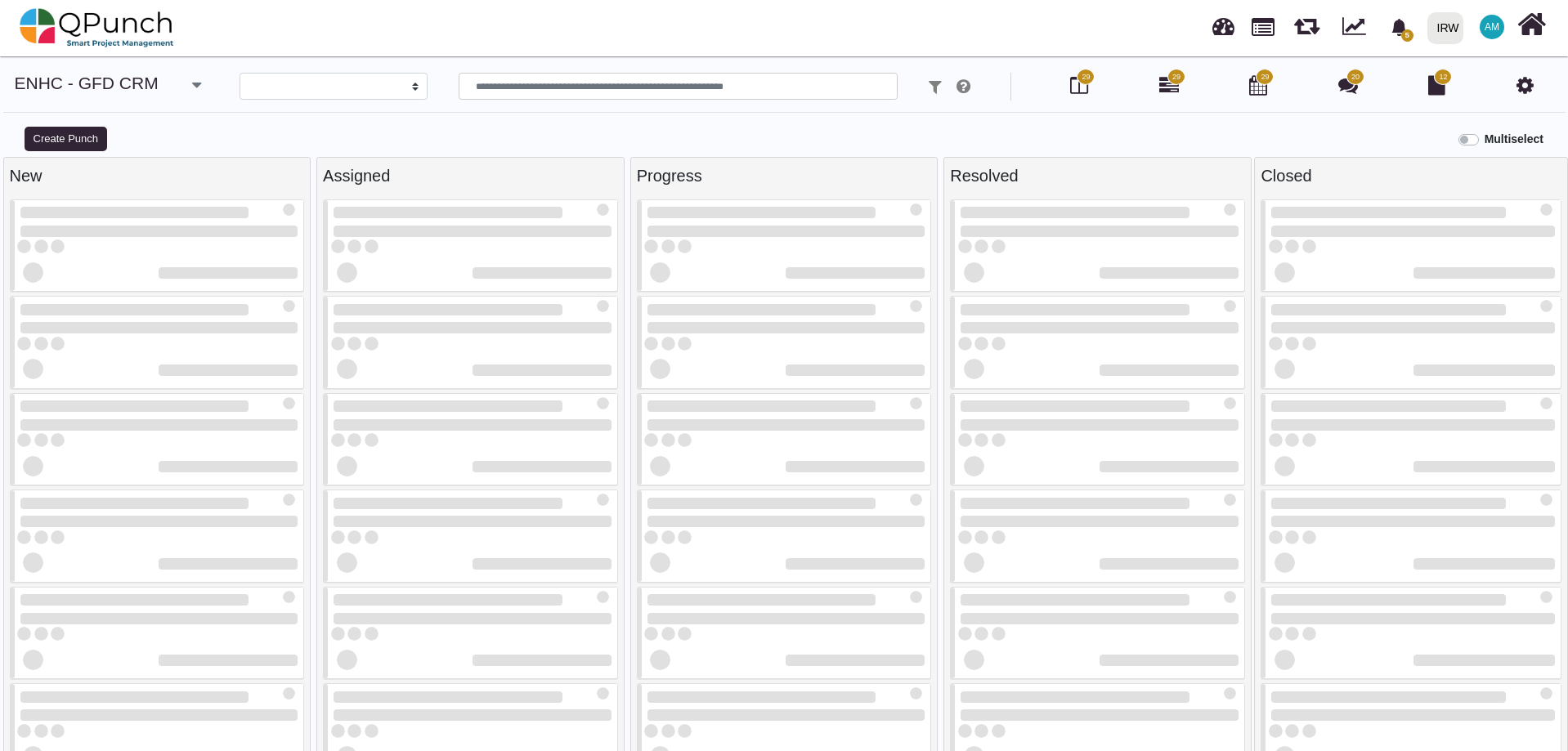
select select
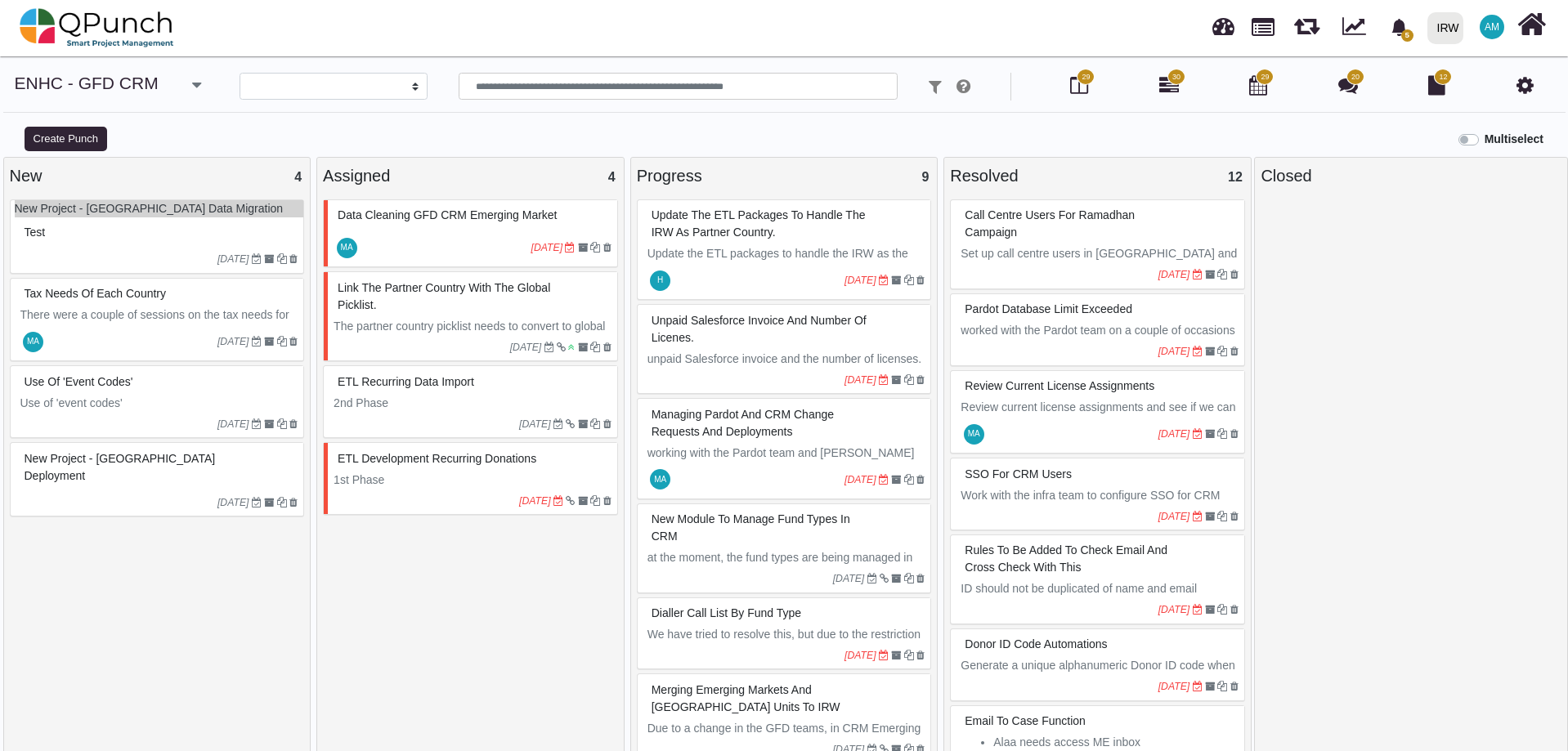
click at [187, 248] on div "01-10-2025" at bounding box center [159, 259] width 289 height 26
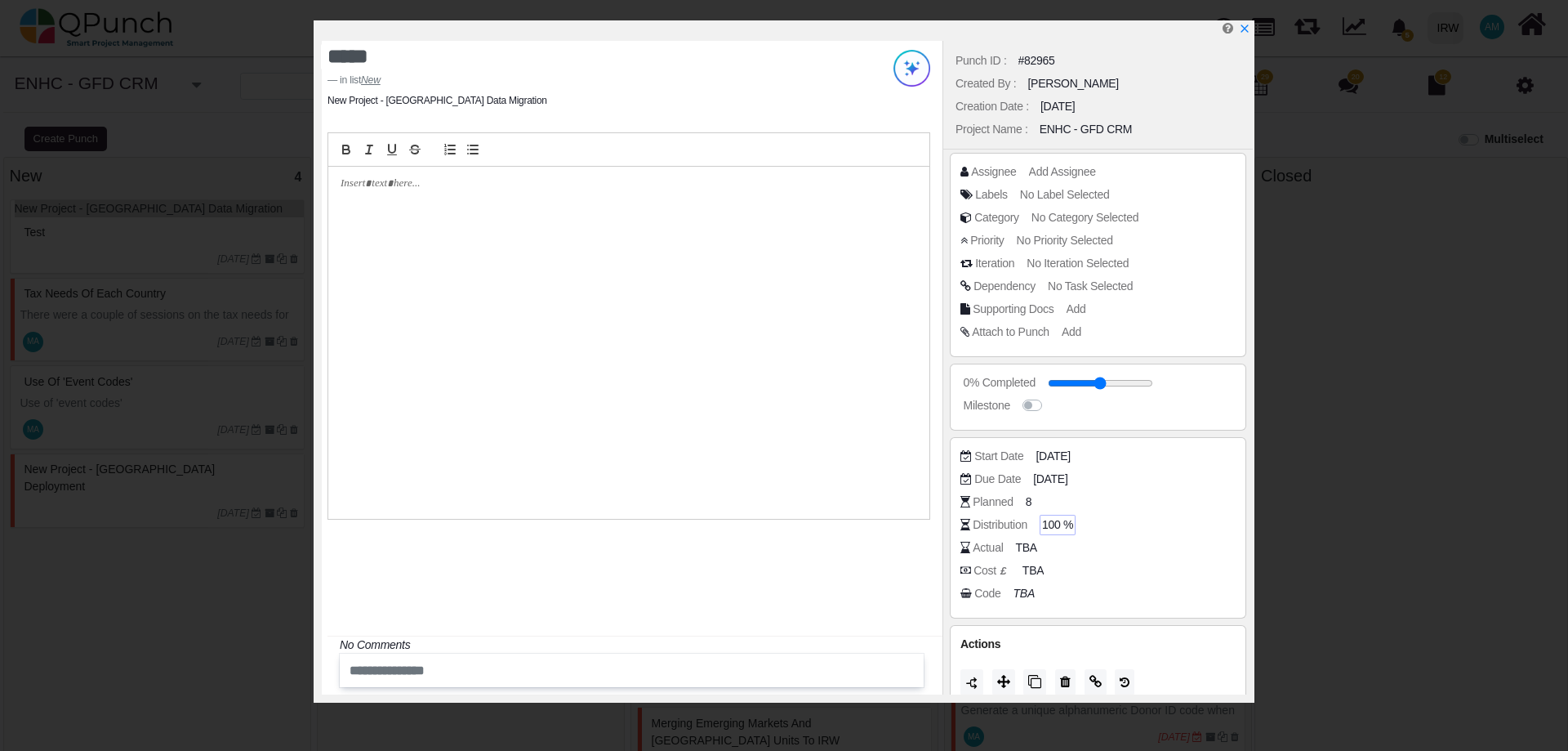
click at [1059, 528] on span "100 %" at bounding box center [1058, 524] width 31 height 17
click at [1074, 541] on div "Actual TBA" at bounding box center [1102, 547] width 284 height 16
click at [1025, 550] on span "TBA" at bounding box center [1028, 547] width 21 height 17
click at [1024, 549] on span "TBA" at bounding box center [1028, 547] width 21 height 17
click at [1027, 554] on span "TBA" at bounding box center [1028, 547] width 21 height 17
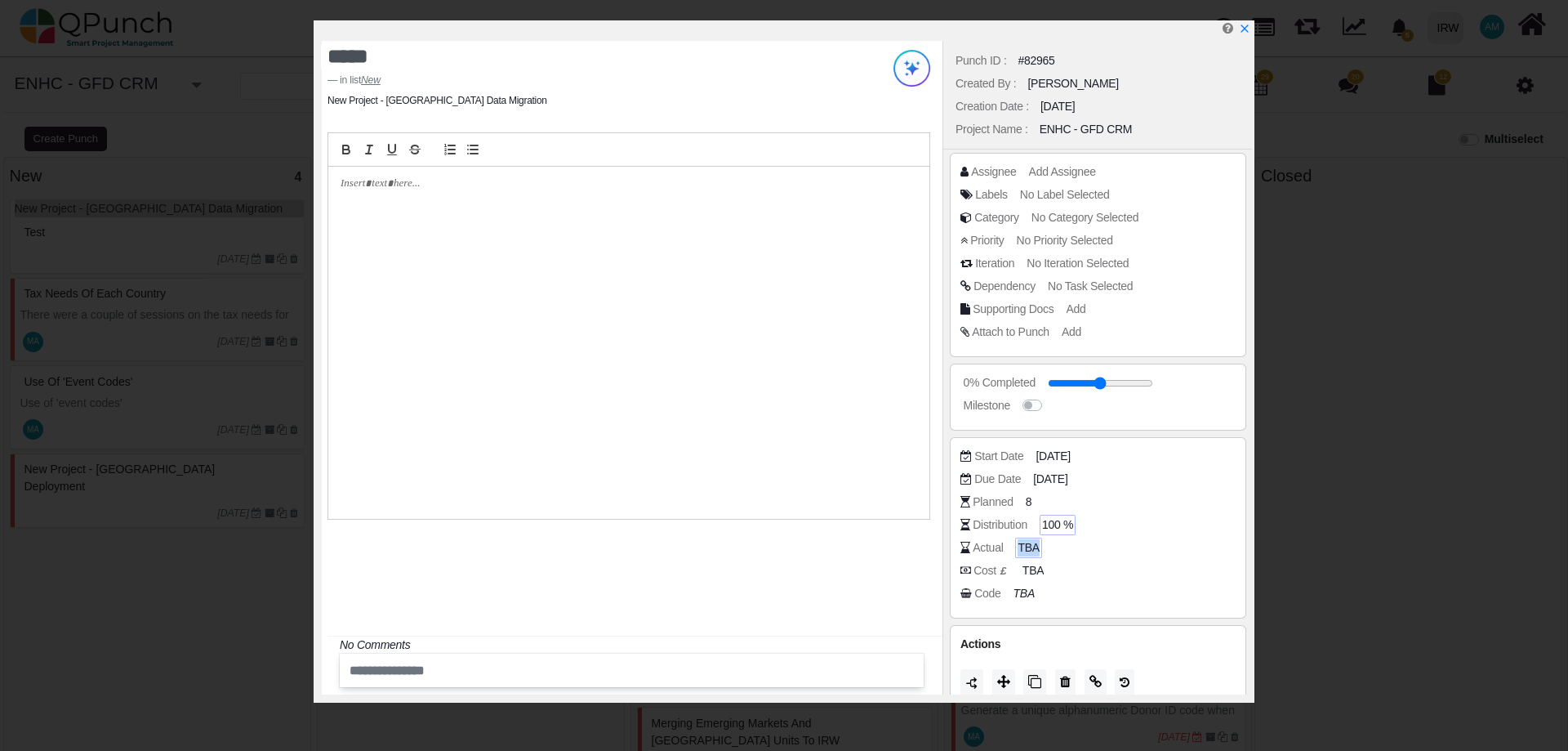
click at [1027, 554] on span "TBA" at bounding box center [1028, 547] width 21 height 17
click at [1026, 554] on span "TBA" at bounding box center [1028, 547] width 21 height 17
click at [1024, 554] on span "TBA" at bounding box center [1028, 547] width 21 height 17
click at [1027, 547] on span "TBA" at bounding box center [1028, 547] width 21 height 17
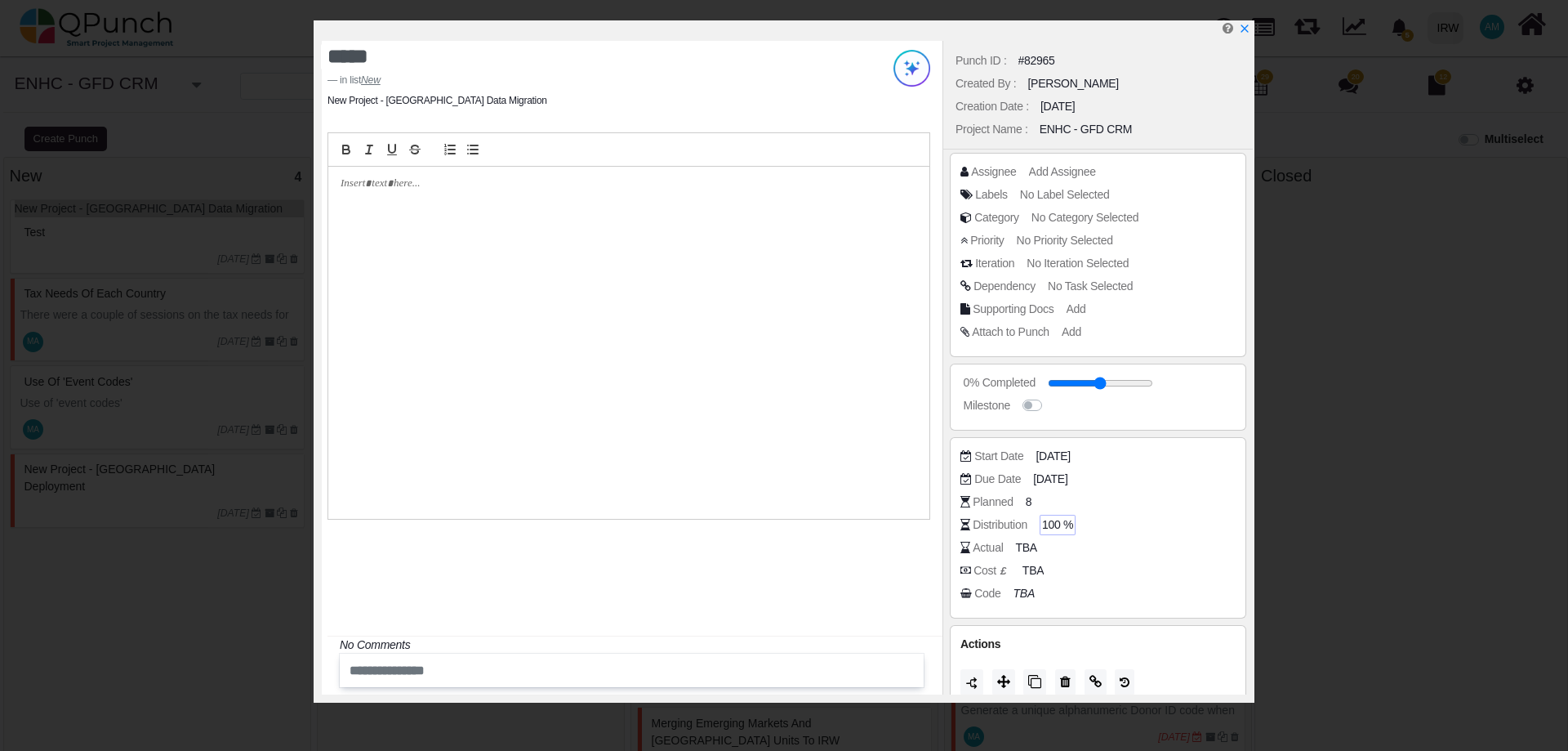
click at [1236, 31] on div at bounding box center [788, 30] width 931 height 21
click at [1247, 31] on icon "x" at bounding box center [1244, 29] width 13 height 13
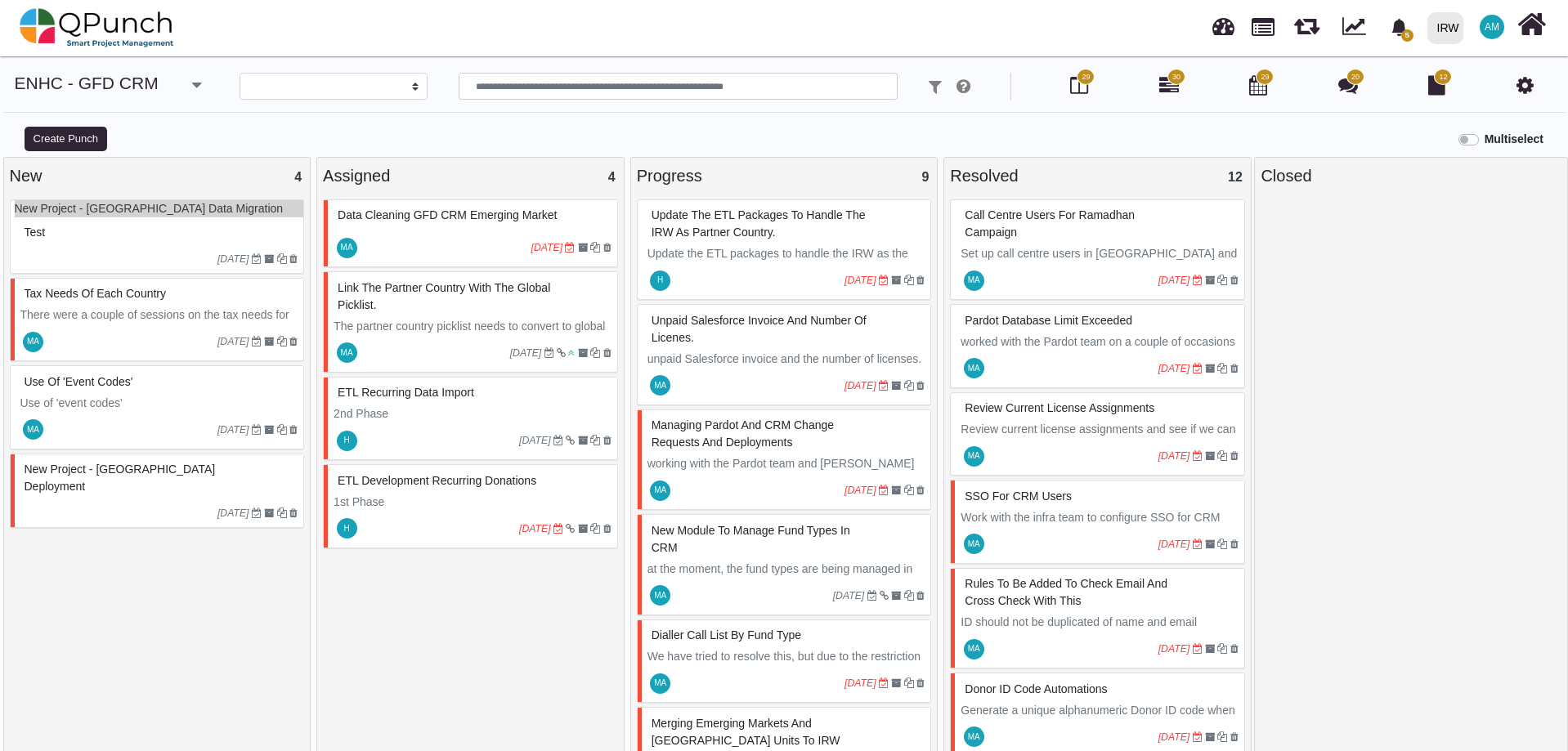
click at [488, 516] on div at bounding box center [439, 528] width 160 height 26
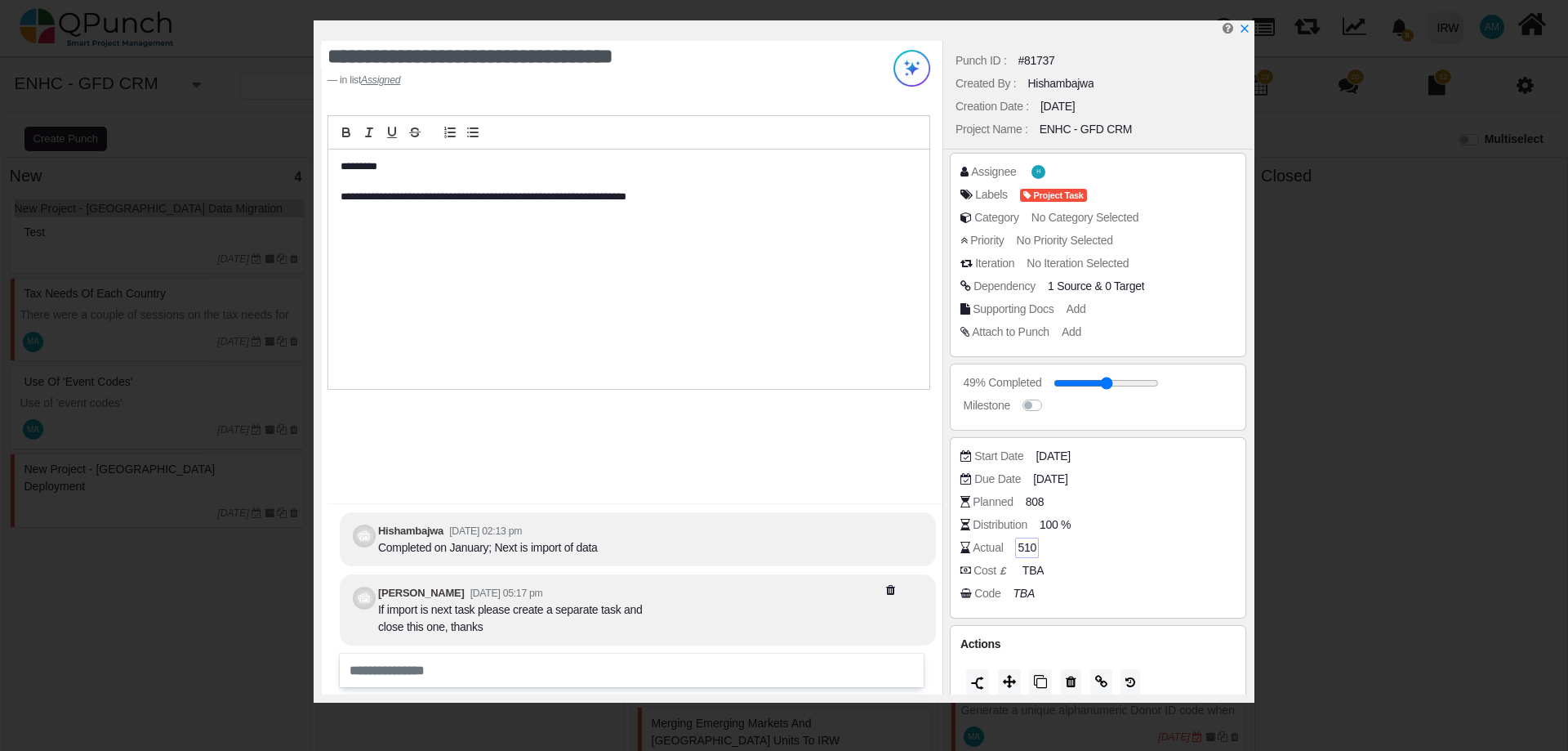
click at [1022, 545] on span "510" at bounding box center [1027, 547] width 19 height 17
click at [1247, 23] on link at bounding box center [1244, 30] width 13 height 14
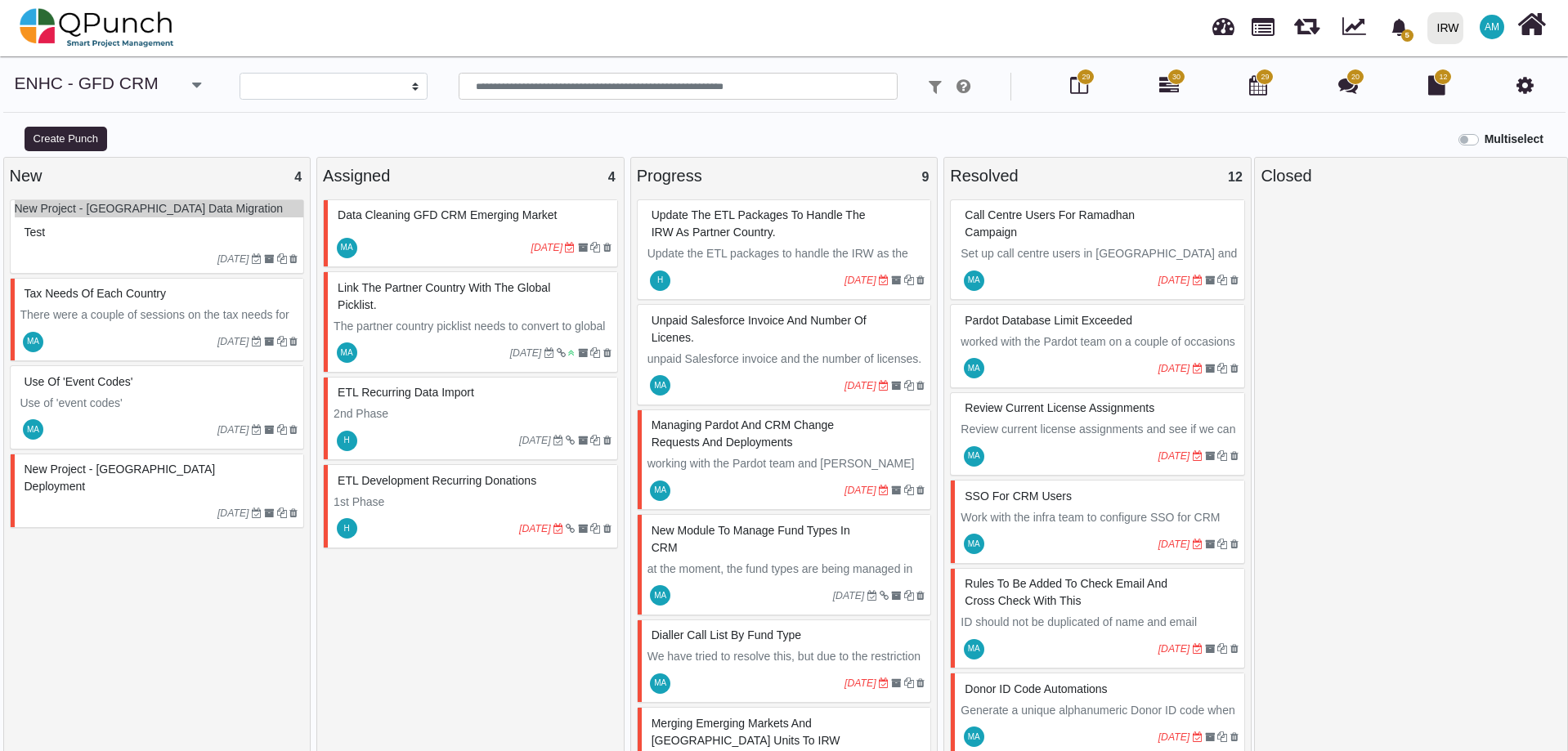
click at [794, 469] on p "working with the Pardot team and Hamza to raise and get approvals for change re…" at bounding box center [785, 472] width 278 height 34
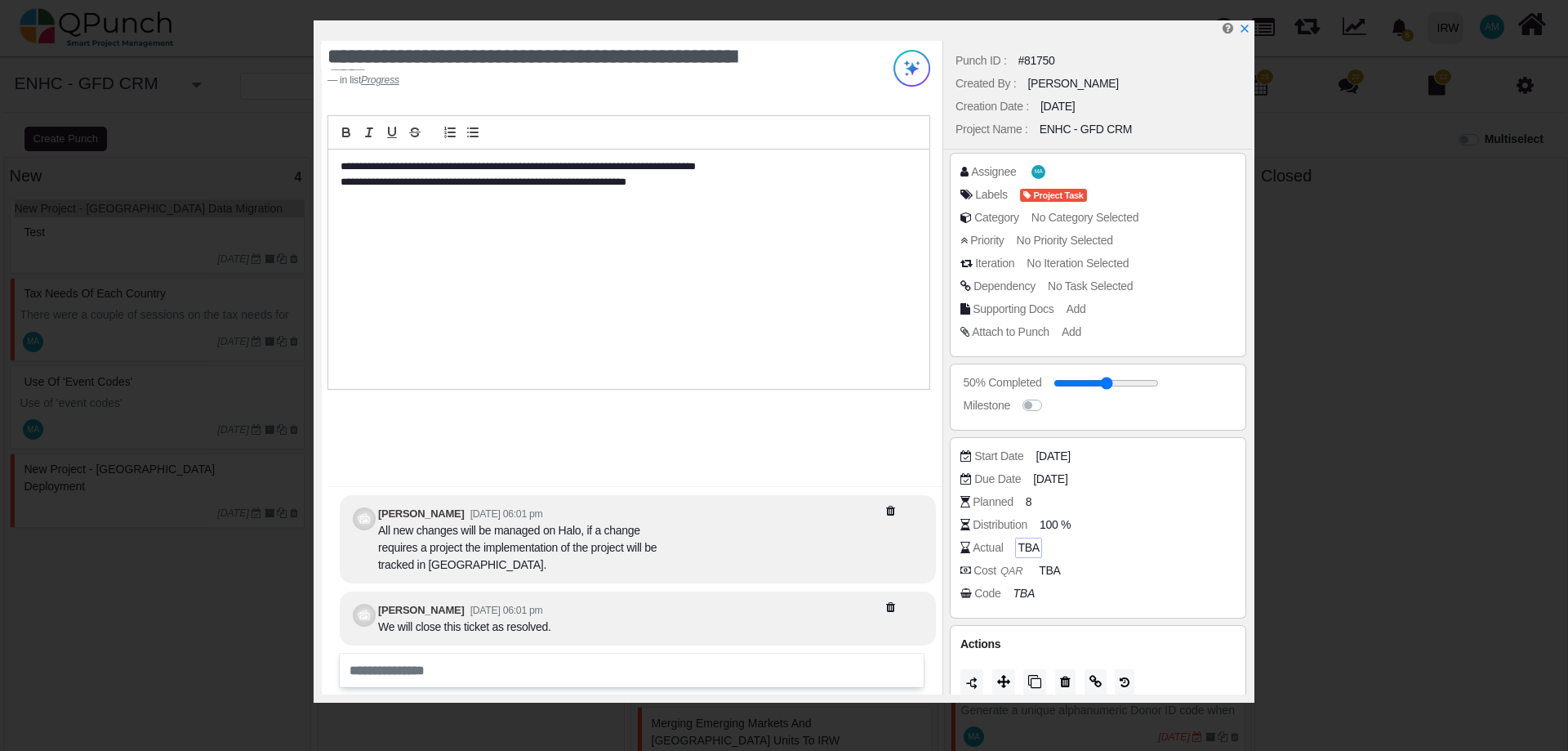
click at [1027, 546] on span "TBA" at bounding box center [1028, 547] width 21 height 17
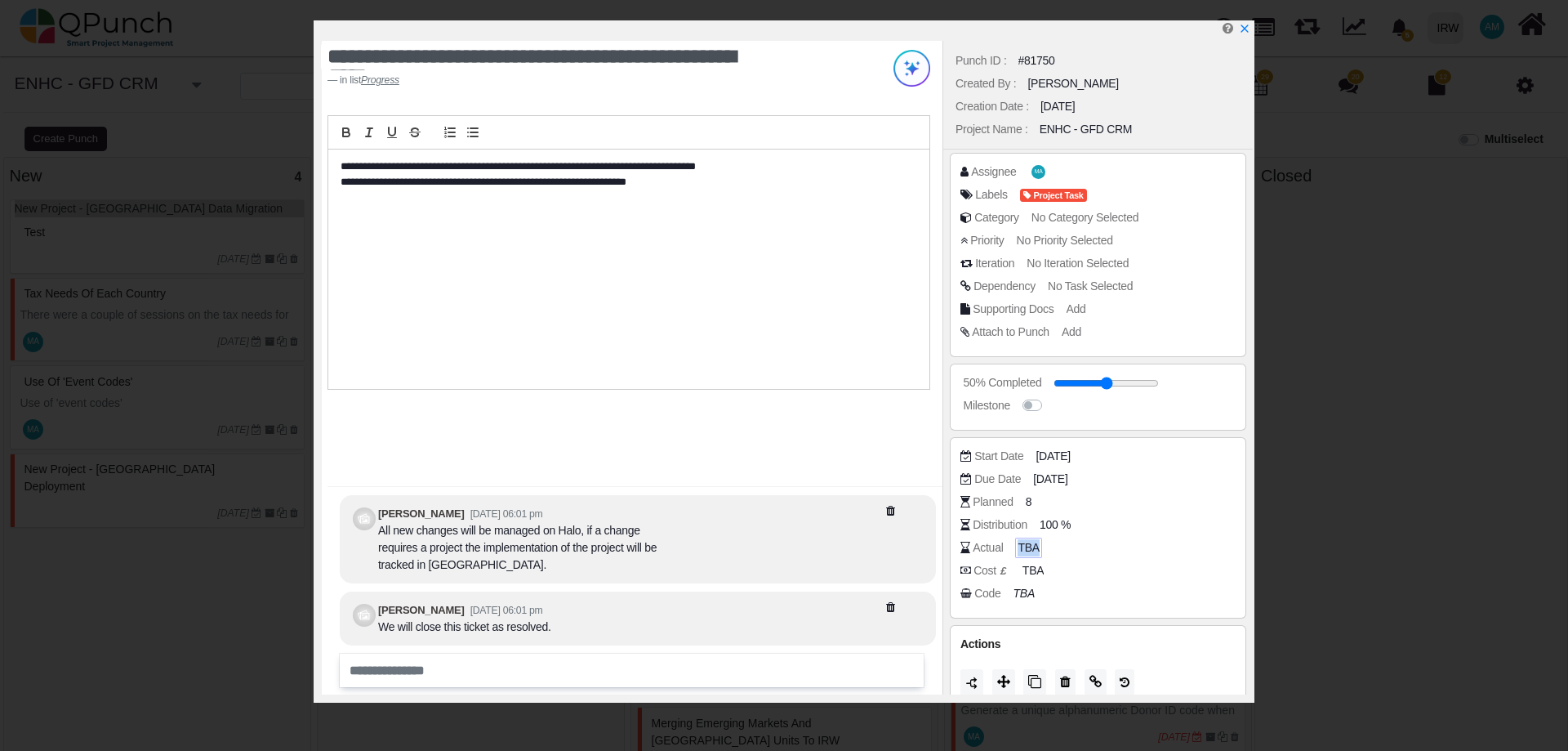
click at [1027, 546] on span "TBA" at bounding box center [1028, 547] width 21 height 17
click at [1248, 29] on icon "x" at bounding box center [1244, 29] width 13 height 13
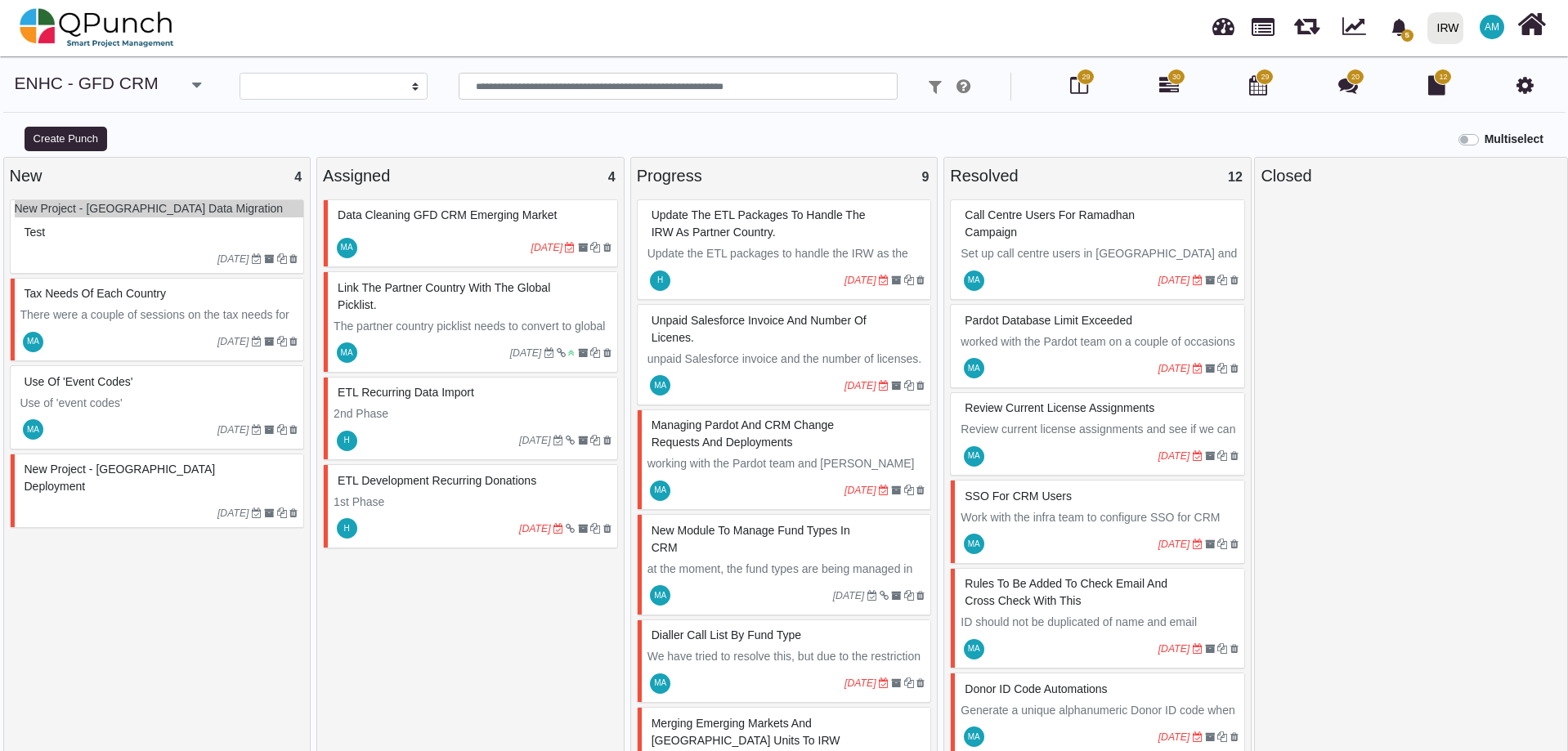
click at [1441, 22] on div "IRW" at bounding box center [1448, 29] width 22 height 29
click at [1499, 24] on span "AM" at bounding box center [1491, 27] width 14 height 10
click at [1439, 315] on div at bounding box center [1410, 478] width 301 height 558
click at [1432, 323] on div at bounding box center [1410, 478] width 301 height 558
click at [1352, 455] on div at bounding box center [1410, 478] width 301 height 558
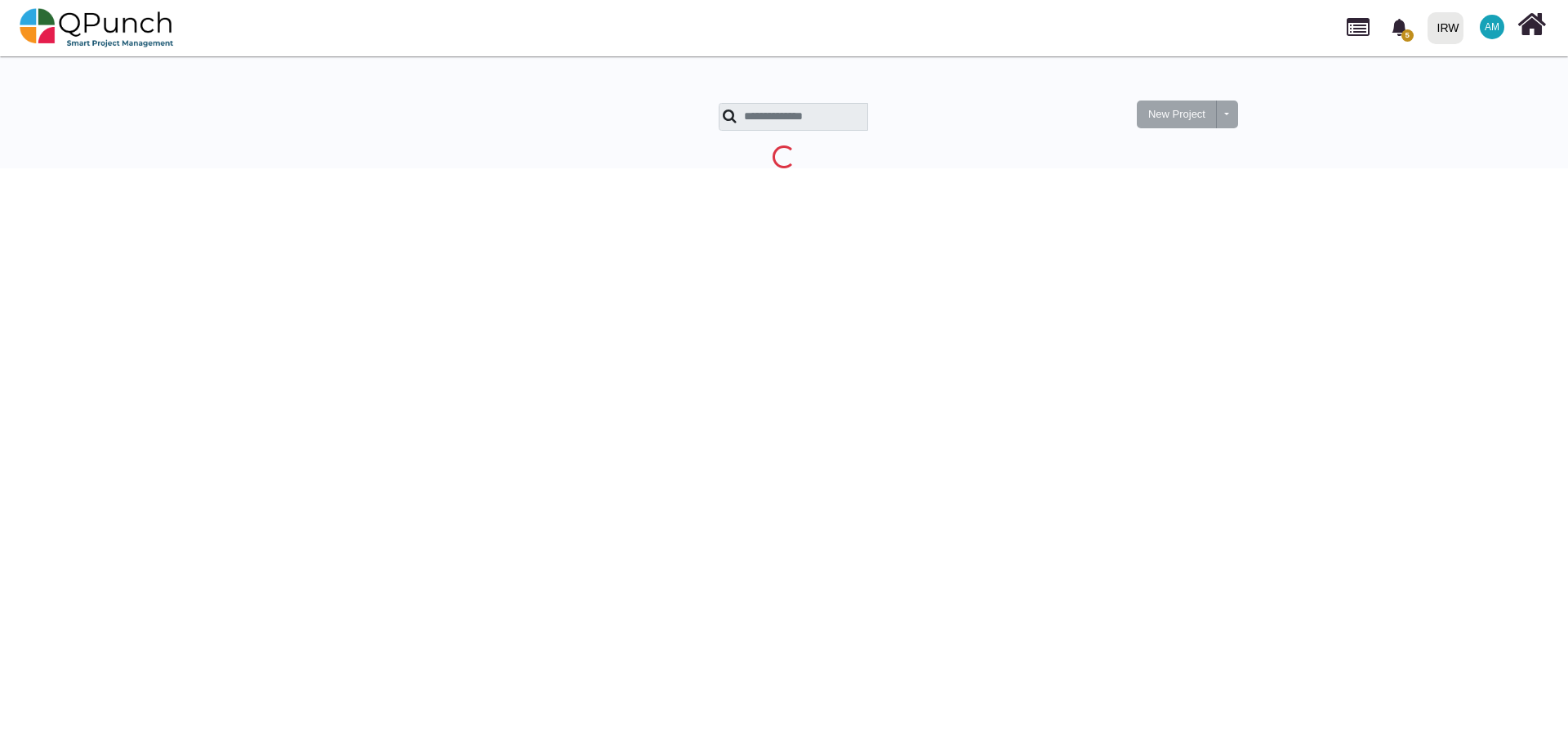
click at [1494, 31] on span "AM" at bounding box center [1492, 27] width 14 height 10
click at [1532, 37] on icon at bounding box center [1532, 24] width 29 height 31
click at [1536, 29] on icon at bounding box center [1532, 24] width 29 height 31
drag, startPoint x: 125, startPoint y: 1, endPoint x: 1204, endPoint y: 388, distance: 1146.3
click at [1204, 174] on html "5 Notification Clear Monthly Invoice Line Item Lookup Filter Issue Shafee.jan […" at bounding box center [784, 87] width 1568 height 174
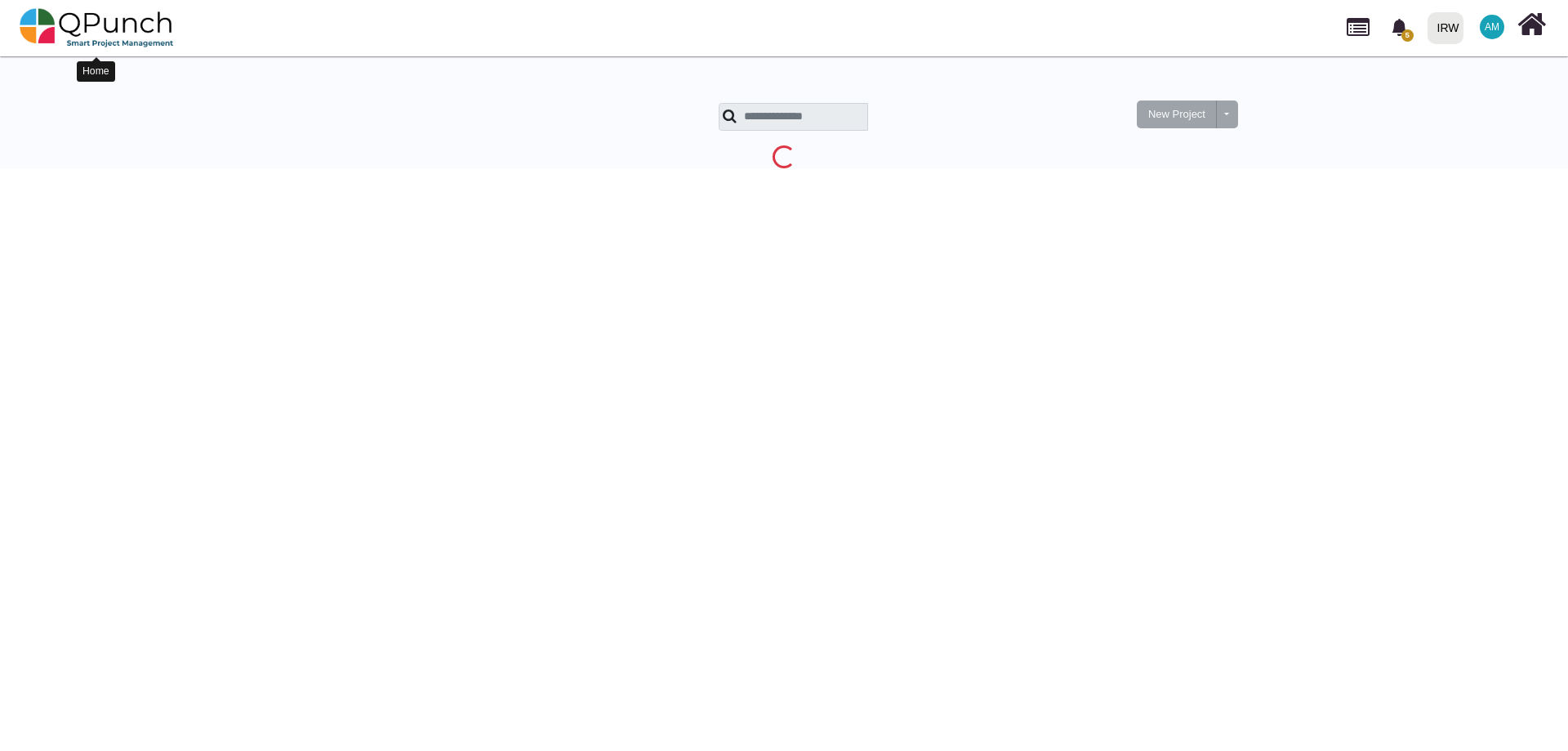
click at [100, 30] on img at bounding box center [96, 28] width 154 height 49
click at [83, 27] on img at bounding box center [96, 28] width 154 height 49
